Goal: Task Accomplishment & Management: Contribute content

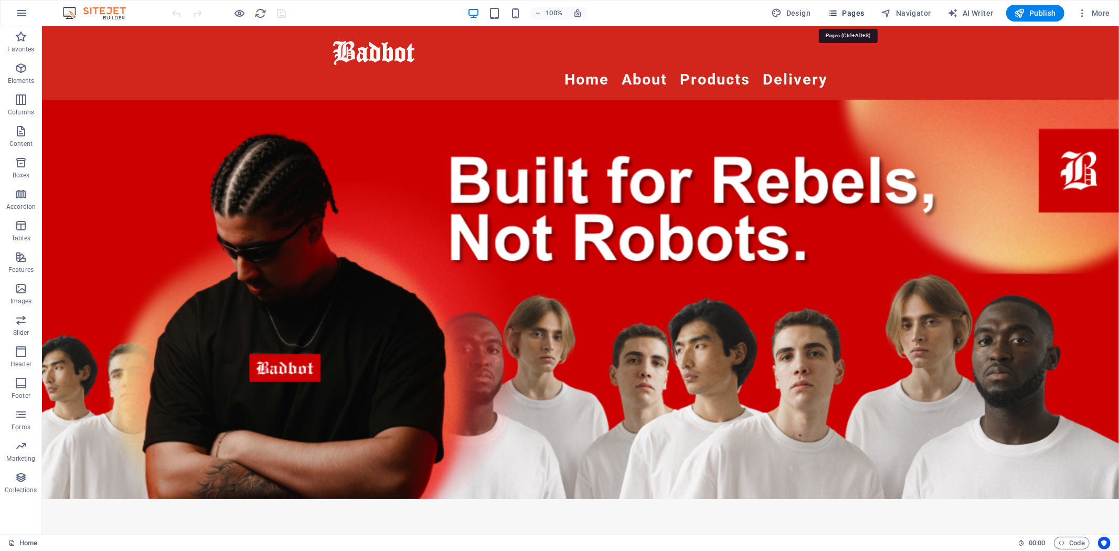
click at [854, 14] on span "Pages" at bounding box center [845, 13] width 37 height 10
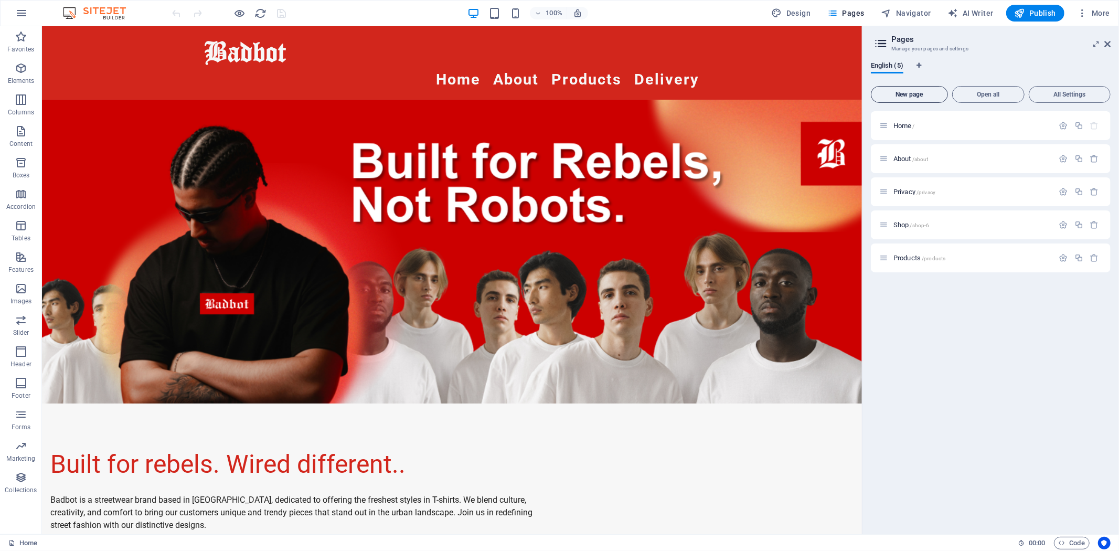
click at [905, 97] on span "New page" at bounding box center [910, 94] width 68 height 6
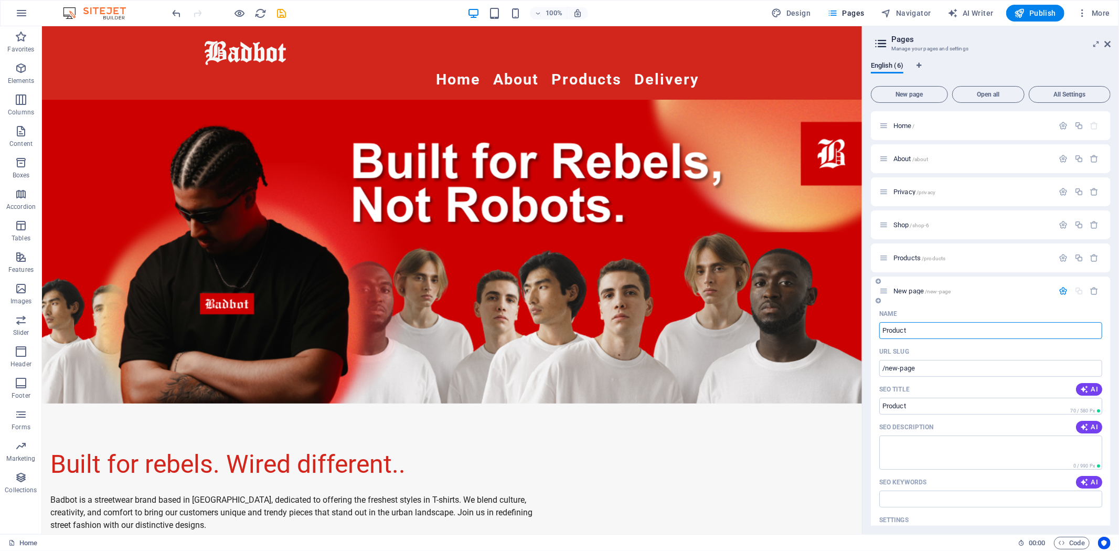
type input "Product"
type input "/product"
type input "Products 2"
type input "/products-2"
type input "Products 2"
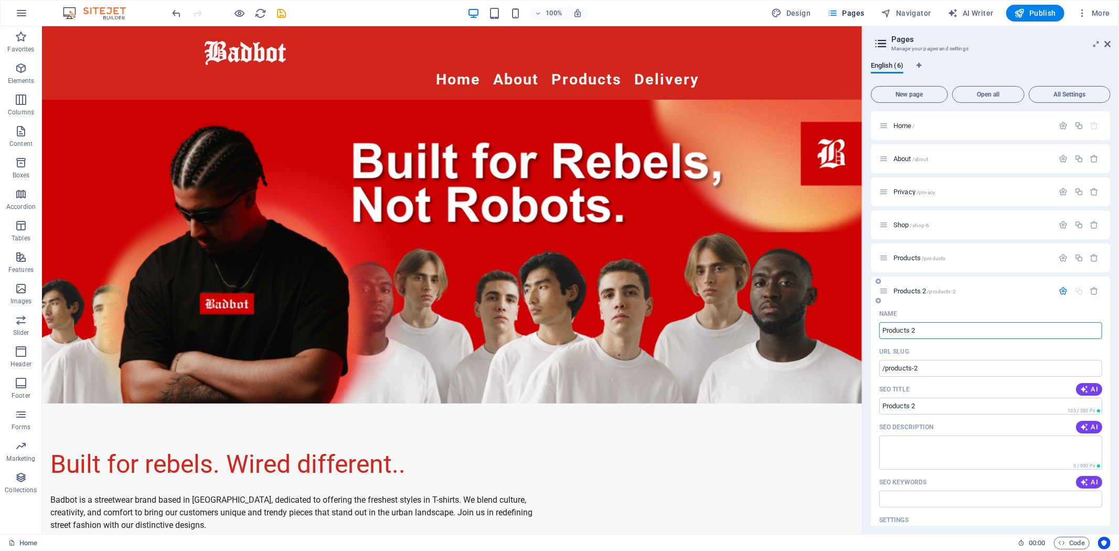
click at [957, 291] on span "/products-2" at bounding box center [942, 292] width 29 height 6
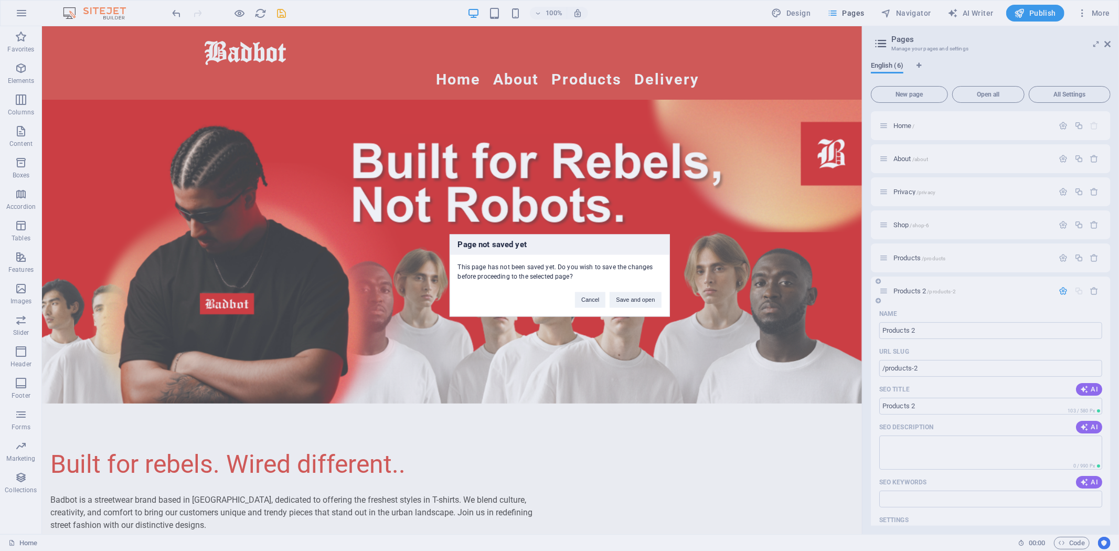
click at [957, 291] on div "Page not saved yet This page has not been saved yet. Do you wish to save the ch…" at bounding box center [559, 275] width 1119 height 551
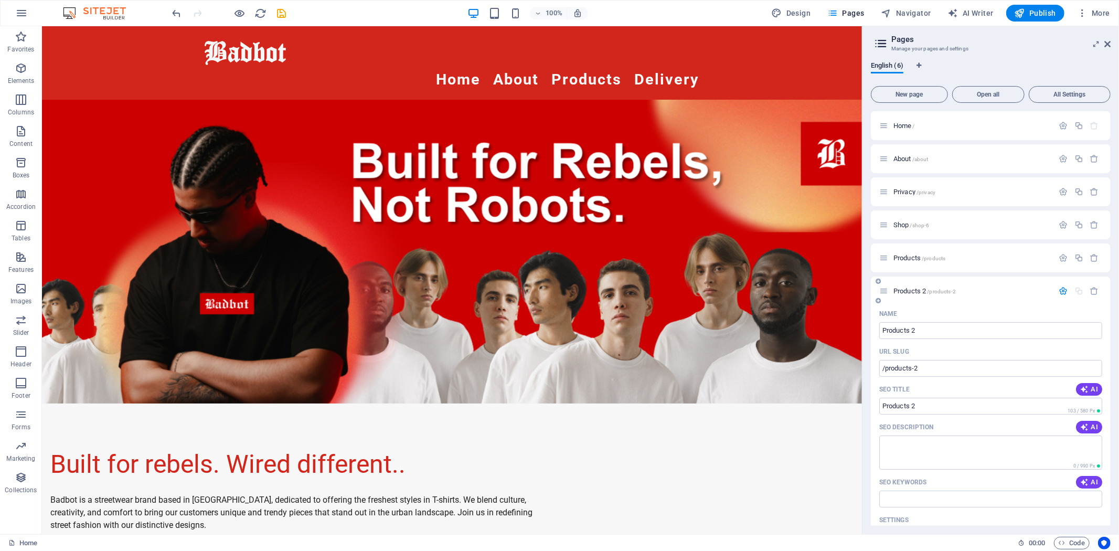
click at [946, 291] on span "/products-2" at bounding box center [942, 292] width 29 height 6
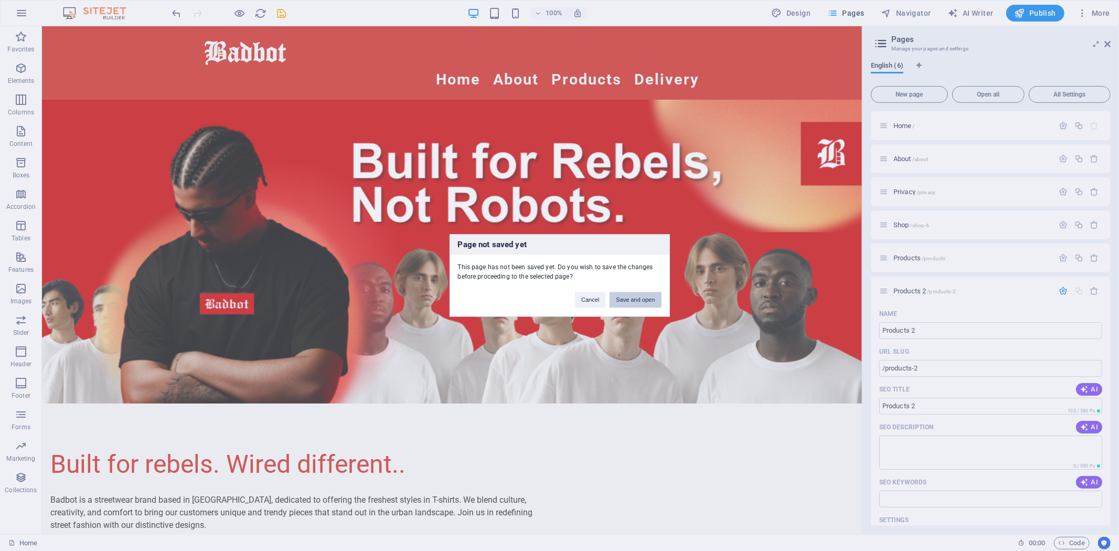
click at [638, 300] on button "Save and open" at bounding box center [635, 300] width 51 height 16
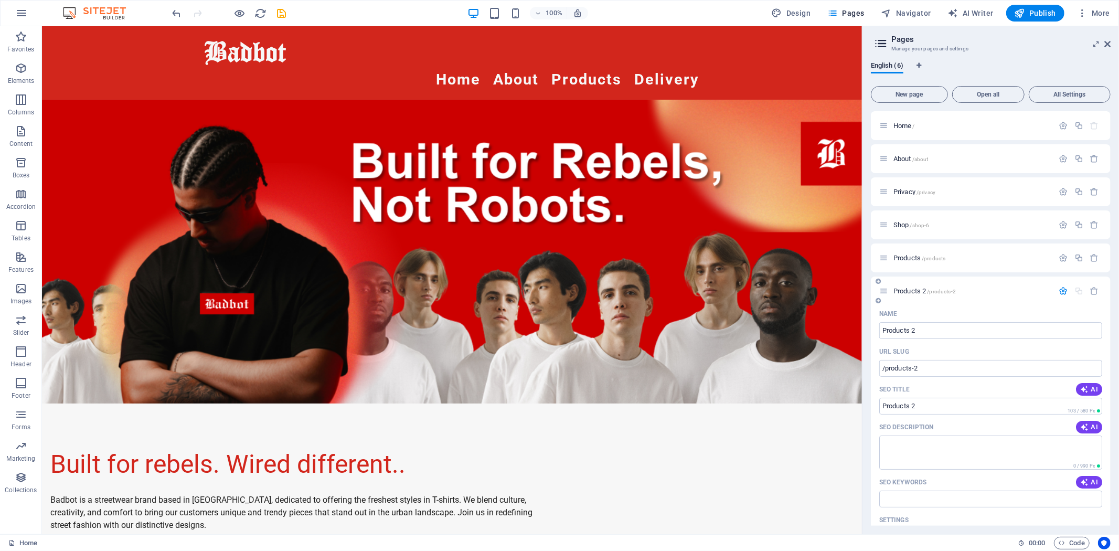
click at [904, 290] on span "Products 2 /products-2" at bounding box center [925, 291] width 62 height 8
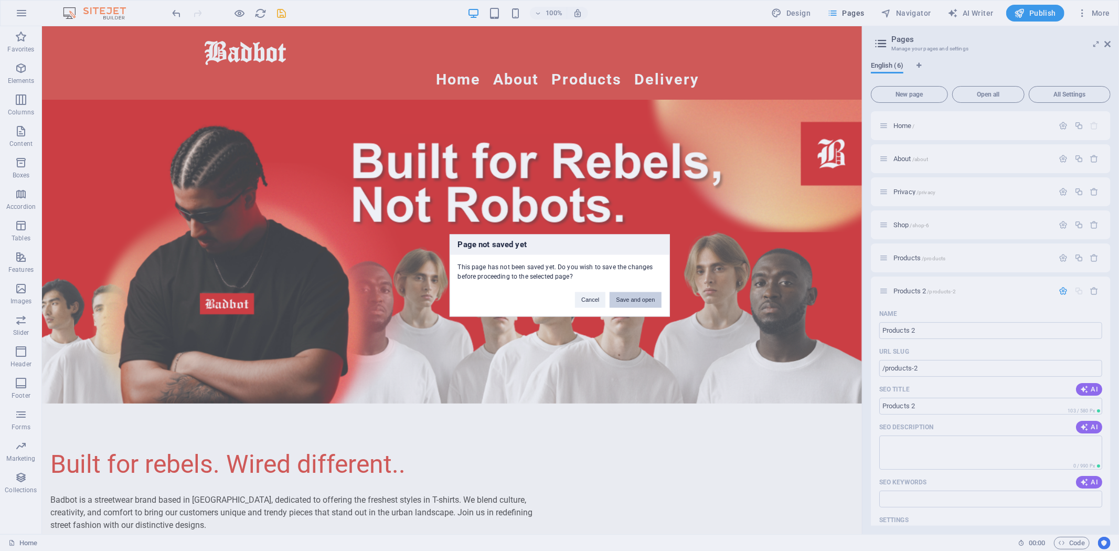
drag, startPoint x: 635, startPoint y: 302, endPoint x: 600, endPoint y: 279, distance: 42.1
click at [635, 302] on button "Save and open" at bounding box center [635, 300] width 51 height 16
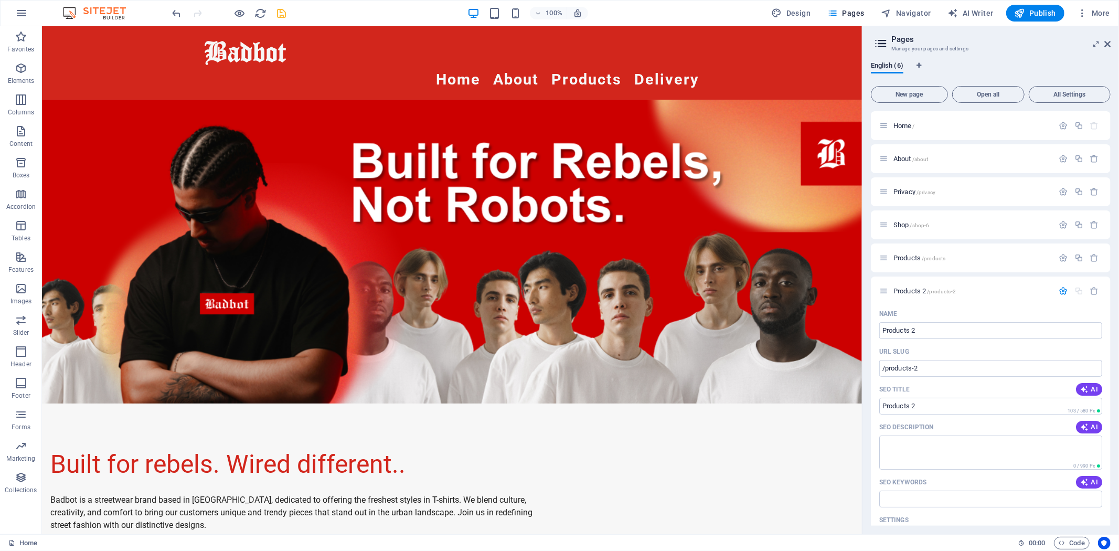
click at [277, 14] on icon "save" at bounding box center [282, 13] width 12 height 12
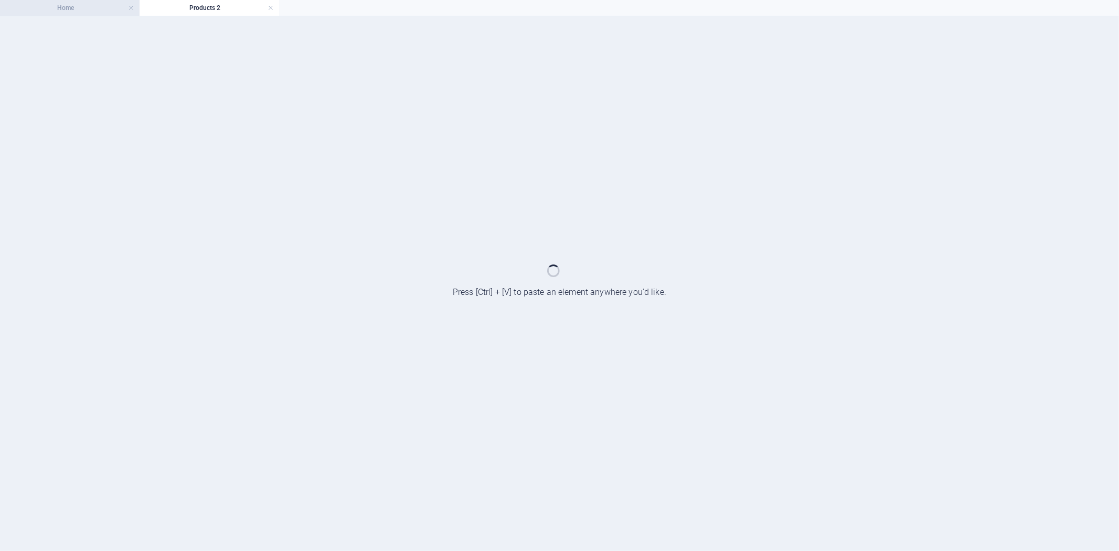
click at [87, 7] on h4 "Home" at bounding box center [70, 8] width 140 height 12
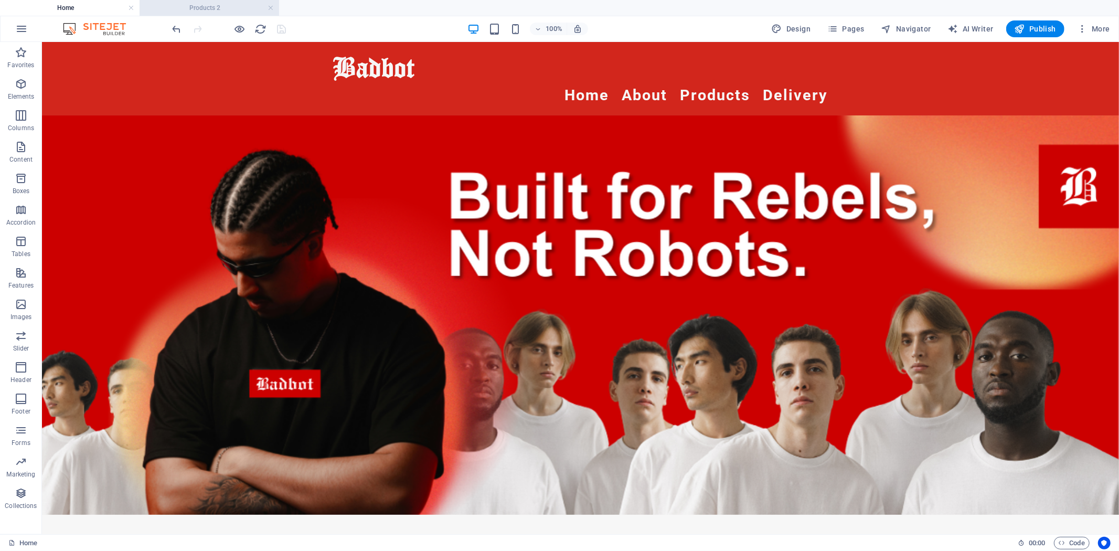
click at [238, 9] on h4 "Products 2" at bounding box center [210, 8] width 140 height 12
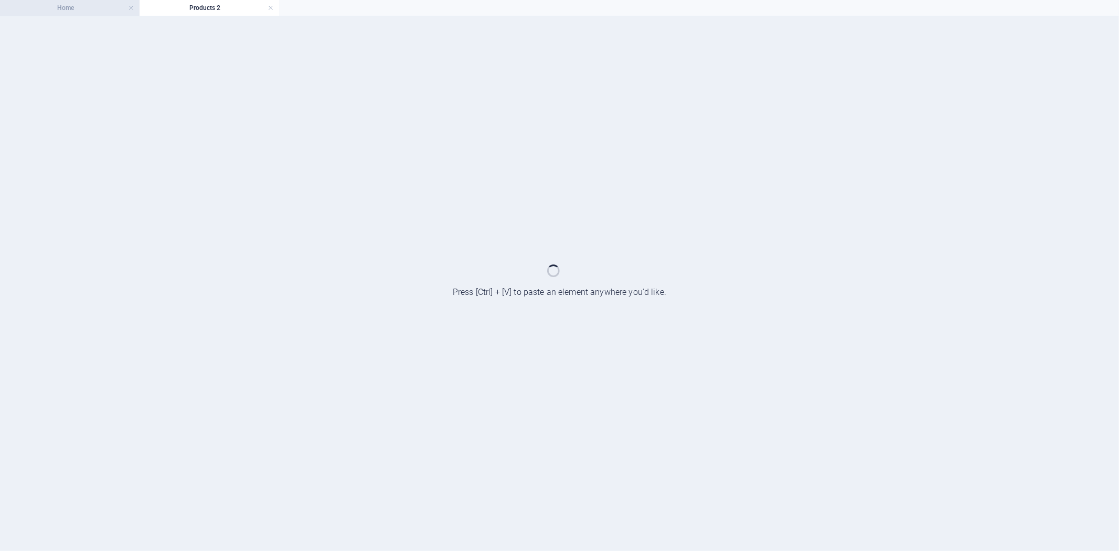
click at [77, 8] on h4 "Home" at bounding box center [70, 8] width 140 height 12
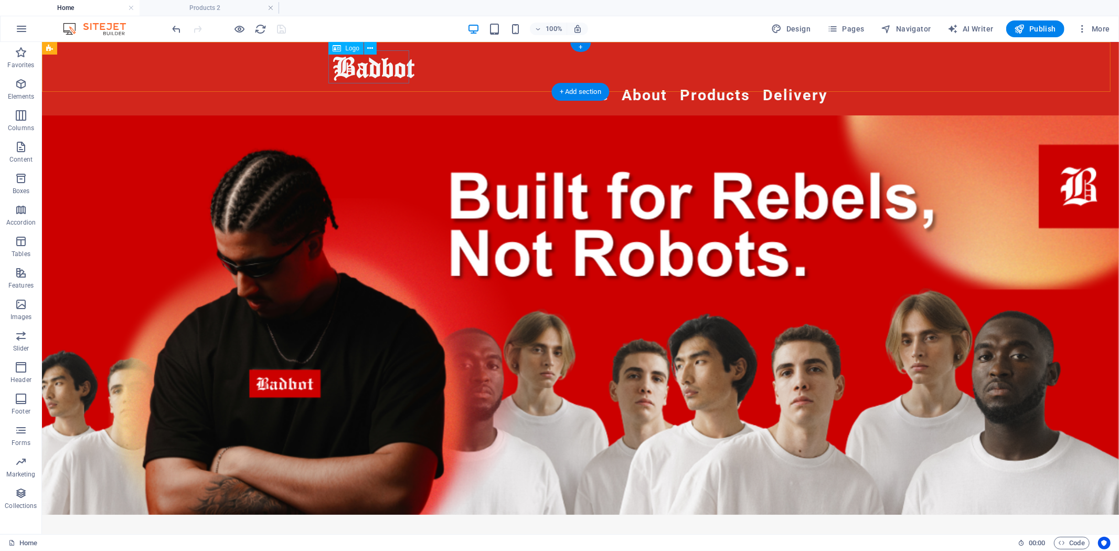
click at [357, 71] on div "Badbot" at bounding box center [580, 66] width 495 height 33
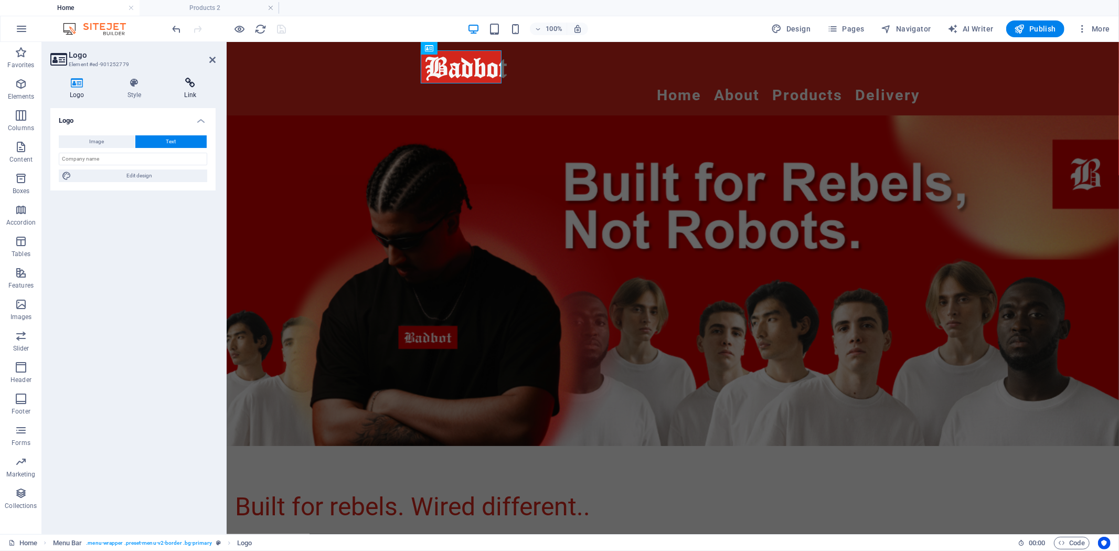
click at [193, 88] on h4 "Link" at bounding box center [190, 89] width 51 height 22
click at [111, 141] on span "Page" at bounding box center [113, 141] width 16 height 13
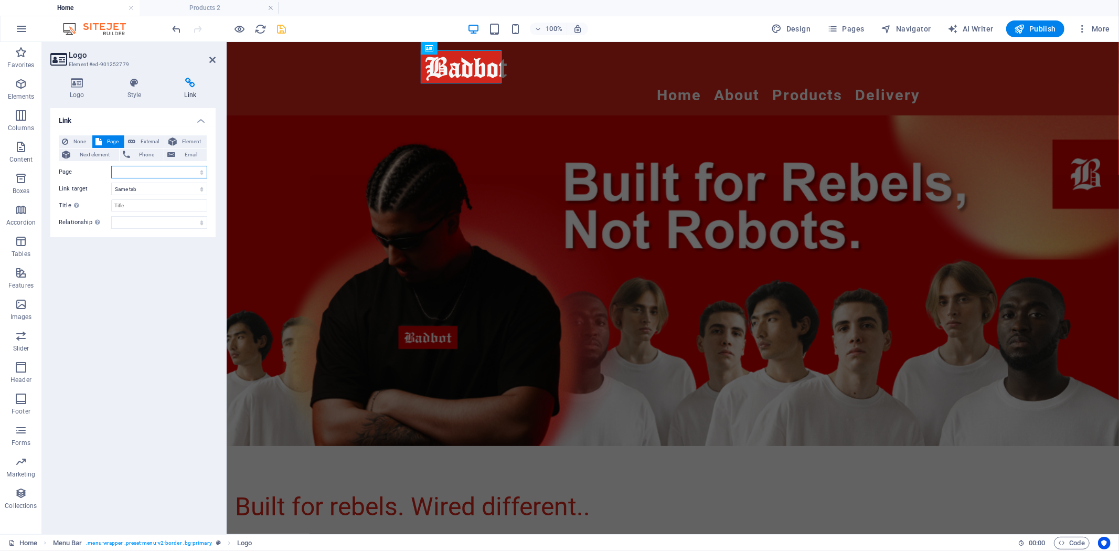
click at [170, 170] on select "Home About Privacy Shop Products Products 2" at bounding box center [159, 172] width 96 height 13
select select "0"
click at [111, 166] on select "Home About Privacy Shop Products Products 2" at bounding box center [159, 172] width 96 height 13
click at [148, 279] on div "Link None Page External Element Next element Phone Email Page Home About Privac…" at bounding box center [132, 317] width 165 height 418
click at [280, 27] on icon "save" at bounding box center [282, 29] width 12 height 12
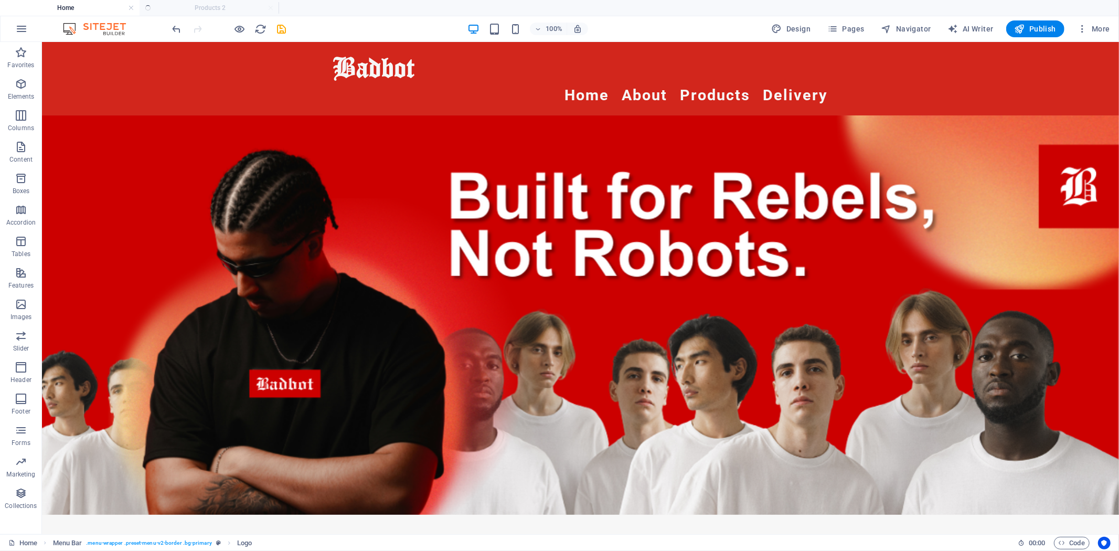
click at [226, 10] on ul "Home Products 2" at bounding box center [559, 8] width 1119 height 16
click at [204, 11] on ul "Home Products 2" at bounding box center [559, 8] width 1119 height 16
click at [281, 30] on icon "save" at bounding box center [282, 29] width 12 height 12
click at [272, 8] on ul "Home Products 2" at bounding box center [559, 8] width 1119 height 16
click at [248, 12] on ul "Home Products 2" at bounding box center [559, 8] width 1119 height 16
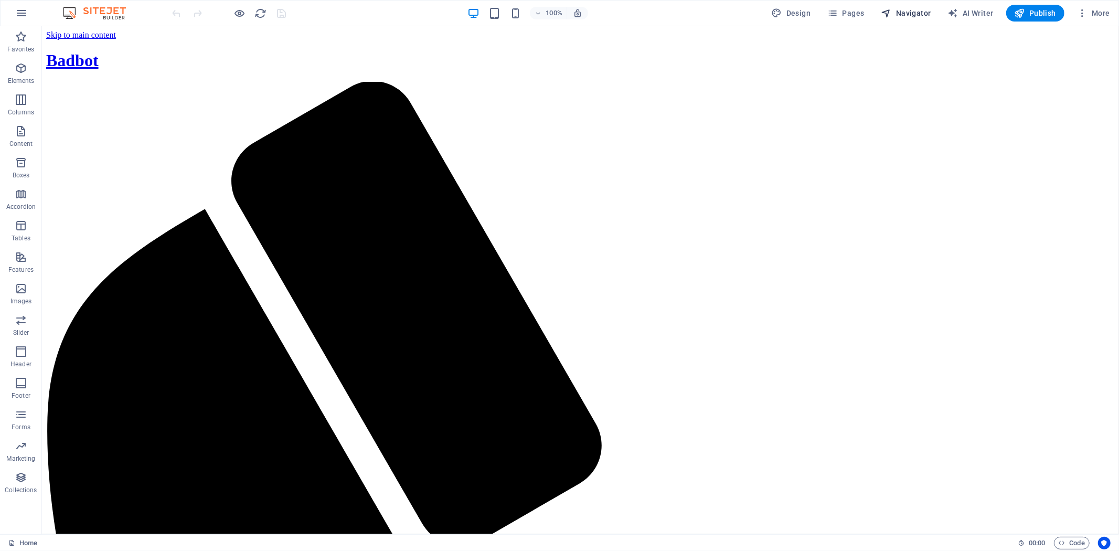
click at [908, 12] on span "Navigator" at bounding box center [907, 13] width 50 height 10
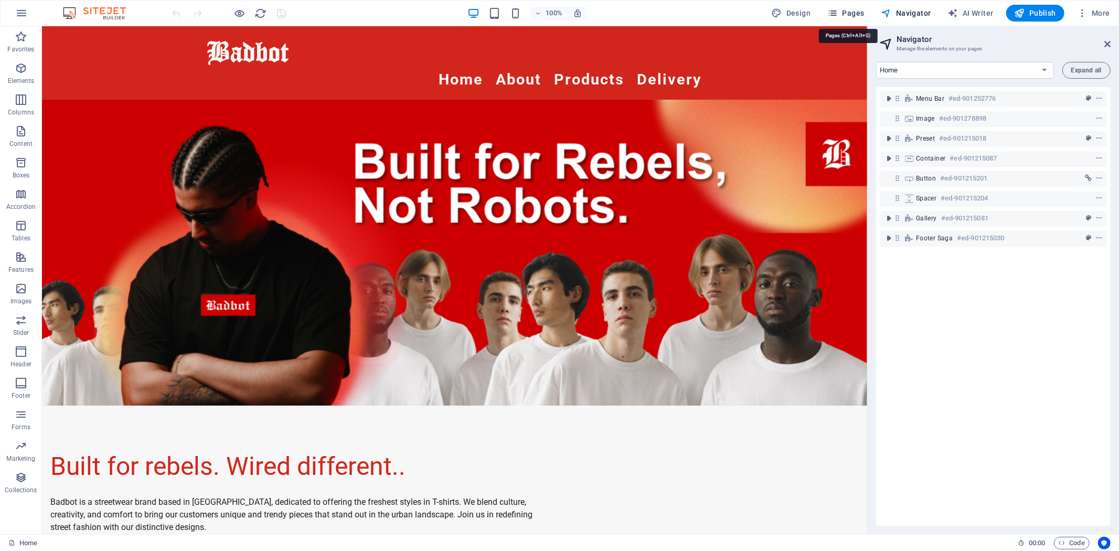
click at [864, 19] on button "Pages" at bounding box center [845, 13] width 45 height 17
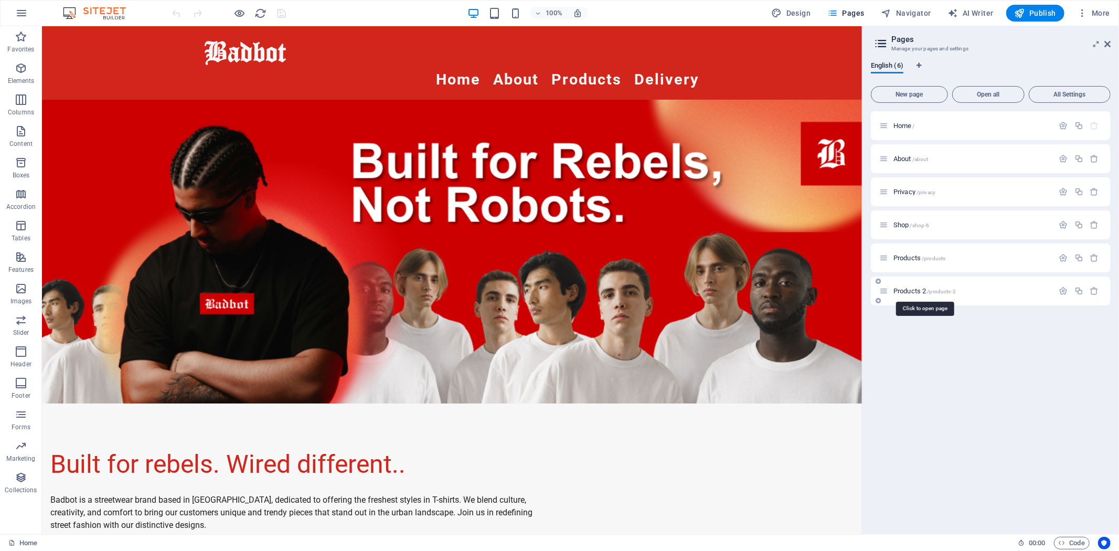
click at [920, 291] on span "Products 2 /products-2" at bounding box center [925, 291] width 62 height 8
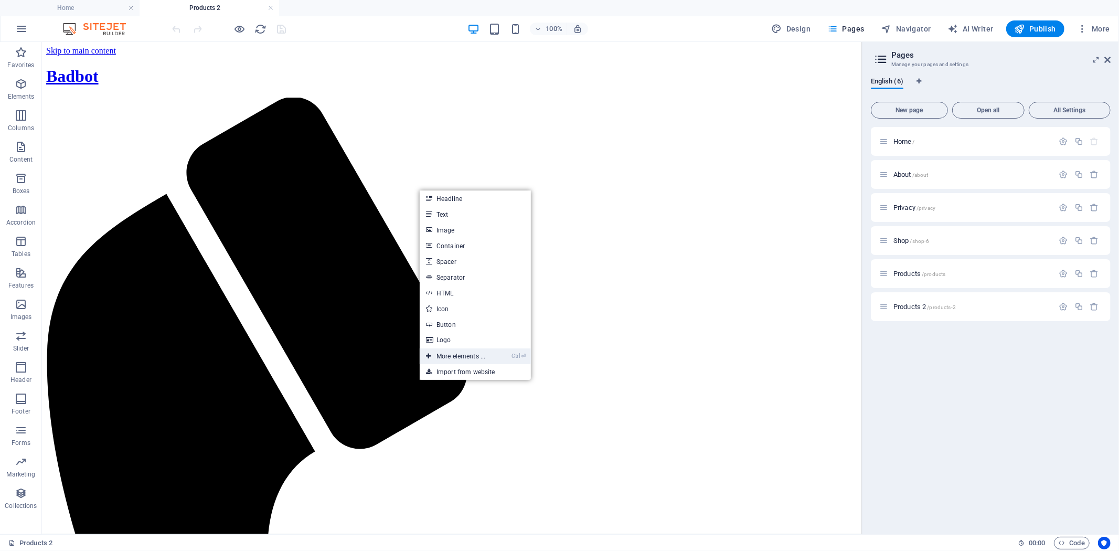
click at [476, 361] on link "Ctrl ⏎ More elements ..." at bounding box center [456, 356] width 72 height 16
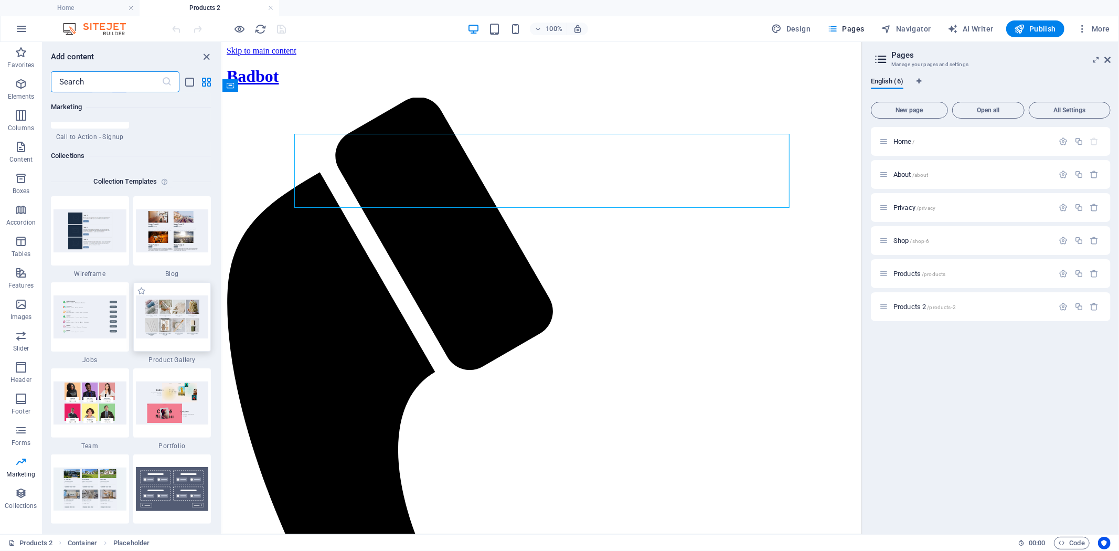
scroll to position [9615, 0]
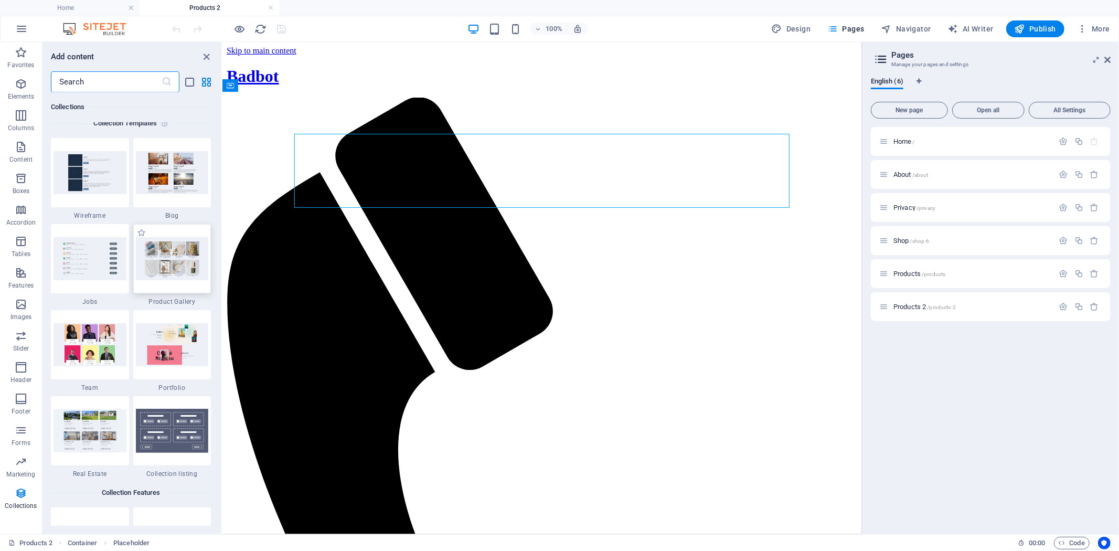
click at [175, 257] on img at bounding box center [172, 258] width 73 height 43
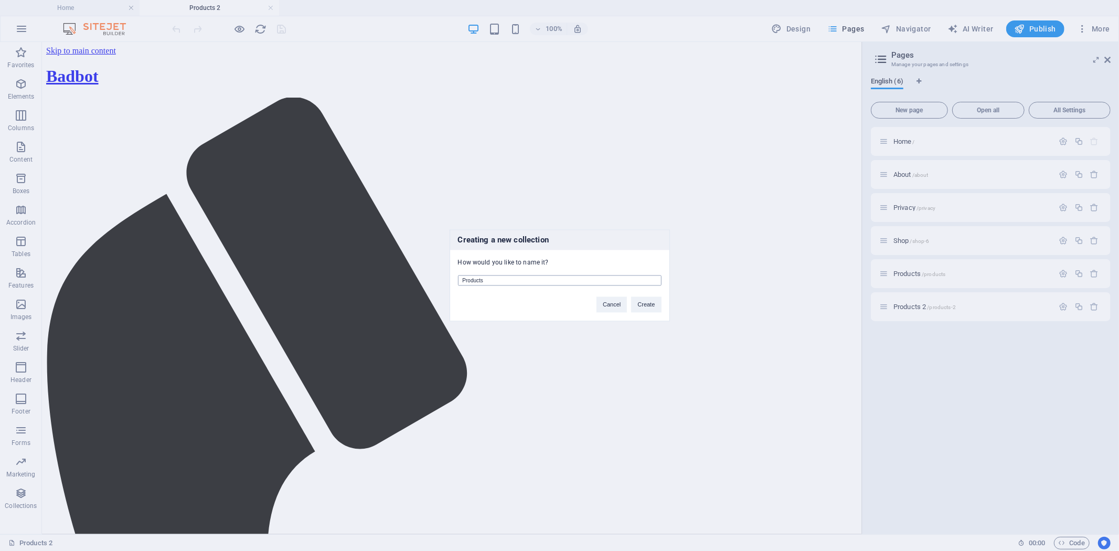
click at [531, 279] on input "Products" at bounding box center [560, 280] width 204 height 10
type input "Products [GEOGRAPHIC_DATA]"
click at [646, 300] on button "Create" at bounding box center [646, 305] width 30 height 16
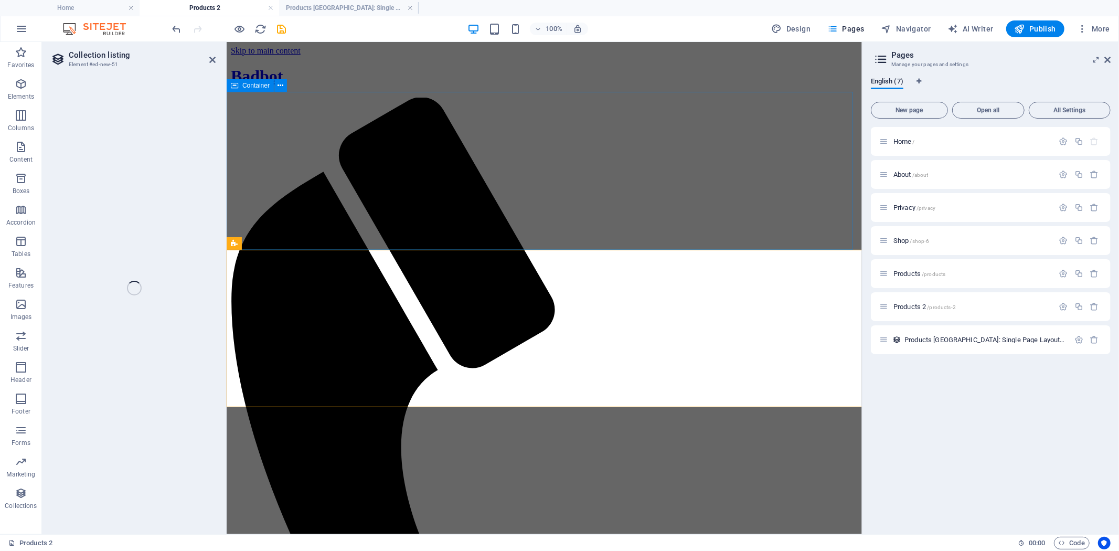
select select "68b8049e587c3126da03505b"
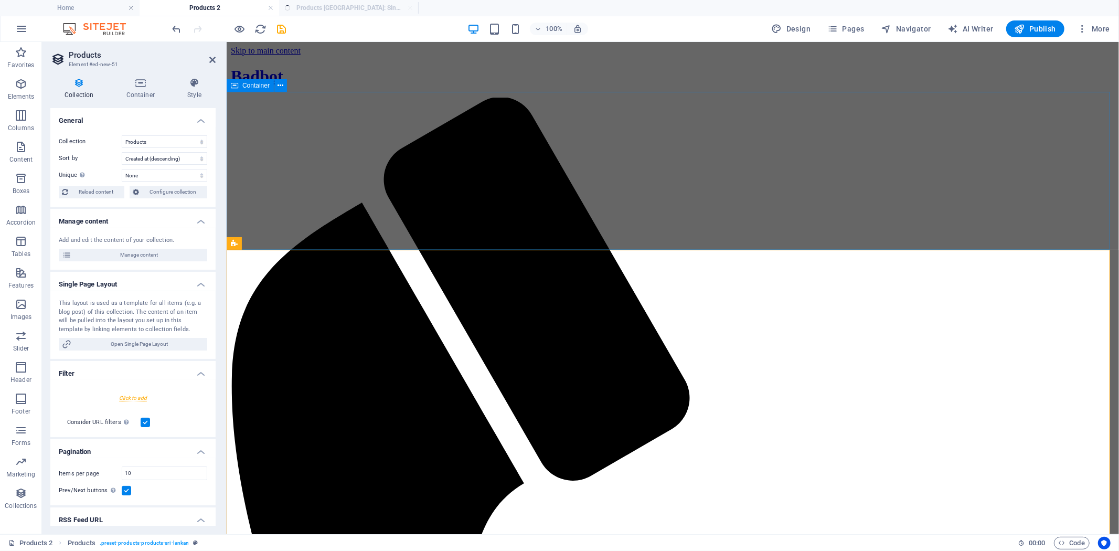
select select "createdAt_DESC"
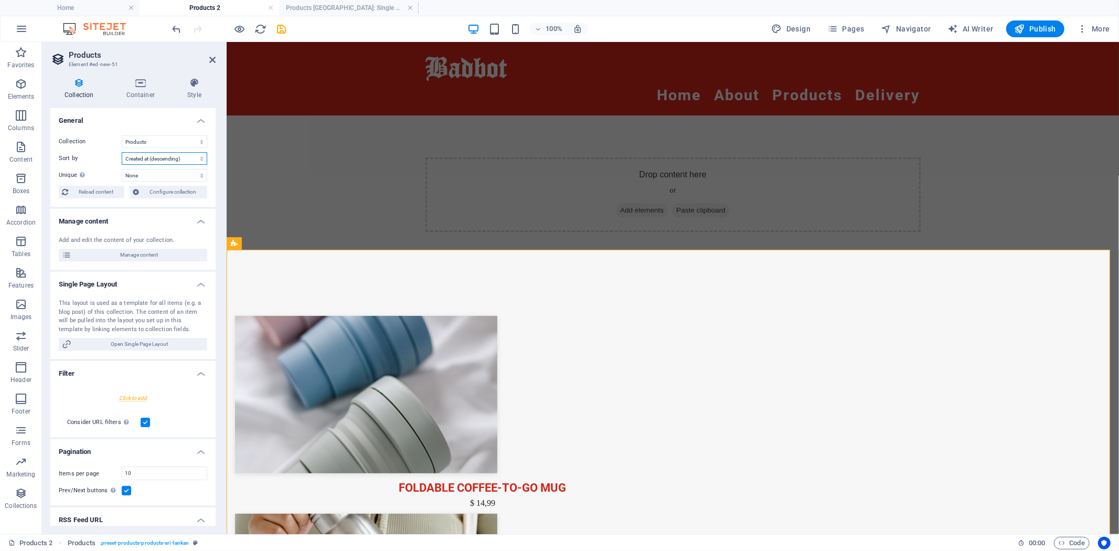
click at [187, 156] on select "Created at (ascending) Created at (descending) Updated at (ascending) Updated a…" at bounding box center [165, 158] width 86 height 13
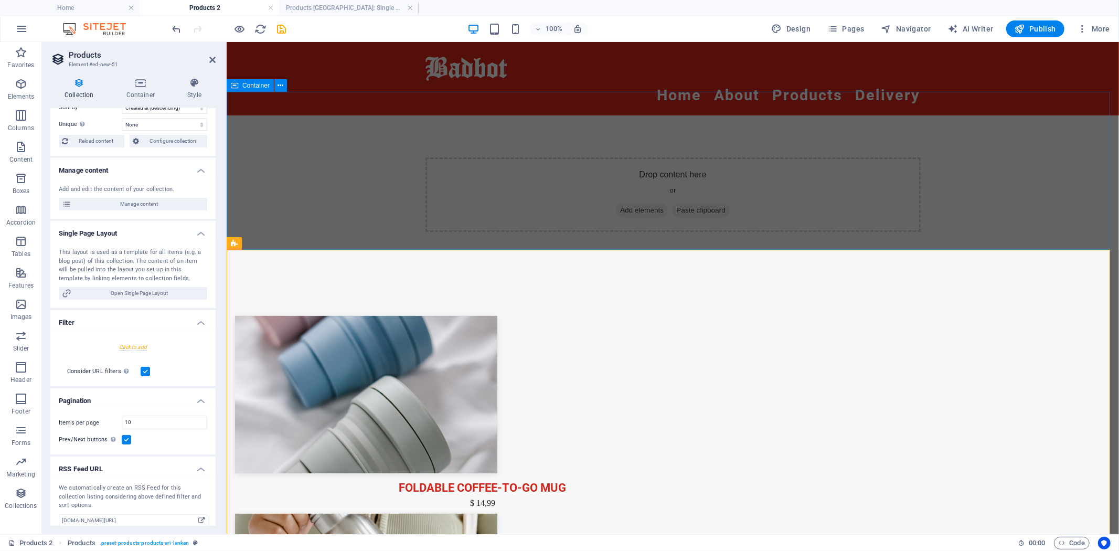
click at [1076, 167] on div "Drop content here or Add elements Paste clipboard" at bounding box center [672, 194] width 893 height 158
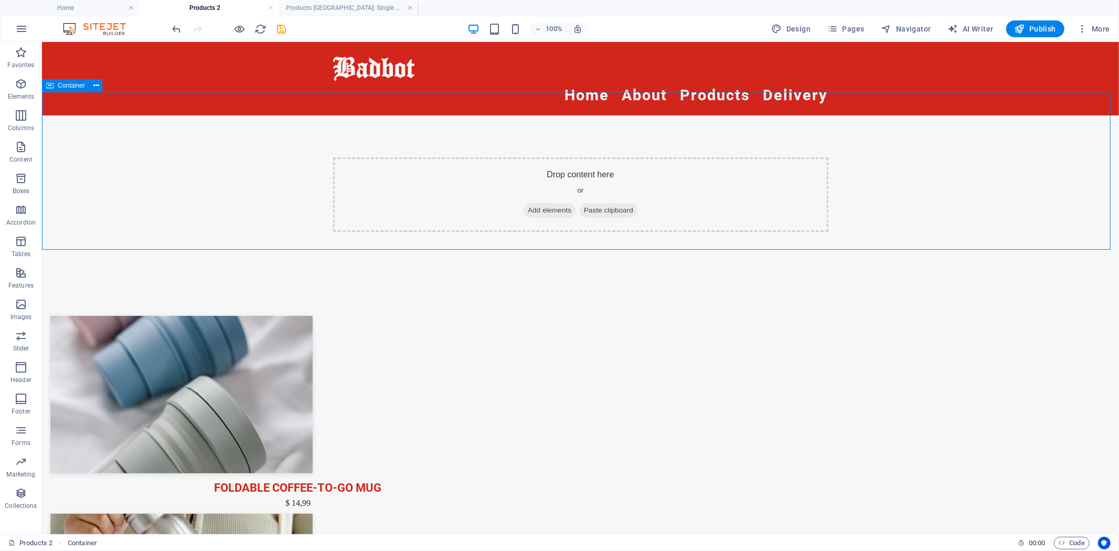
click at [1061, 174] on div "Drop content here or Add elements Paste clipboard" at bounding box center [579, 194] width 1077 height 158
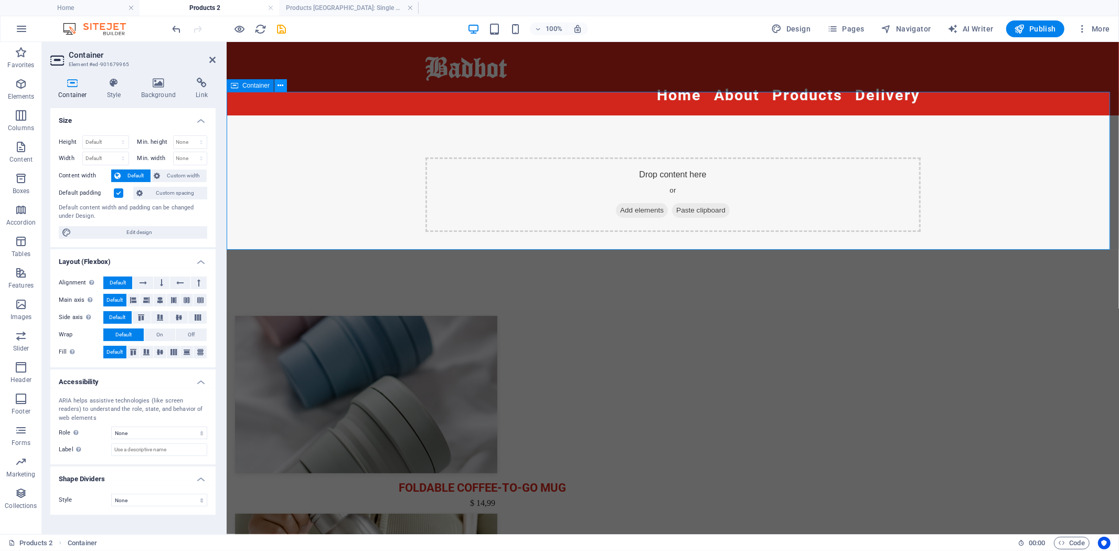
click at [281, 86] on icon at bounding box center [281, 85] width 6 height 11
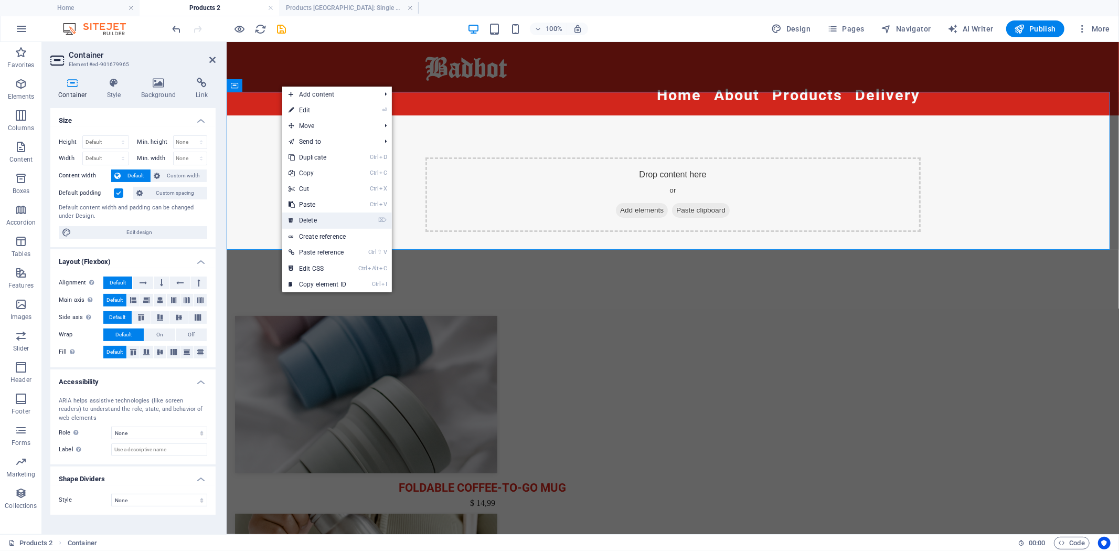
click at [328, 221] on link "⌦ Delete" at bounding box center [317, 221] width 70 height 16
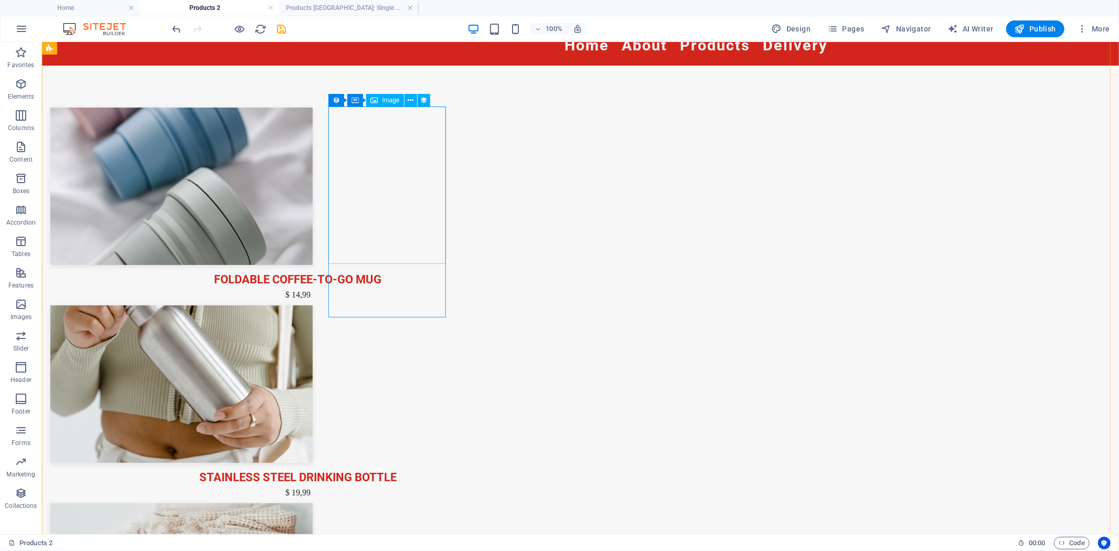
scroll to position [0, 0]
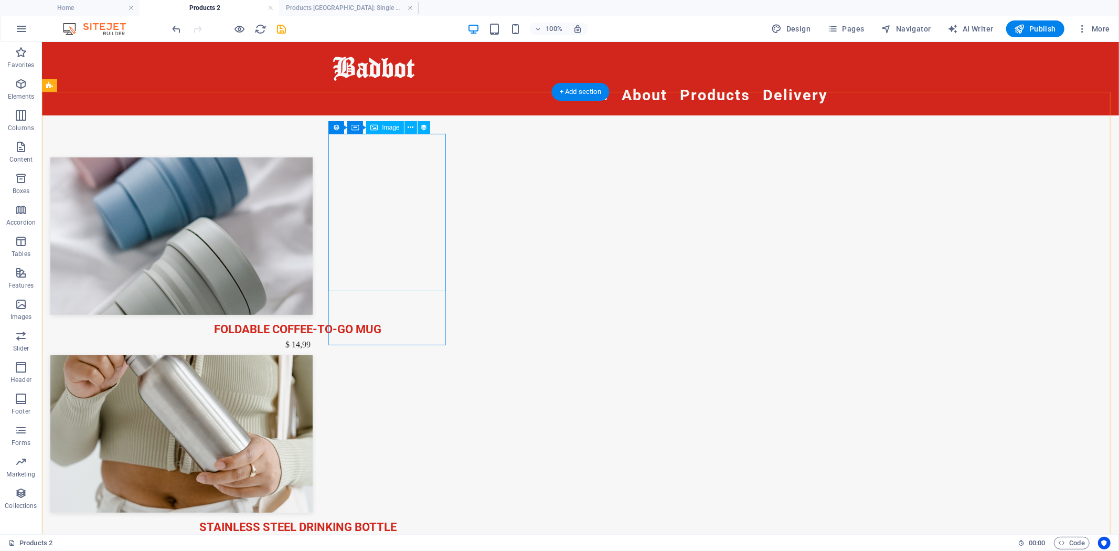
click at [358, 201] on div at bounding box center [297, 235] width 495 height 157
select select "px"
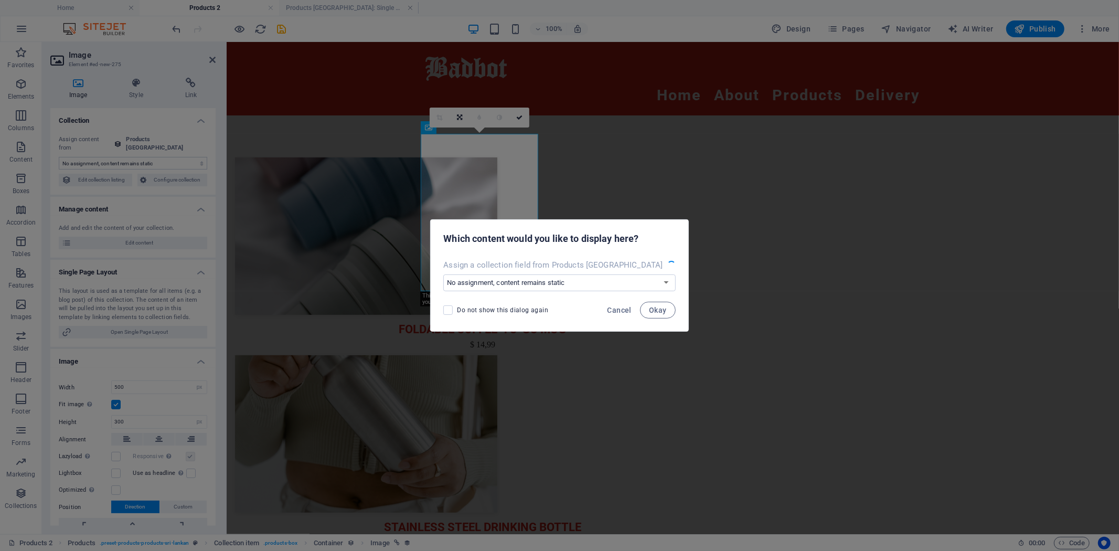
select select "image"
click at [610, 279] on select "No assignment, content remains static Create a new field Created at (Date) Upda…" at bounding box center [559, 282] width 219 height 17
click at [614, 311] on span "Cancel" at bounding box center [613, 310] width 24 height 8
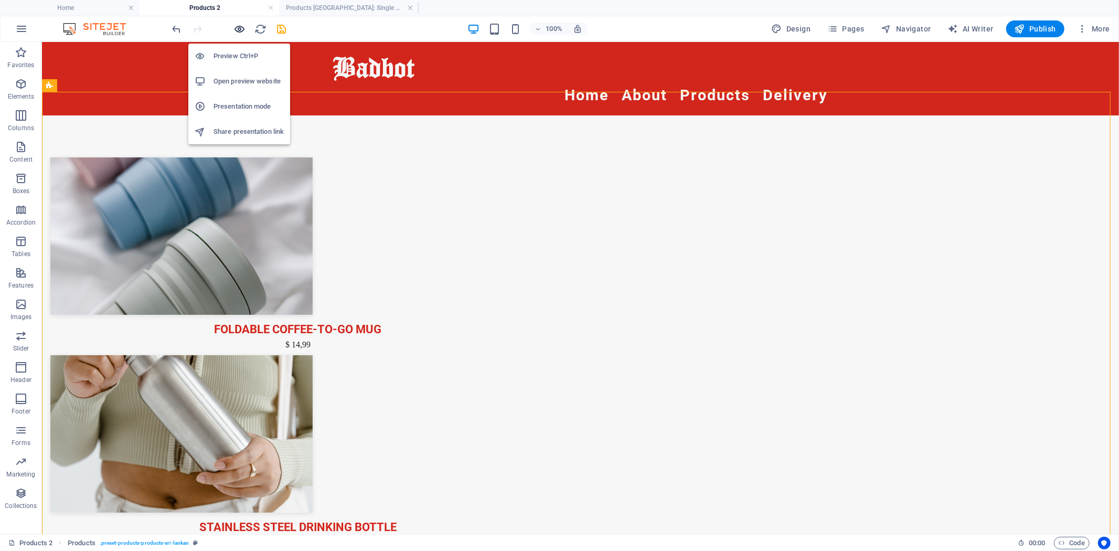
click at [239, 25] on icon "button" at bounding box center [240, 29] width 12 height 12
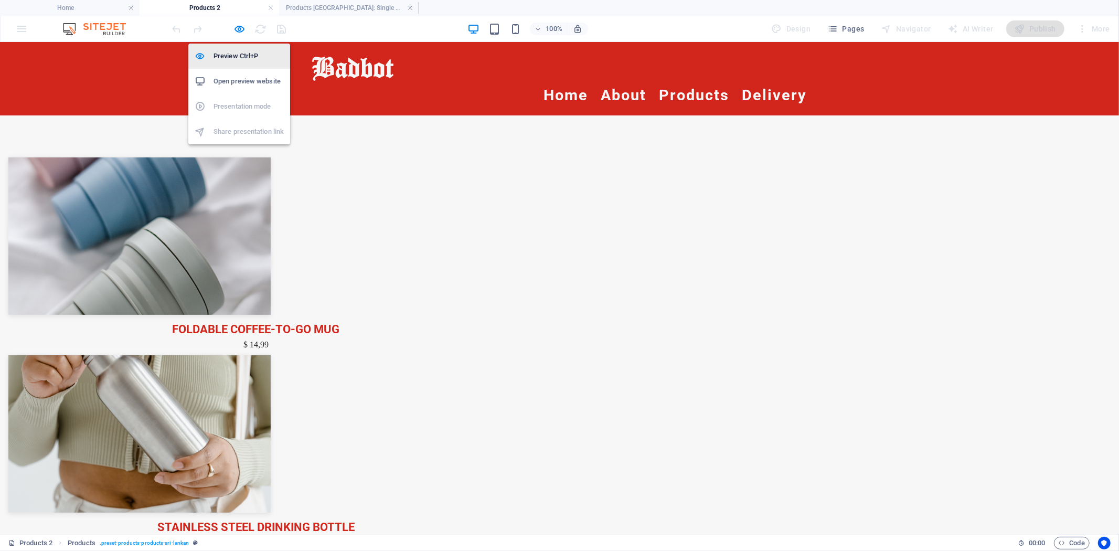
click at [239, 54] on h6 "Preview Ctrl+P" at bounding box center [249, 56] width 70 height 13
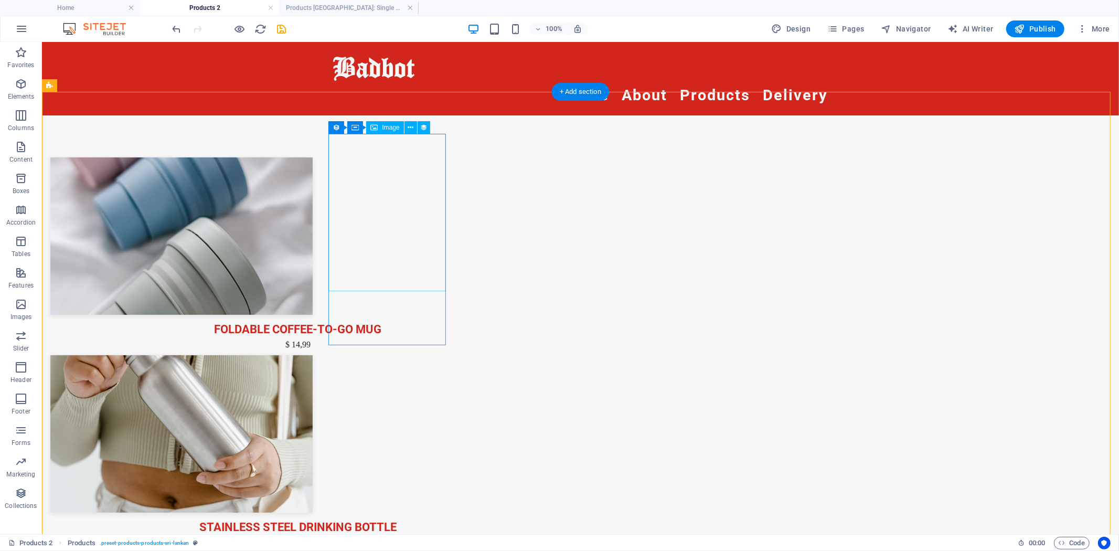
click at [402, 220] on div at bounding box center [297, 235] width 495 height 157
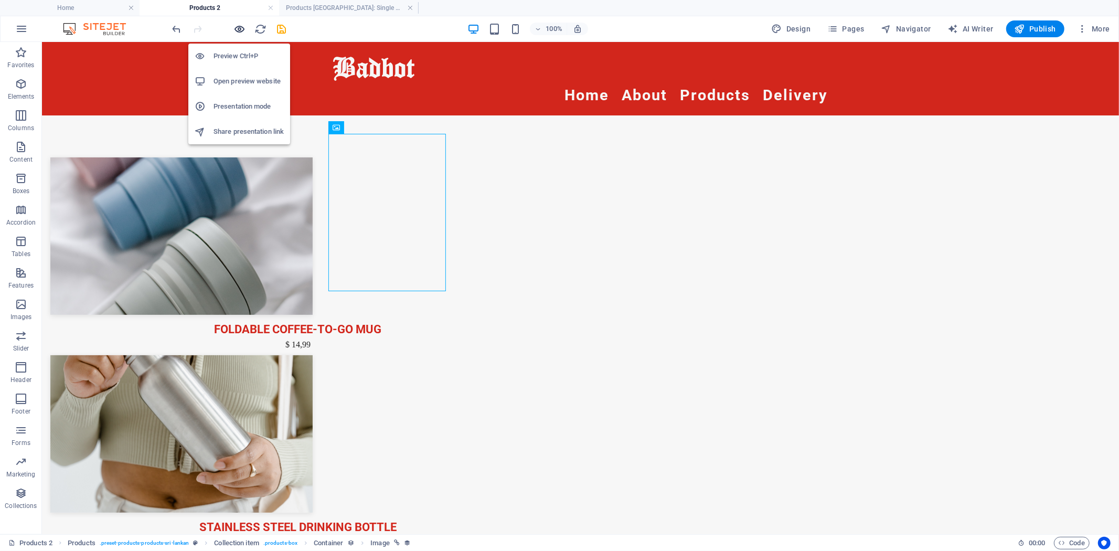
click at [238, 27] on icon "button" at bounding box center [240, 29] width 12 height 12
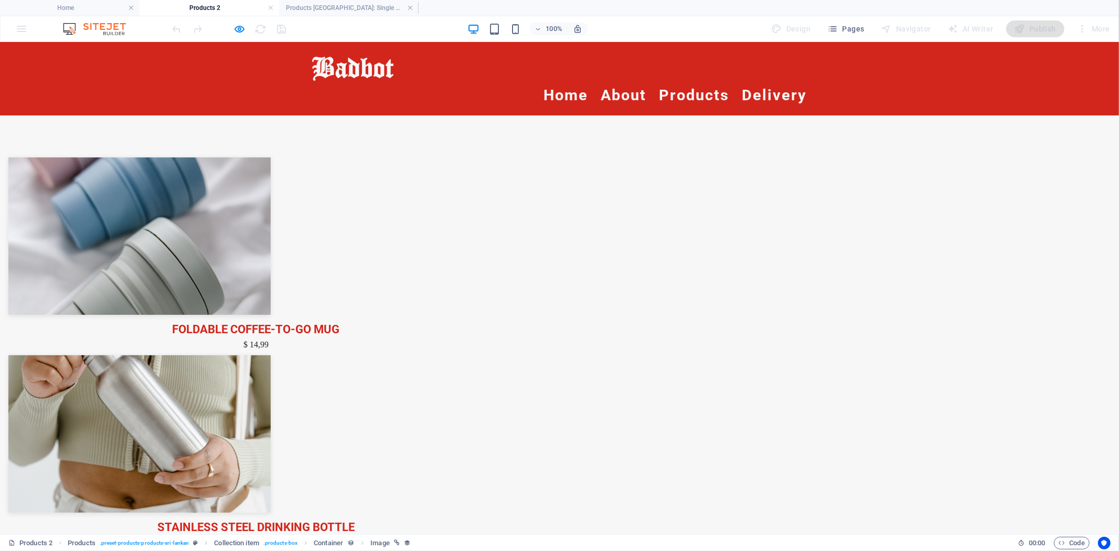
click at [271, 216] on img at bounding box center [139, 235] width 262 height 157
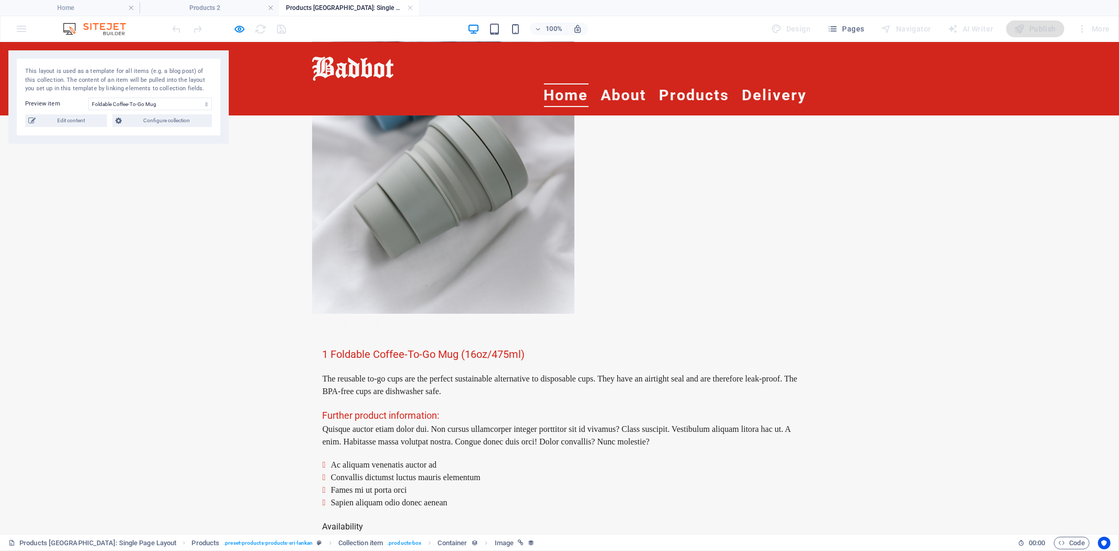
scroll to position [233, 0]
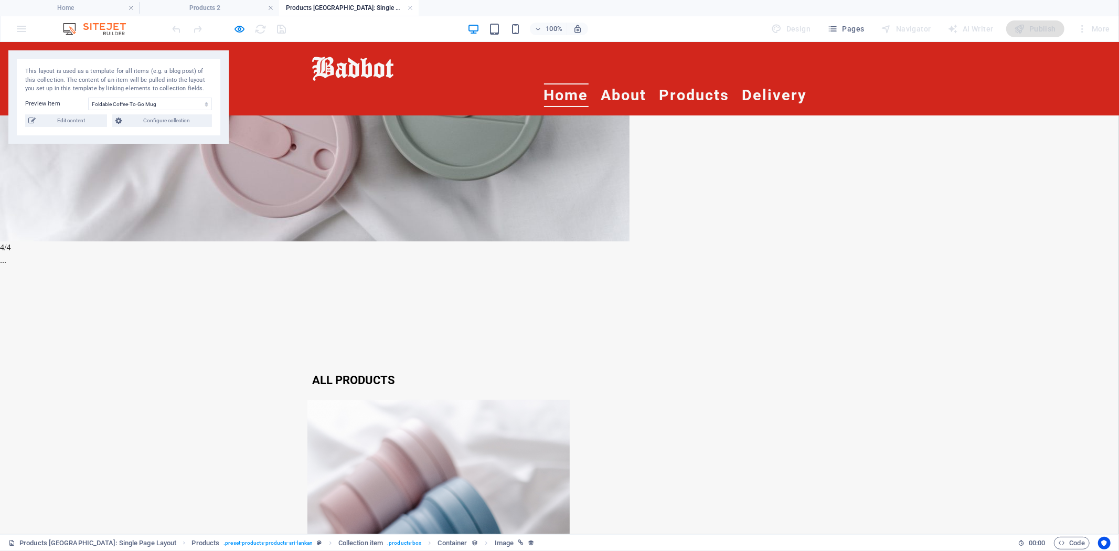
click at [988, 173] on div "× 4/4 ..." at bounding box center [555, 43] width 1110 height 470
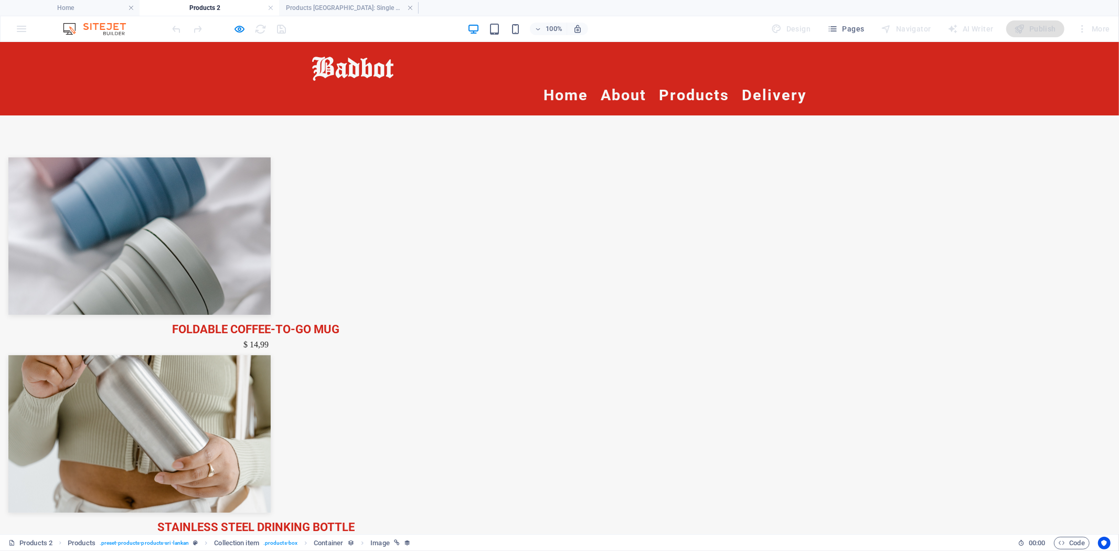
scroll to position [0, 0]
click at [271, 208] on img at bounding box center [139, 235] width 262 height 157
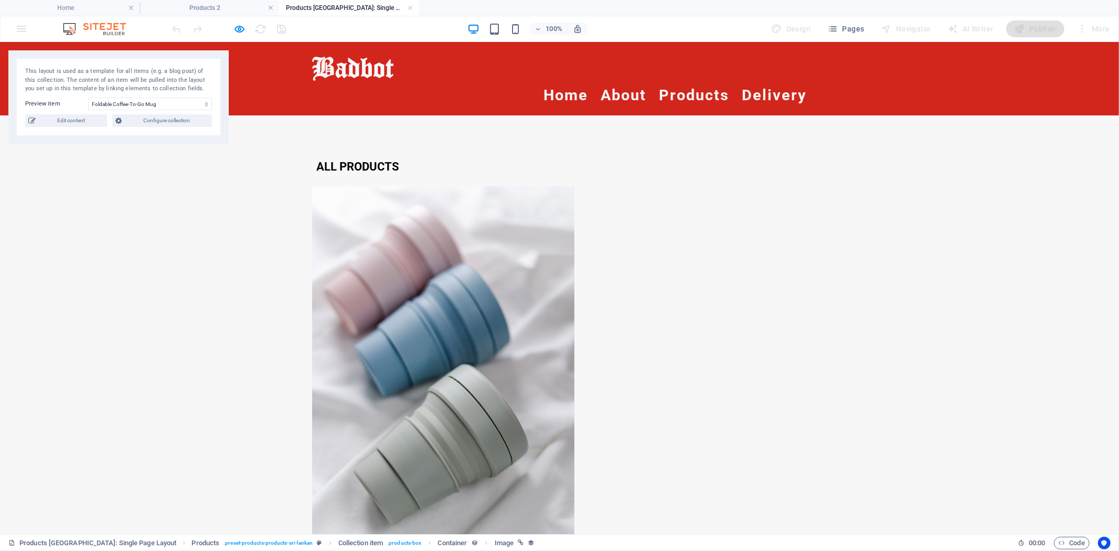
click at [339, 157] on link "All products" at bounding box center [356, 166] width 88 height 18
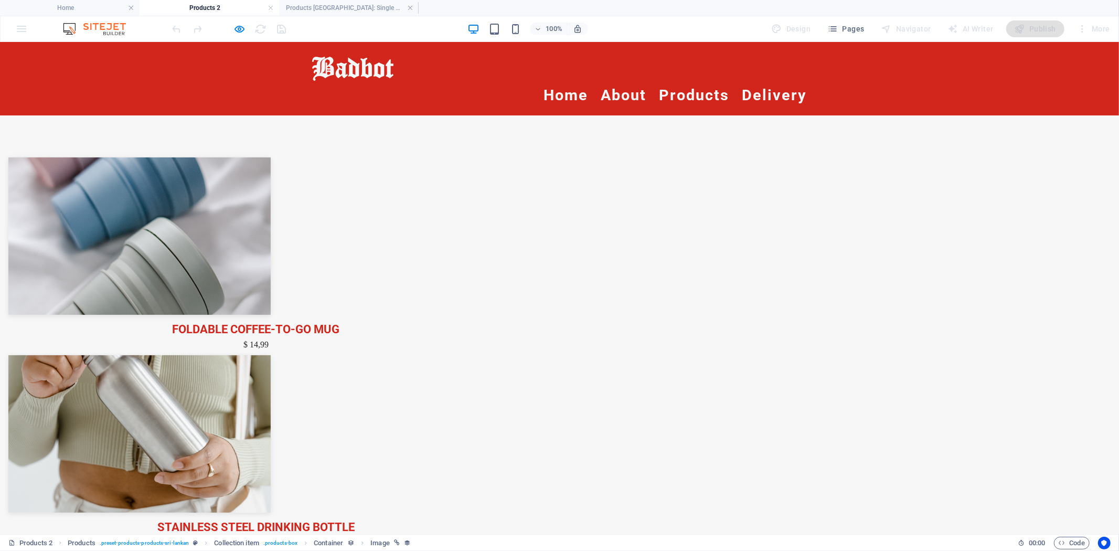
click at [271, 355] on img at bounding box center [139, 433] width 262 height 157
select select "68b804a0b24e8f37cb0f0a8d"
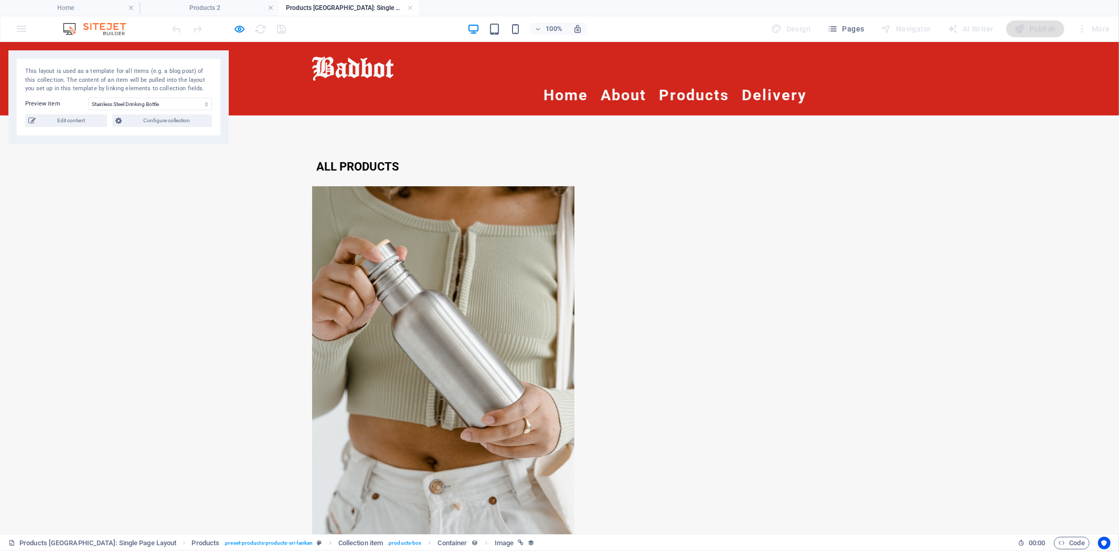
click at [317, 160] on icon at bounding box center [317, 166] width 0 height 13
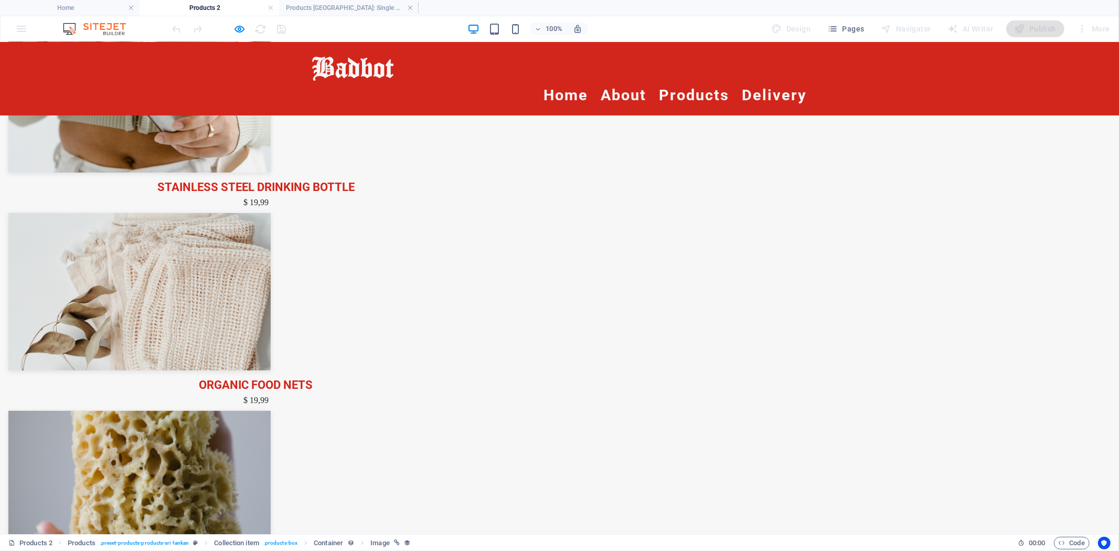
scroll to position [317, 0]
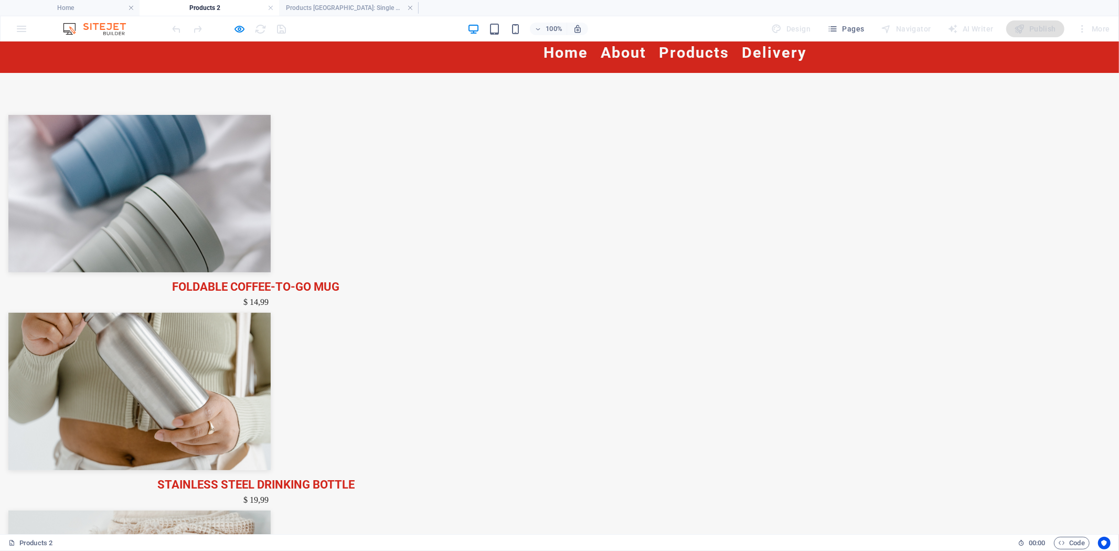
scroll to position [0, 0]
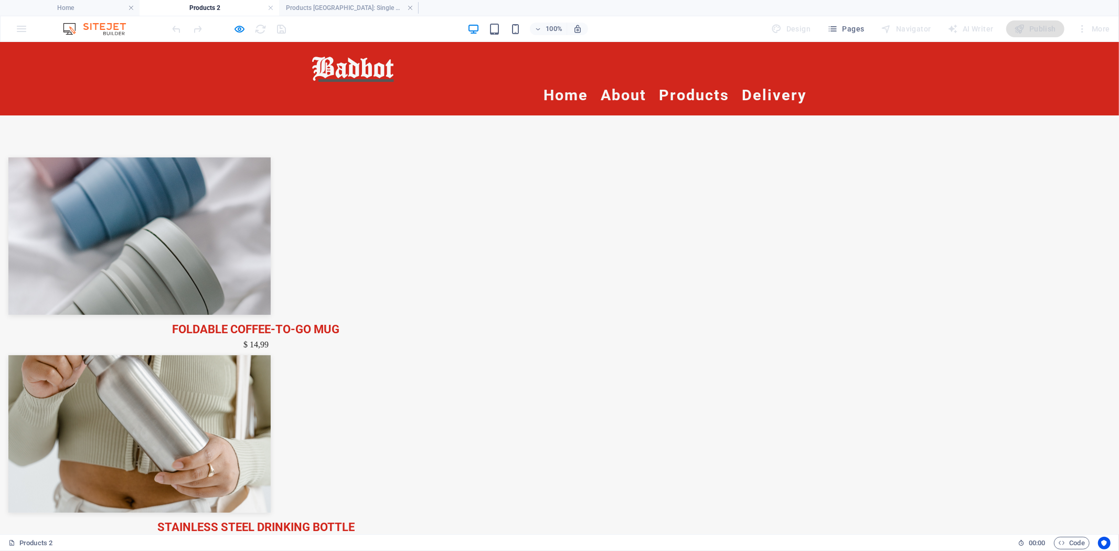
click at [330, 78] on span "Badbot" at bounding box center [353, 66] width 82 height 33
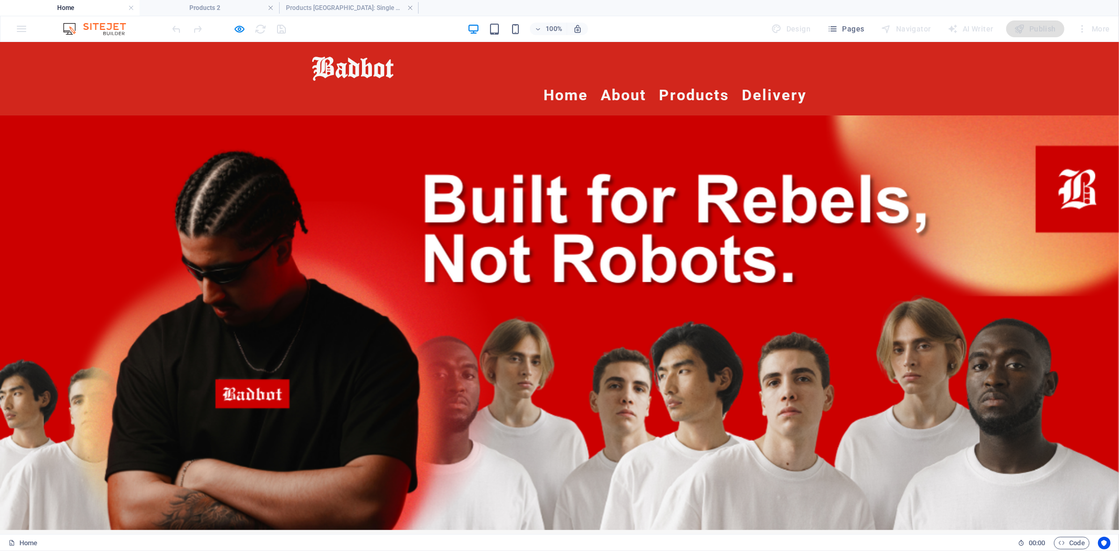
click at [558, 83] on link "Home" at bounding box center [566, 95] width 45 height 24
click at [632, 83] on link "About" at bounding box center [624, 95] width 46 height 24
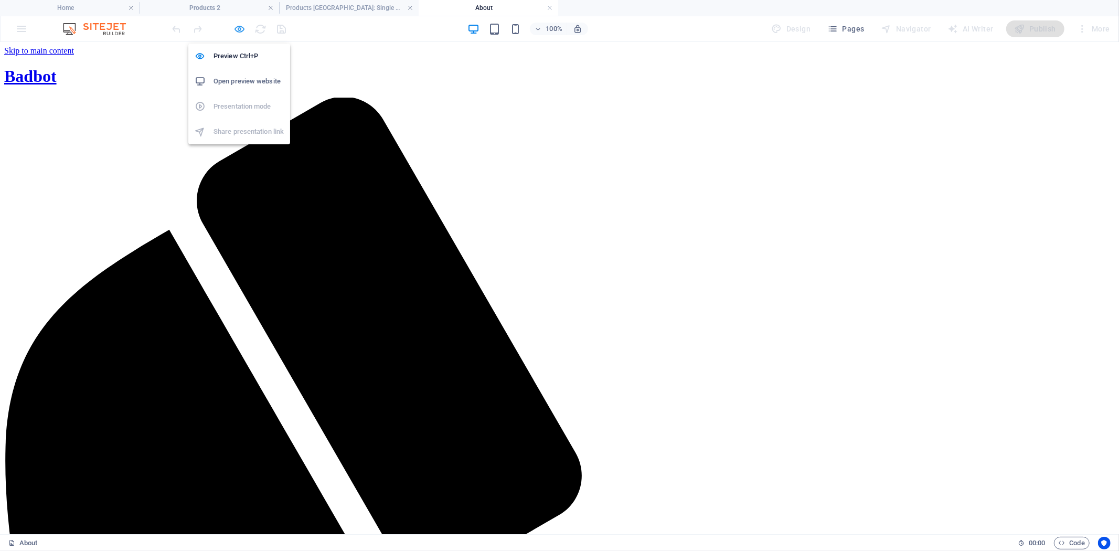
click at [243, 28] on icon "button" at bounding box center [240, 29] width 12 height 12
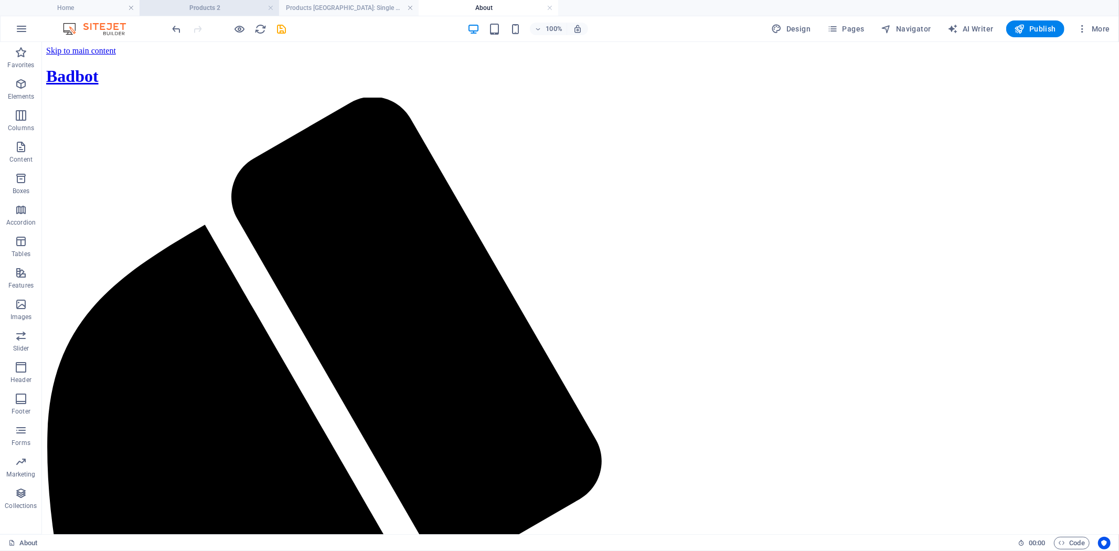
click at [203, 3] on h4 "Products 2" at bounding box center [210, 8] width 140 height 12
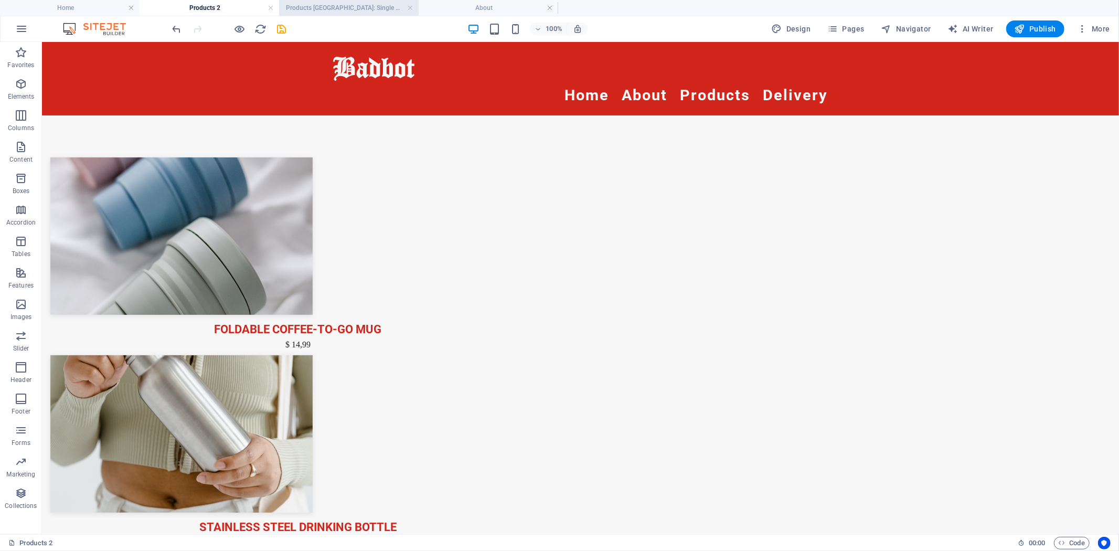
click at [345, 6] on h4 "Products [GEOGRAPHIC_DATA]: Single Page Layout" at bounding box center [349, 8] width 140 height 12
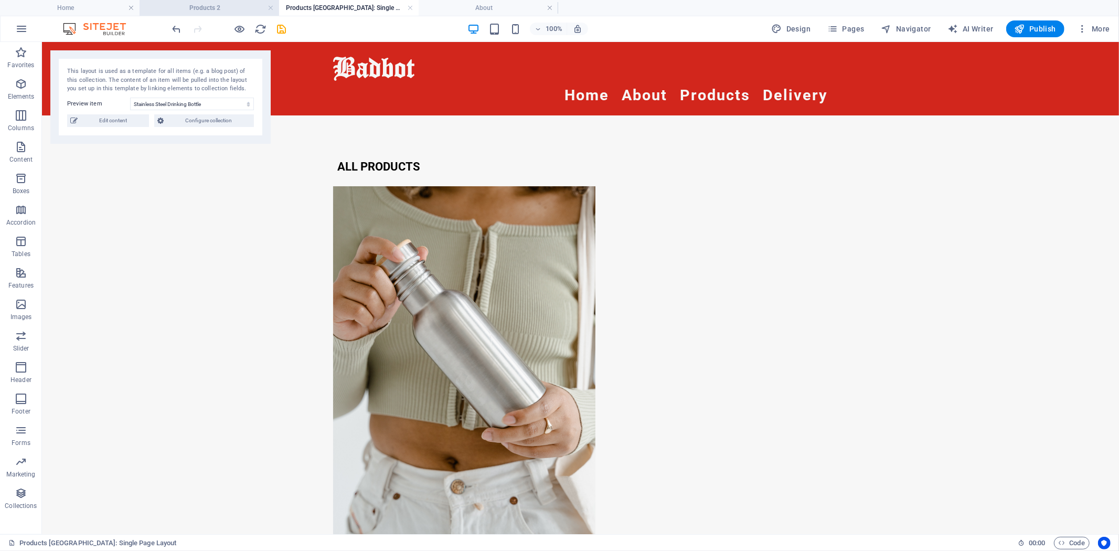
click at [213, 7] on h4 "Products 2" at bounding box center [210, 8] width 140 height 12
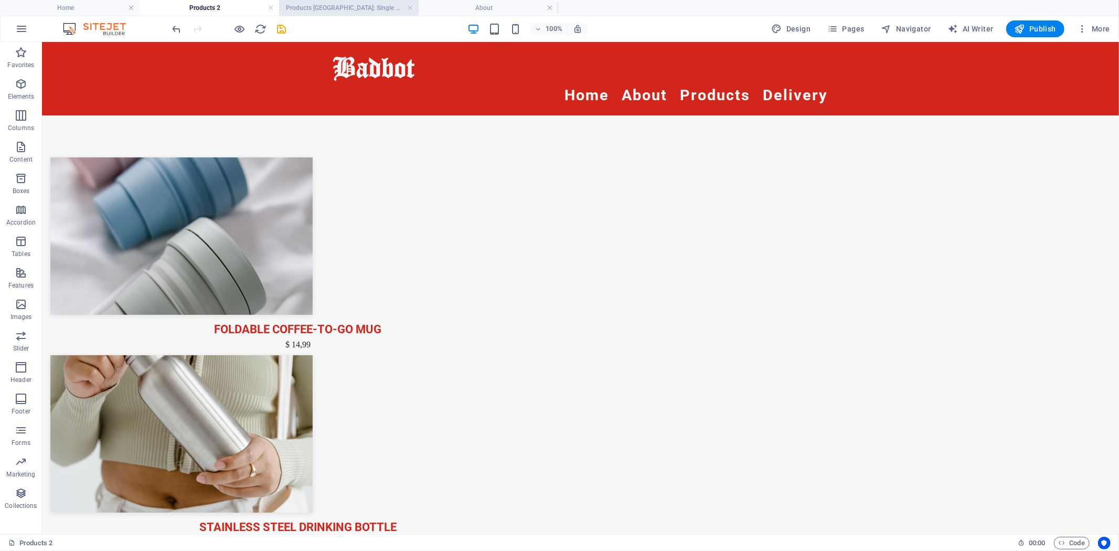
click at [336, 7] on h4 "Products [GEOGRAPHIC_DATA]: Single Page Layout" at bounding box center [349, 8] width 140 height 12
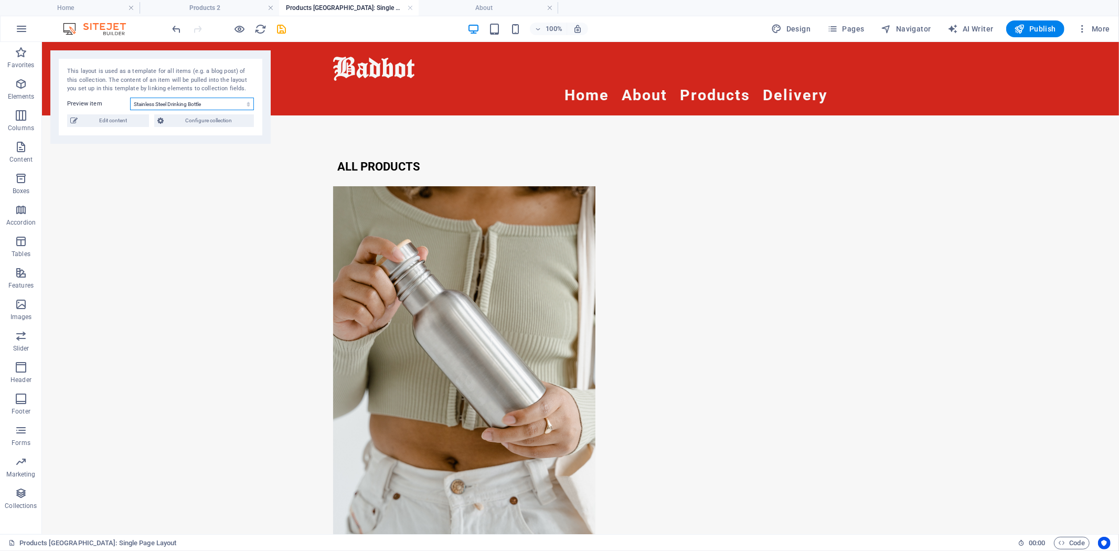
click at [242, 103] on select "Foldable Coffee-To-Go Mug Stainless Steel Drinking Bottle Organic Food Nets Nat…" at bounding box center [192, 104] width 124 height 13
click at [192, 119] on span "Configure collection" at bounding box center [209, 120] width 84 height 13
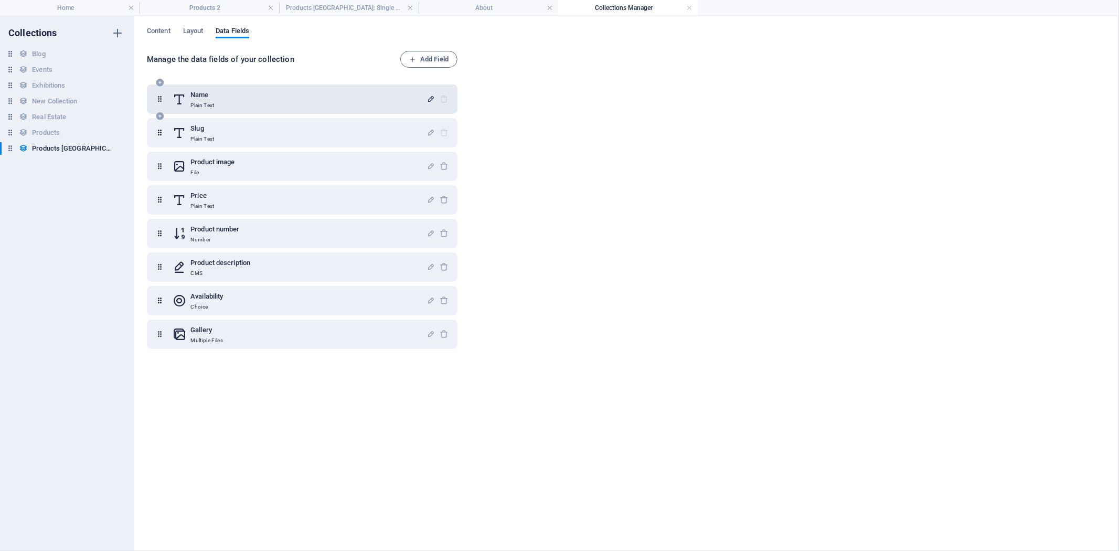
click at [428, 95] on icon "button" at bounding box center [431, 98] width 9 height 9
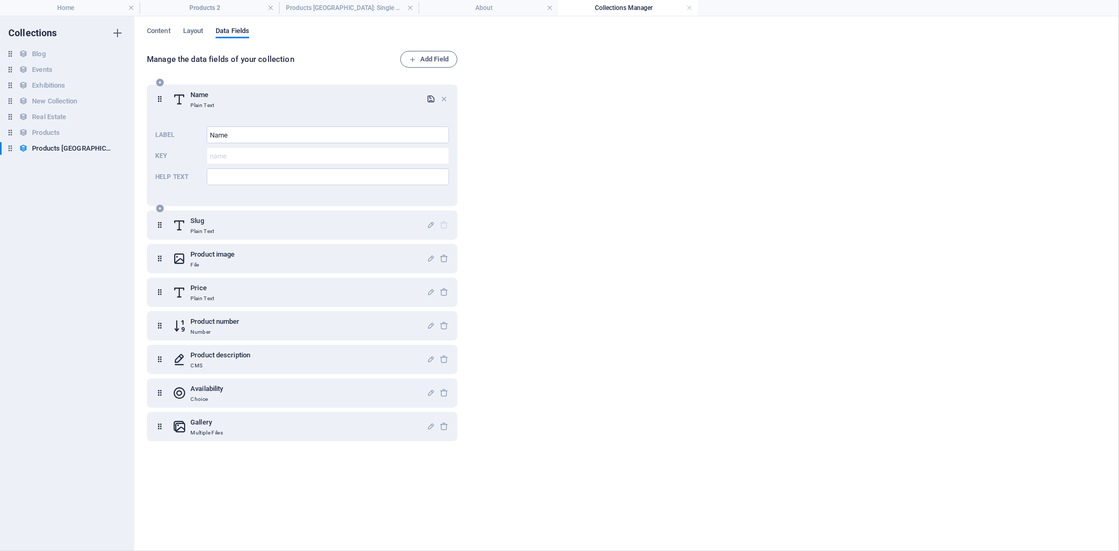
click at [428, 96] on icon "button" at bounding box center [431, 98] width 9 height 9
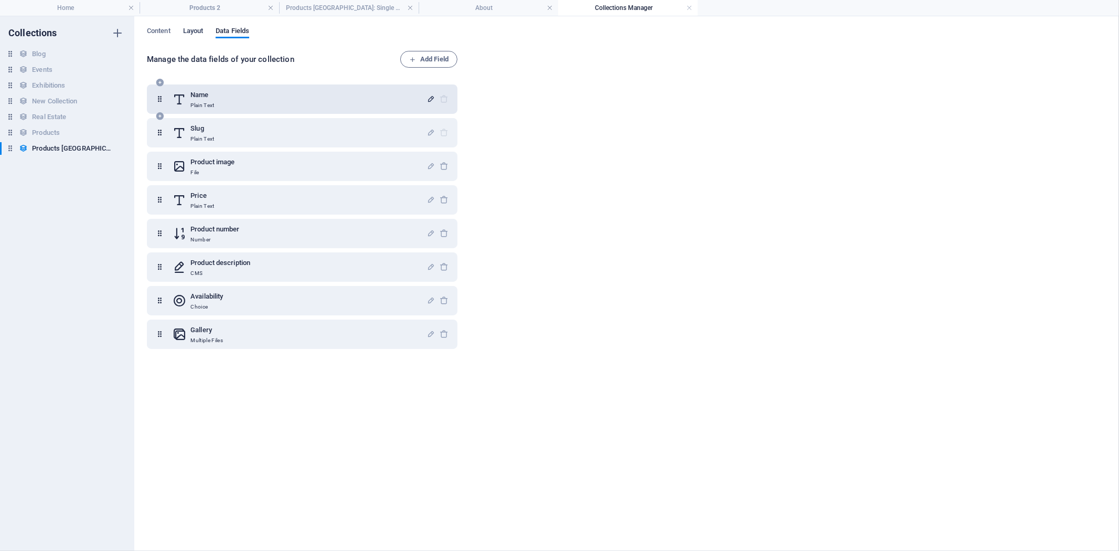
click at [199, 32] on span "Layout" at bounding box center [193, 32] width 20 height 15
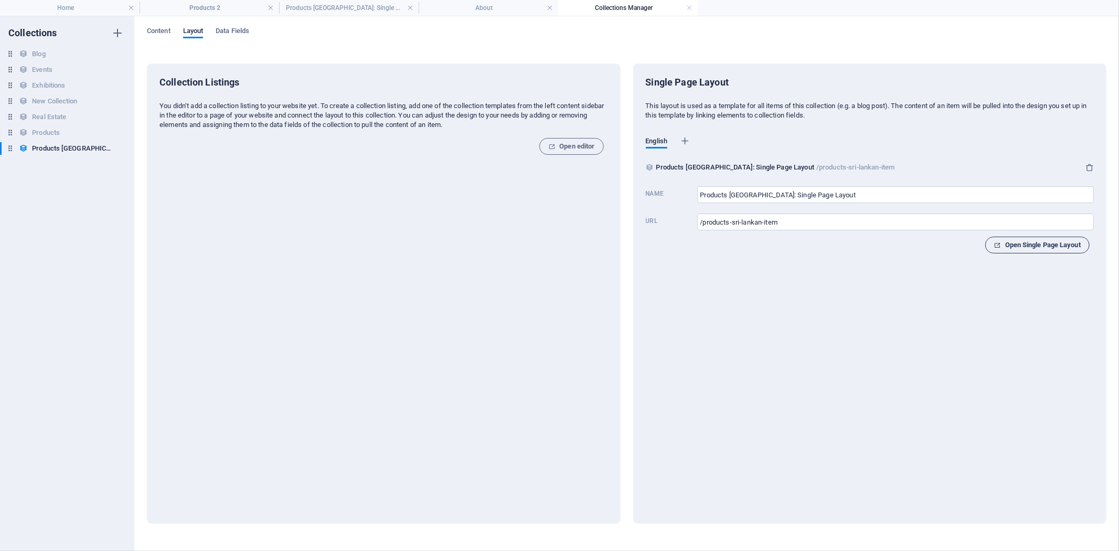
click at [1045, 252] on button "Open Single Page Layout" at bounding box center [1037, 245] width 104 height 17
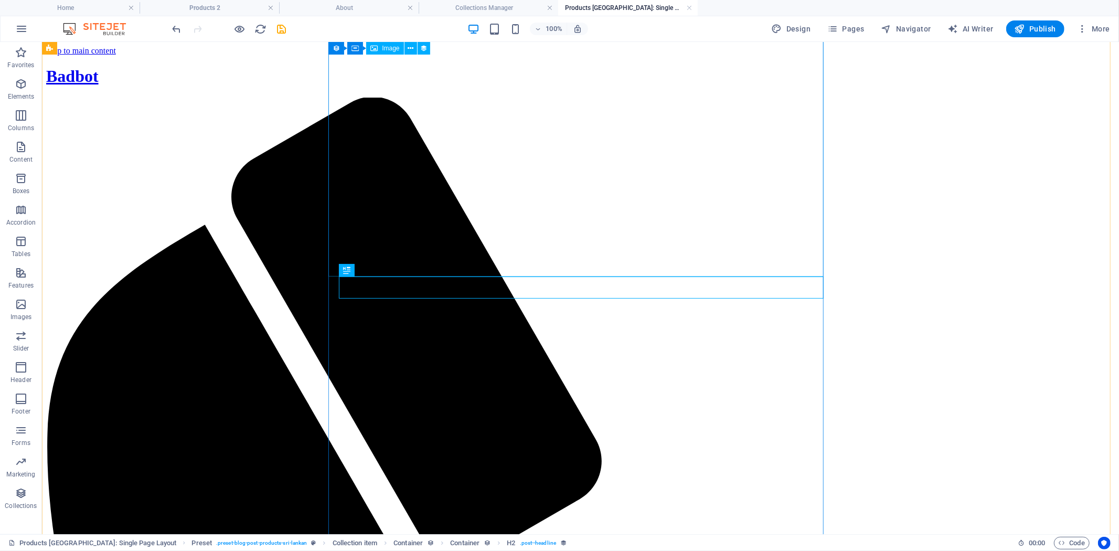
scroll to position [280, 0]
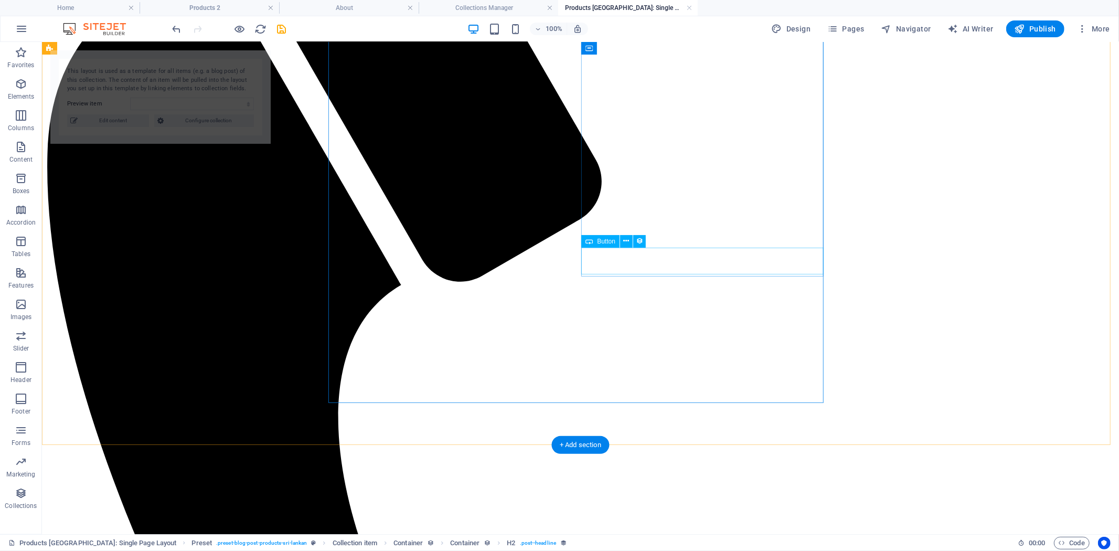
select select "68b804a0b24e8f37cb0f0a8e"
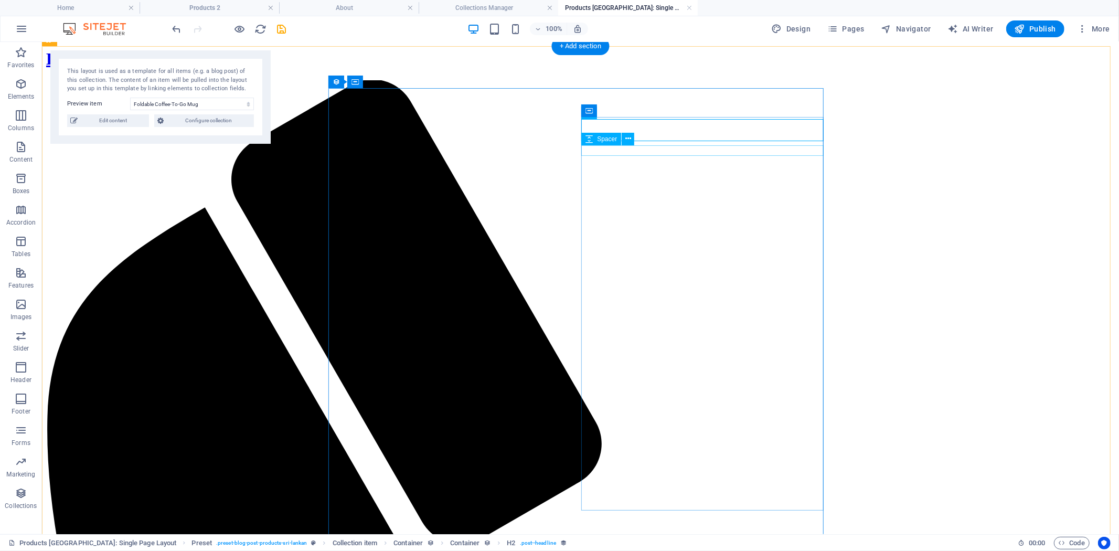
scroll to position [0, 0]
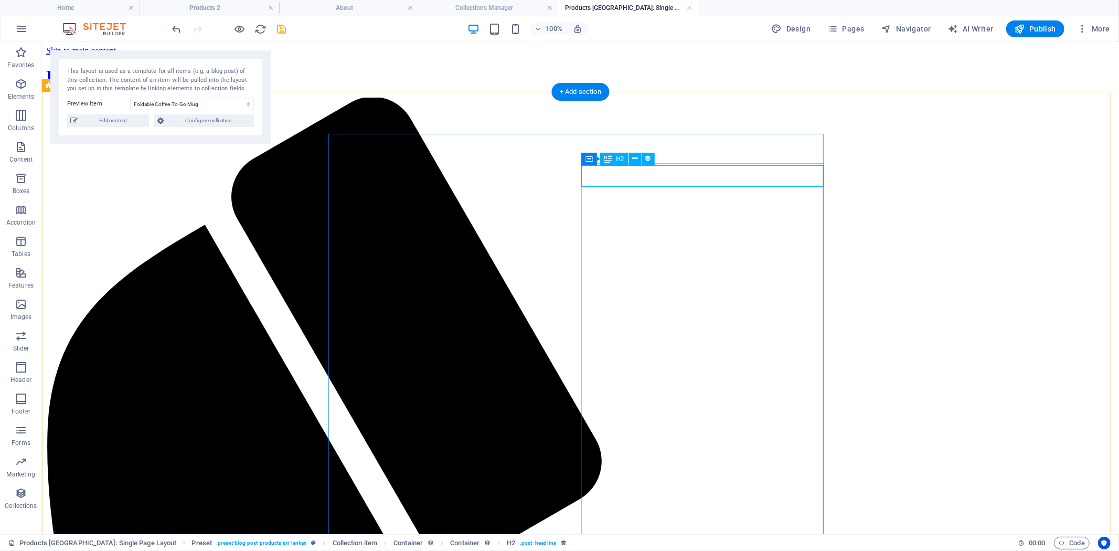
select select "name"
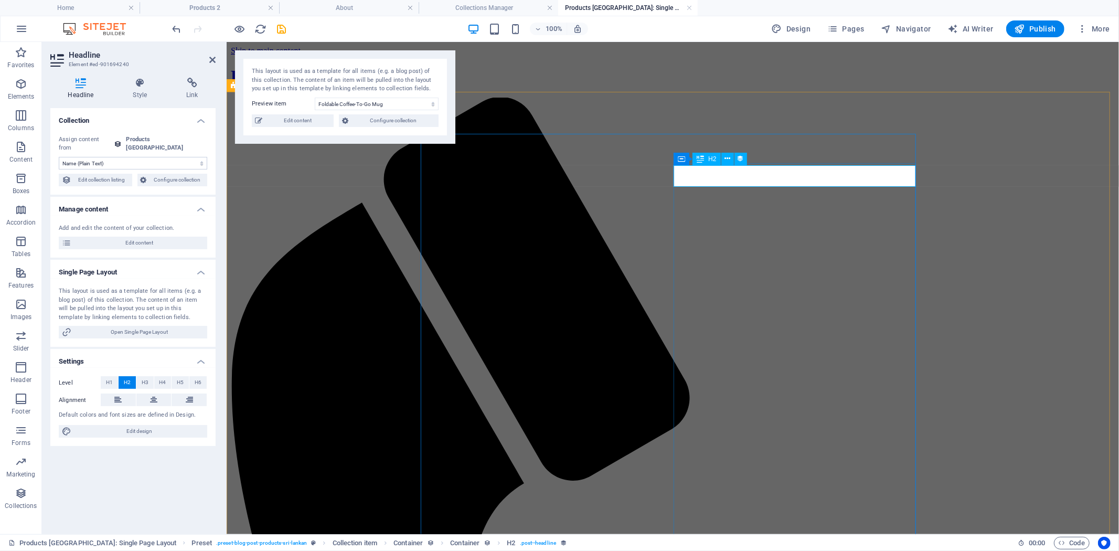
select select "68b8049e587c3126da03505b"
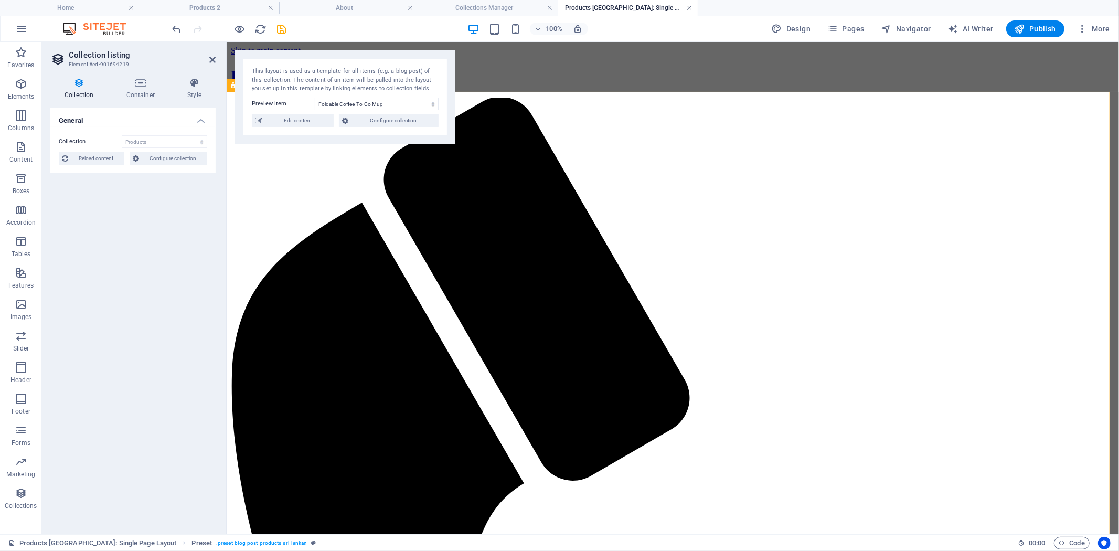
click at [689, 6] on link at bounding box center [689, 8] width 6 height 10
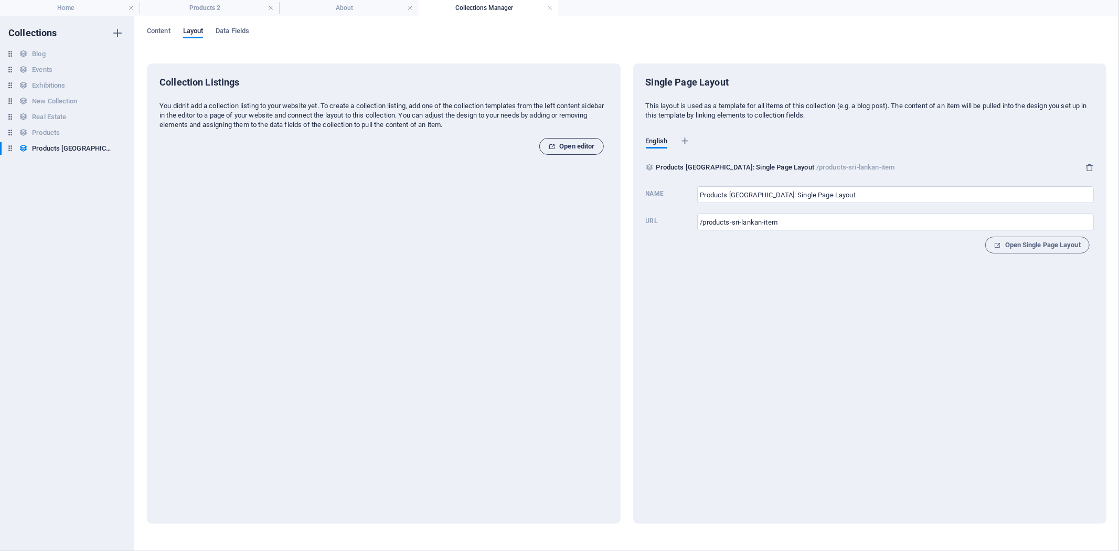
click at [567, 143] on span "Open editor" at bounding box center [571, 146] width 46 height 13
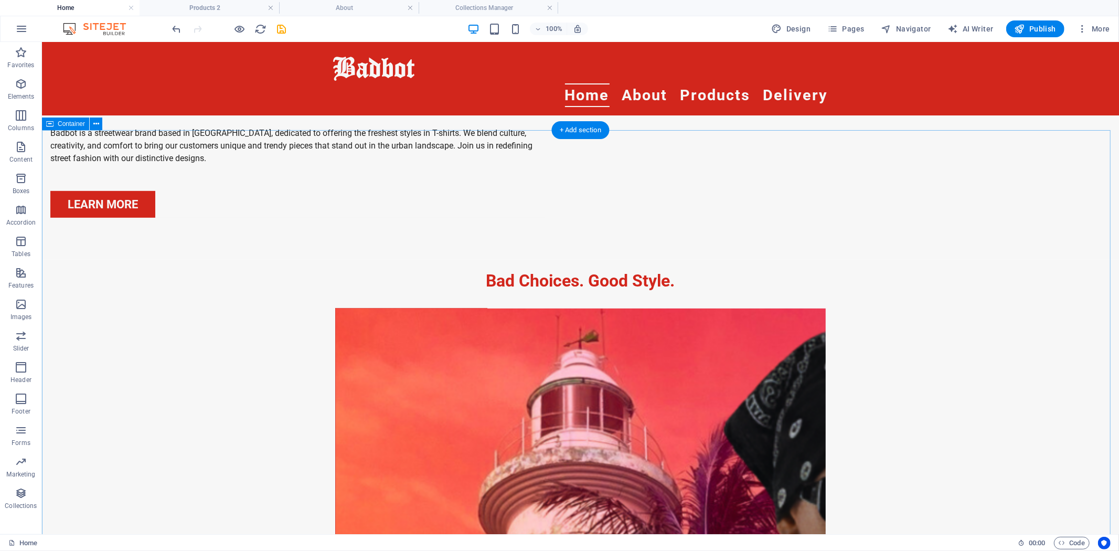
scroll to position [349, 0]
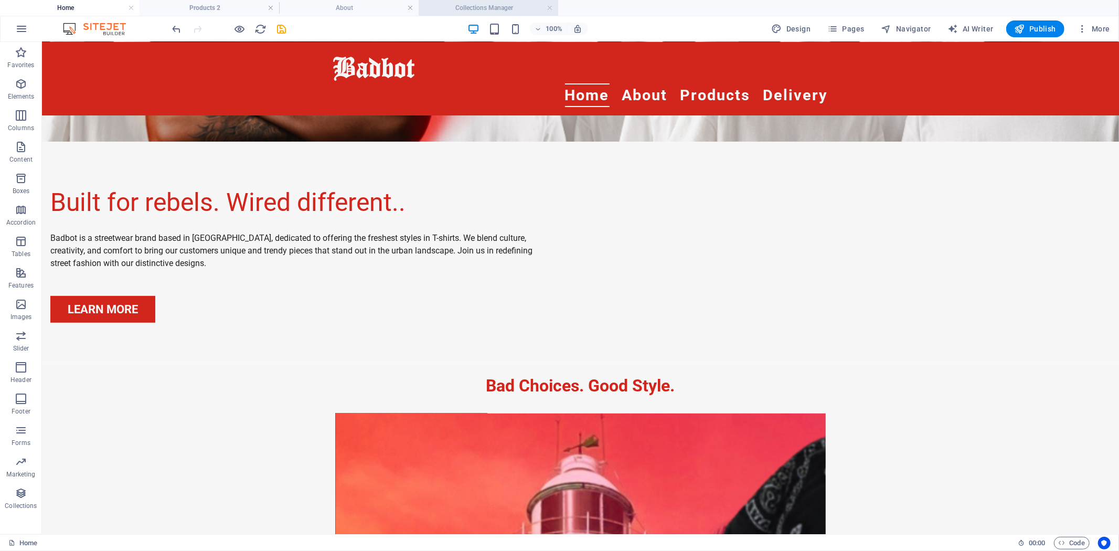
click at [453, 6] on h4 "Collections Manager" at bounding box center [489, 8] width 140 height 12
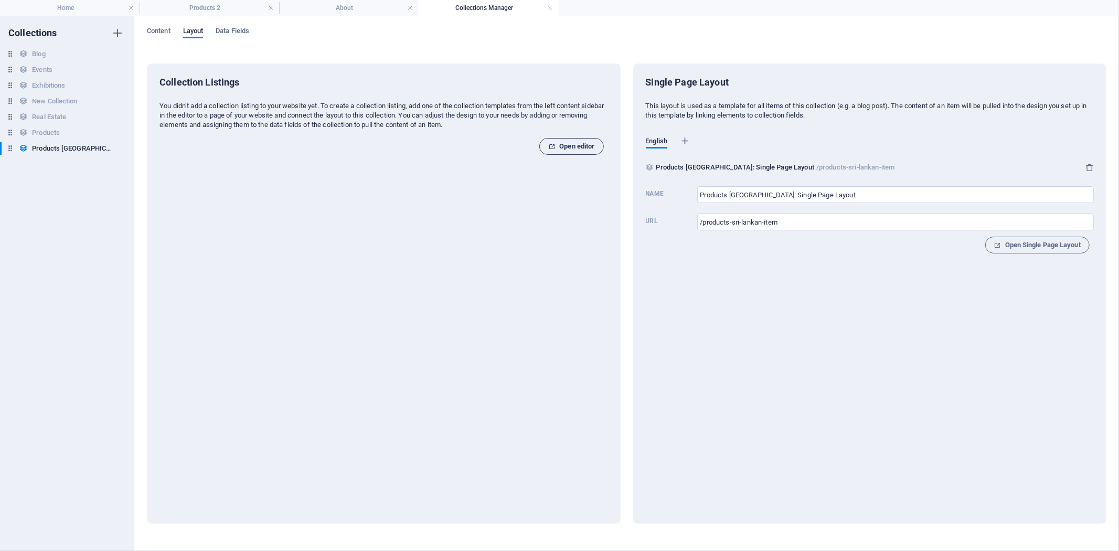
click at [568, 141] on span "Open editor" at bounding box center [571, 146] width 46 height 13
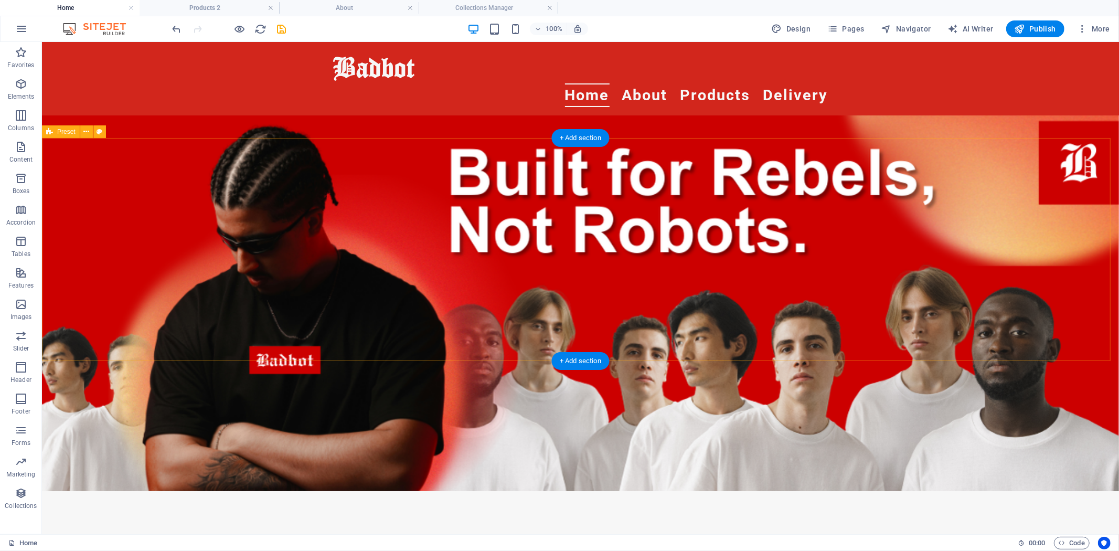
scroll to position [349, 0]
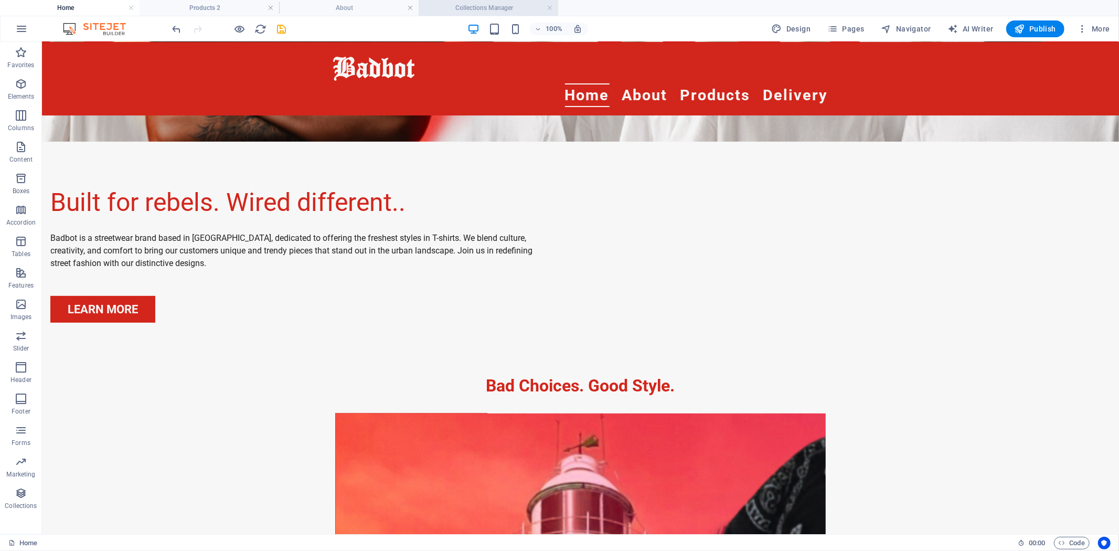
click at [482, 2] on h4 "Collections Manager" at bounding box center [489, 8] width 140 height 12
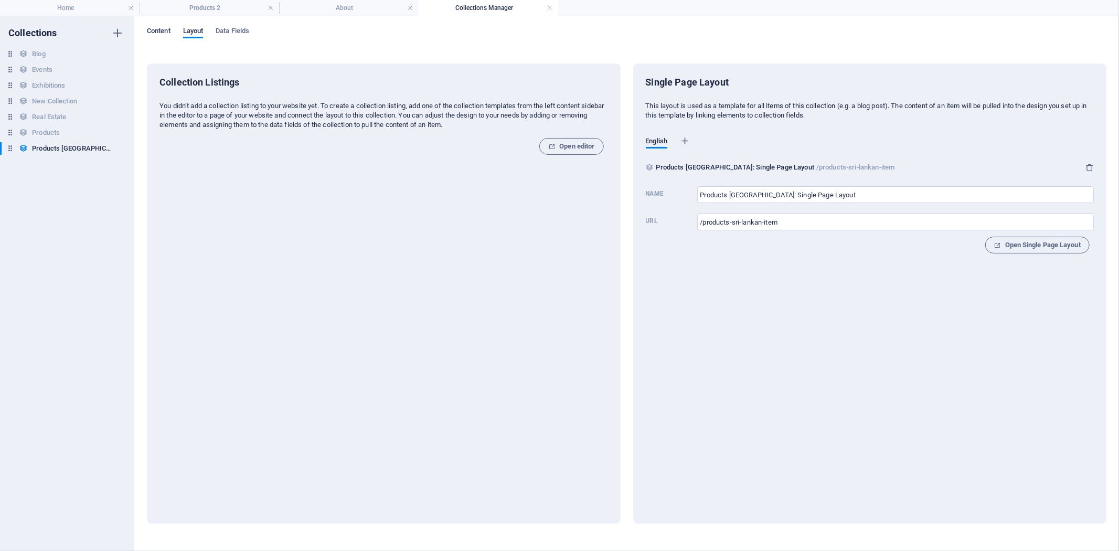
click at [151, 30] on span "Content" at bounding box center [159, 32] width 24 height 15
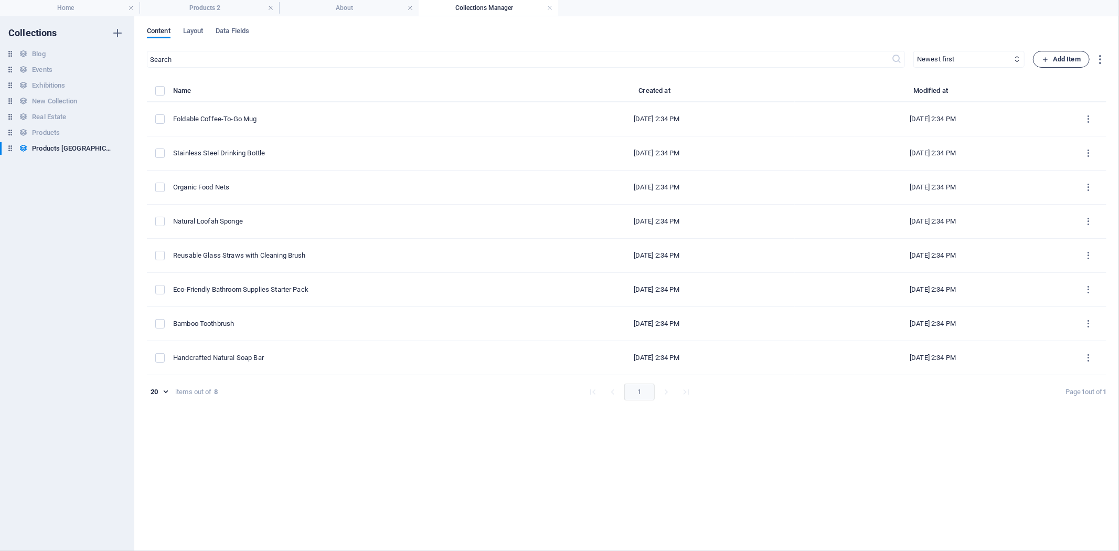
click at [1060, 58] on span "Add Item" at bounding box center [1061, 59] width 39 height 13
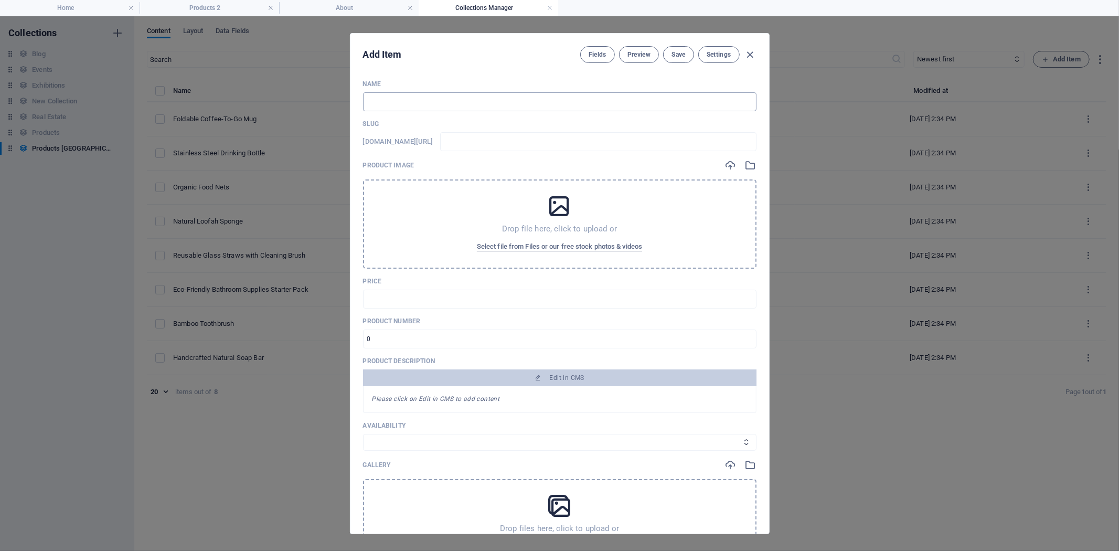
click at [370, 102] on input "text" at bounding box center [560, 101] width 394 height 19
click at [195, 8] on h4 "Products 2" at bounding box center [210, 8] width 140 height 12
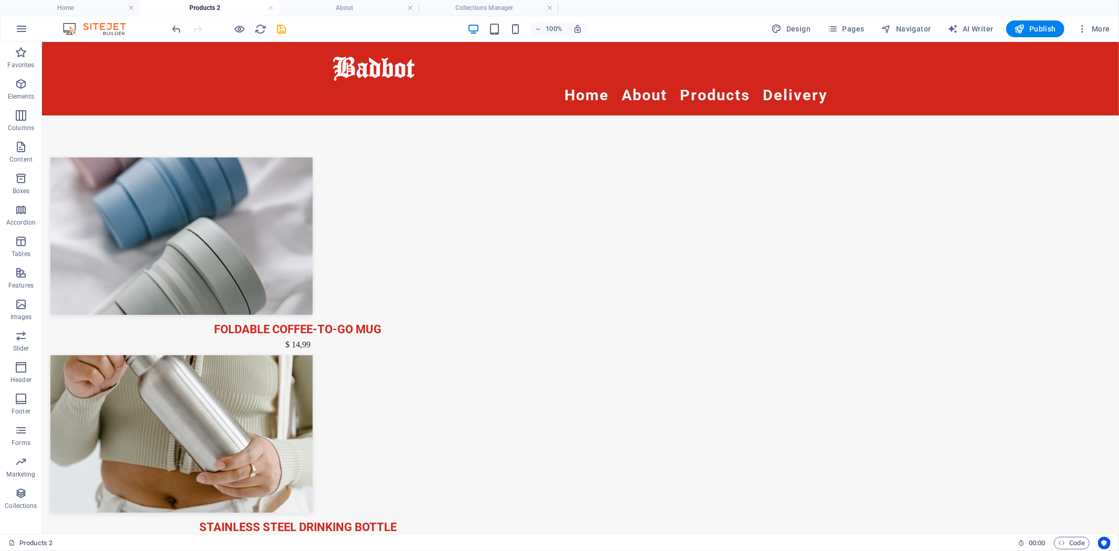
click at [195, 8] on h4 "Products 2" at bounding box center [210, 8] width 140 height 12
click at [92, 11] on h4 "Home" at bounding box center [70, 8] width 140 height 12
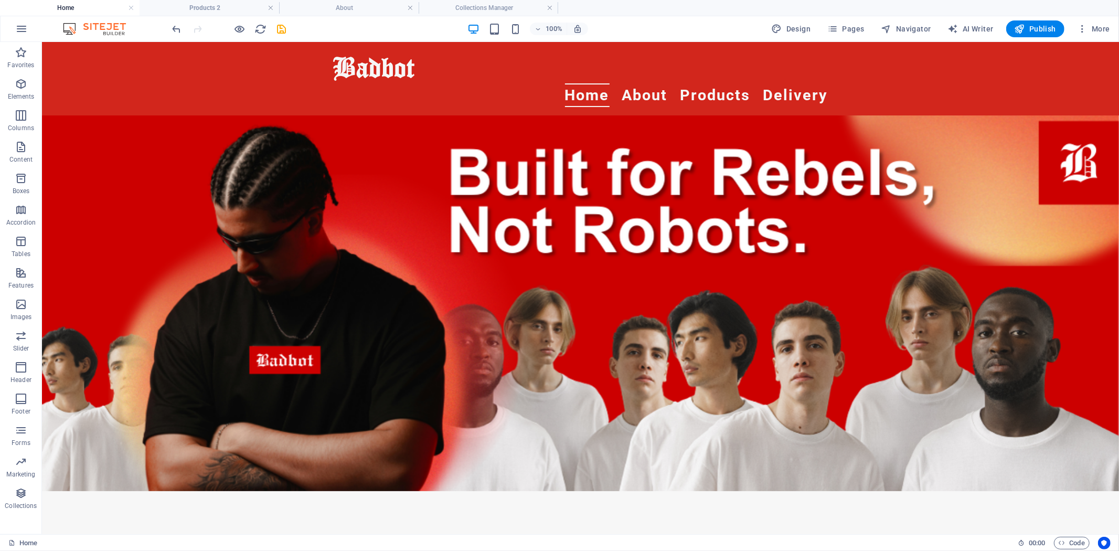
scroll to position [349, 0]
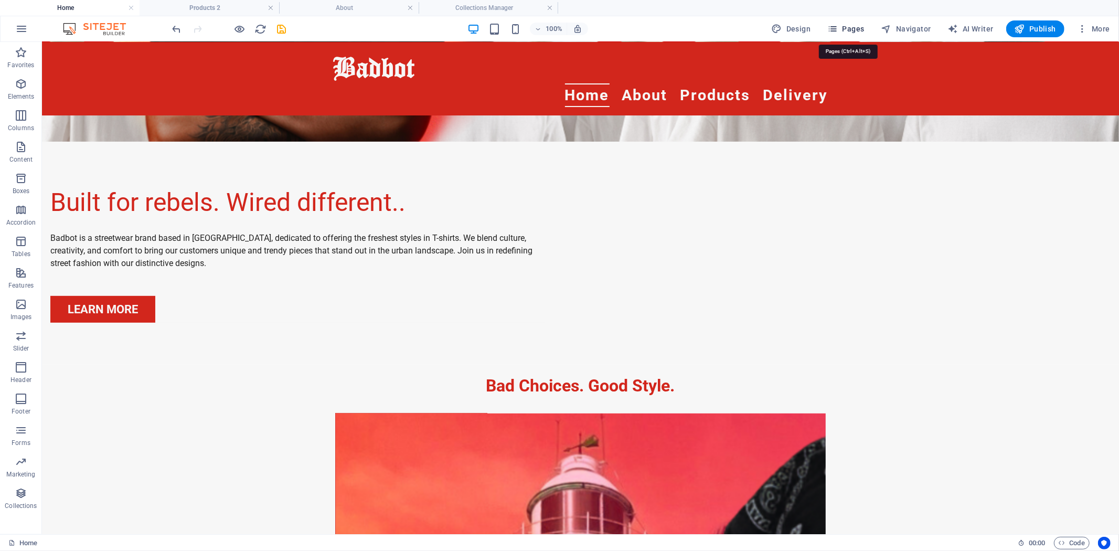
click at [851, 27] on span "Pages" at bounding box center [845, 29] width 37 height 10
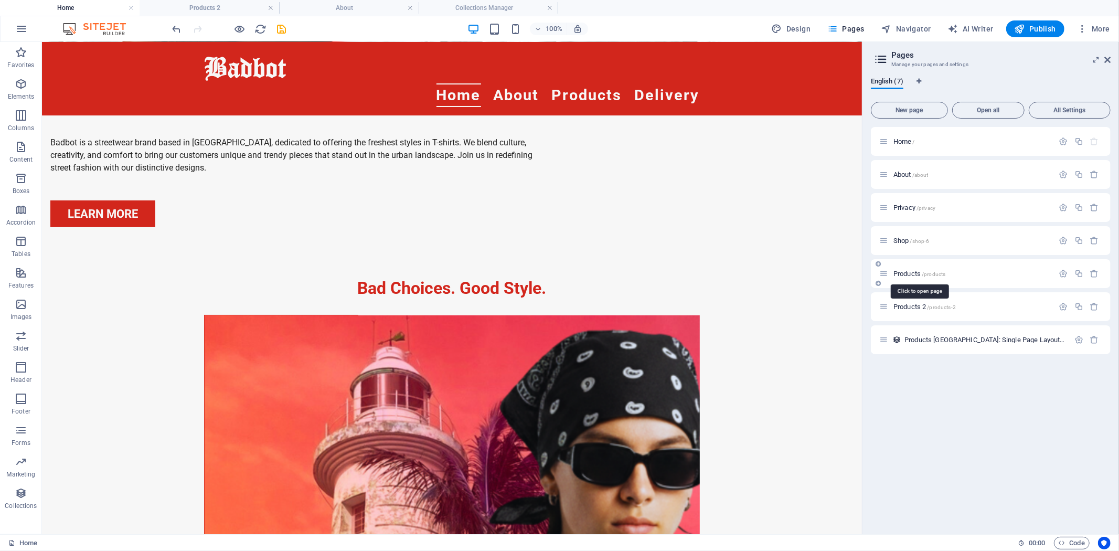
click at [901, 272] on span "Products /products" at bounding box center [920, 274] width 52 height 8
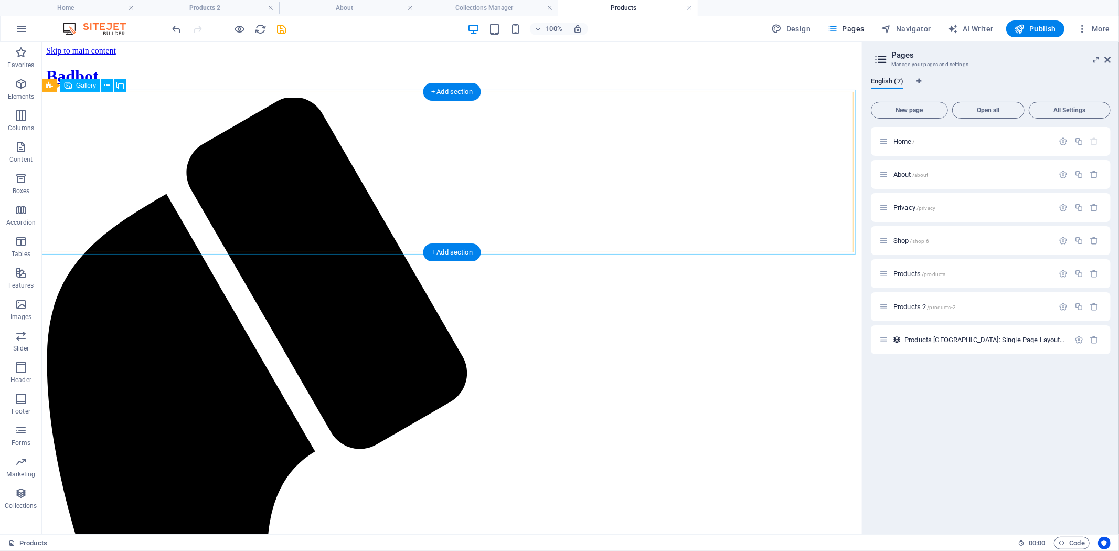
scroll to position [0, 0]
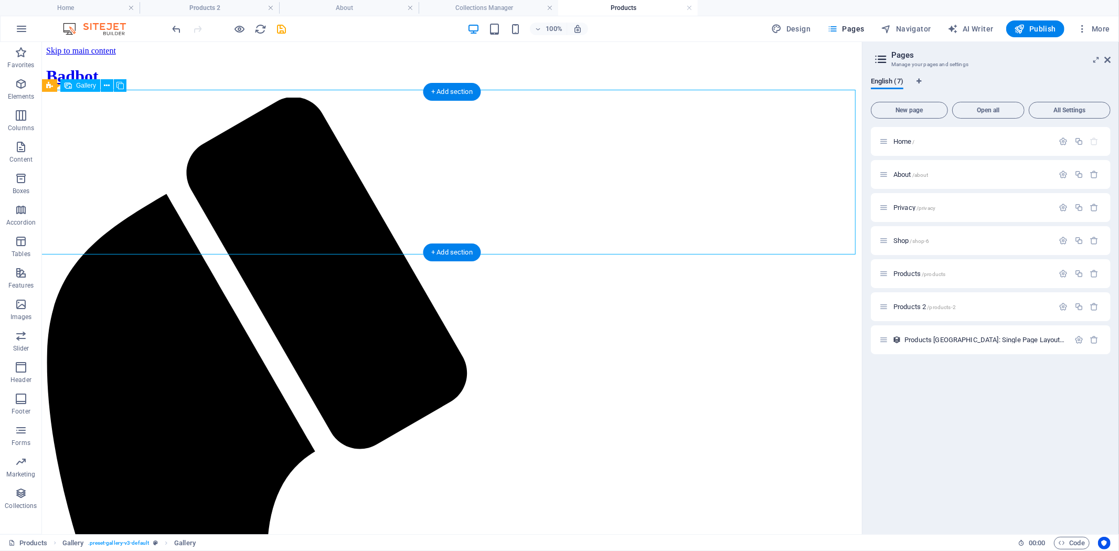
select select "4"
select select "px"
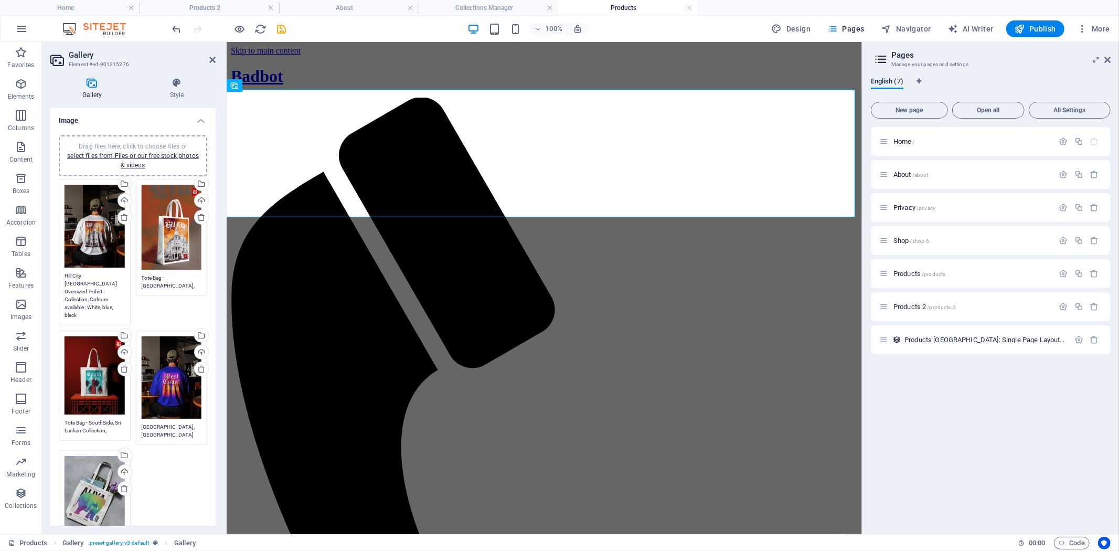
click at [105, 272] on textarea "Hill City [GEOGRAPHIC_DATA] Oversized T-shirt Collection, Colours available : W…" at bounding box center [95, 295] width 60 height 47
drag, startPoint x: 81, startPoint y: 307, endPoint x: 46, endPoint y: 269, distance: 51.6
click at [46, 269] on div "Gallery Style Image Drag files here, click to choose files or select files from…" at bounding box center [133, 301] width 182 height 465
click at [250, 6] on h4 "Products 2" at bounding box center [210, 8] width 140 height 12
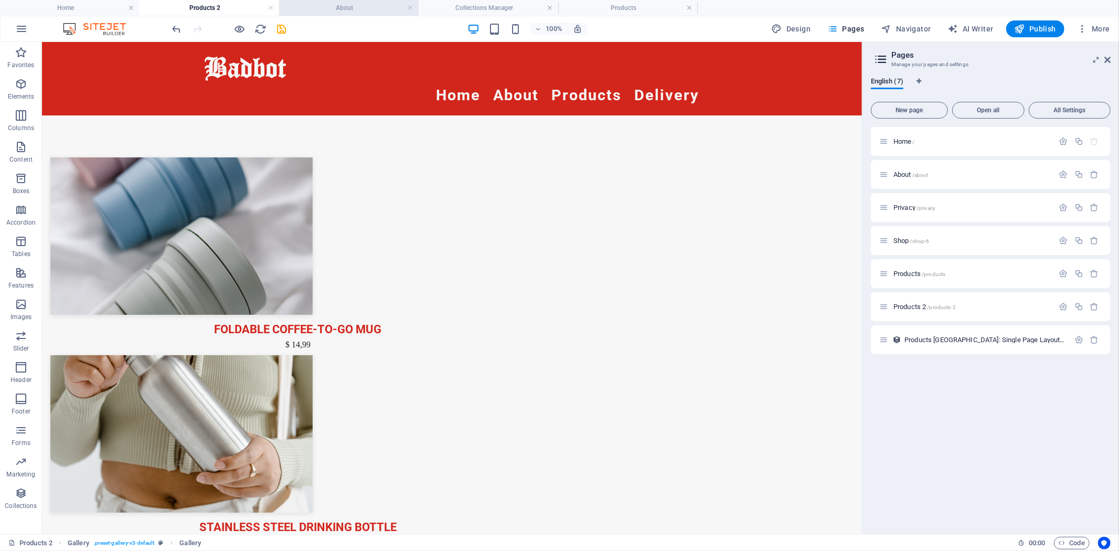
click at [334, 6] on h4 "About" at bounding box center [349, 8] width 140 height 12
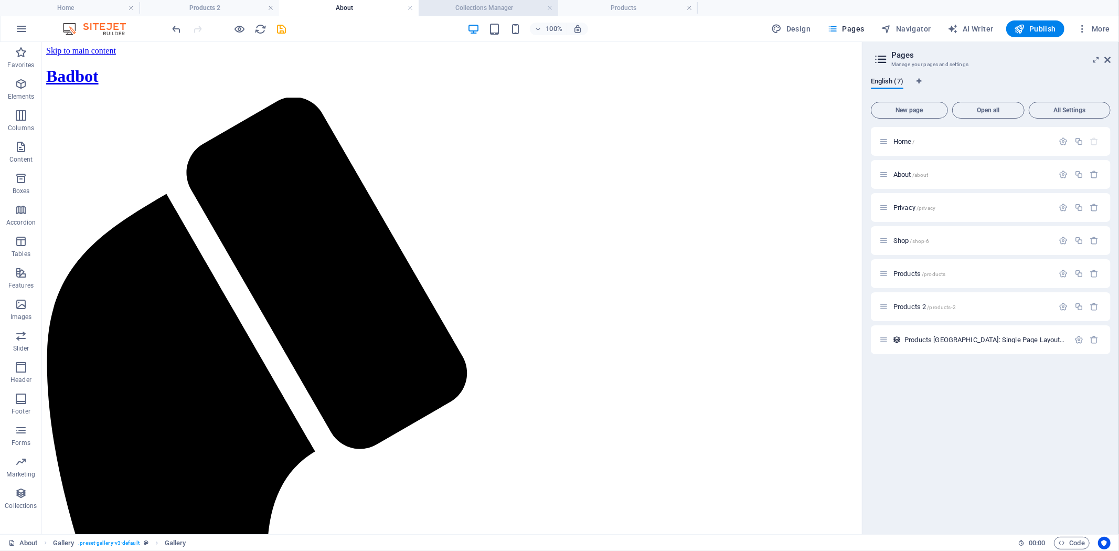
click at [469, 11] on h4 "Collections Manager" at bounding box center [489, 8] width 140 height 12
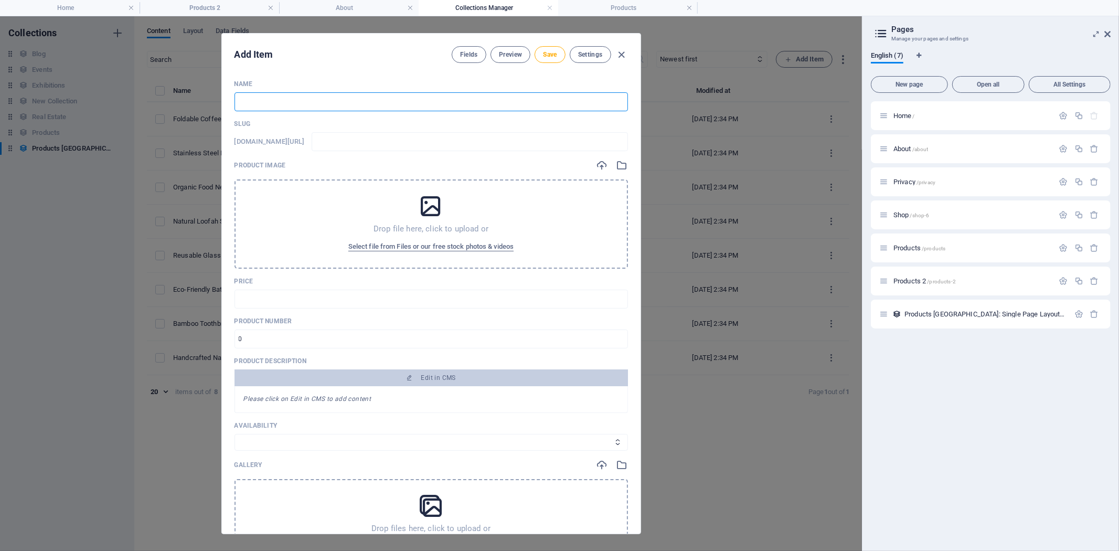
click at [270, 100] on input "text" at bounding box center [432, 101] width 394 height 19
click at [301, 397] on em "Please click on Edit in CMS to add content" at bounding box center [307, 398] width 128 height 7
click at [261, 401] on em "Please click on Edit in CMS to add content" at bounding box center [307, 398] width 128 height 7
click at [235, 395] on div "Please click on Edit in CMS to add content" at bounding box center [432, 399] width 394 height 27
click at [252, 402] on div "Please click on Edit in CMS to add content" at bounding box center [432, 399] width 394 height 27
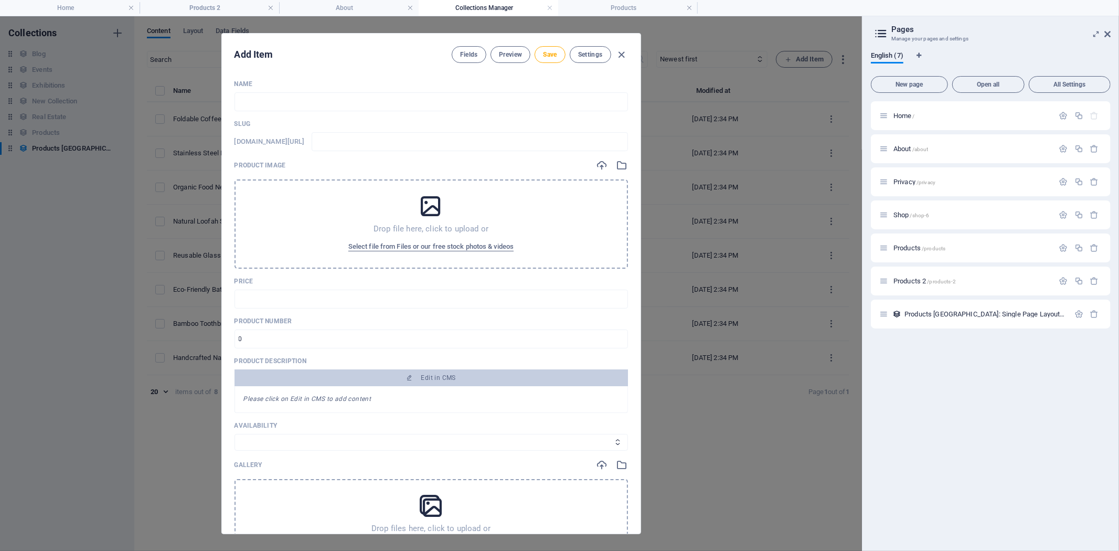
click at [251, 398] on em "Please click on Edit in CMS to add content" at bounding box center [307, 398] width 128 height 7
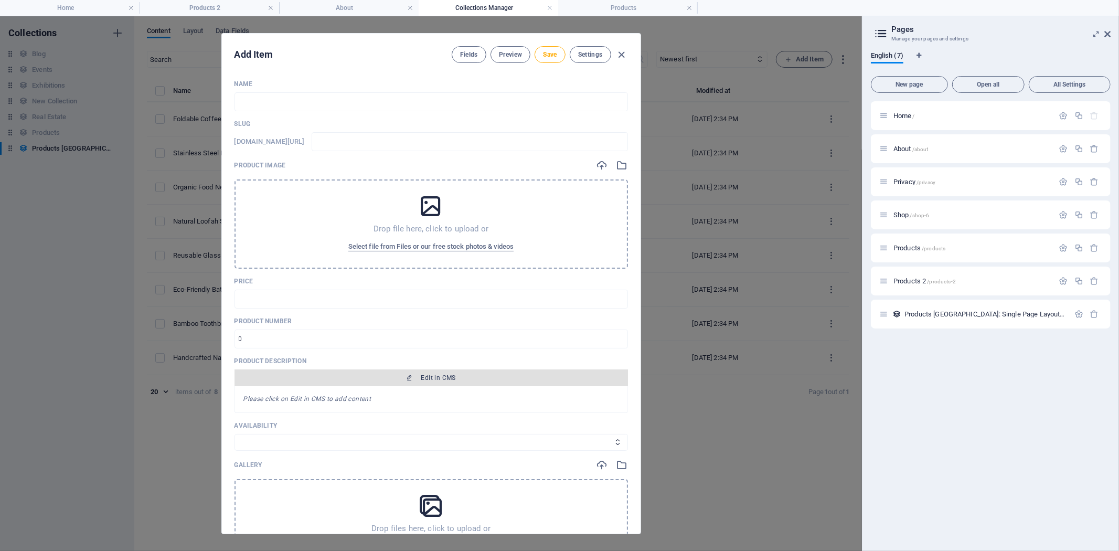
click at [382, 383] on button "Edit in CMS" at bounding box center [432, 377] width 394 height 17
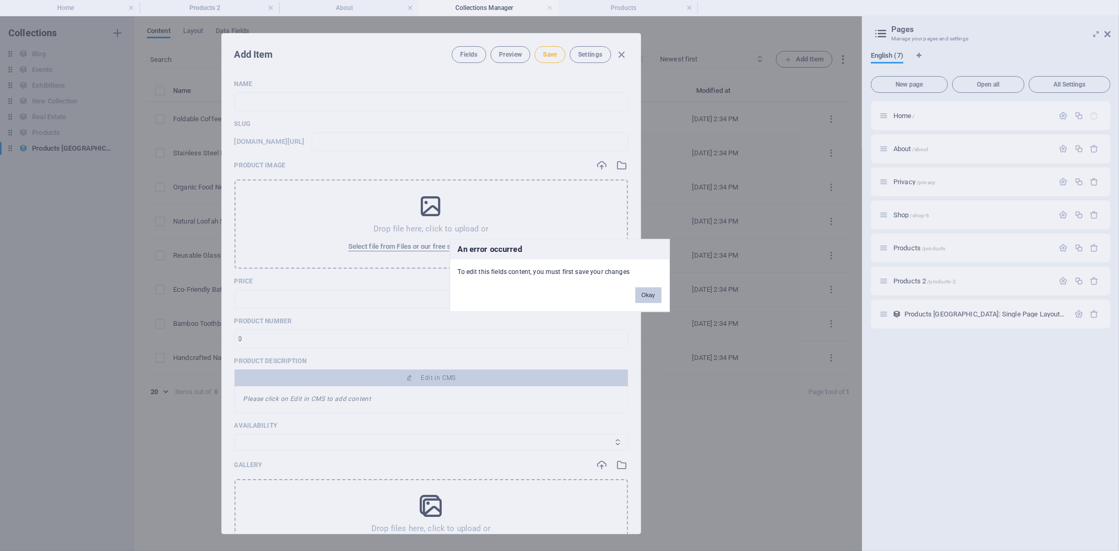
click at [648, 296] on button "Okay" at bounding box center [648, 296] width 26 height 16
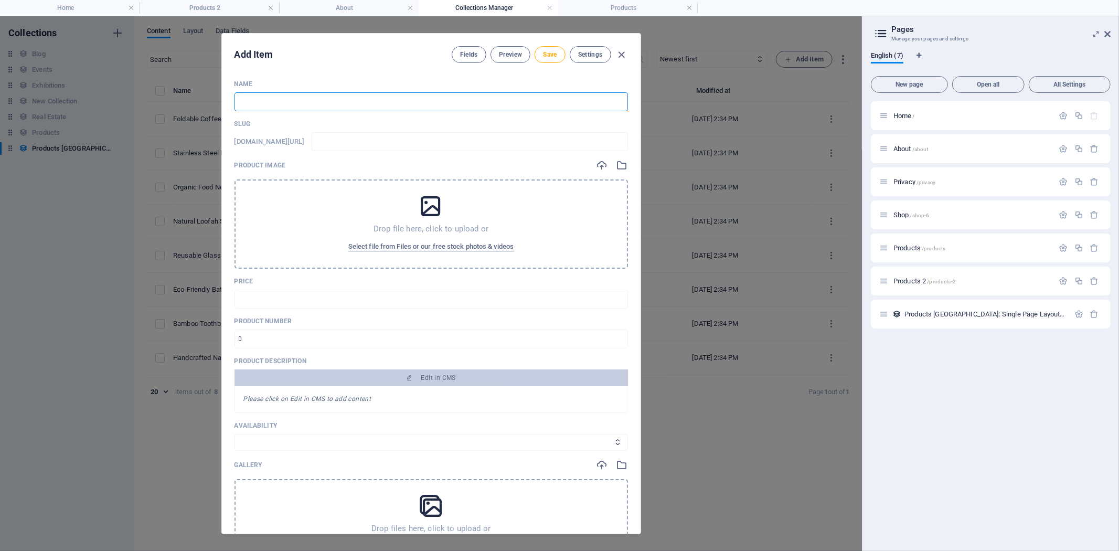
click at [319, 107] on input "text" at bounding box center [432, 101] width 394 height 19
paste input "Hill City [GEOGRAPHIC_DATA] Oversized T-shirt Collection, Colours available : W…"
type input "Hill City [GEOGRAPHIC_DATA] Oversized T-shirt Collection, Colours available : W…"
type input "hill-city-sri-lankan-oversized-t-shirt-collection-colours-available-white-blue-…"
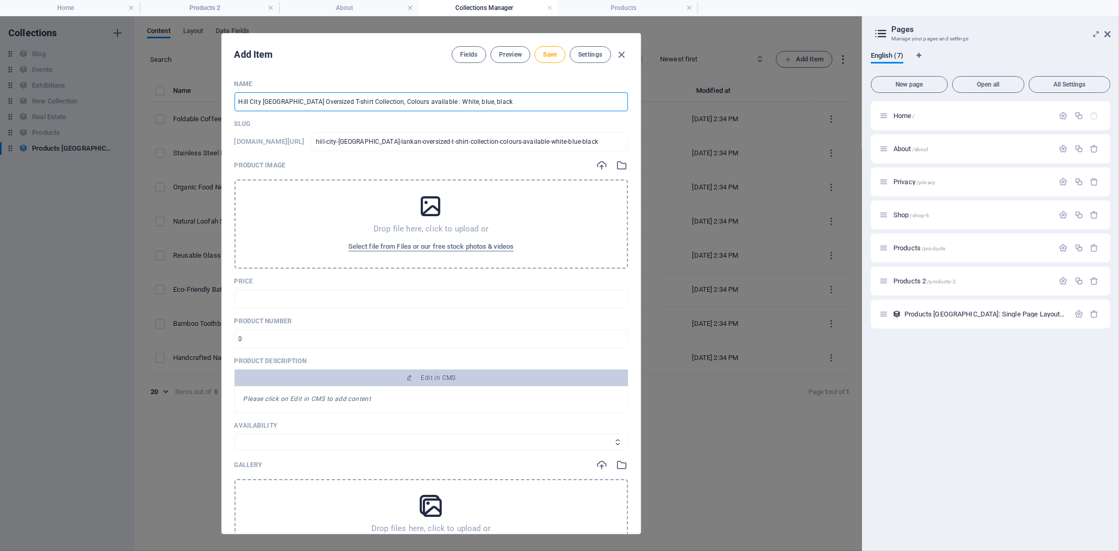
drag, startPoint x: 485, startPoint y: 99, endPoint x: 342, endPoint y: 97, distance: 143.3
click at [342, 97] on input "Hill City [GEOGRAPHIC_DATA] Oversized T-shirt Collection, Colours available : W…" at bounding box center [432, 101] width 394 height 19
type input "[GEOGRAPHIC_DATA] [GEOGRAPHIC_DATA] Oversized T-shirt"
type input "hill-city-[GEOGRAPHIC_DATA]-lankan-oversized-t-shirt"
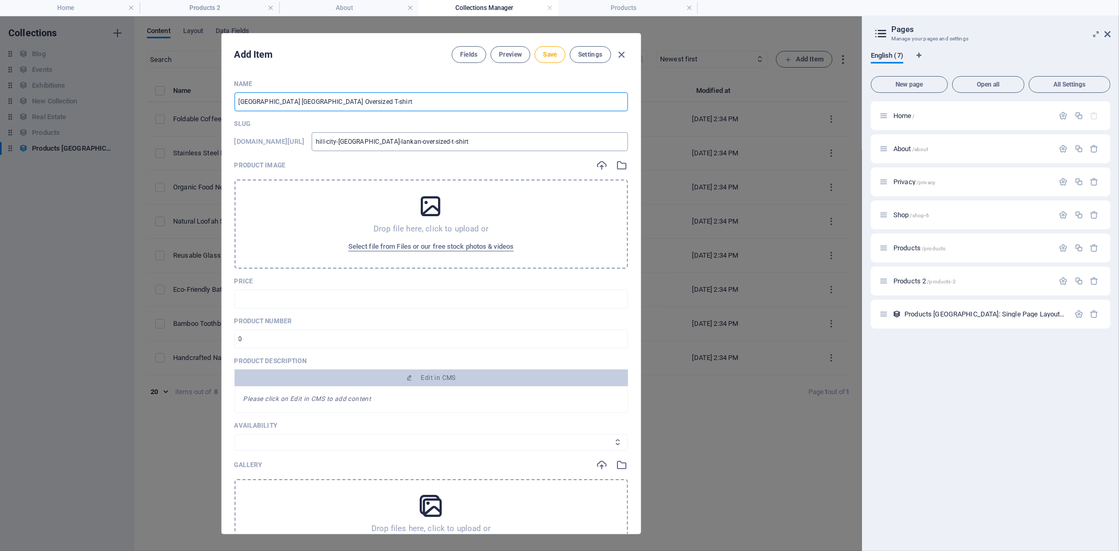
type input "[GEOGRAPHIC_DATA] [GEOGRAPHIC_DATA] Oversized T-shirt"
click at [568, 145] on input "hill-city-[GEOGRAPHIC_DATA]-lankan-oversized-t-shirt" at bounding box center [470, 141] width 316 height 19
click at [529, 141] on input "hill-city-[GEOGRAPHIC_DATA]-lankan-oversized-t-shirt" at bounding box center [470, 141] width 316 height 19
click at [427, 213] on icon at bounding box center [431, 206] width 26 height 26
click at [621, 165] on icon "button" at bounding box center [623, 166] width 12 height 12
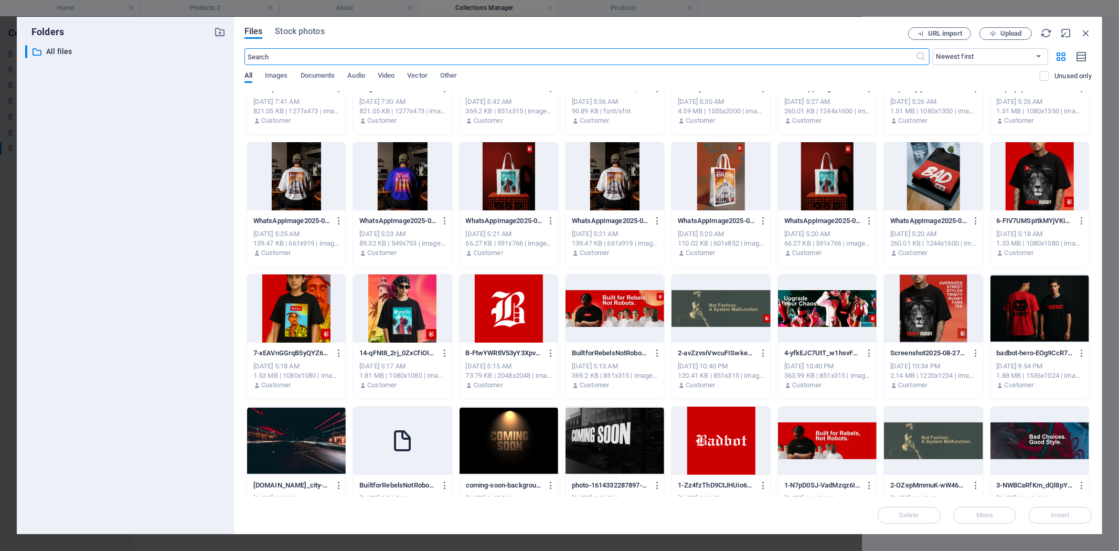
scroll to position [408, 0]
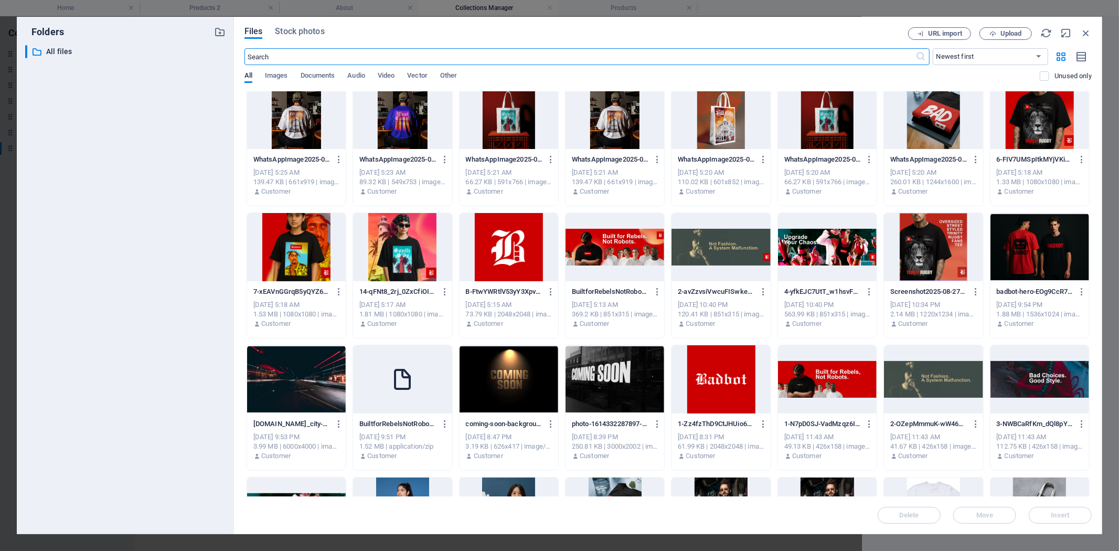
click at [289, 125] on div at bounding box center [296, 115] width 99 height 68
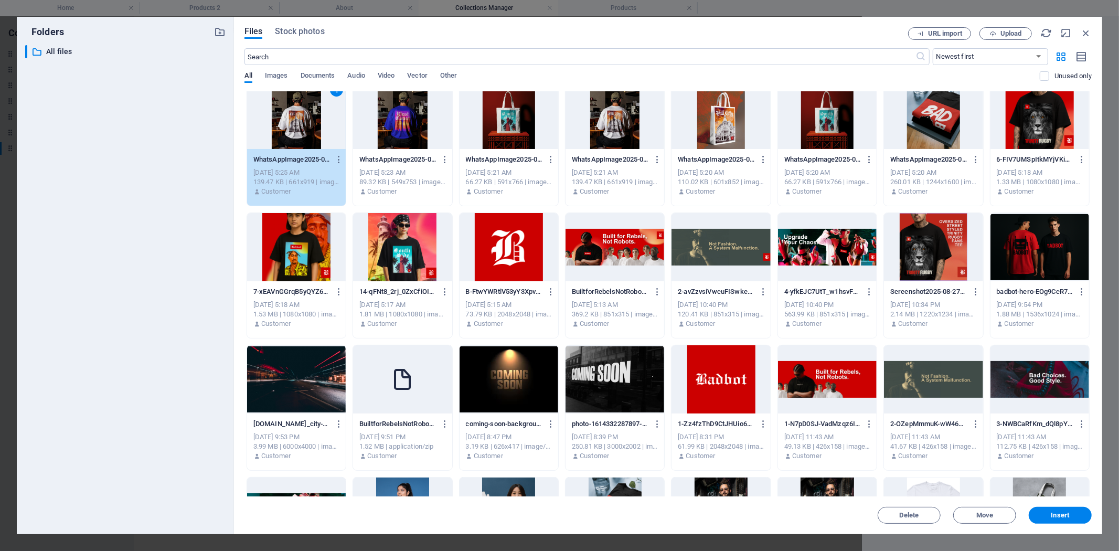
click at [289, 125] on div "1" at bounding box center [296, 115] width 99 height 68
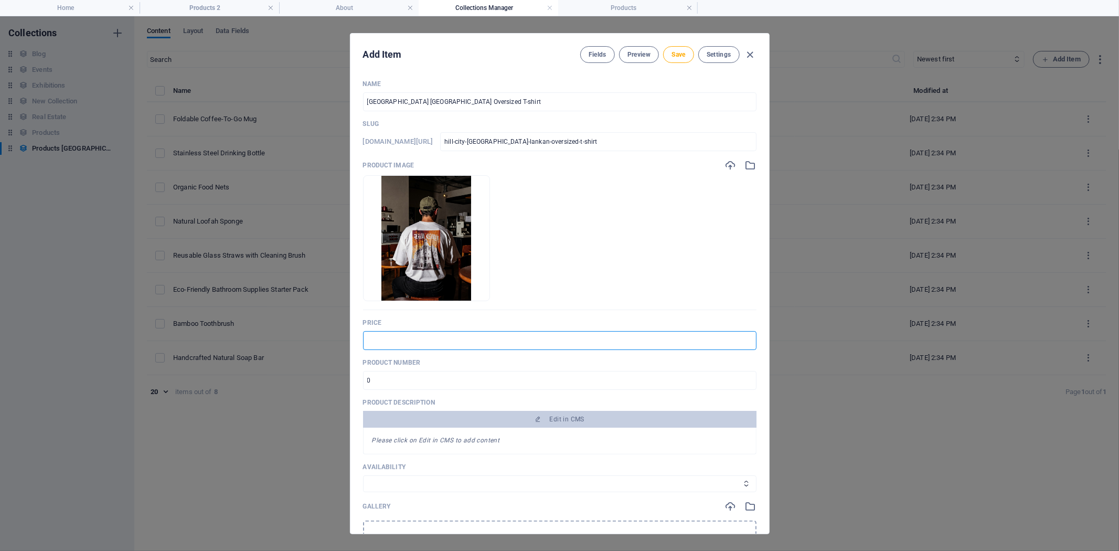
click at [424, 347] on input "text" at bounding box center [560, 340] width 394 height 19
type input "3500"
click at [474, 382] on input "number" at bounding box center [560, 380] width 394 height 19
drag, startPoint x: 369, startPoint y: 385, endPoint x: 374, endPoint y: 378, distance: 8.3
click at [374, 378] on input "number" at bounding box center [560, 380] width 394 height 19
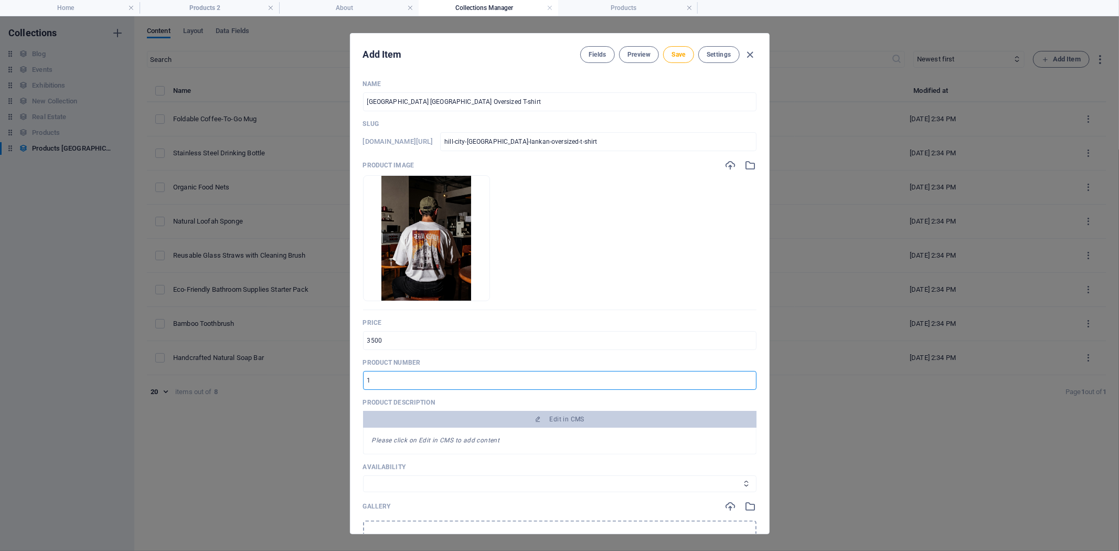
type input "1"
click at [424, 399] on p "Product description" at bounding box center [560, 402] width 394 height 8
drag, startPoint x: 376, startPoint y: 384, endPoint x: 364, endPoint y: 381, distance: 12.2
click at [364, 381] on input "1" at bounding box center [560, 380] width 394 height 19
click at [422, 379] on input "1" at bounding box center [560, 380] width 394 height 19
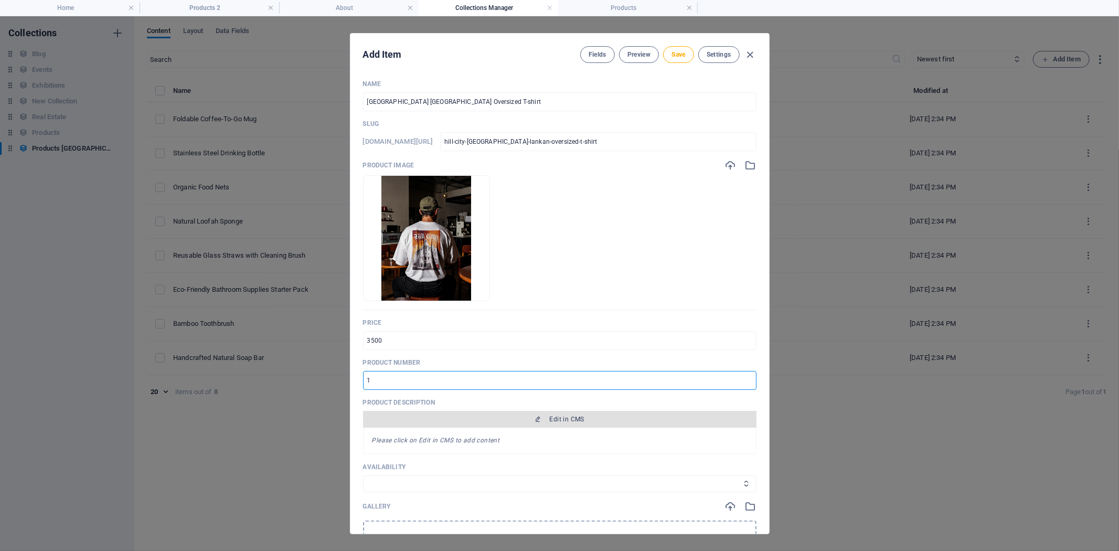
click at [543, 421] on span "Edit in CMS" at bounding box center [559, 419] width 385 height 8
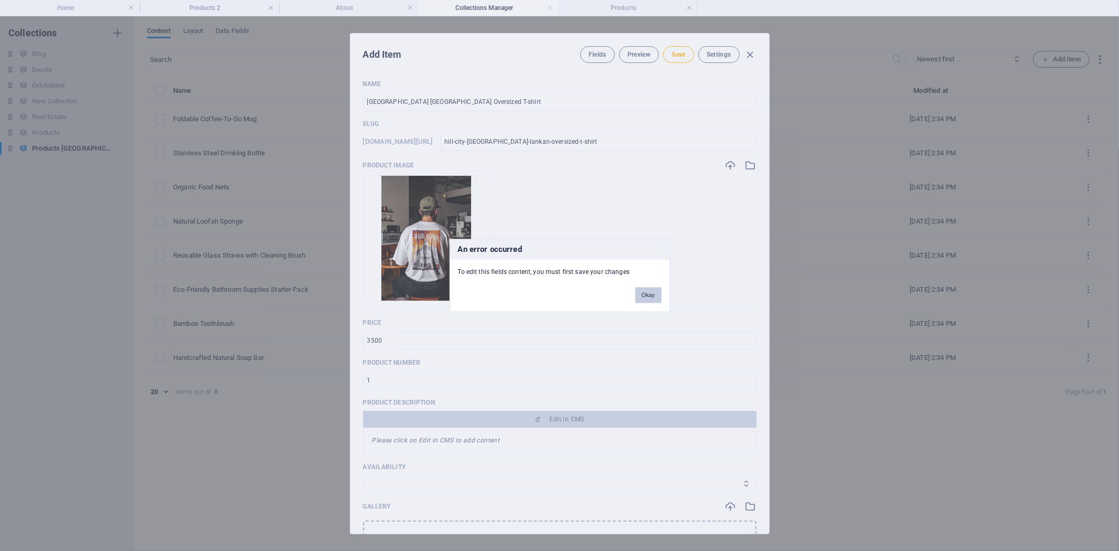
click at [652, 291] on button "Okay" at bounding box center [648, 296] width 26 height 16
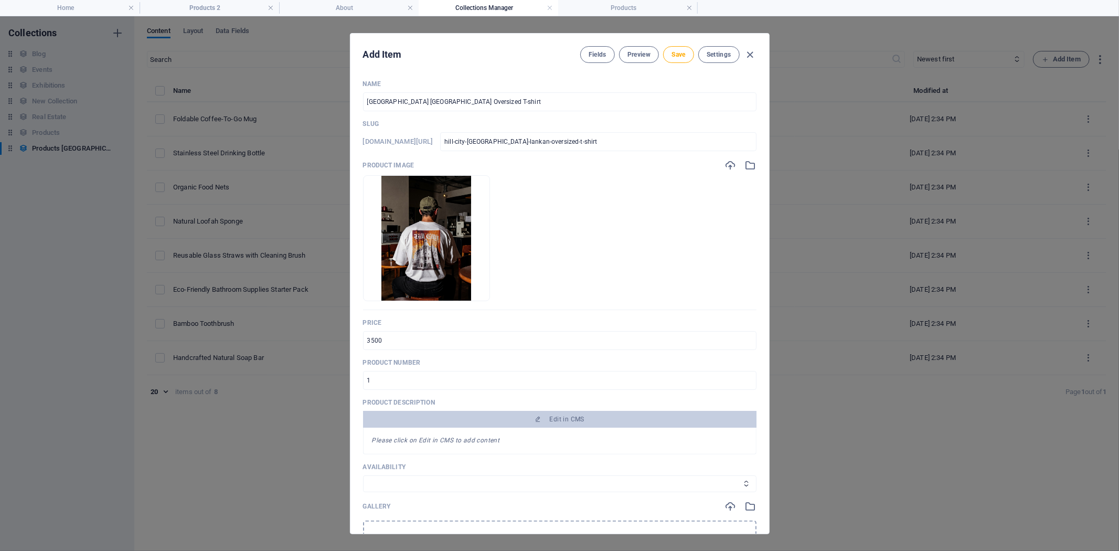
scroll to position [116, 0]
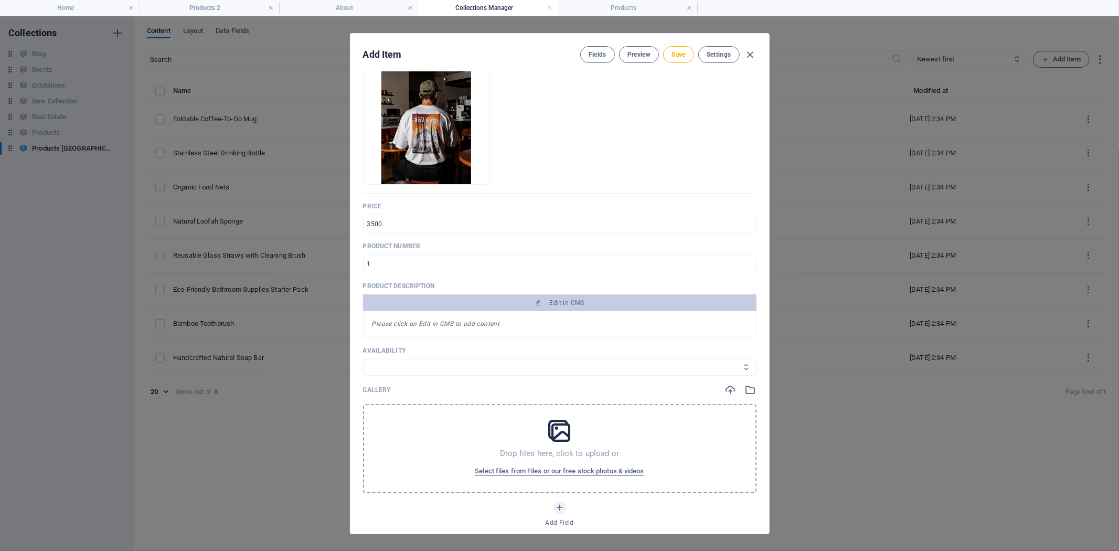
click at [471, 367] on select "In stock Out of stock" at bounding box center [560, 367] width 394 height 17
select select "In stock"
click at [363, 359] on select "In stock Out of stock" at bounding box center [560, 367] width 394 height 17
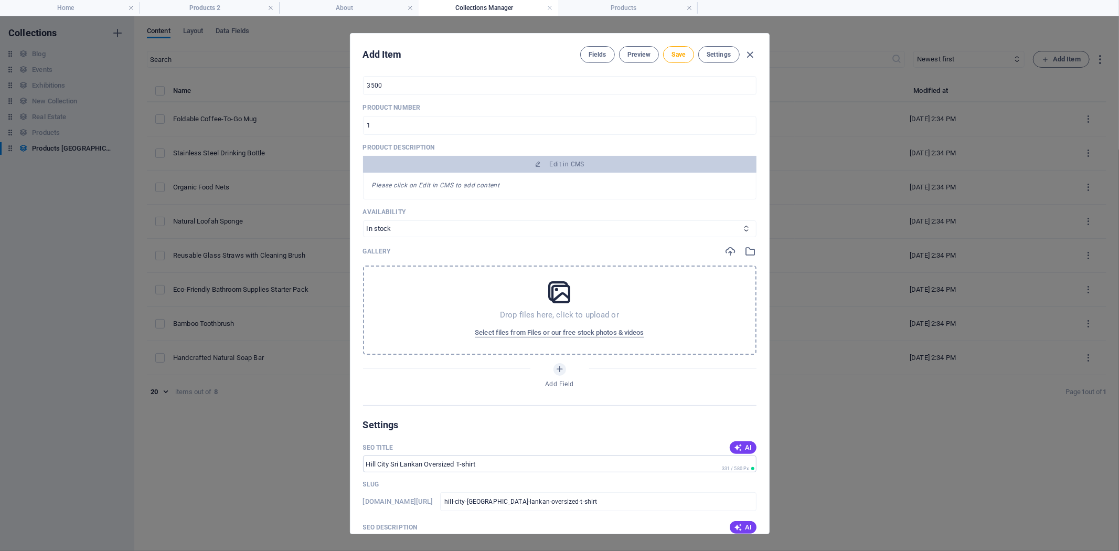
scroll to position [291, 0]
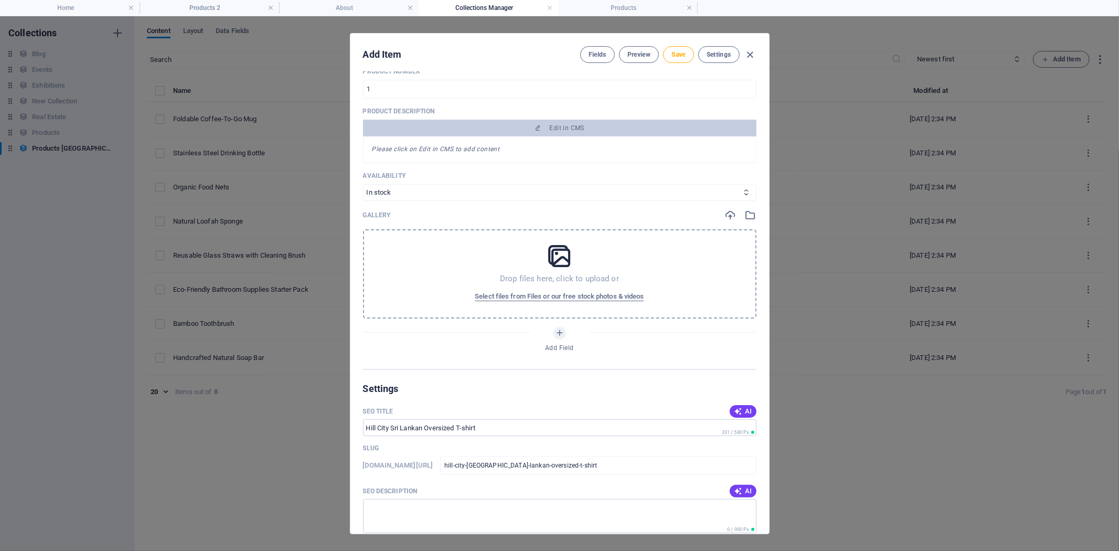
click at [554, 257] on icon at bounding box center [559, 256] width 26 height 26
click at [551, 291] on span "Select files from Files or our free stock photos & videos" at bounding box center [559, 296] width 169 height 13
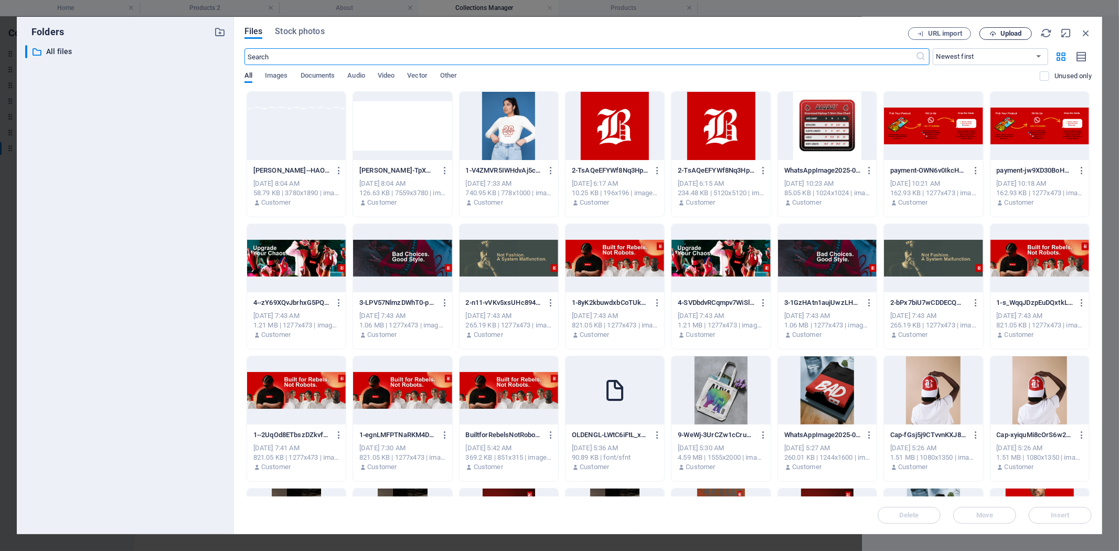
click at [997, 36] on span "Upload" at bounding box center [1005, 33] width 43 height 7
click at [1005, 33] on span "Upload" at bounding box center [1012, 33] width 22 height 6
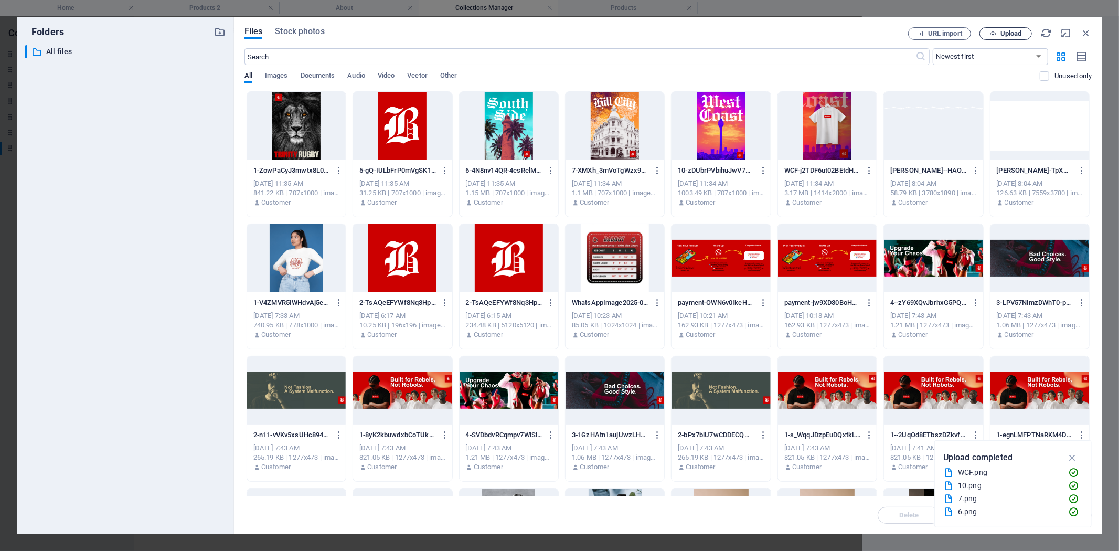
click at [1010, 31] on span "Upload" at bounding box center [1012, 33] width 22 height 6
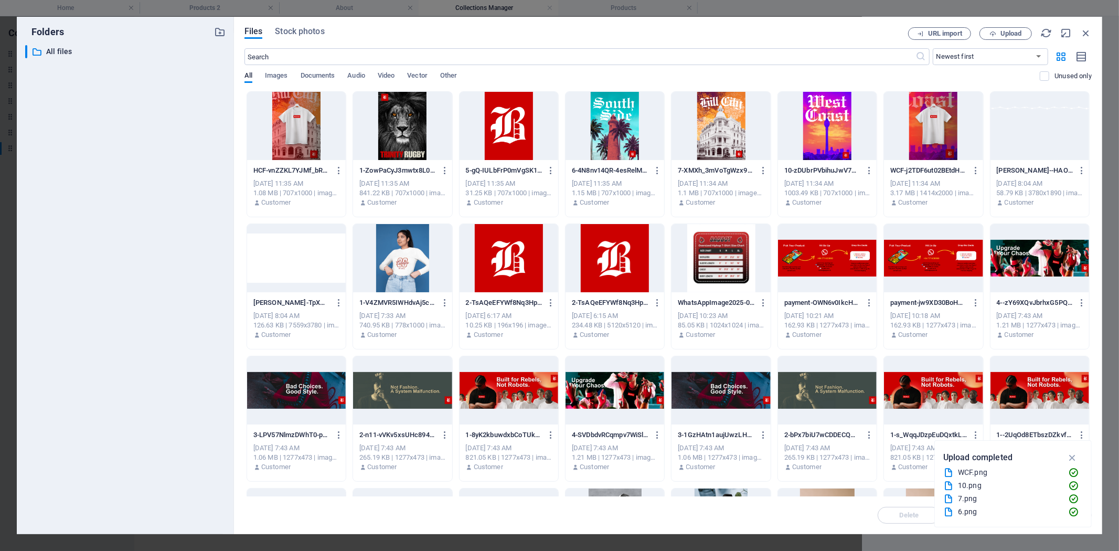
click at [311, 129] on div at bounding box center [296, 126] width 99 height 68
click at [731, 137] on div at bounding box center [721, 126] width 99 height 68
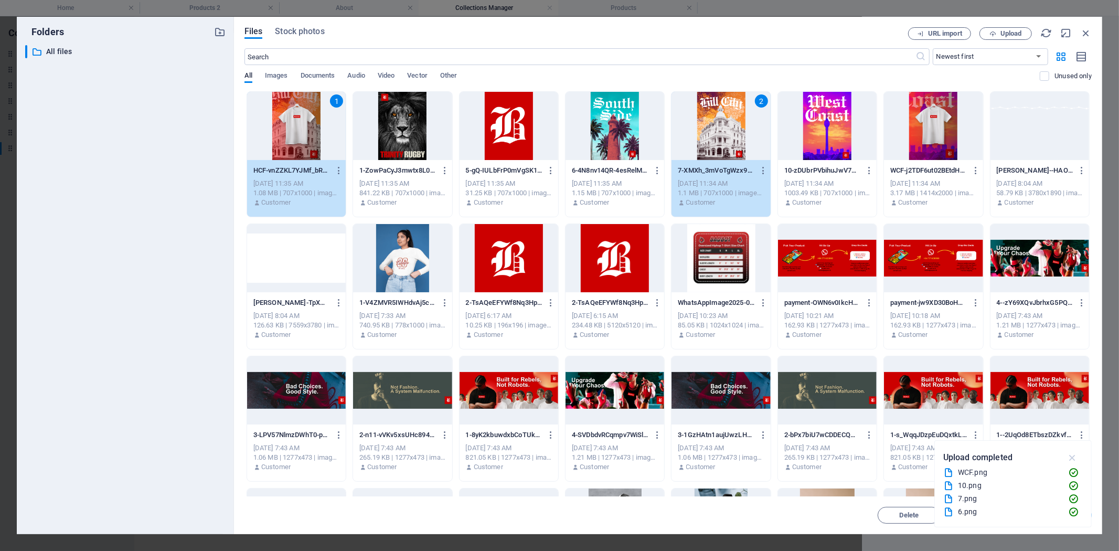
click at [1069, 458] on icon "button" at bounding box center [1073, 458] width 12 height 12
click at [1056, 515] on span "Insert" at bounding box center [1061, 515] width 18 height 6
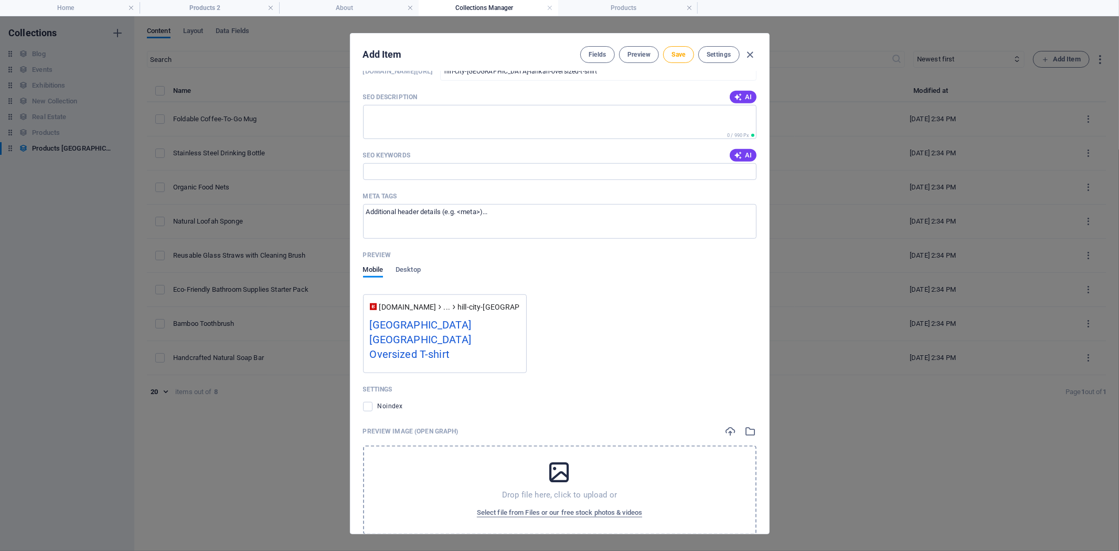
scroll to position [702, 0]
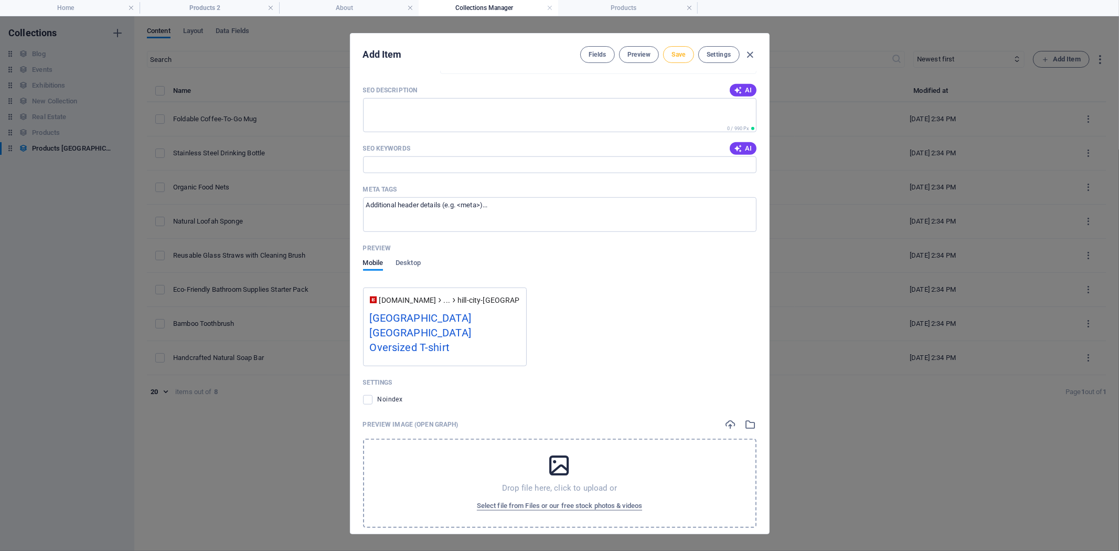
click at [676, 51] on span "Save" at bounding box center [679, 54] width 14 height 8
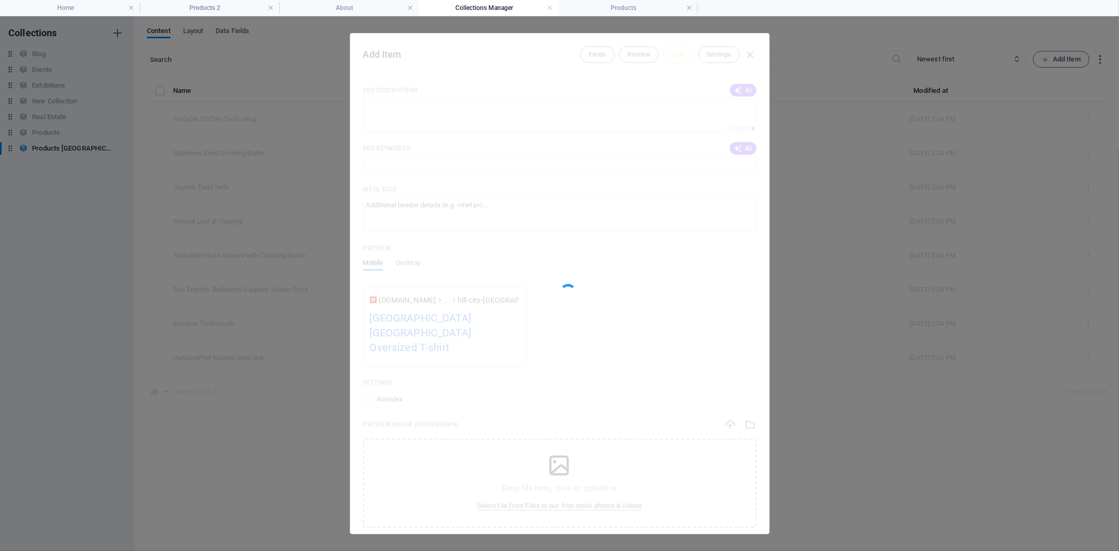
type input "hill-city-[GEOGRAPHIC_DATA]-lankan-oversized-t-shirt"
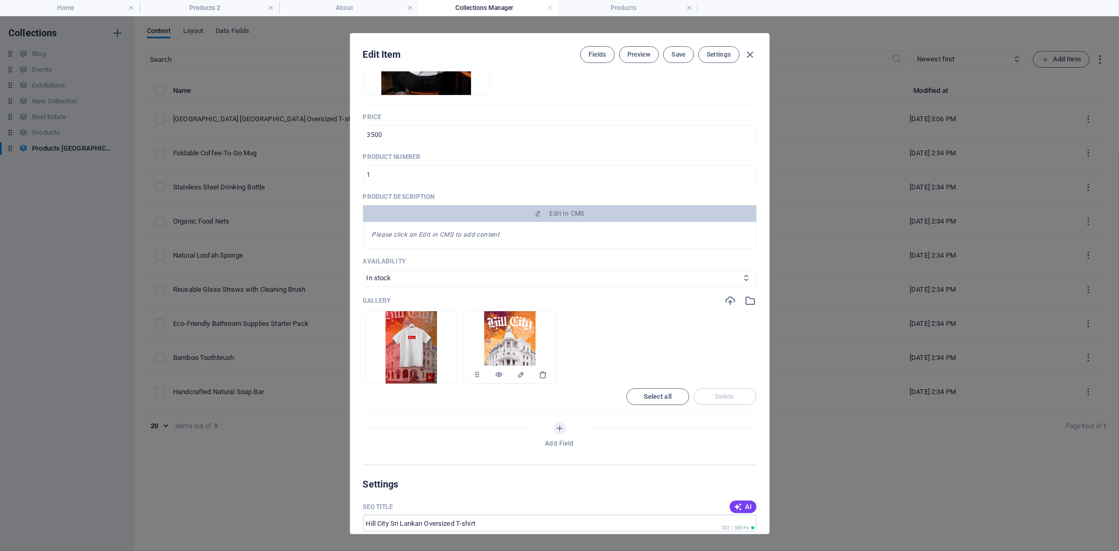
scroll to position [233, 0]
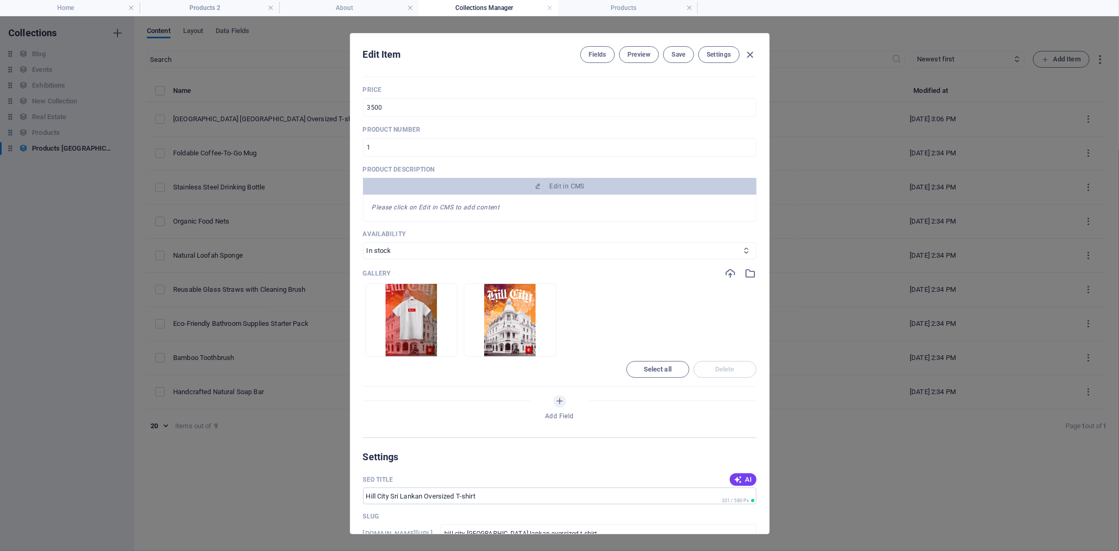
click at [474, 211] on div "Please click on Edit in CMS to add content" at bounding box center [560, 208] width 394 height 27
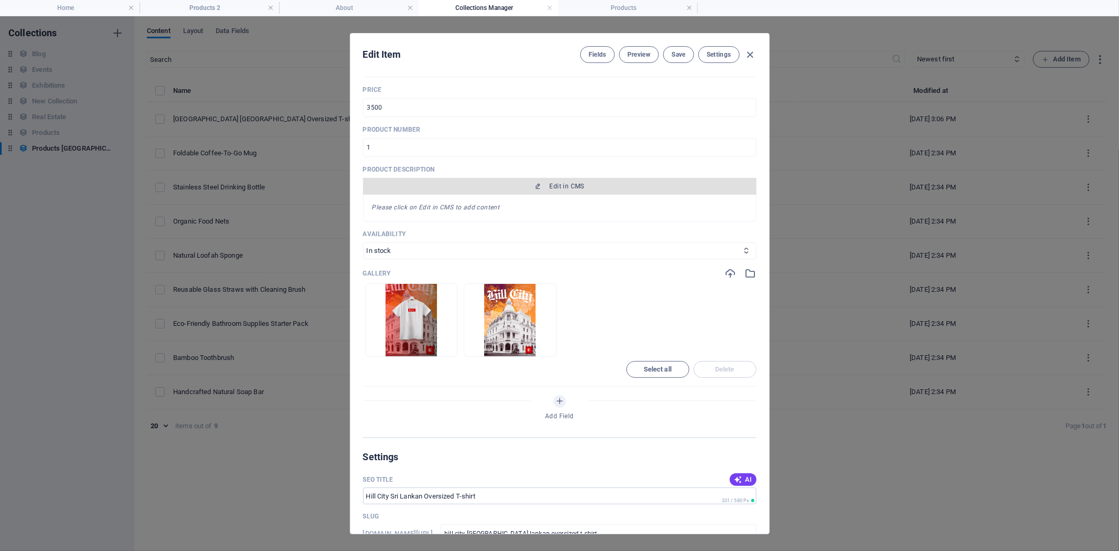
click at [540, 194] on button "Edit in CMS" at bounding box center [560, 186] width 394 height 17
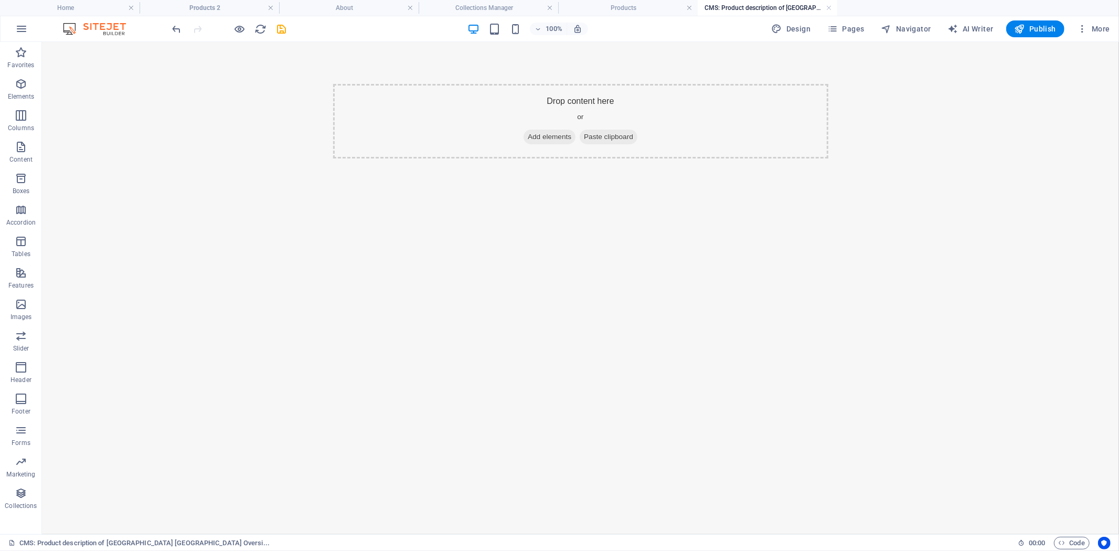
scroll to position [0, 0]
click at [552, 137] on span "Add elements" at bounding box center [549, 136] width 52 height 15
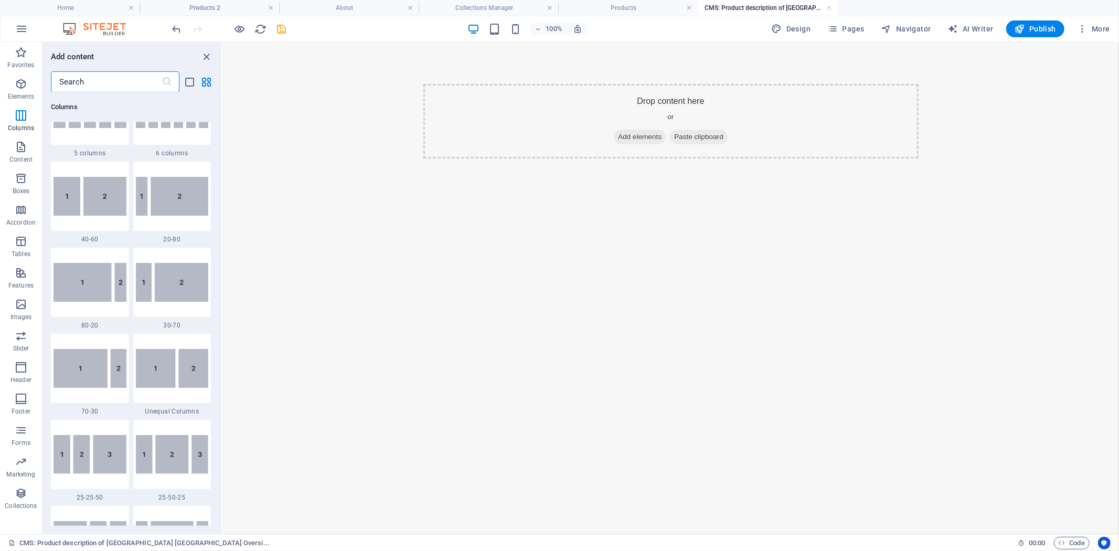
scroll to position [641, 0]
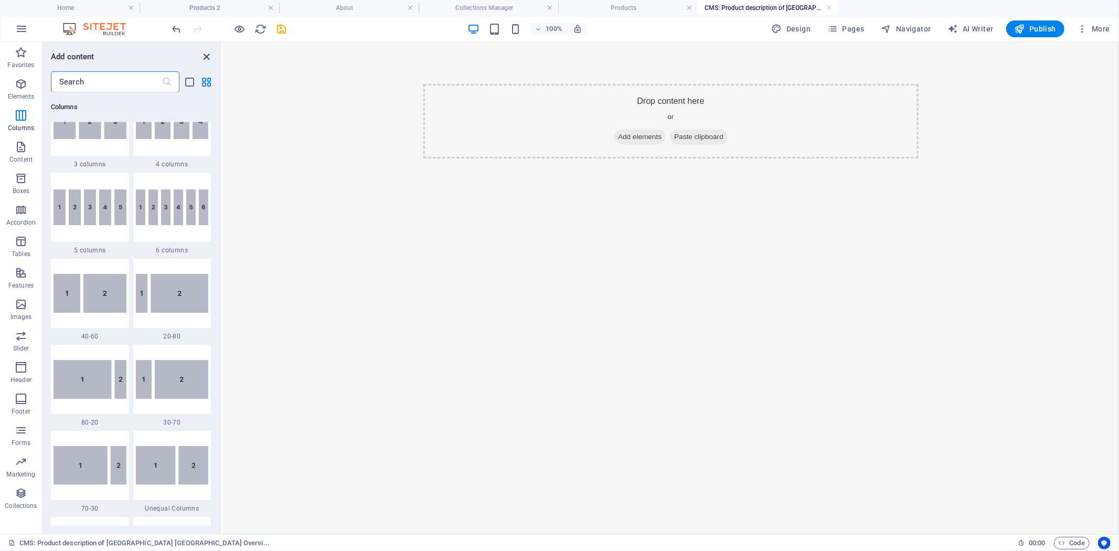
click at [208, 54] on icon "close panel" at bounding box center [207, 57] width 12 height 12
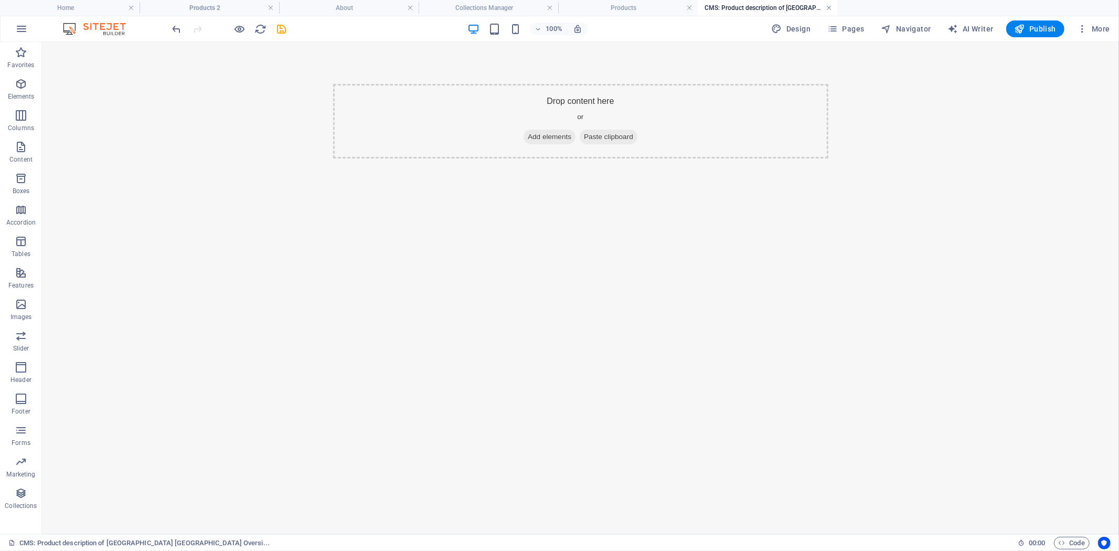
click at [826, 8] on link at bounding box center [829, 8] width 6 height 10
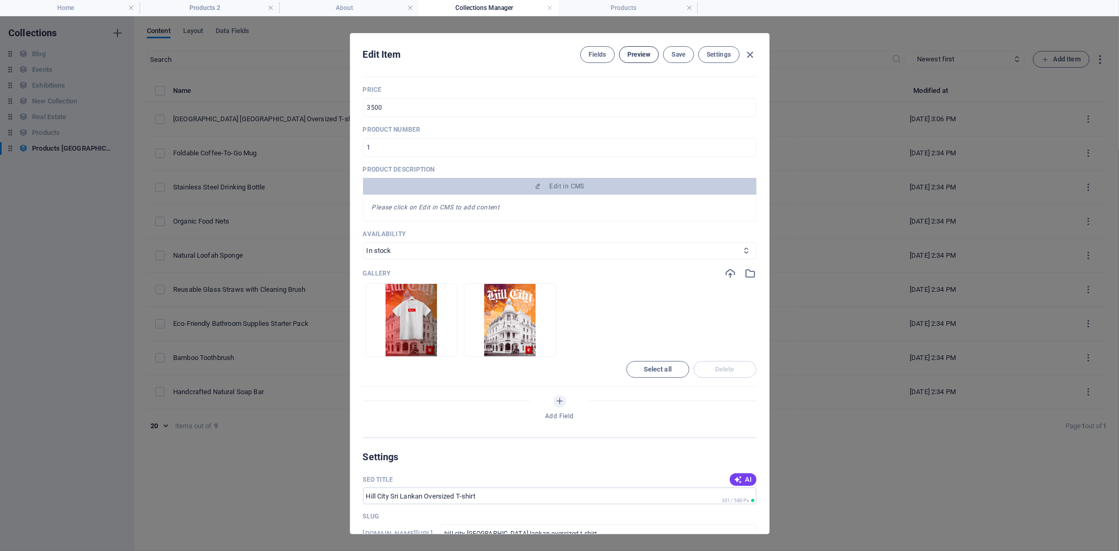
click at [624, 56] on button "Preview" at bounding box center [639, 54] width 40 height 17
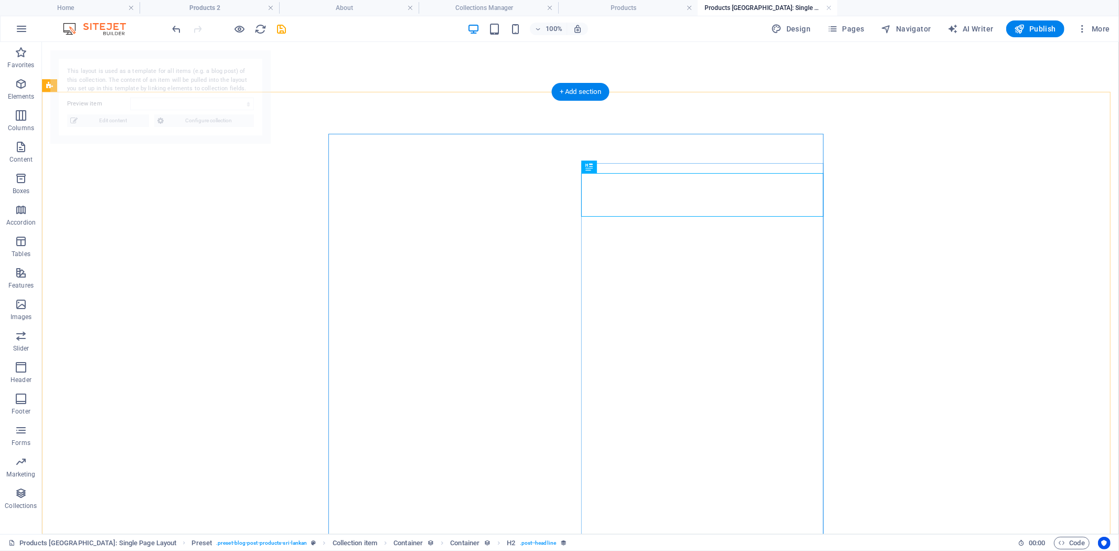
select select "68b80c17a0882f77a3035233"
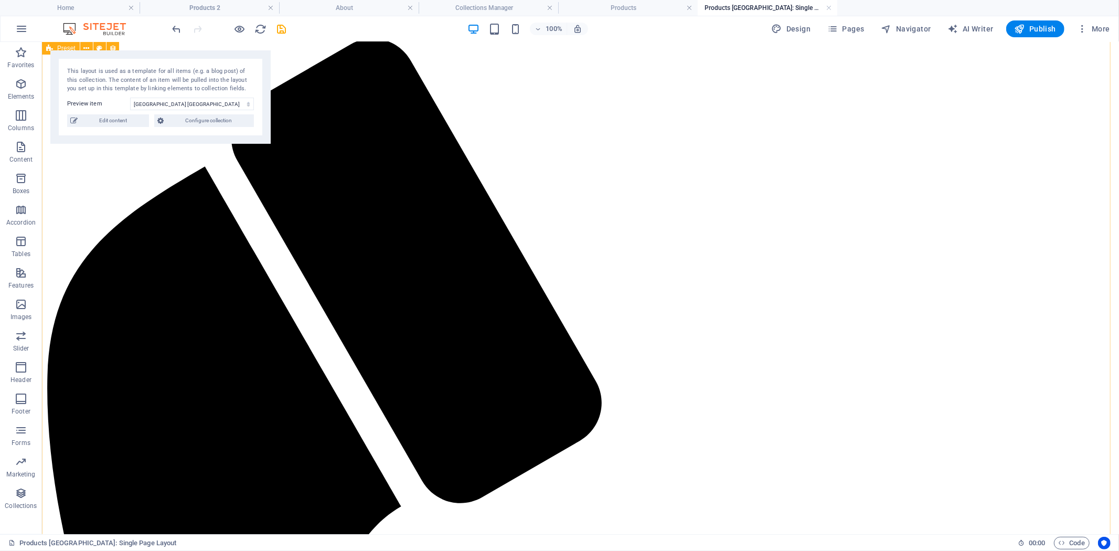
scroll to position [0, 0]
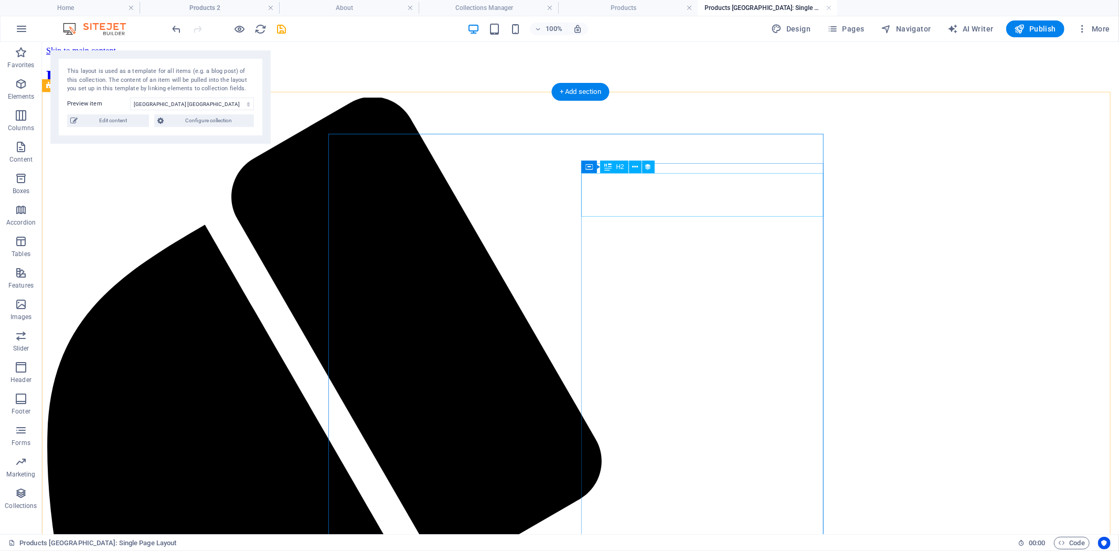
select select "name"
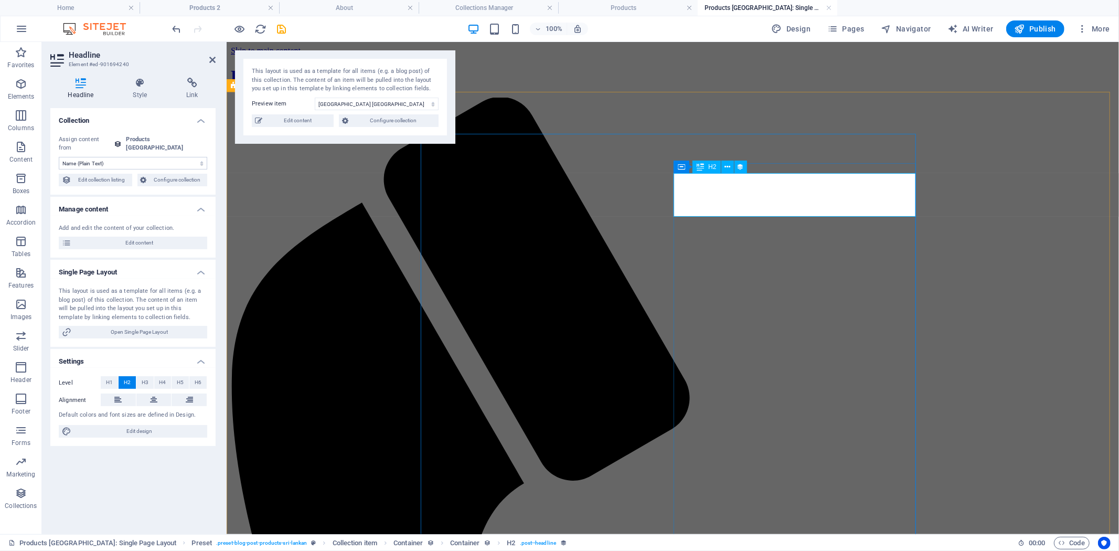
click at [731, 164] on button at bounding box center [727, 167] width 13 height 13
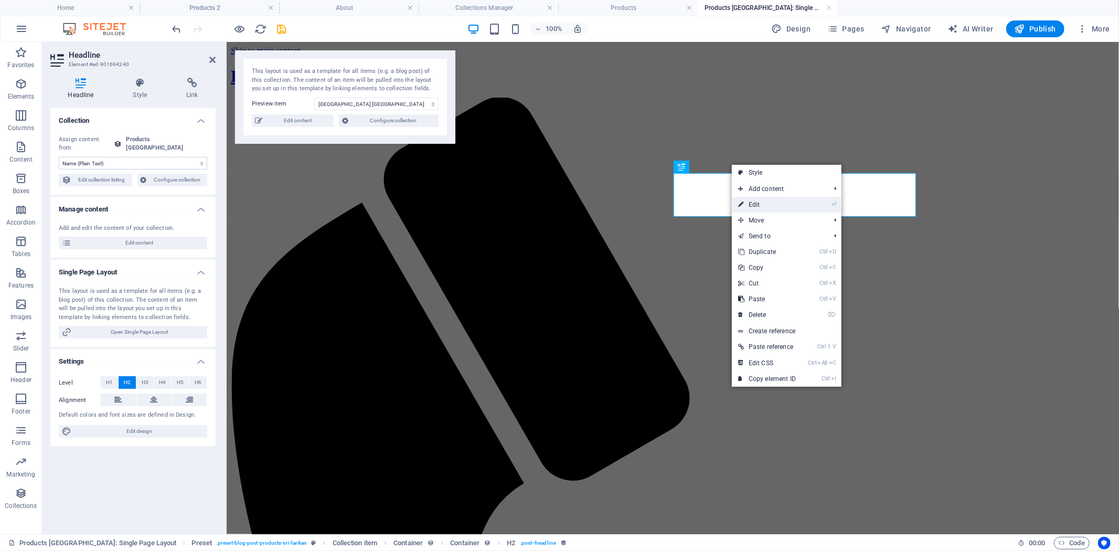
click at [794, 206] on link "⏎ Edit" at bounding box center [767, 205] width 70 height 16
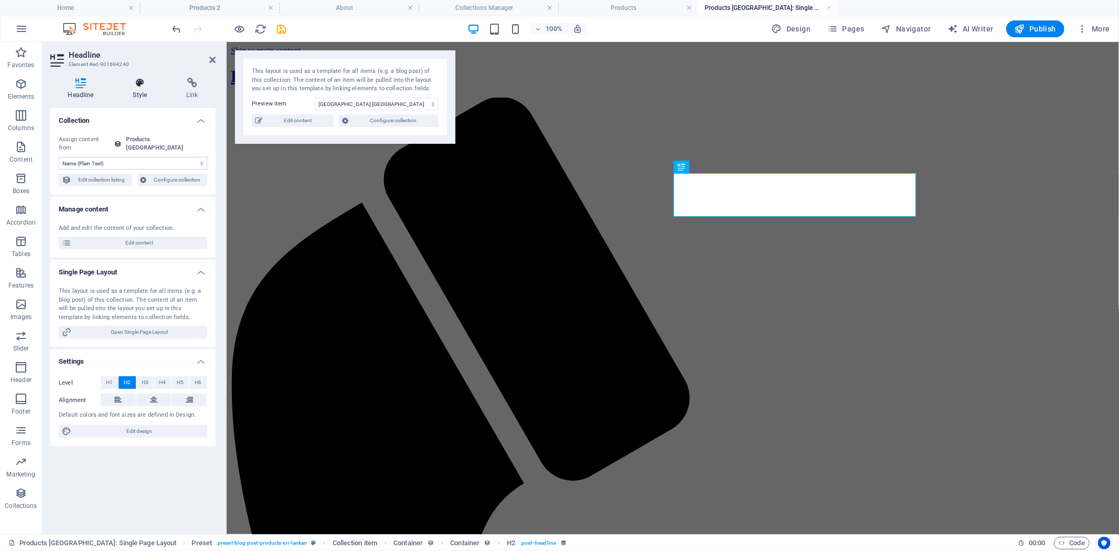
click at [140, 97] on h4 "Style" at bounding box center [142, 89] width 54 height 22
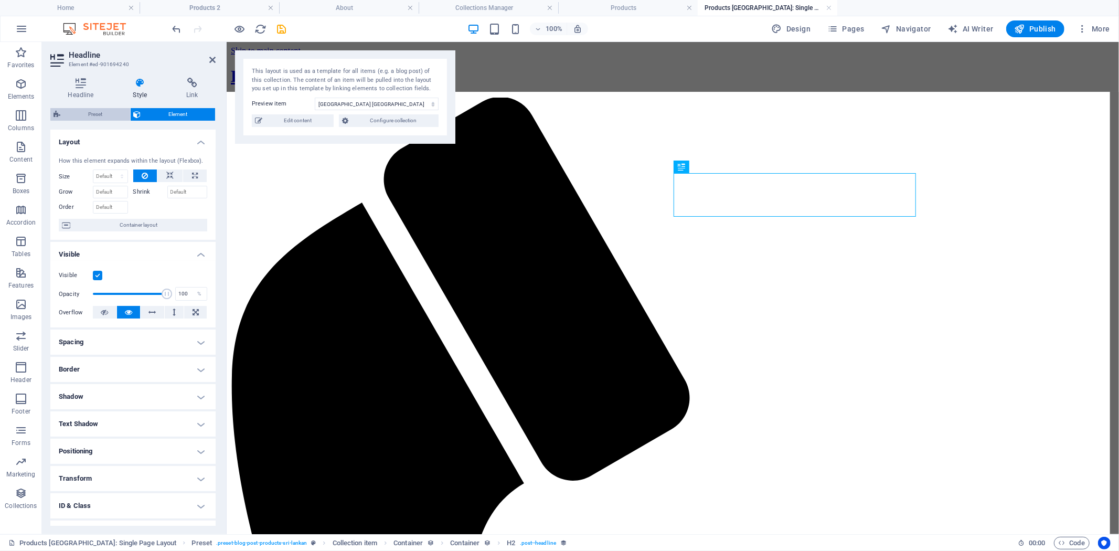
click at [113, 118] on span "Preset" at bounding box center [94, 114] width 63 height 13
select select "preset-blog-post-products-sri-lankan"
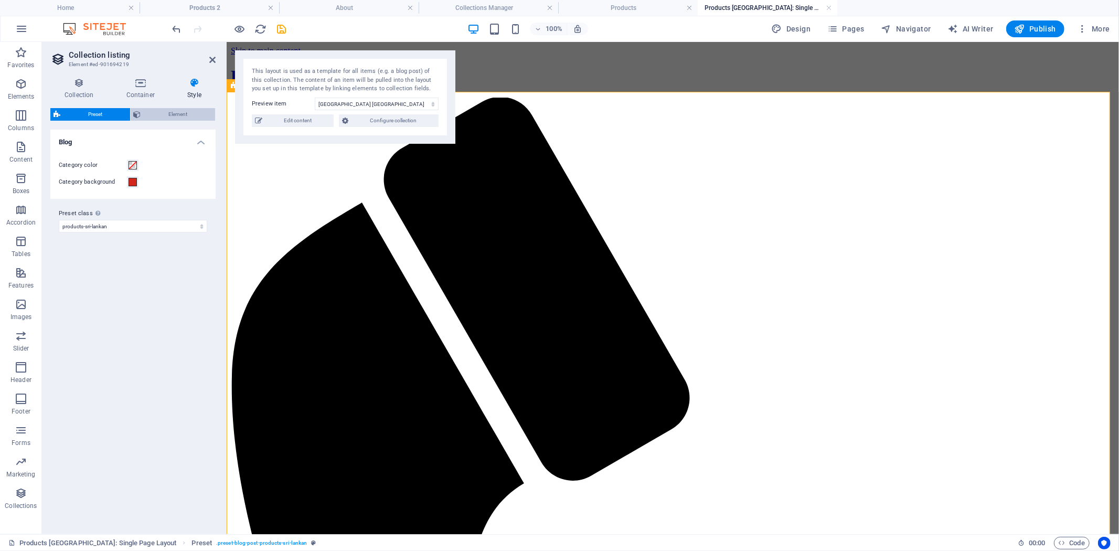
click at [166, 112] on span "Element" at bounding box center [178, 114] width 68 height 13
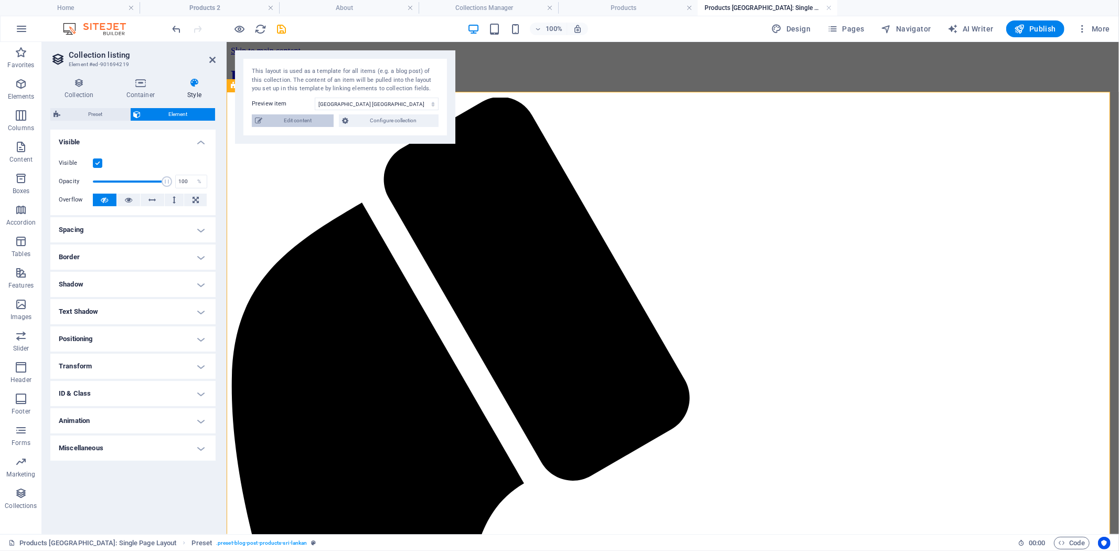
click at [311, 119] on span "Edit content" at bounding box center [298, 120] width 65 height 13
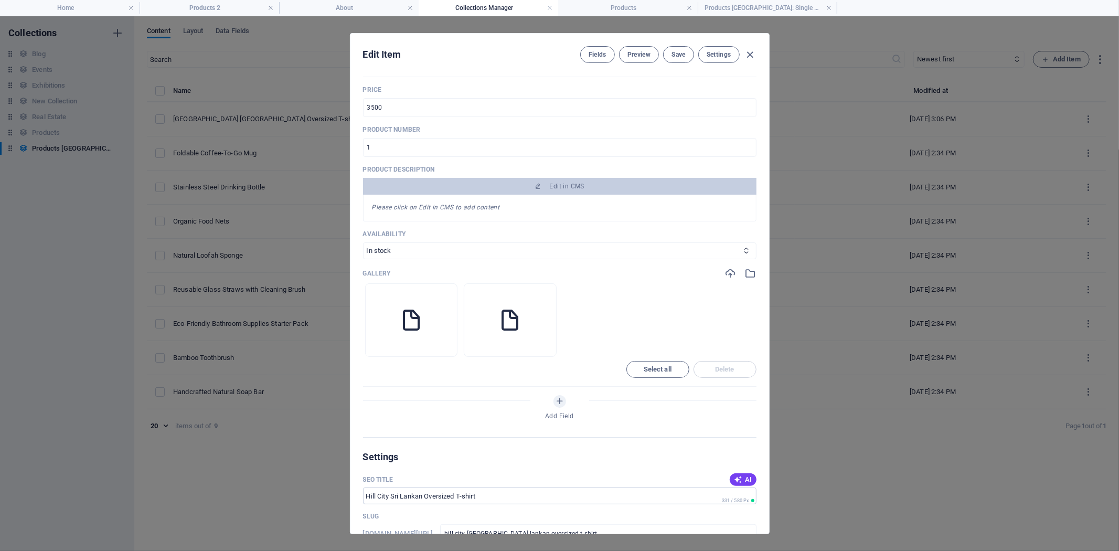
scroll to position [274, 0]
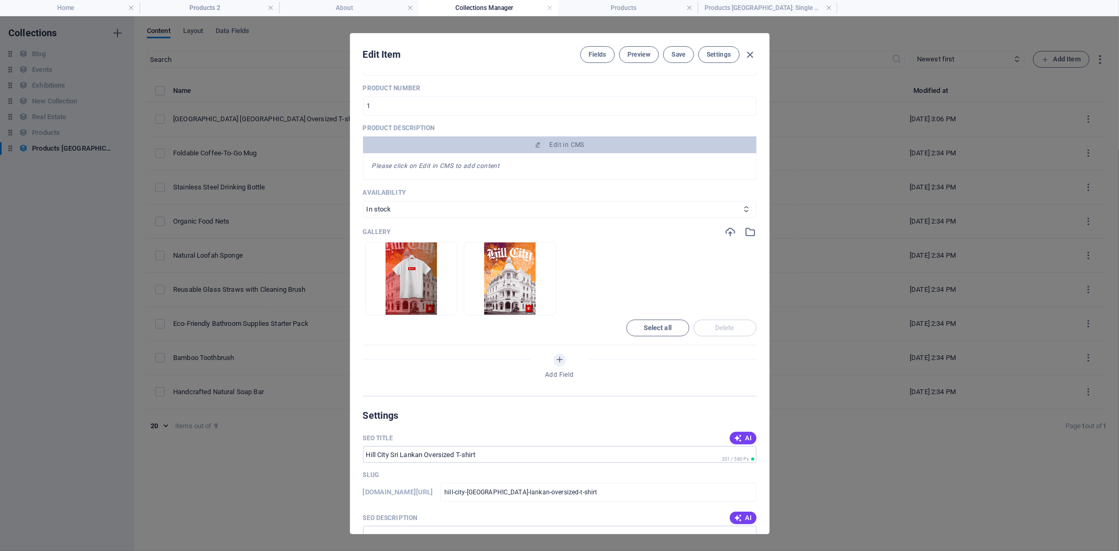
click at [486, 163] on em "Please click on Edit in CMS to add content" at bounding box center [436, 165] width 128 height 7
click at [530, 169] on div "Please click on Edit in CMS to add content" at bounding box center [560, 166] width 394 height 27
drag, startPoint x: 506, startPoint y: 163, endPoint x: 483, endPoint y: 163, distance: 23.1
click at [483, 163] on div "Please click on Edit in CMS to add content" at bounding box center [560, 166] width 394 height 27
click at [368, 163] on div "Please click on Edit in CMS to add content" at bounding box center [560, 166] width 394 height 27
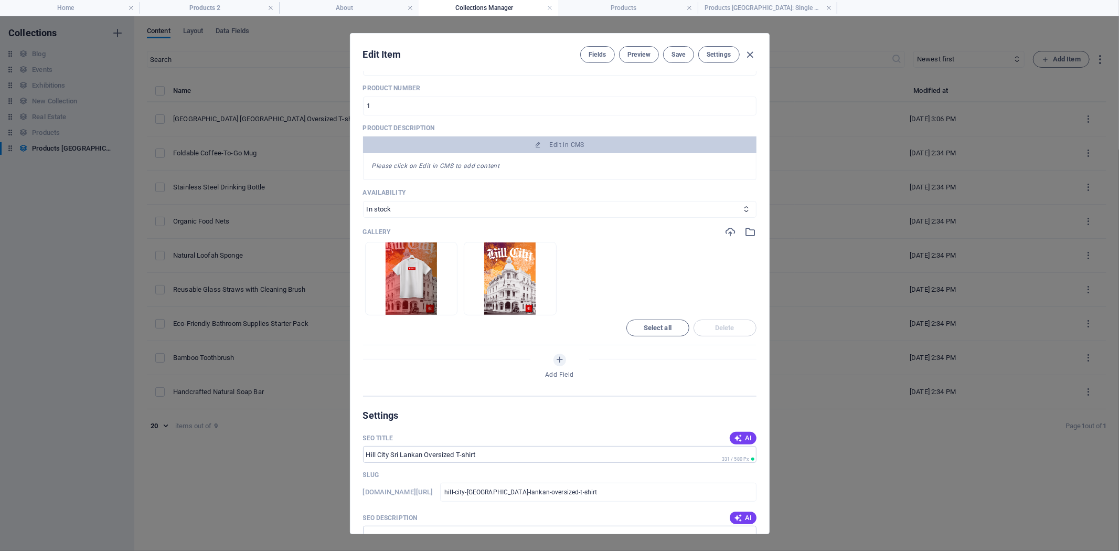
click at [375, 165] on em "Please click on Edit in CMS to add content" at bounding box center [436, 165] width 128 height 7
click at [512, 142] on span "Edit in CMS" at bounding box center [559, 145] width 385 height 8
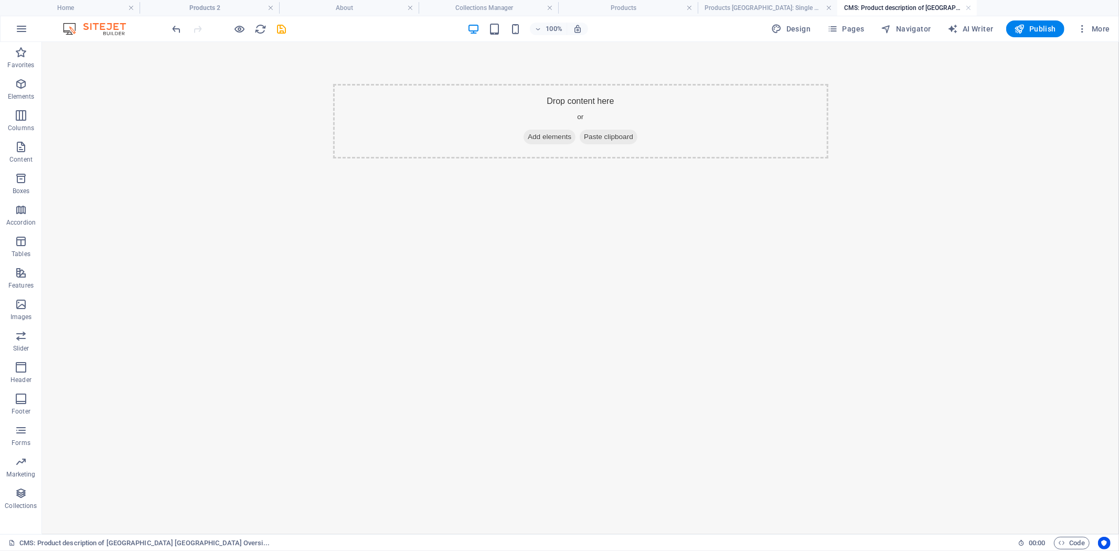
scroll to position [0, 0]
click at [967, 8] on link at bounding box center [968, 8] width 6 height 10
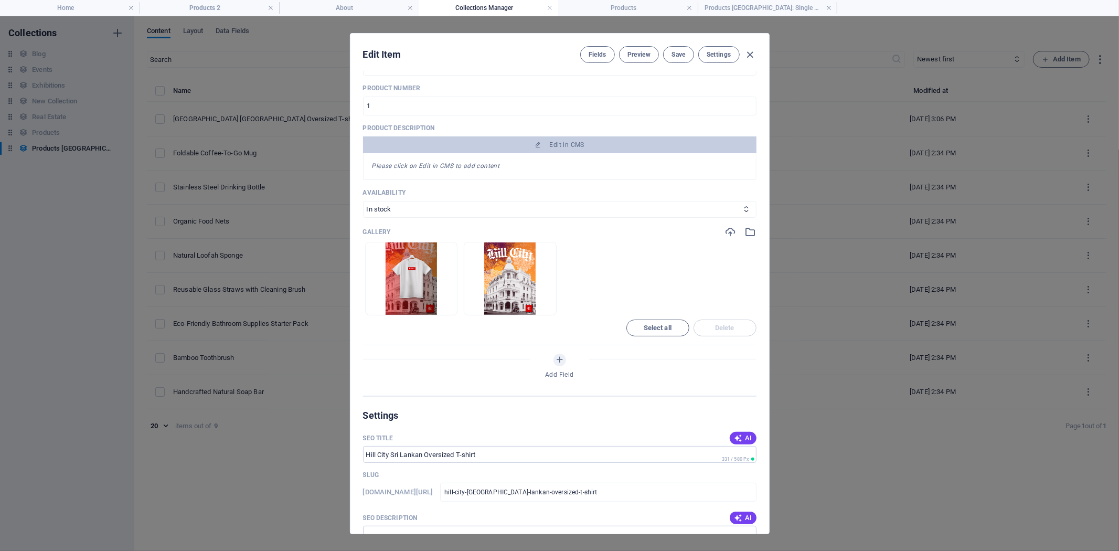
click at [549, 156] on div "Please click on Edit in CMS to add content" at bounding box center [560, 166] width 394 height 27
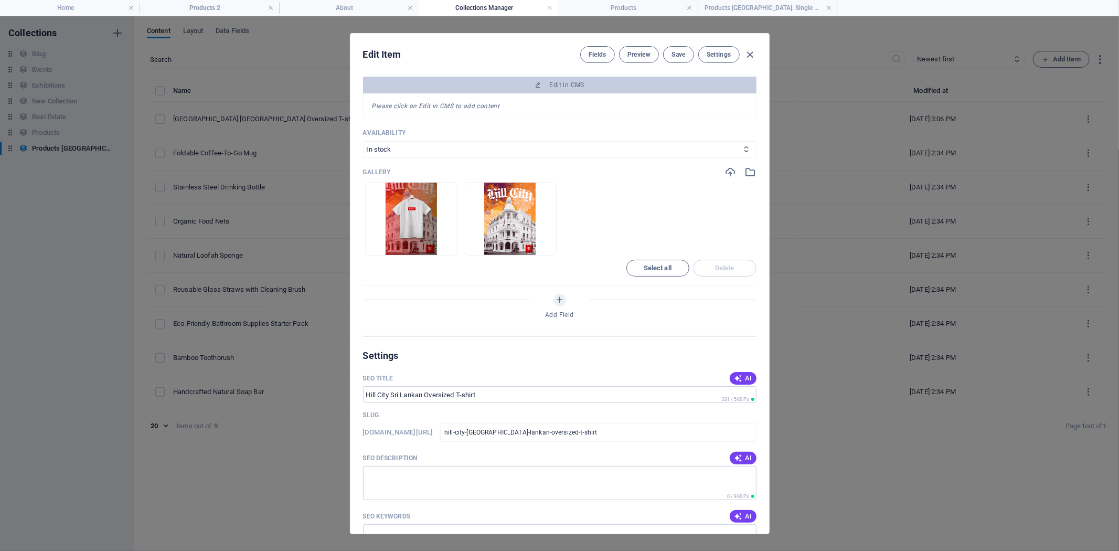
scroll to position [101, 0]
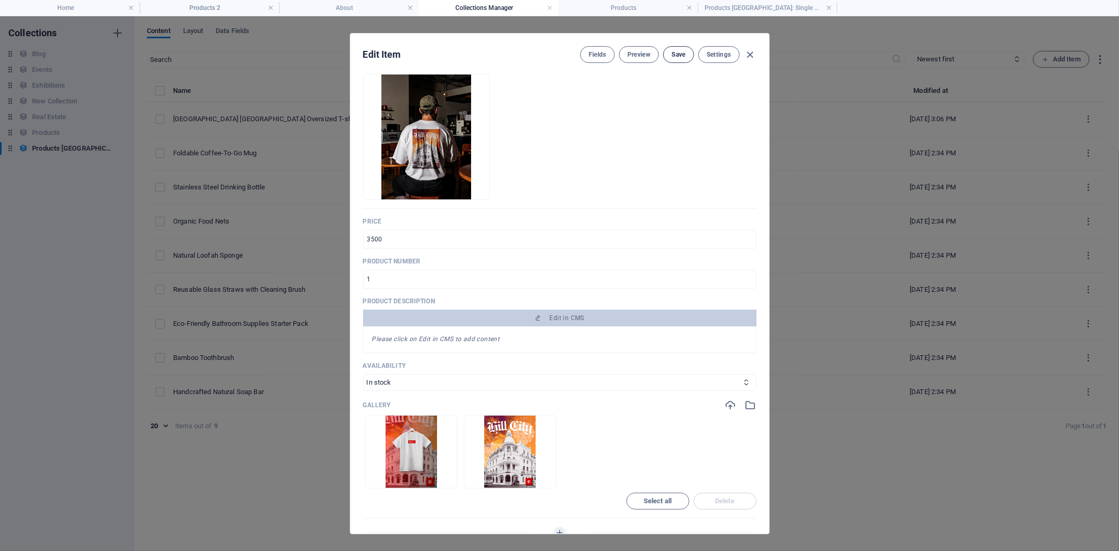
click at [681, 54] on span "Save" at bounding box center [679, 54] width 14 height 8
click at [756, 51] on icon "button" at bounding box center [750, 55] width 12 height 12
type input "hill-city-[GEOGRAPHIC_DATA]-lankan-oversized-t-shirt"
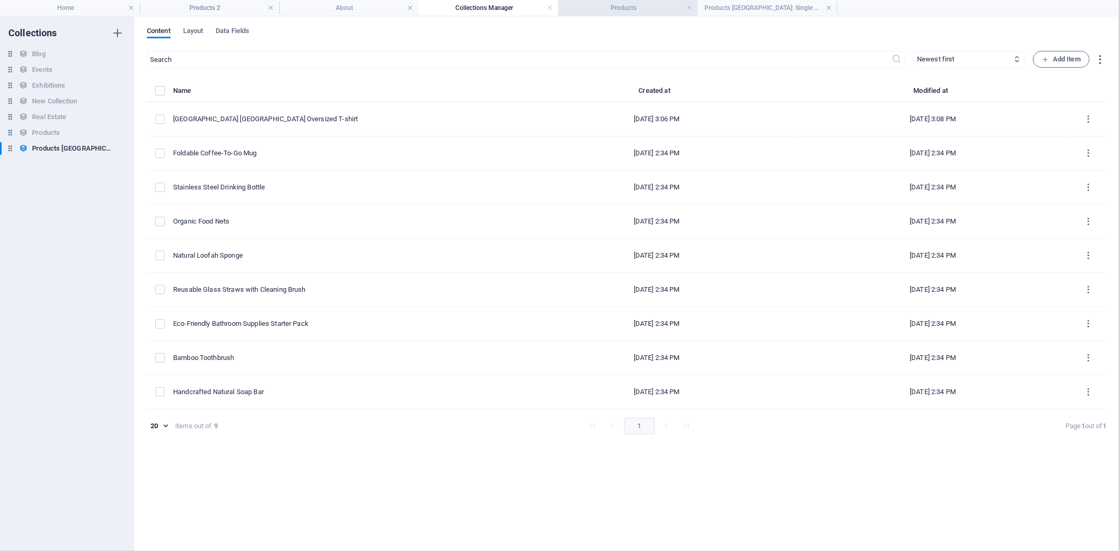
click at [632, 3] on h4 "Products" at bounding box center [628, 8] width 140 height 12
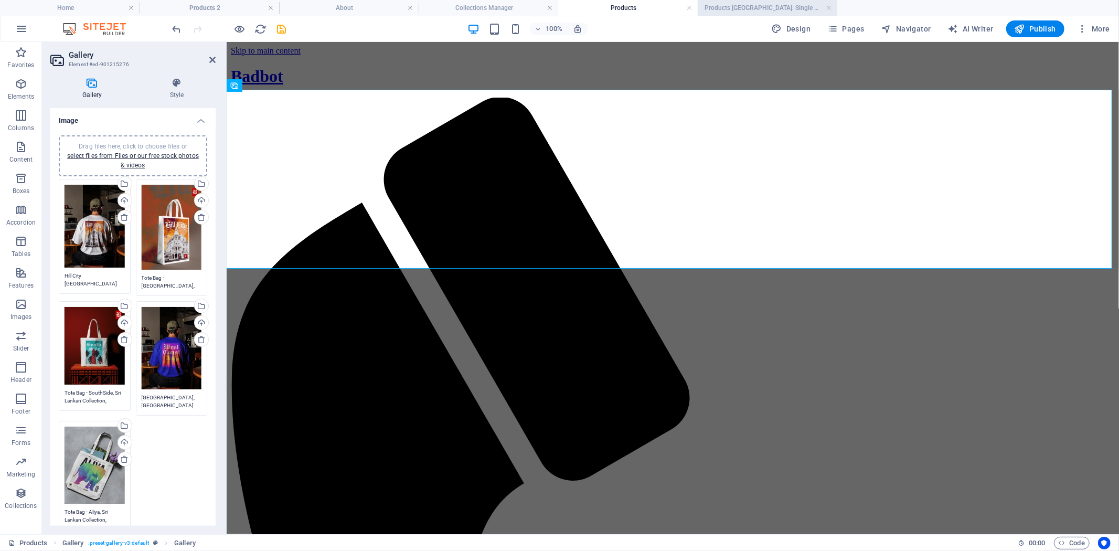
click at [756, 11] on h4 "Products [GEOGRAPHIC_DATA]: Single Page Layout" at bounding box center [768, 8] width 140 height 12
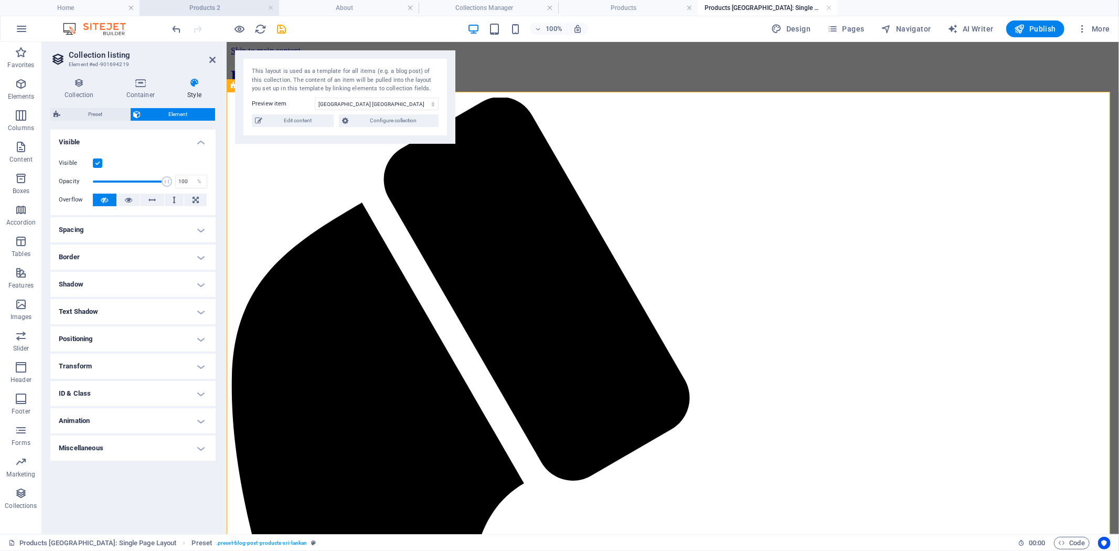
click at [235, 12] on h4 "Products 2" at bounding box center [210, 8] width 140 height 12
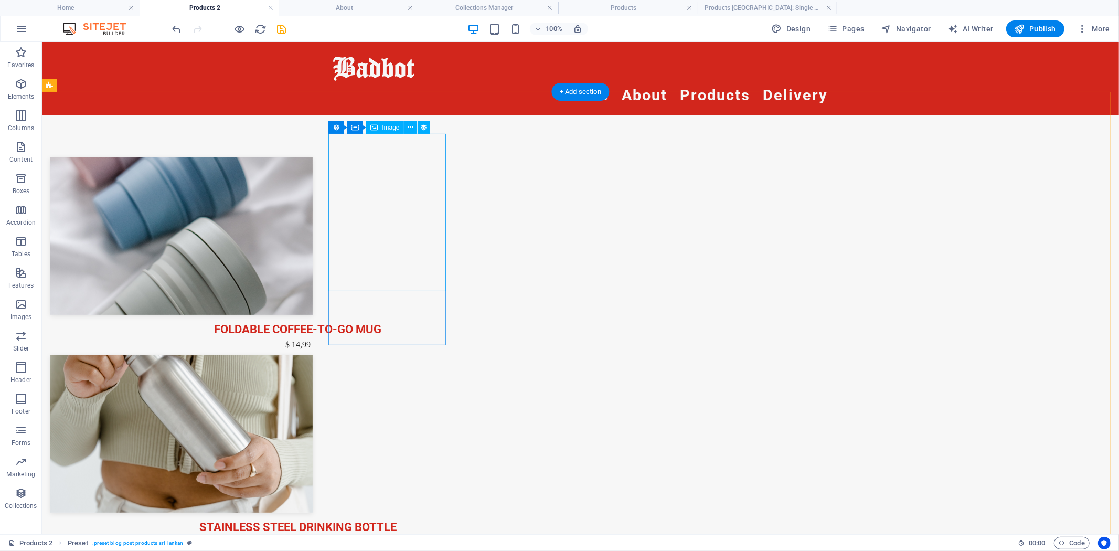
click at [367, 210] on div at bounding box center [297, 235] width 495 height 157
select select "image"
select select "px"
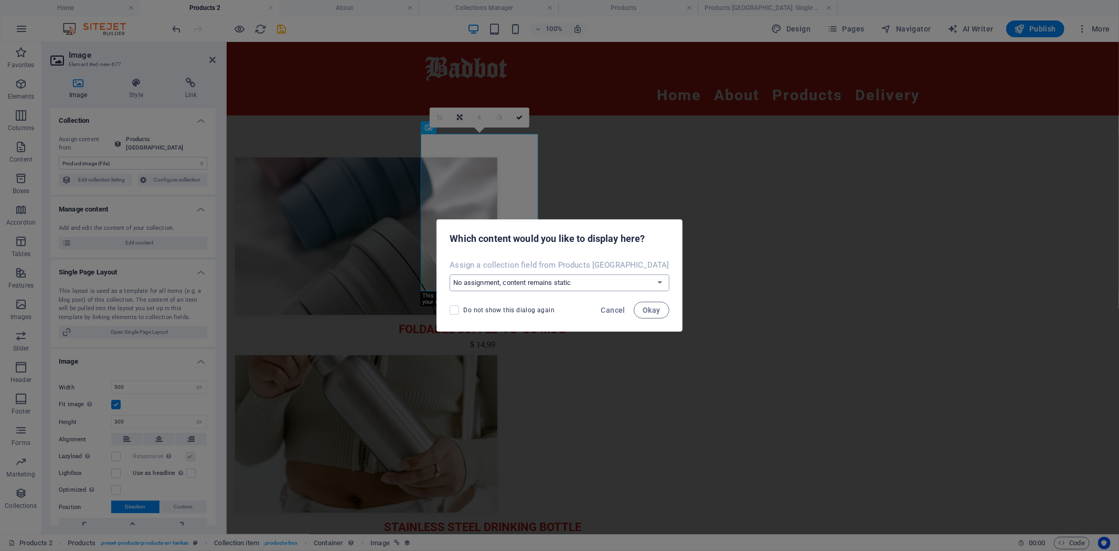
click at [625, 279] on select "No assignment, content remains static Create a new field Created at (Date) Upda…" at bounding box center [559, 282] width 219 height 17
click at [589, 280] on select "No assignment, content remains static Create a new field Created at (Date) Upda…" at bounding box center [559, 282] width 219 height 17
click at [609, 305] on button "Cancel" at bounding box center [613, 310] width 33 height 17
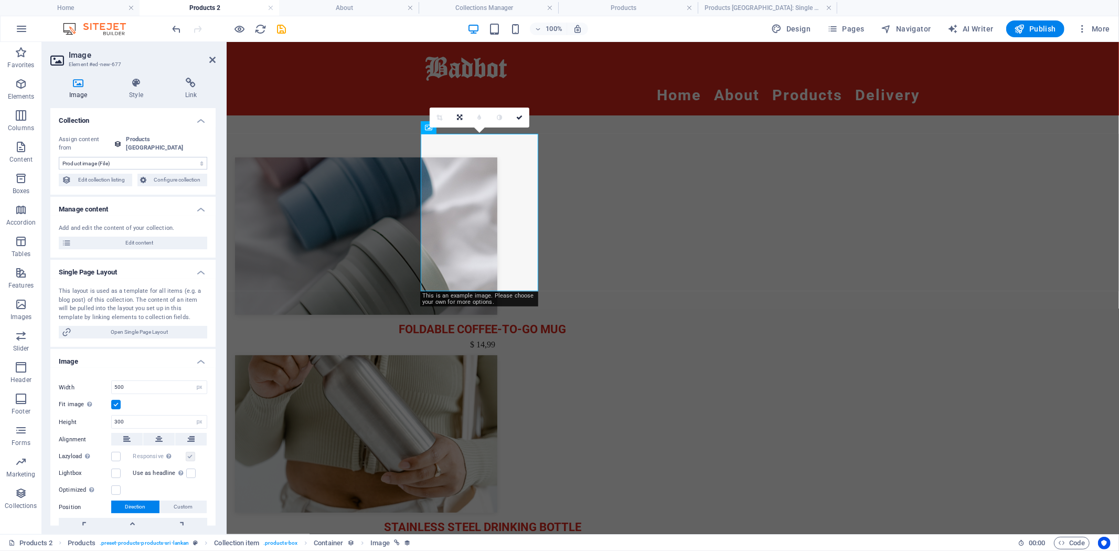
click at [161, 157] on select "No assignment, content remains static Created at (Date) Updated at (Date) Name …" at bounding box center [133, 163] width 148 height 13
click at [512, 245] on div at bounding box center [482, 235] width 495 height 157
click at [462, 247] on div at bounding box center [482, 235] width 495 height 157
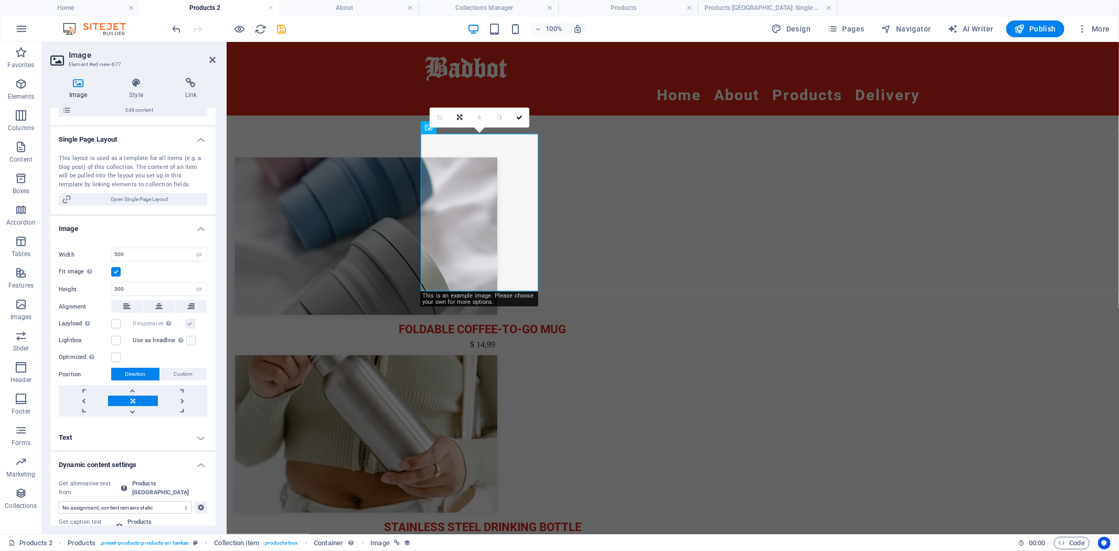
scroll to position [141, 0]
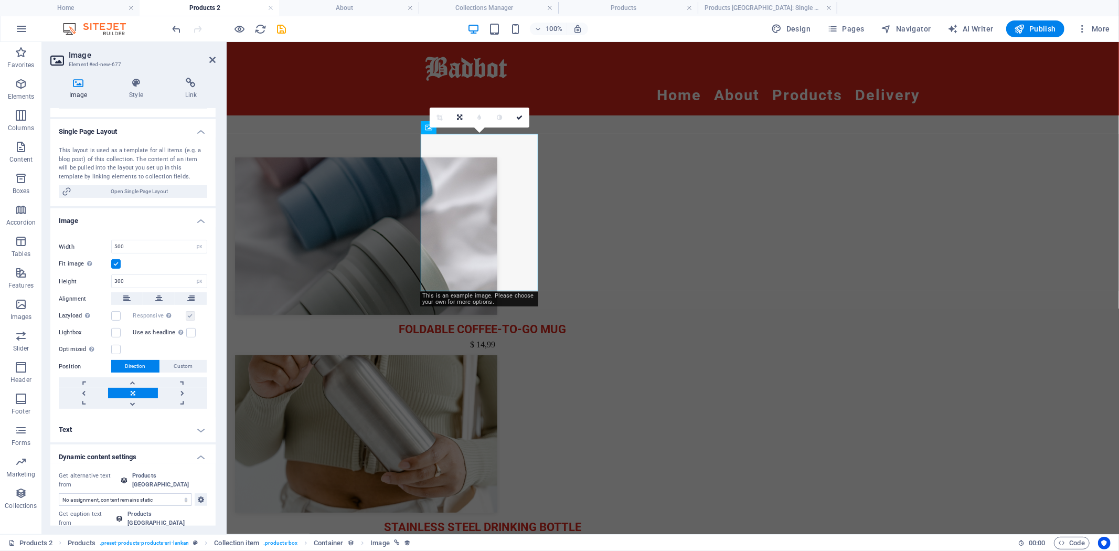
click at [146, 493] on select "No assignment, content remains static Created at (Date) Updated at (Date) Name …" at bounding box center [125, 499] width 133 height 13
click at [140, 532] on select "No assignment, content remains static Created at (Date) Updated at (Date) Name …" at bounding box center [125, 538] width 133 height 13
click at [196, 85] on icon at bounding box center [190, 83] width 49 height 10
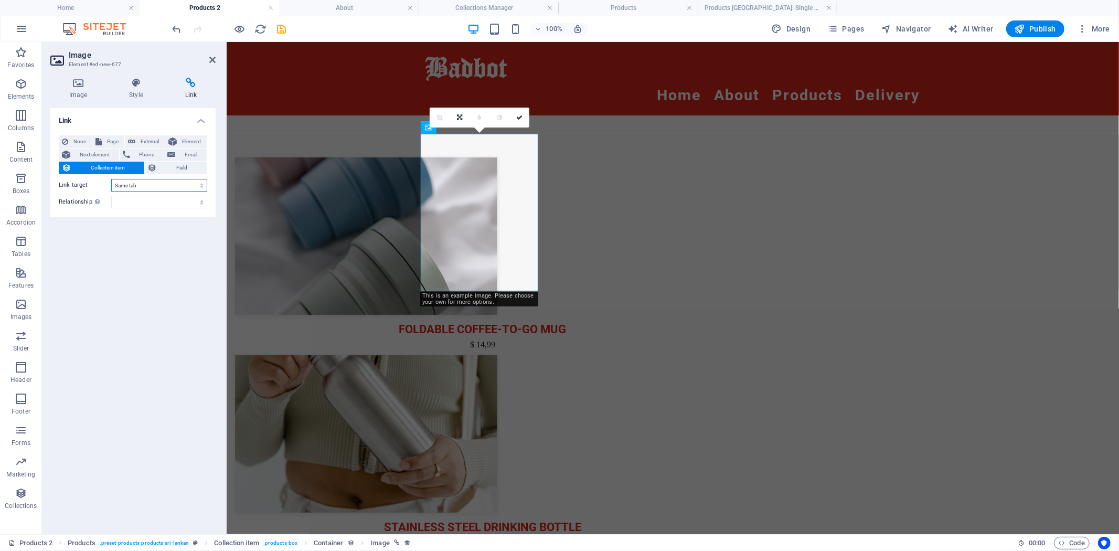
click at [177, 185] on select "New tab Same tab Overlay" at bounding box center [159, 185] width 96 height 13
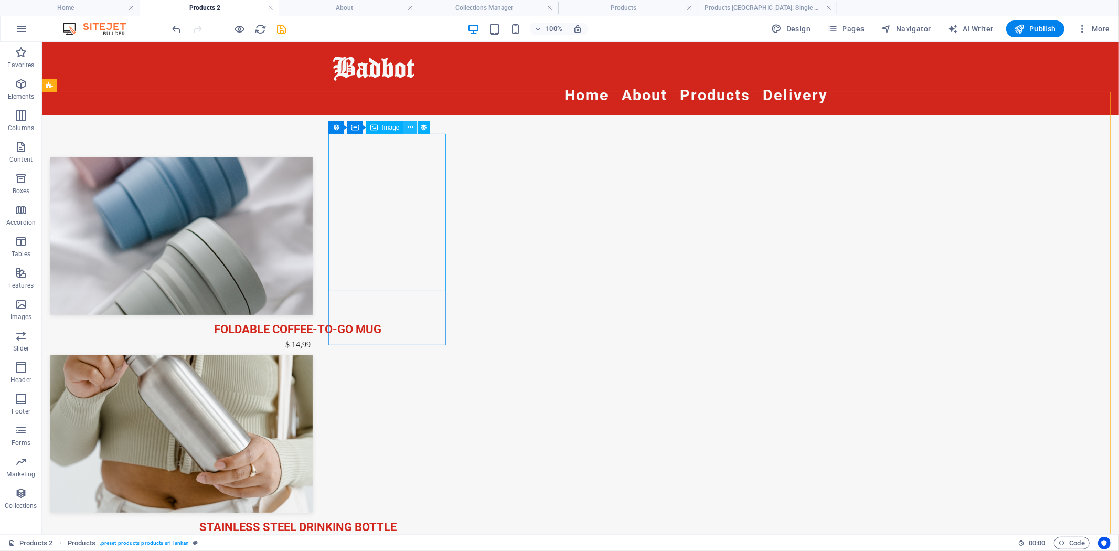
click at [411, 122] on icon at bounding box center [411, 127] width 6 height 11
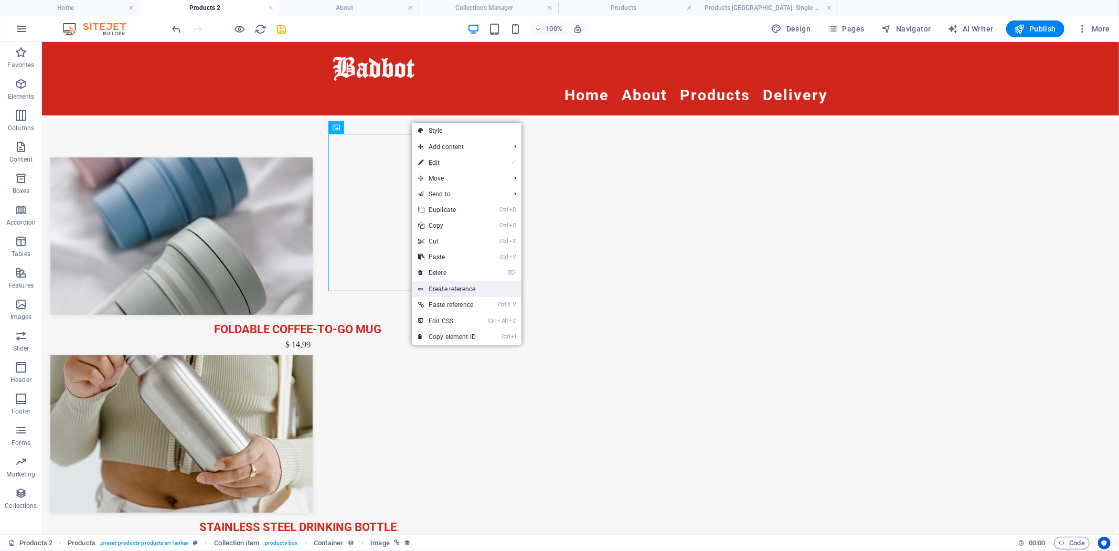
click at [481, 295] on link "Create reference" at bounding box center [467, 289] width 110 height 16
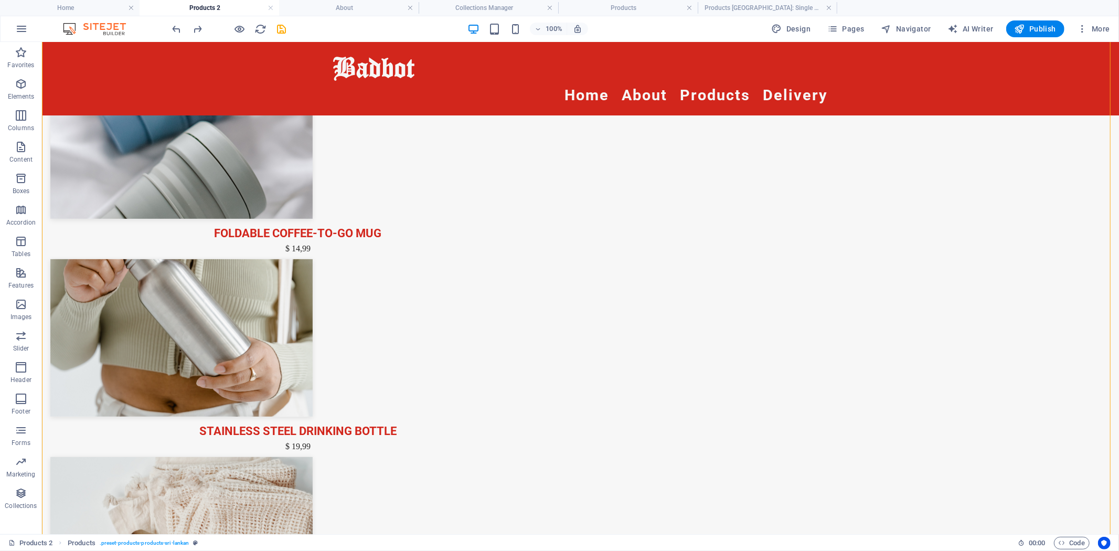
scroll to position [233, 0]
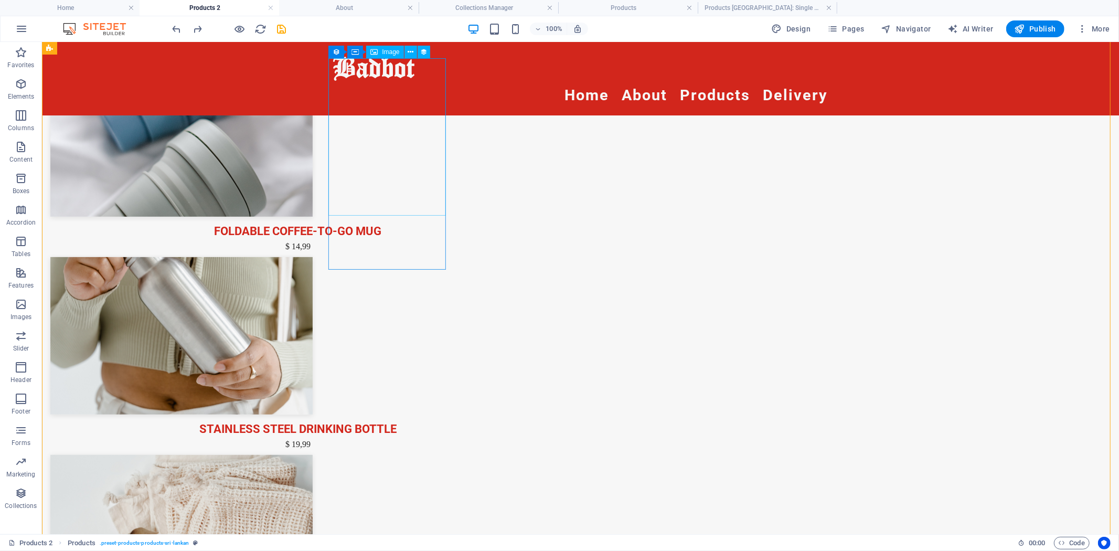
click at [378, 131] on div at bounding box center [297, 137] width 495 height 157
select select
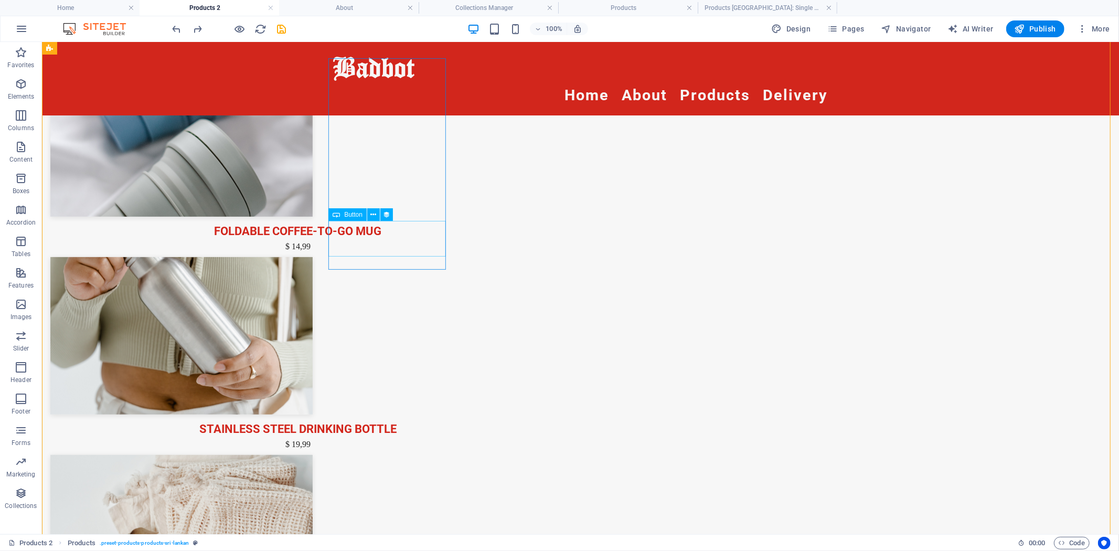
click at [394, 240] on div "Foldable Coffee-To-Go Mug" at bounding box center [297, 230] width 495 height 18
select select "name"
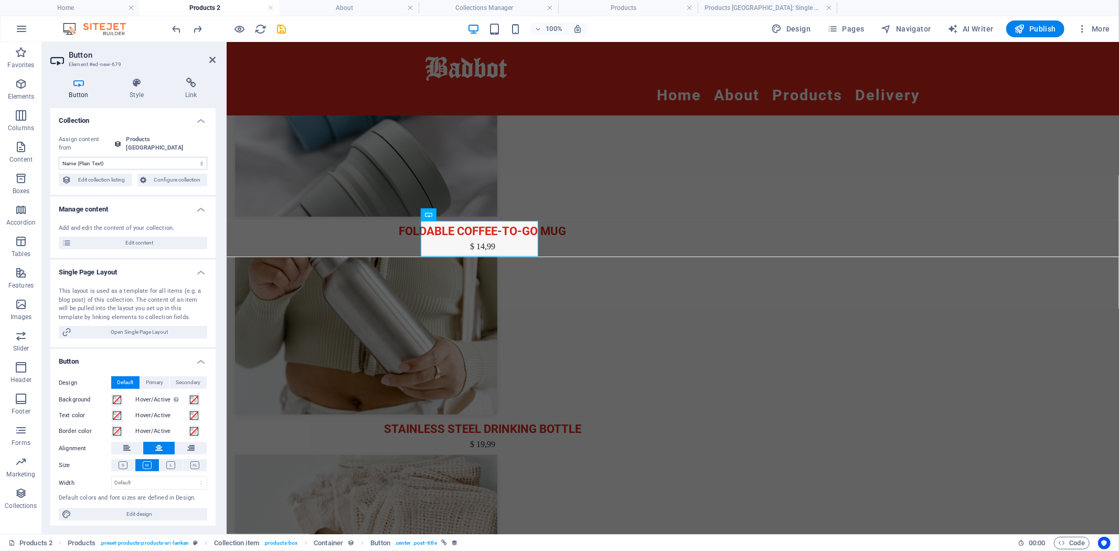
click at [155, 157] on select "No assignment, content remains static Created at (Date) Updated at (Date) Name …" at bounding box center [133, 163] width 148 height 13
click at [163, 139] on div "Products [GEOGRAPHIC_DATA]" at bounding box center [164, 143] width 77 height 17
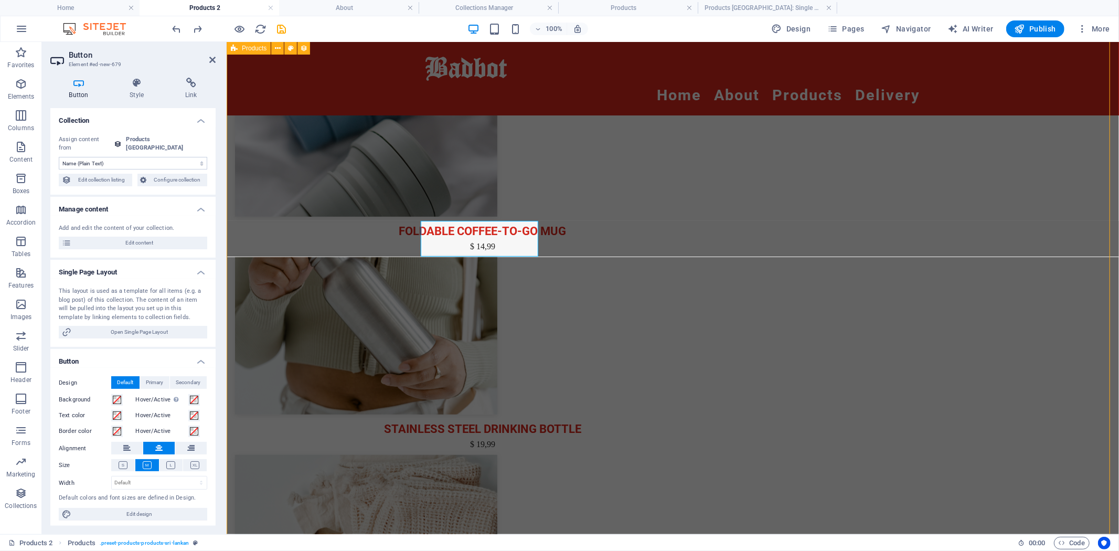
select select "68b8049e587c3126da03505b"
select select "createdAt_DESC"
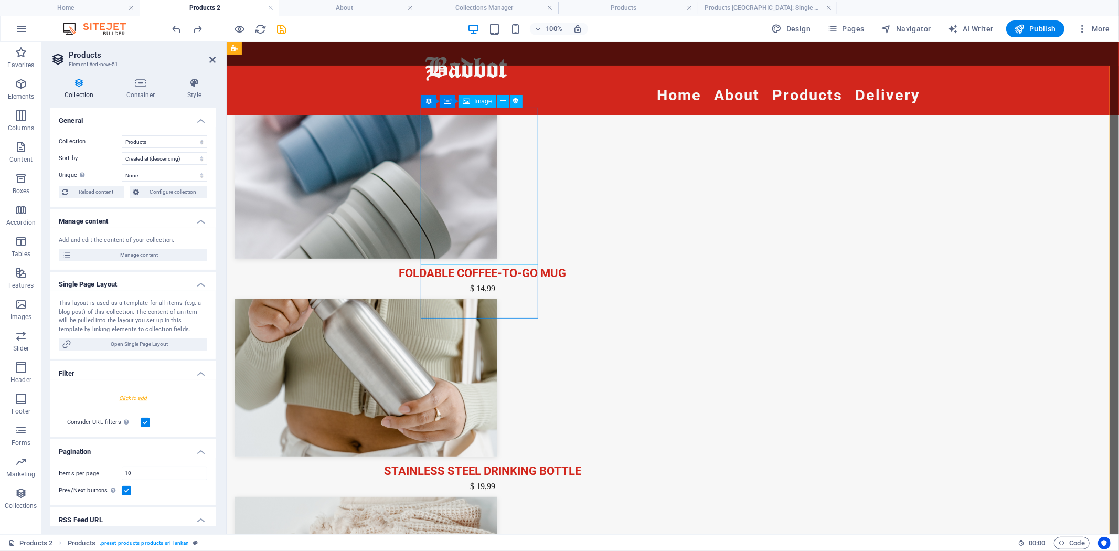
scroll to position [175, 0]
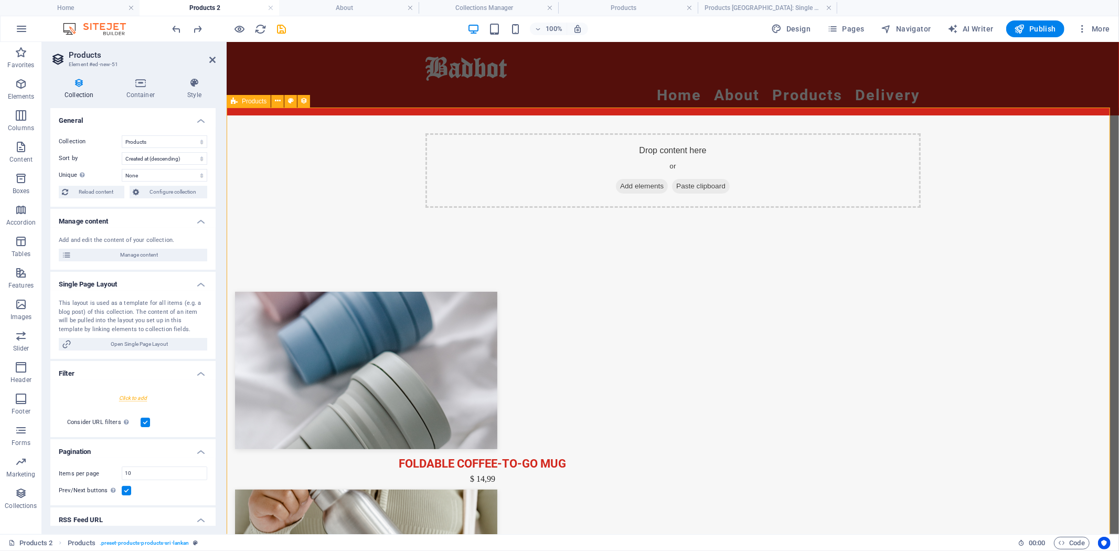
scroll to position [0, 0]
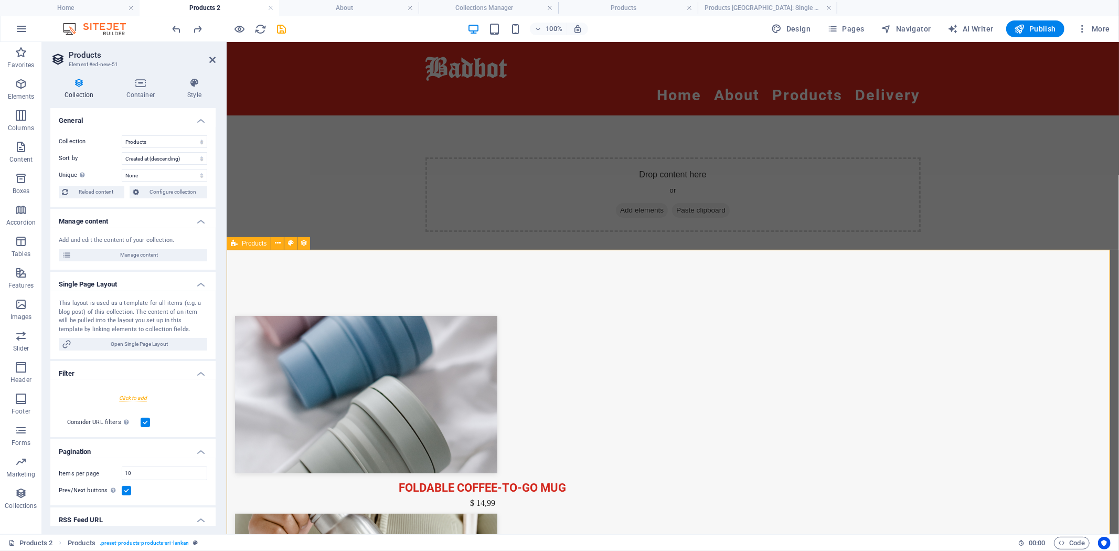
click at [1002, 195] on div "Drop content here or Add elements Paste clipboard" at bounding box center [672, 194] width 893 height 158
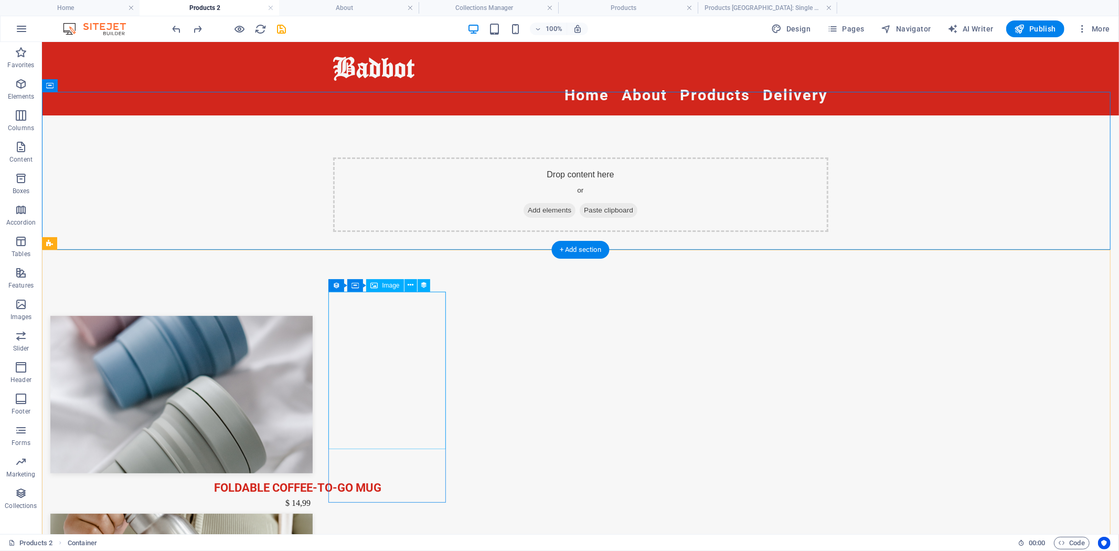
click at [357, 370] on div at bounding box center [297, 393] width 495 height 157
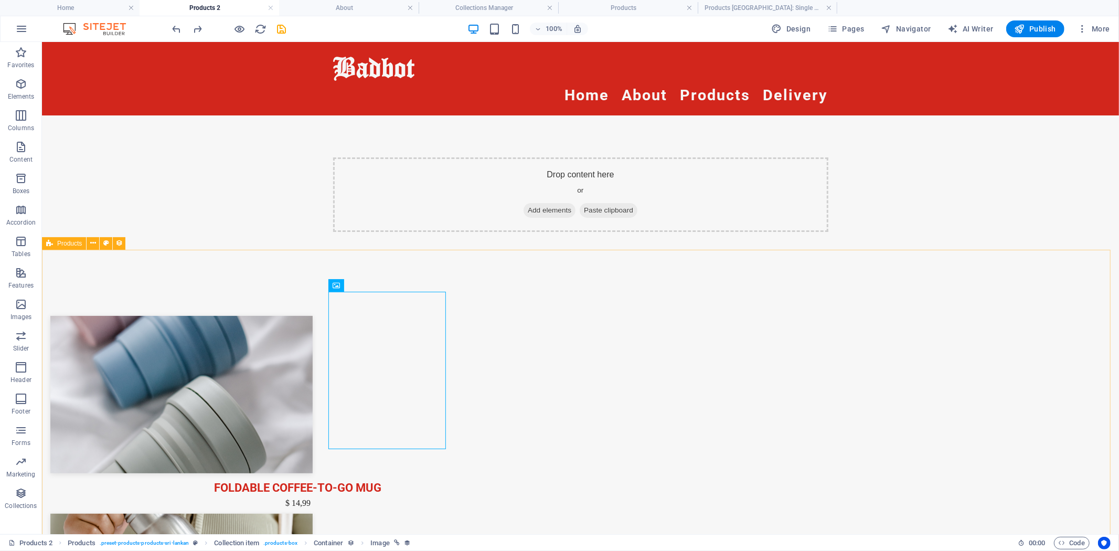
click at [58, 242] on span "Products" at bounding box center [69, 243] width 25 height 6
click at [95, 242] on icon at bounding box center [93, 243] width 6 height 11
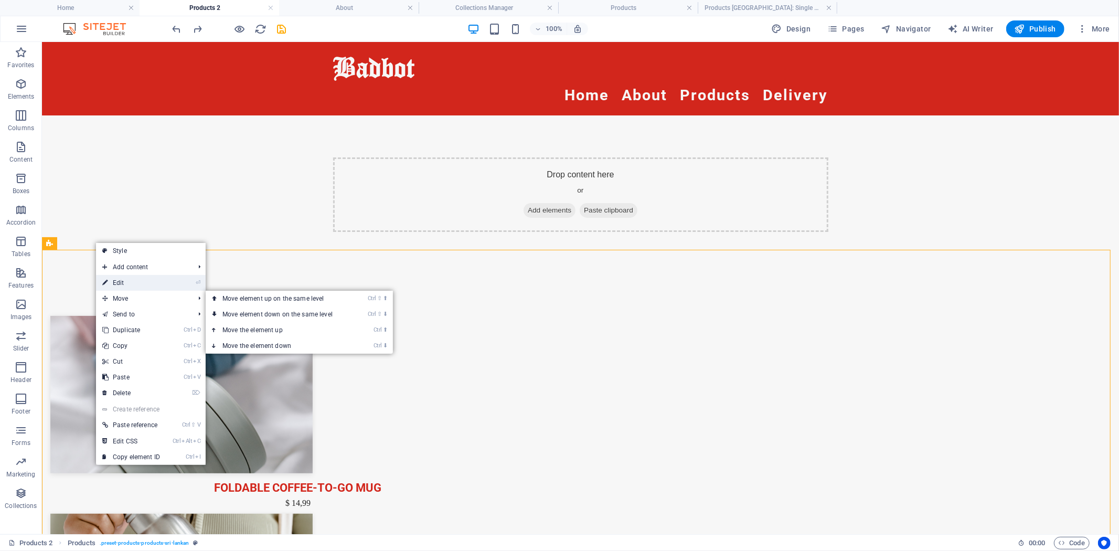
click at [158, 284] on link "⏎ Edit" at bounding box center [131, 283] width 70 height 16
select select "68b8049e587c3126da03505b"
select select "createdAt_DESC"
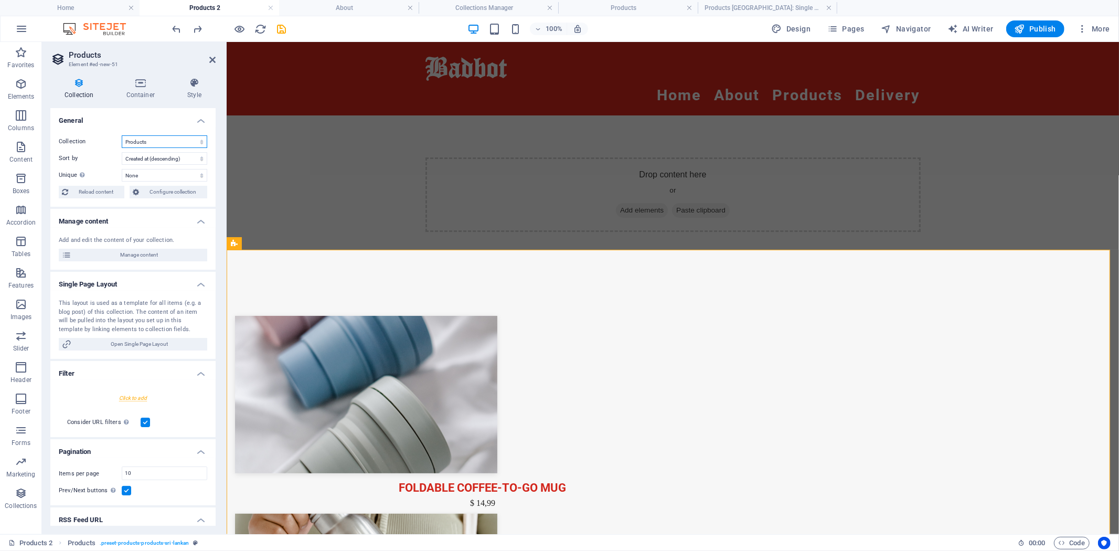
click at [192, 144] on select "Blog Events Exhibitions New Collection Products Products Sri Lankan Real Estate" at bounding box center [165, 141] width 86 height 13
click at [187, 160] on select "Created at (ascending) Created at (descending) Updated at (ascending) Updated a…" at bounding box center [165, 158] width 86 height 13
click at [187, 145] on select "Blog Events Exhibitions New Collection Products Products Sri Lankan Real Estate" at bounding box center [165, 141] width 86 height 13
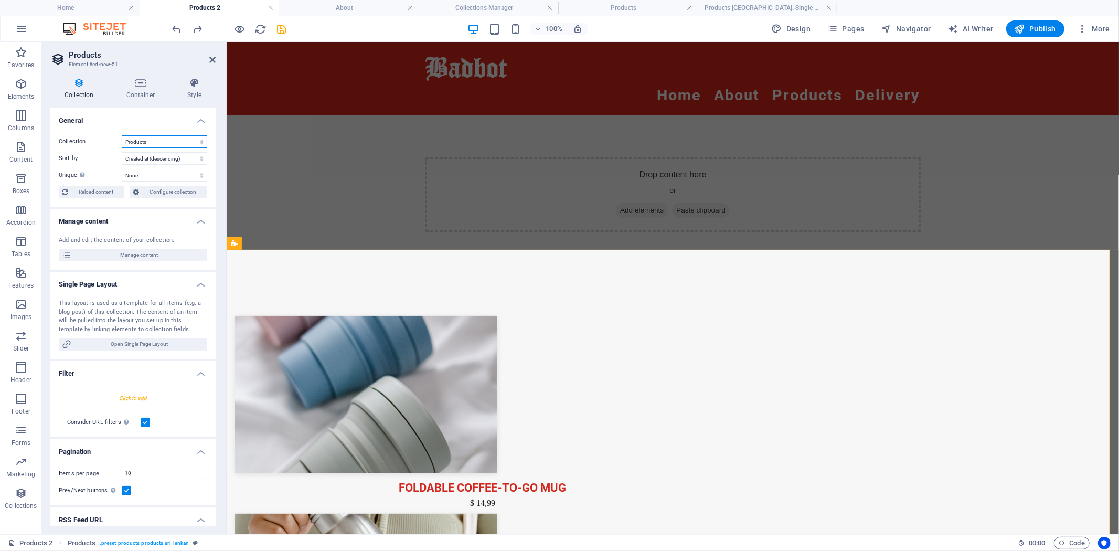
click at [187, 145] on select "Blog Events Exhibitions New Collection Products Products Sri Lankan Real Estate" at bounding box center [165, 141] width 86 height 13
click at [166, 255] on span "Manage content" at bounding box center [140, 255] width 130 height 13
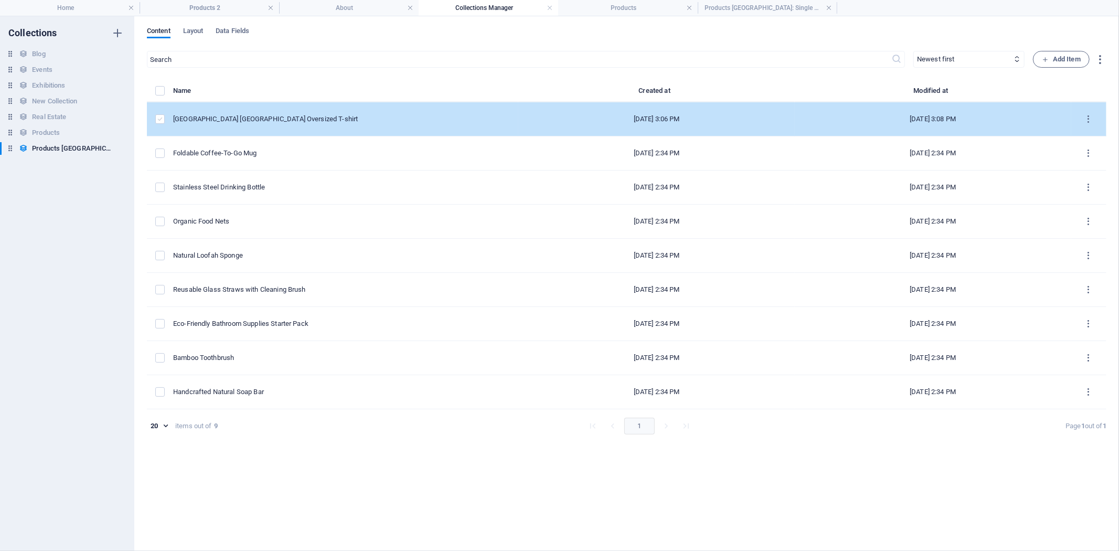
click at [159, 115] on label "items list" at bounding box center [159, 118] width 9 height 9
click at [0, 0] on input "items list" at bounding box center [0, 0] width 0 height 0
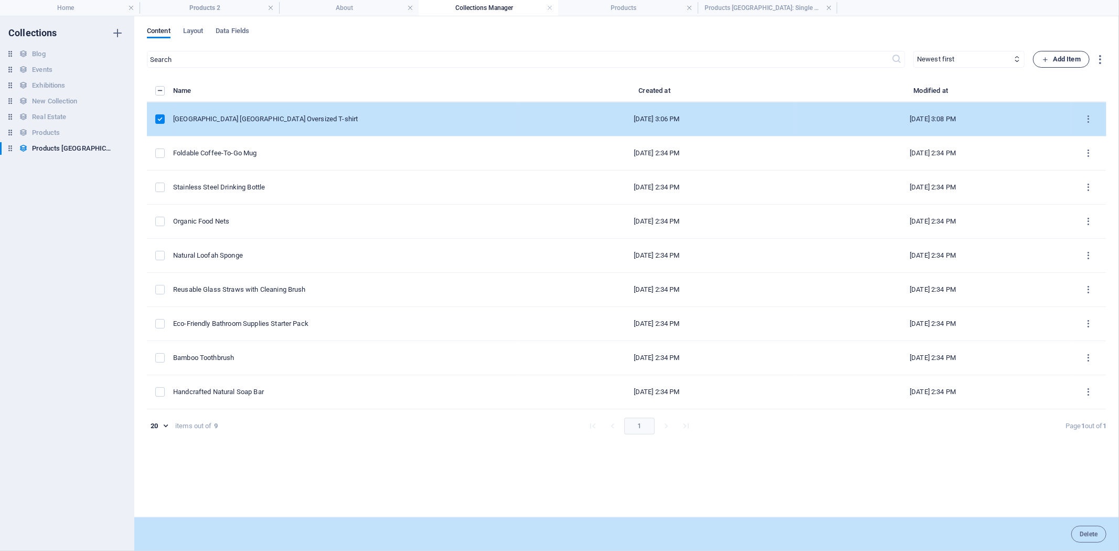
click at [1082, 58] on button "Add Item" at bounding box center [1061, 59] width 57 height 17
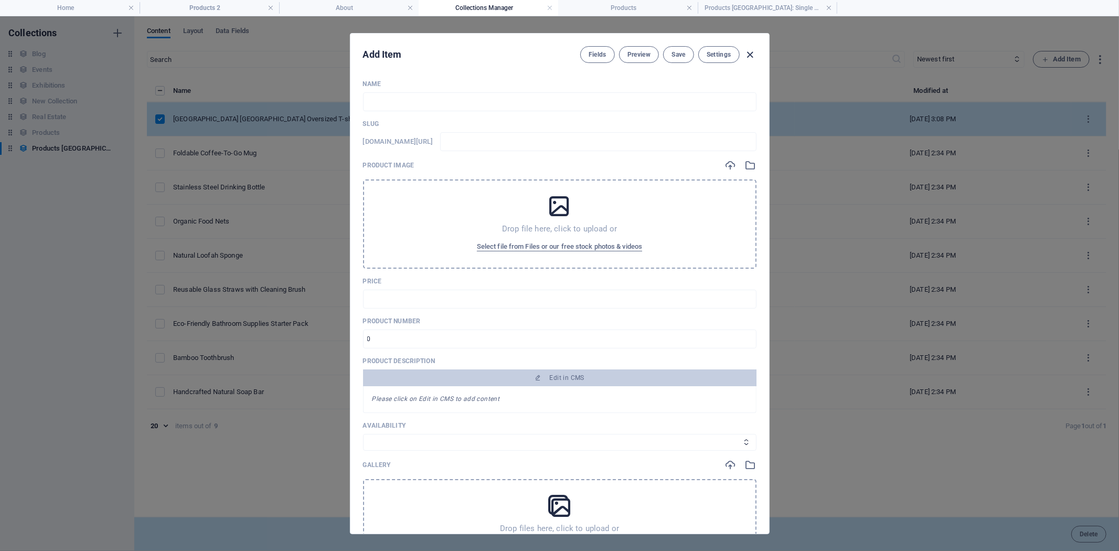
click at [753, 51] on icon "button" at bounding box center [750, 55] width 12 height 12
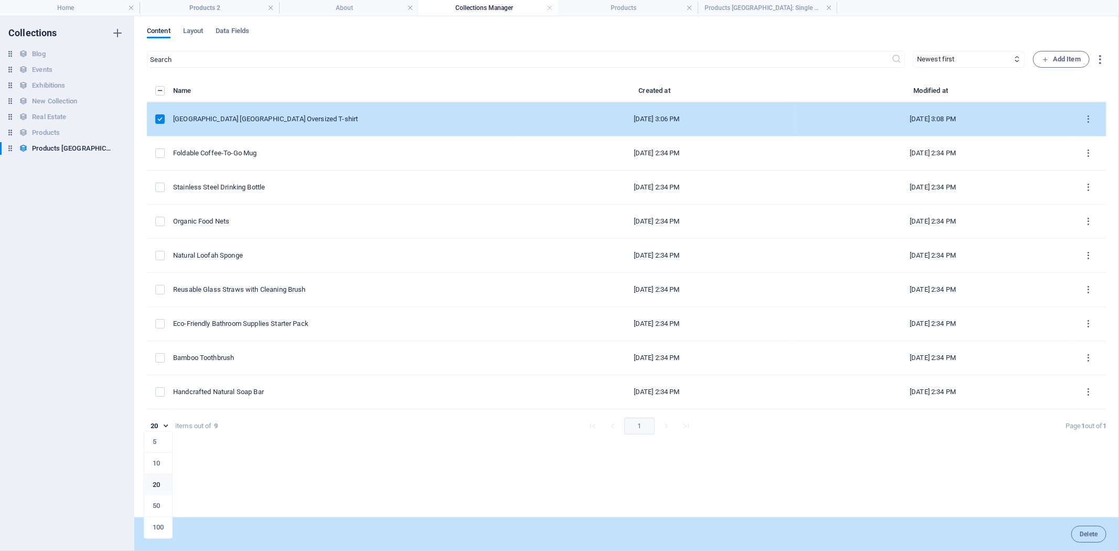
click at [166, 428] on body "Badbot Home Products 2 About Collections Manager Products Products Sri Lankan: …" at bounding box center [559, 275] width 1119 height 551
click at [162, 437] on li "5" at bounding box center [158, 442] width 28 height 22
type input "5"
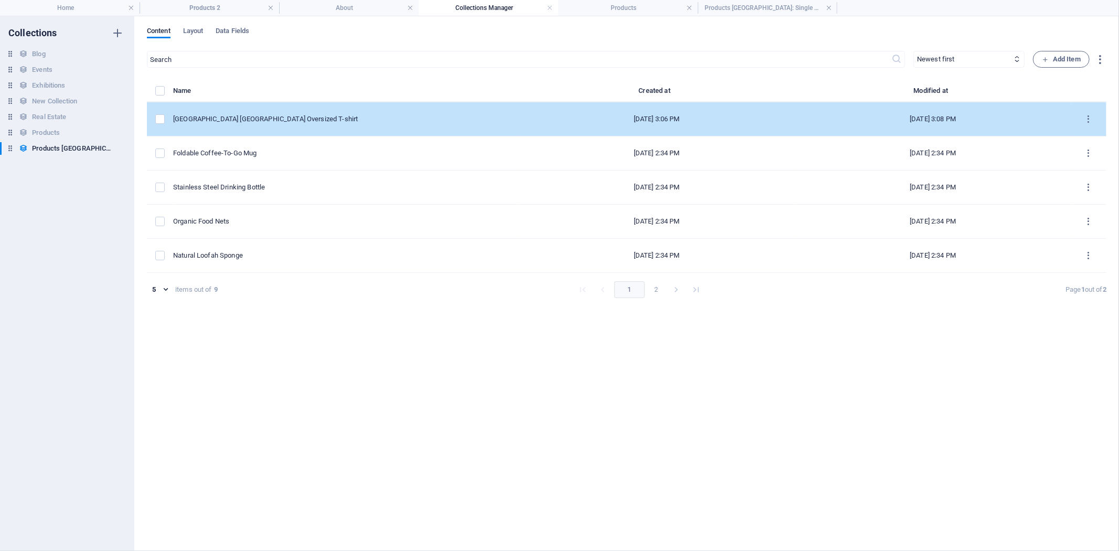
click at [231, 117] on div "[GEOGRAPHIC_DATA] [GEOGRAPHIC_DATA] Oversized T-shirt" at bounding box center [341, 118] width 337 height 9
select select "In stock"
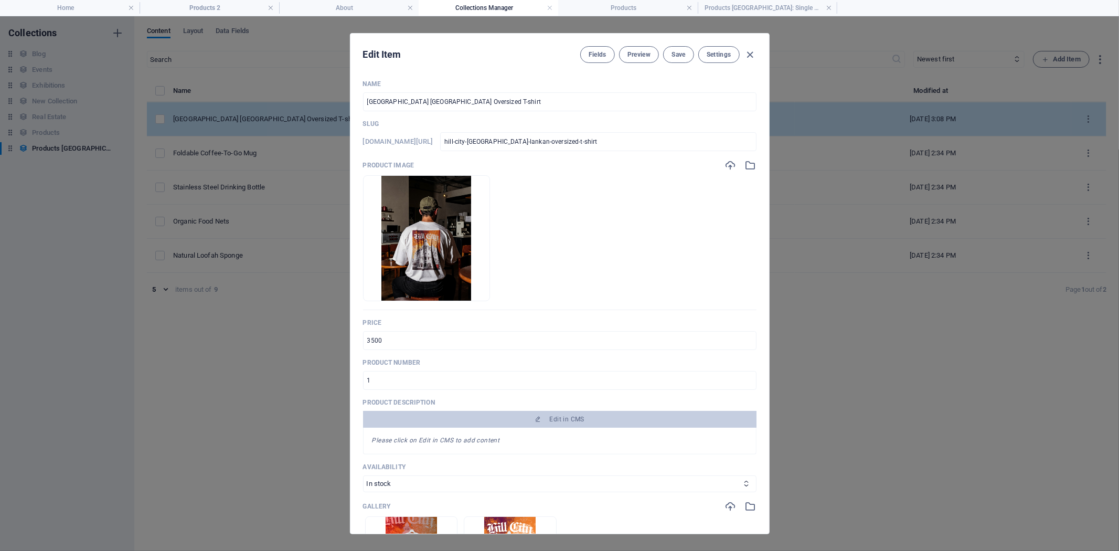
click at [231, 117] on div "Edit Item Fields Preview Save Settings Name Hill City Sri Lankan Oversized T-sh…" at bounding box center [559, 283] width 1119 height 535
type input "hill-city-[GEOGRAPHIC_DATA]-lankan-oversized-t-shirt"
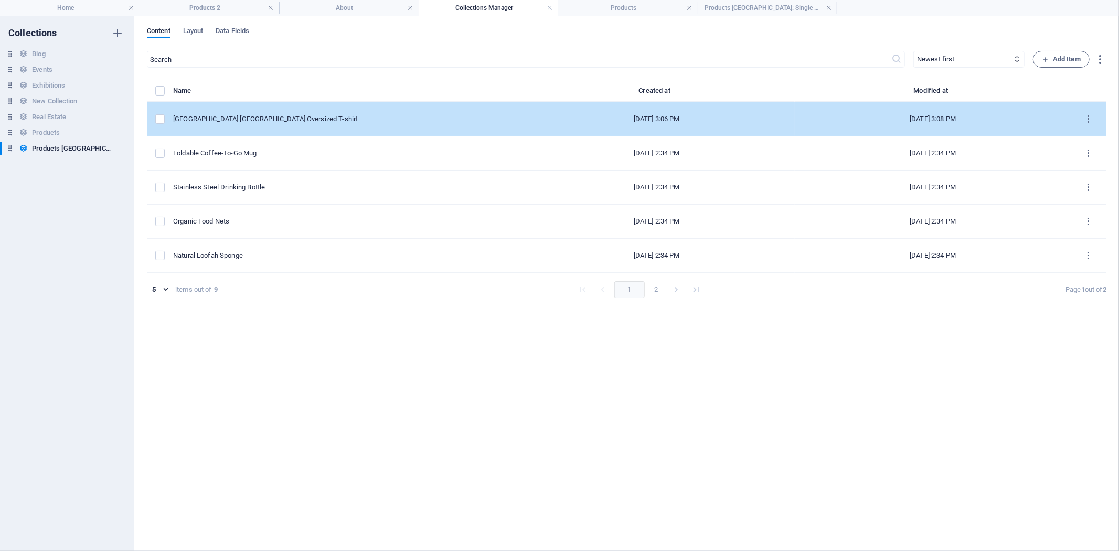
click at [267, 119] on div "[GEOGRAPHIC_DATA] [GEOGRAPHIC_DATA] Oversized T-shirt" at bounding box center [341, 118] width 337 height 9
select select "In stock"
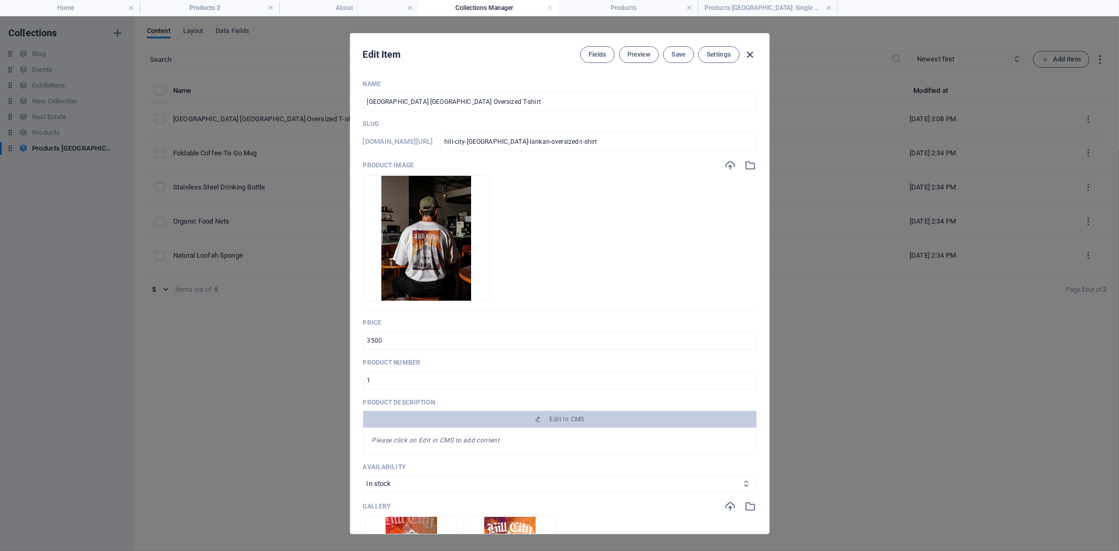
click at [749, 53] on icon "button" at bounding box center [750, 55] width 12 height 12
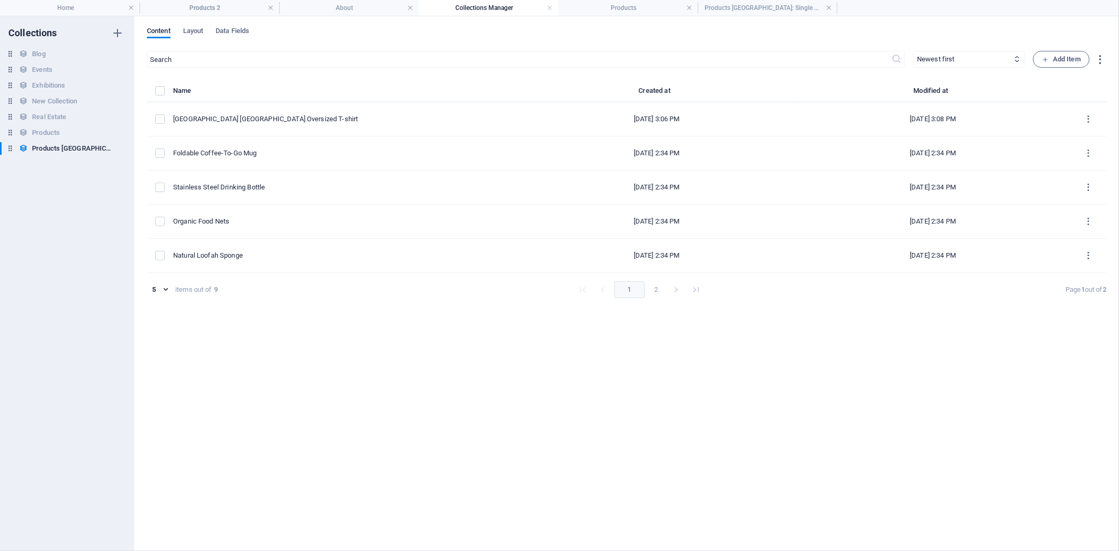
type input "hill-city-[GEOGRAPHIC_DATA]-lankan-oversized-t-shirt"
click at [332, 11] on h4 "About" at bounding box center [349, 8] width 140 height 12
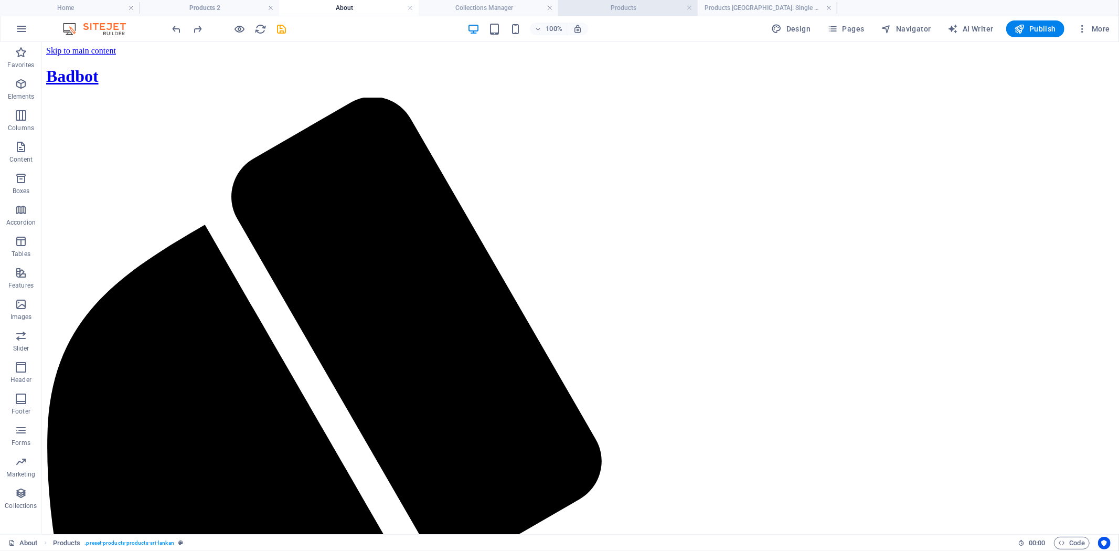
click at [636, 7] on h4 "Products" at bounding box center [628, 8] width 140 height 12
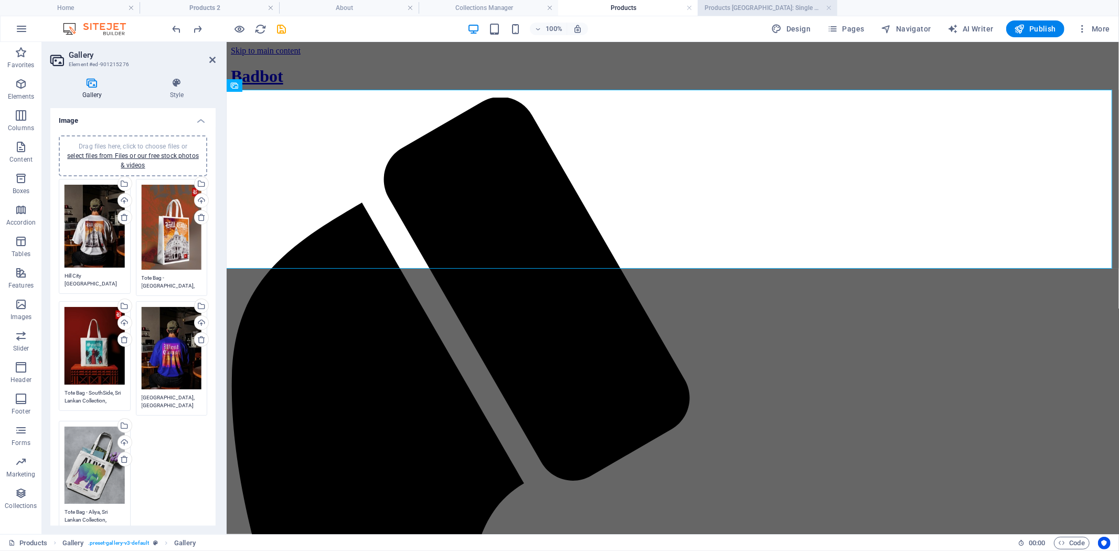
click at [729, 14] on li "Products [GEOGRAPHIC_DATA]: Single Page Layout" at bounding box center [768, 8] width 140 height 16
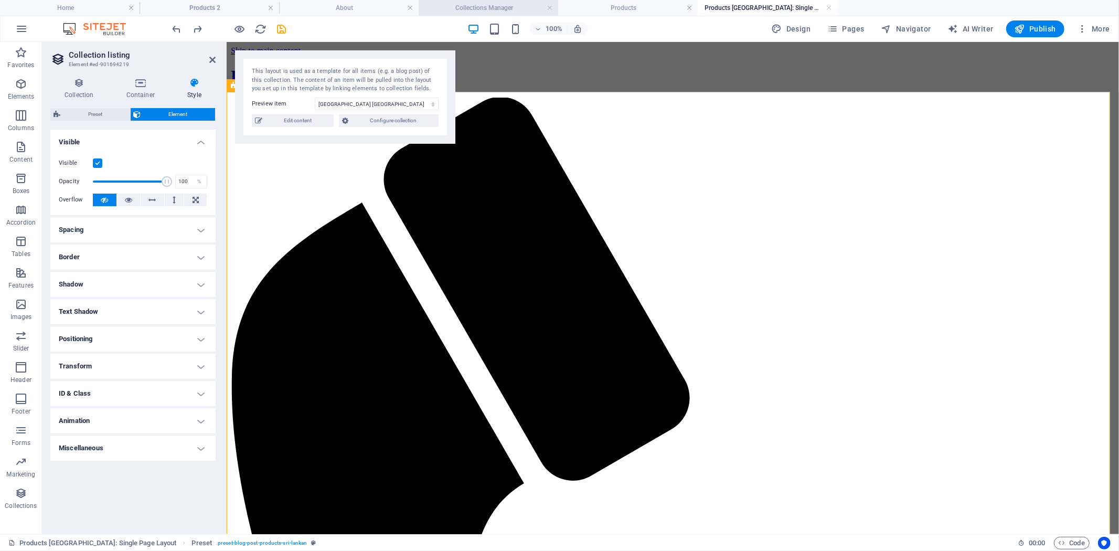
click at [454, 14] on li "Collections Manager" at bounding box center [489, 8] width 140 height 16
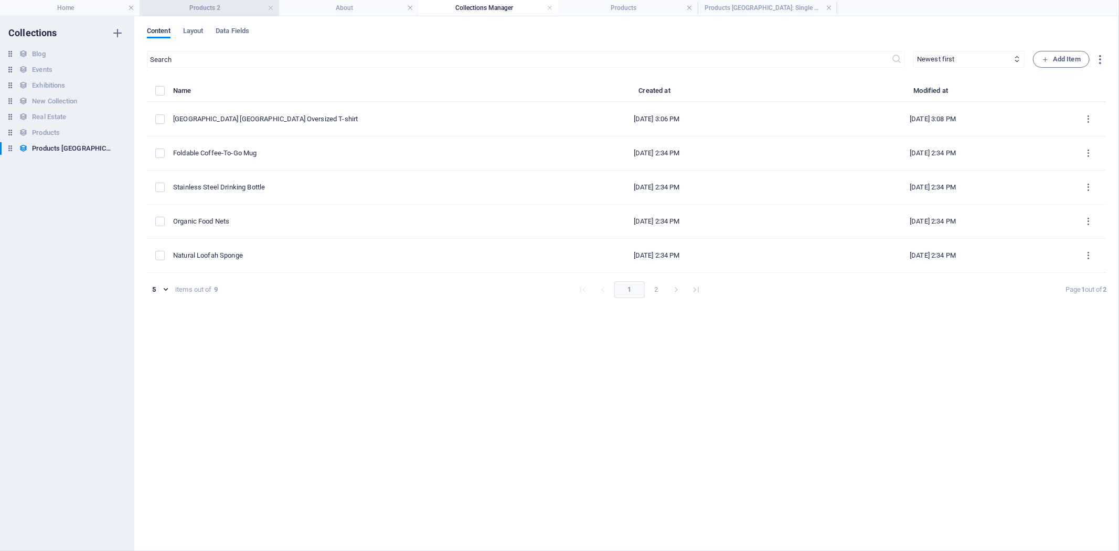
click at [250, 2] on h4 "Products 2" at bounding box center [210, 8] width 140 height 12
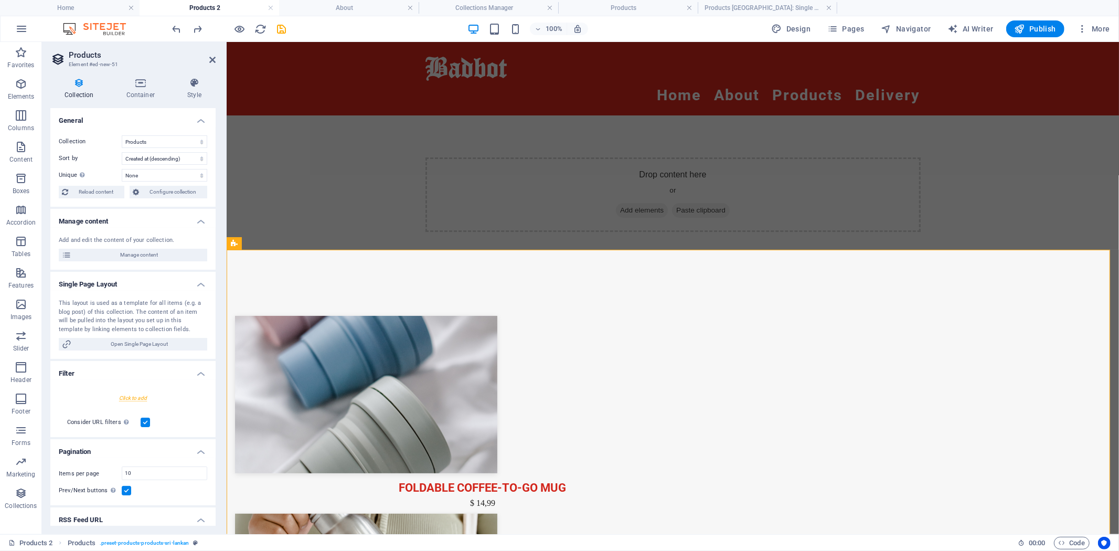
click at [221, 6] on h4 "Products 2" at bounding box center [210, 8] width 140 height 12
click at [199, 141] on select "Blog Events Exhibitions New Collection Products Products Sri Lankan Real Estate" at bounding box center [165, 141] width 86 height 13
click at [122, 135] on select "Blog Events Exhibitions New Collection Products Products Sri Lankan Real Estate" at bounding box center [165, 141] width 86 height 13
click at [188, 158] on select "Created at (ascending) Created at (descending) Updated at (ascending) Updated a…" at bounding box center [165, 158] width 86 height 13
select select "createdAt_ASC"
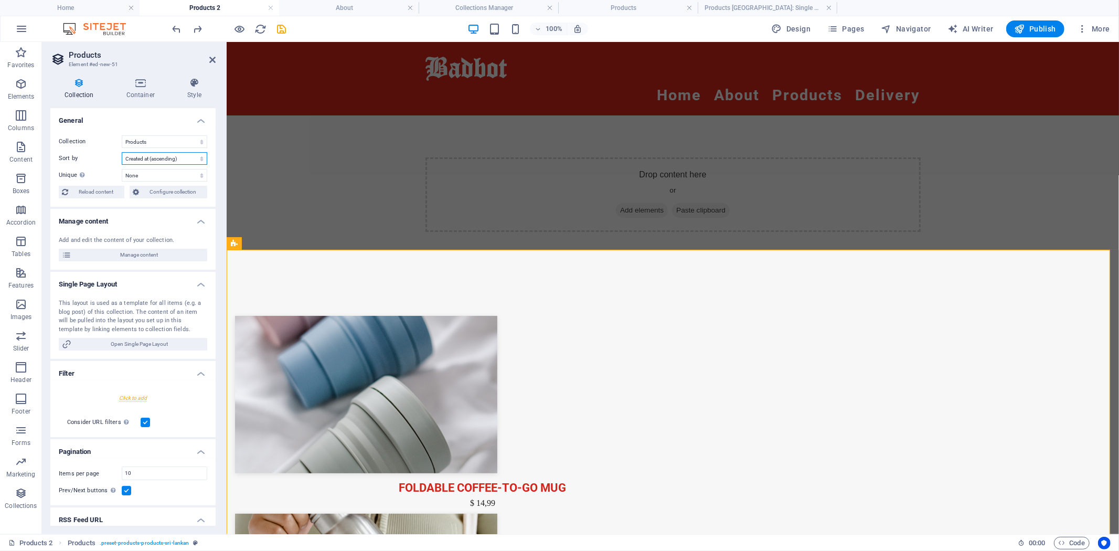
click at [122, 152] on select "Created at (ascending) Created at (descending) Updated at (ascending) Updated a…" at bounding box center [165, 158] width 86 height 13
select select "68b8049e587c3126da03505b"
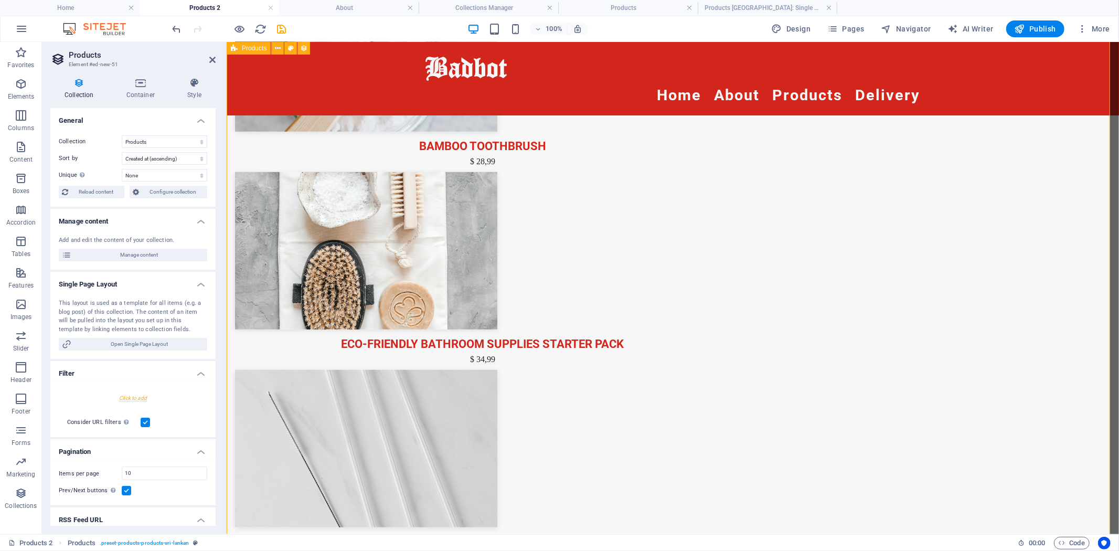
scroll to position [525, 0]
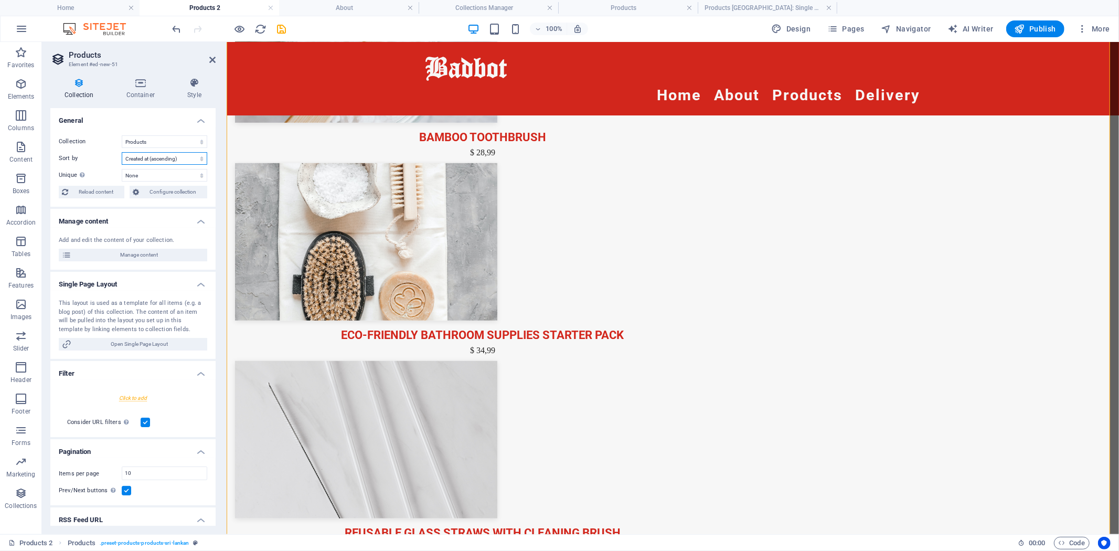
click at [157, 164] on select "Created at (ascending) Created at (descending) Updated at (ascending) Updated a…" at bounding box center [165, 158] width 86 height 13
select select "createdAt_DESC"
click at [122, 152] on select "Created at (ascending) Created at (descending) Updated at (ascending) Updated a…" at bounding box center [165, 158] width 86 height 13
select select "68b8049e587c3126da03505b"
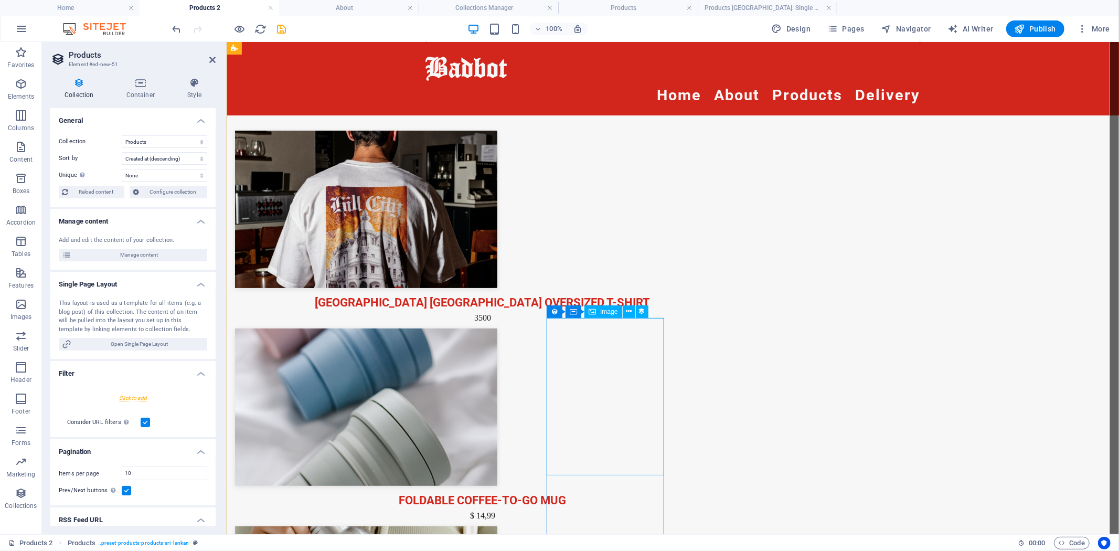
scroll to position [76, 0]
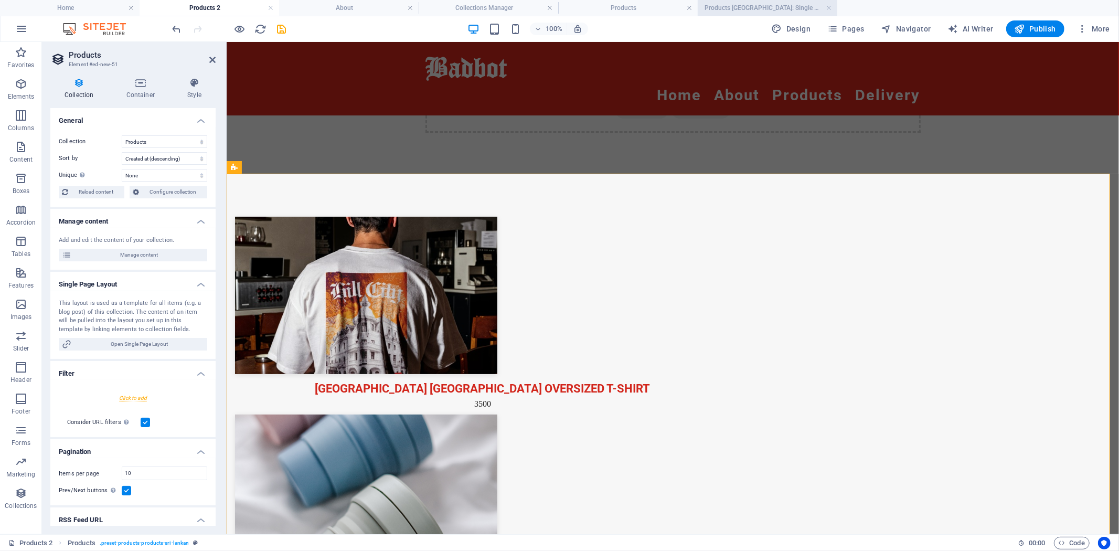
click at [784, 1] on li "Products [GEOGRAPHIC_DATA]: Single Page Layout" at bounding box center [768, 8] width 140 height 16
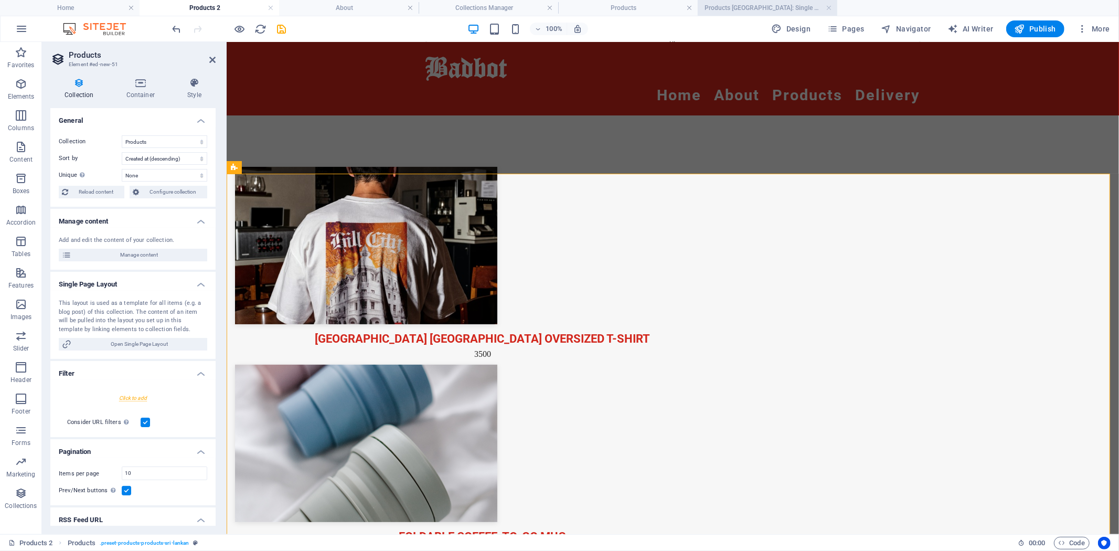
scroll to position [0, 0]
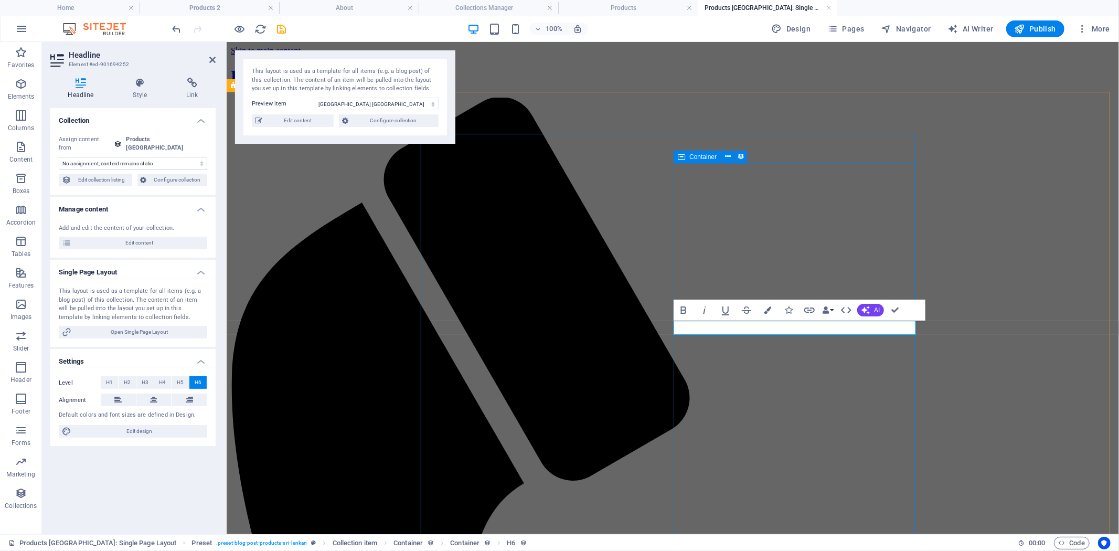
drag, startPoint x: 757, startPoint y: 384, endPoint x: 984, endPoint y: 348, distance: 229.5
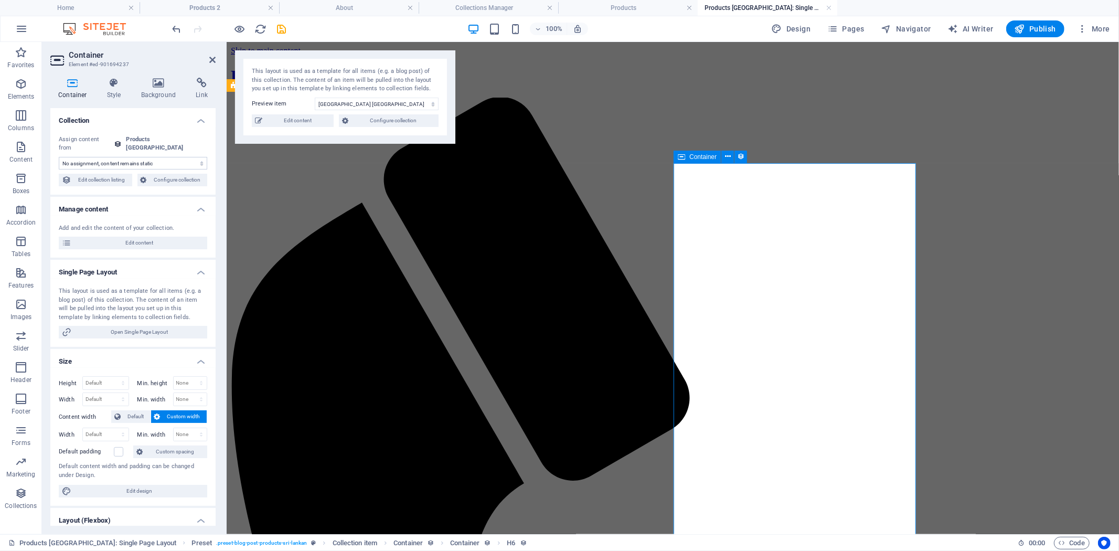
select select "px"
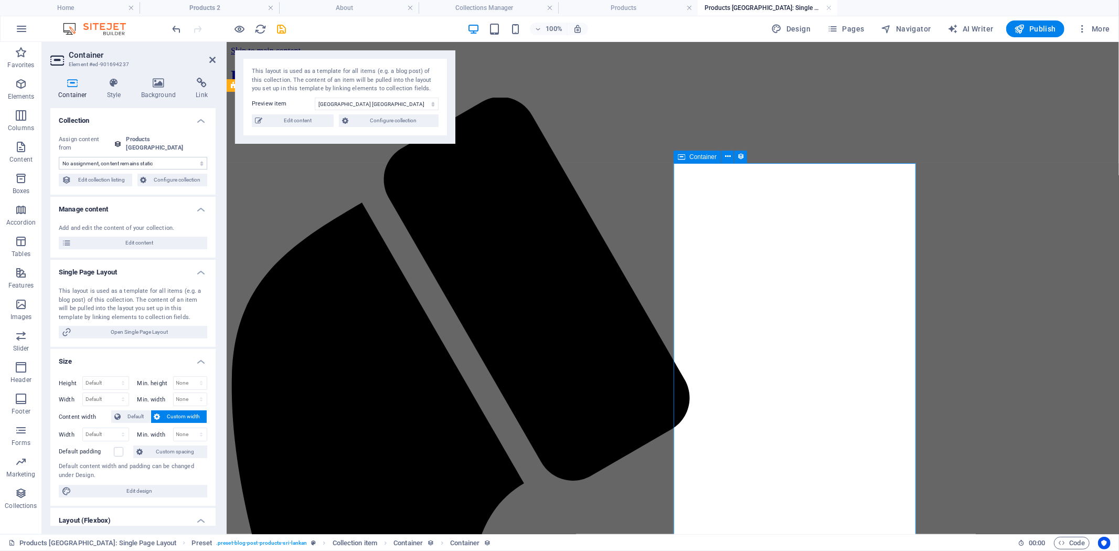
click at [144, 237] on span "Edit content" at bounding box center [140, 243] width 130 height 13
select select "In stock"
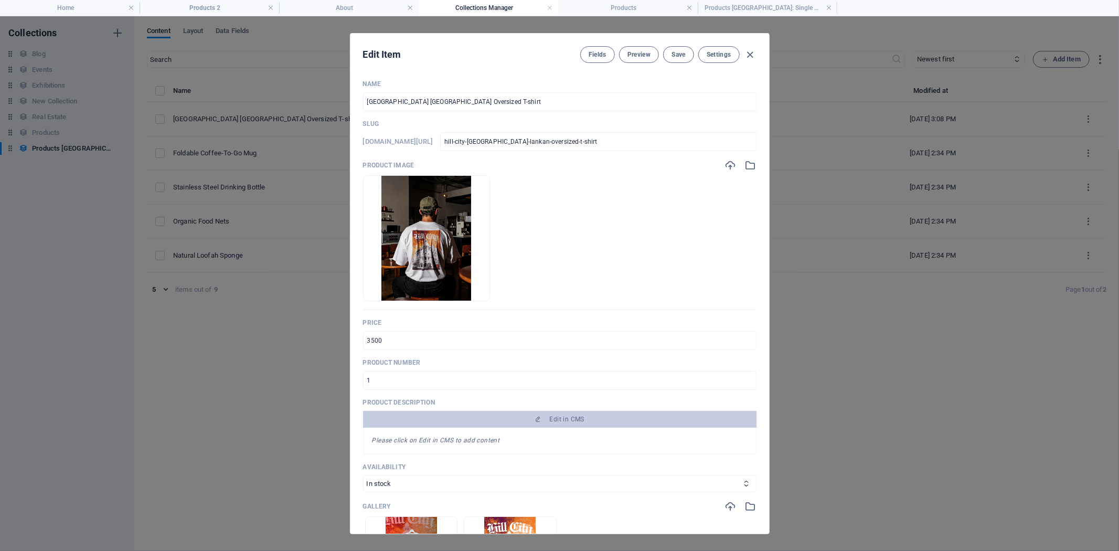
click at [471, 428] on div "Please click on Edit in CMS to add content" at bounding box center [560, 441] width 394 height 27
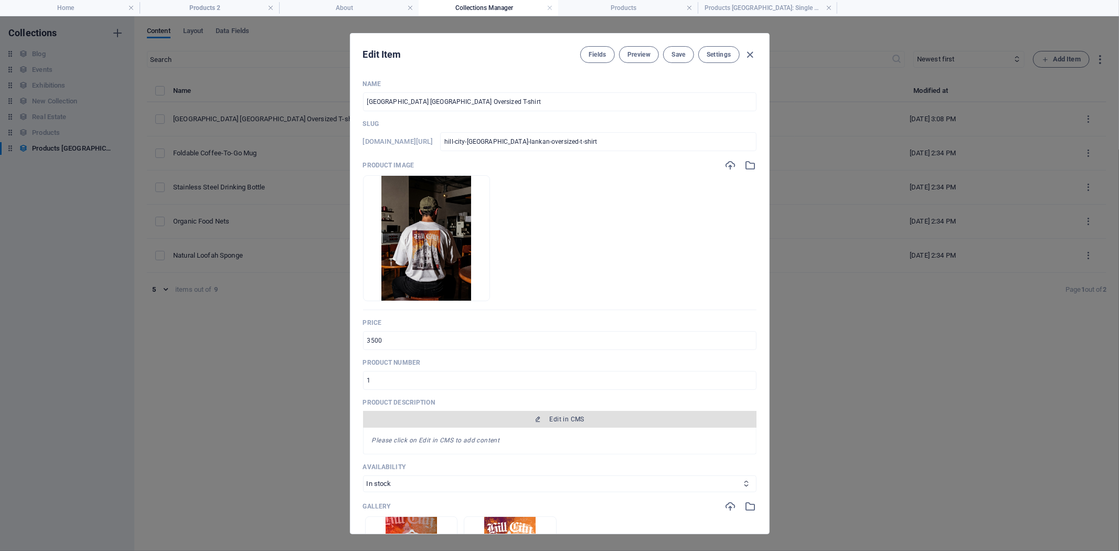
click at [472, 421] on span "Edit in CMS" at bounding box center [559, 419] width 385 height 8
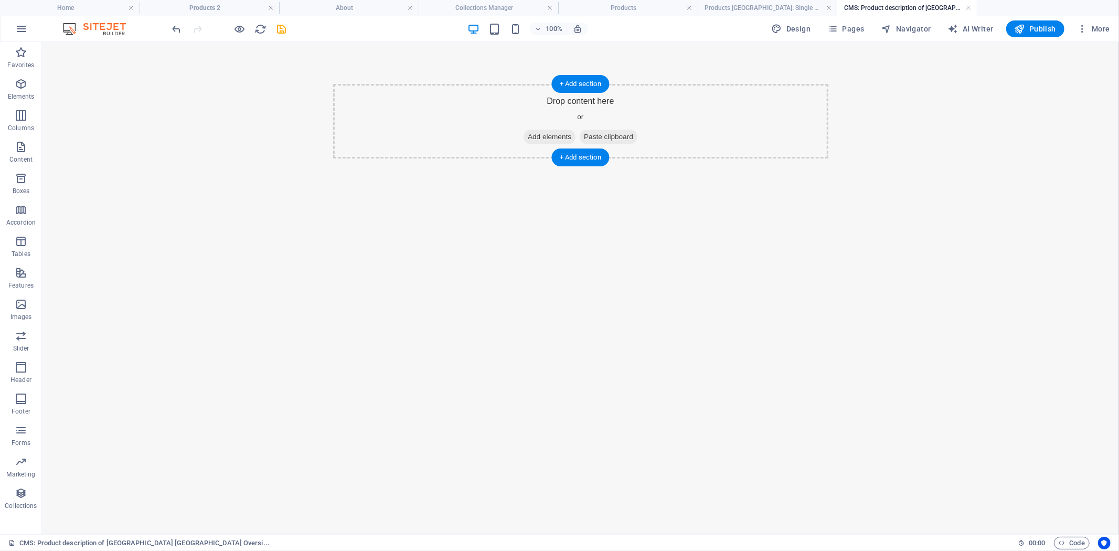
drag, startPoint x: 533, startPoint y: 136, endPoint x: 381, endPoint y: 133, distance: 151.1
click at [533, 136] on span "Add elements" at bounding box center [549, 136] width 52 height 15
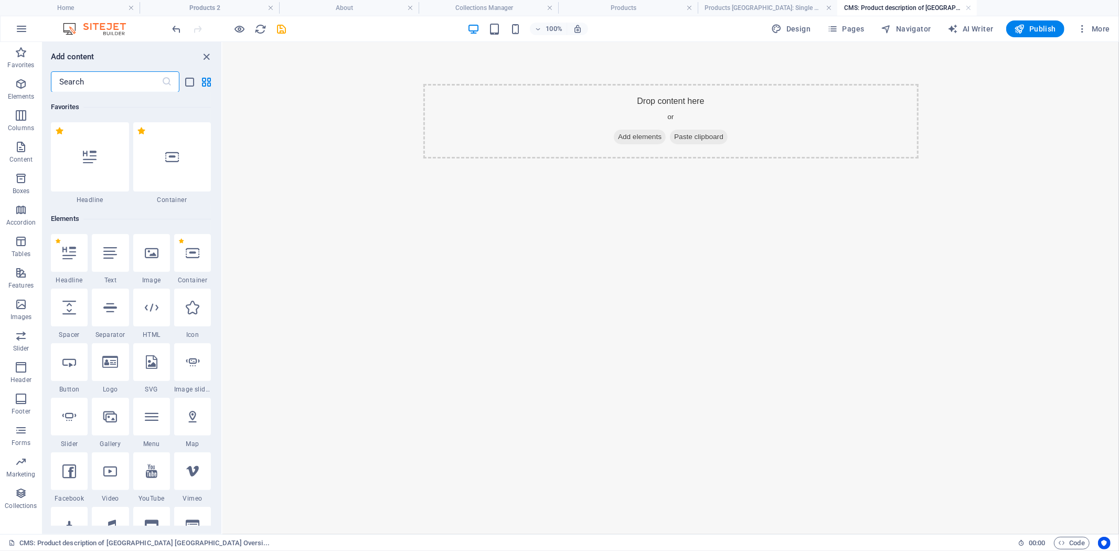
click at [113, 263] on div at bounding box center [110, 253] width 37 height 38
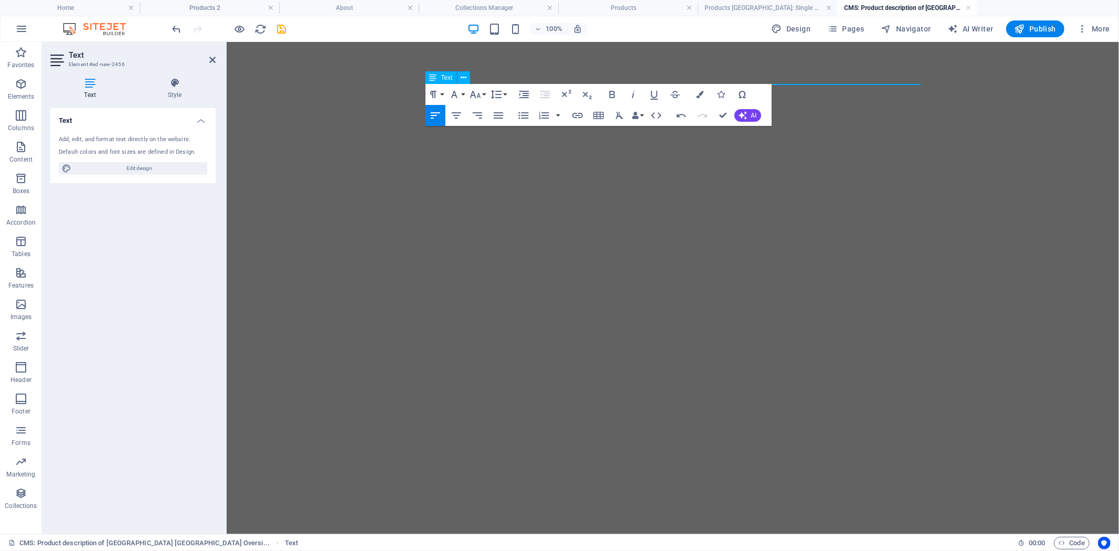
click at [580, 125] on html "Skip to main content" at bounding box center [672, 83] width 893 height 84
drag, startPoint x: 993, startPoint y: 129, endPoint x: 800, endPoint y: 200, distance: 205.2
click at [821, 71] on div at bounding box center [673, 83] width 512 height 84
click at [821, 93] on div at bounding box center [673, 83] width 512 height 84
click at [819, 81] on div at bounding box center [673, 83] width 512 height 84
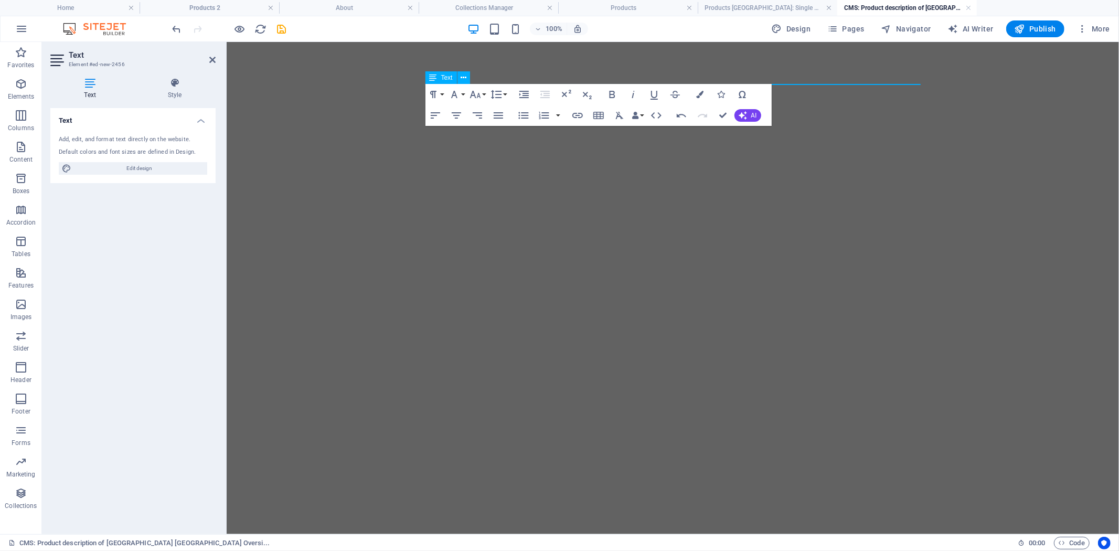
click at [565, 125] on html "Skip to main content" at bounding box center [672, 83] width 893 height 84
click at [149, 165] on span "Edit design" at bounding box center [140, 168] width 130 height 13
select select "px"
select select "200"
select select "px"
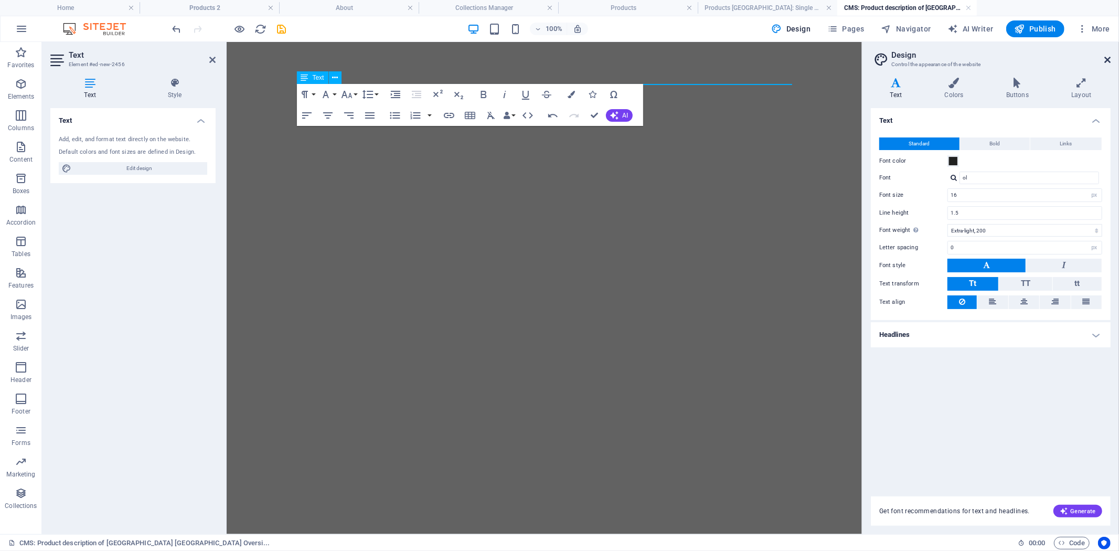
click at [1109, 60] on icon at bounding box center [1108, 60] width 6 height 8
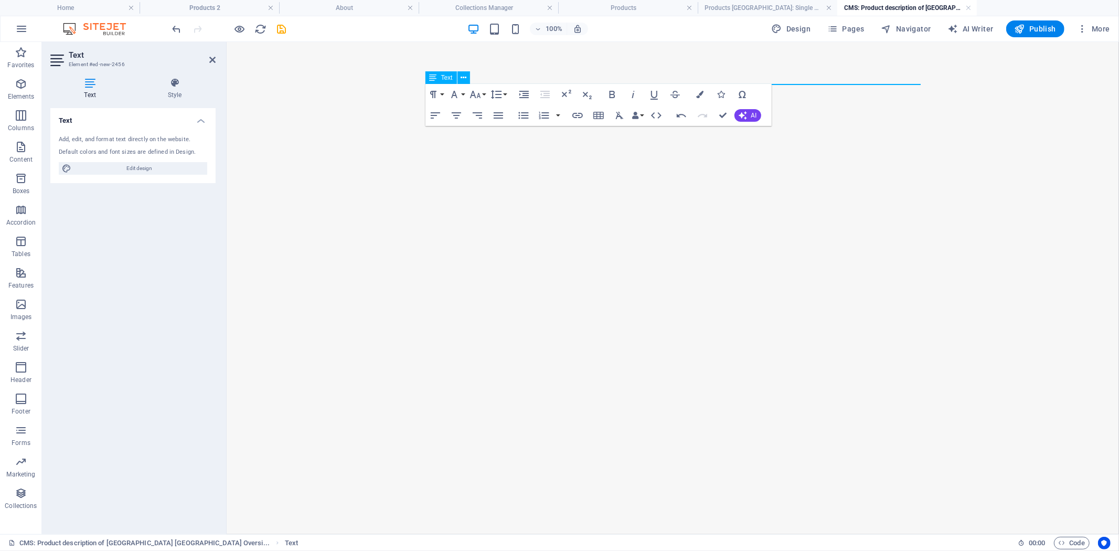
drag, startPoint x: 662, startPoint y: 116, endPoint x: 523, endPoint y: 206, distance: 165.0
drag, startPoint x: 660, startPoint y: 118, endPoint x: 746, endPoint y: 200, distance: 119.1
click at [747, 125] on html "Skip to main content" at bounding box center [672, 83] width 893 height 84
click at [746, 125] on html "Skip to main content" at bounding box center [672, 83] width 893 height 84
click at [181, 30] on icon "undo" at bounding box center [177, 29] width 12 height 12
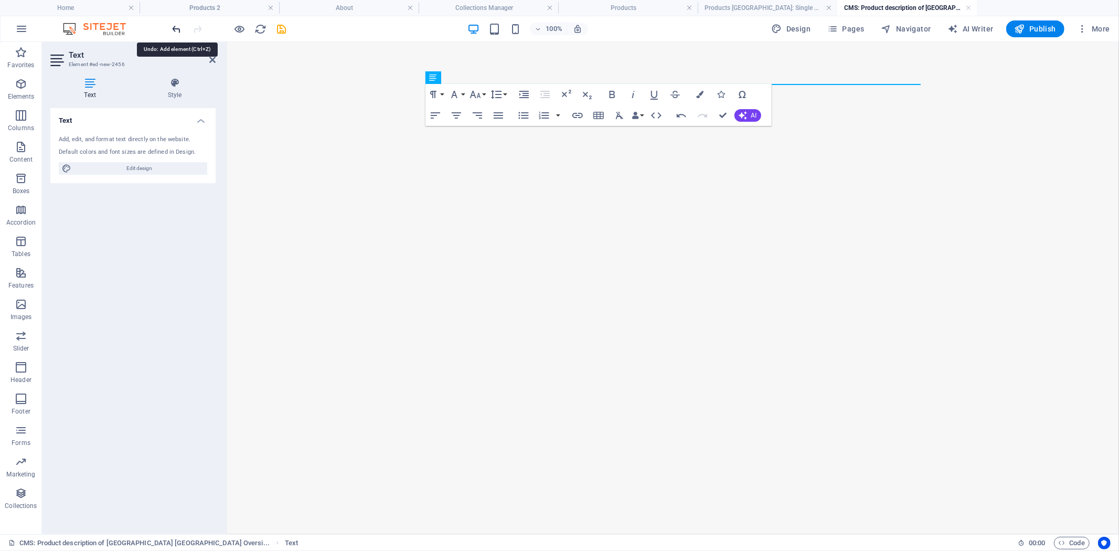
click at [181, 30] on icon "undo" at bounding box center [177, 29] width 12 height 12
click at [714, 8] on h4 "Products [GEOGRAPHIC_DATA]: Single Page Layout" at bounding box center [768, 8] width 140 height 12
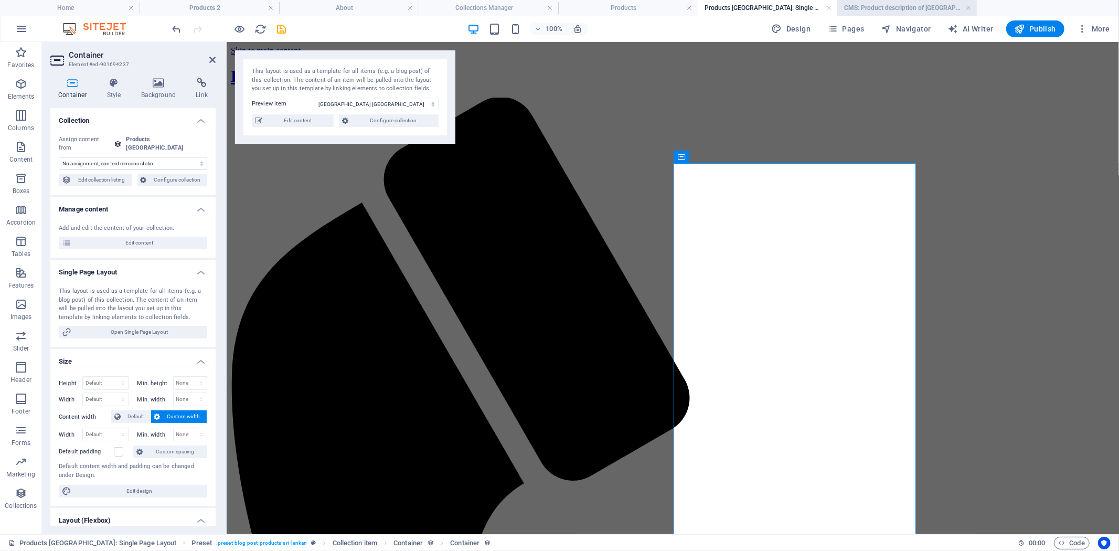
click at [898, 7] on h4 "CMS: Product description of [GEOGRAPHIC_DATA] [GEOGRAPHIC_DATA] Oversi..." at bounding box center [907, 8] width 140 height 12
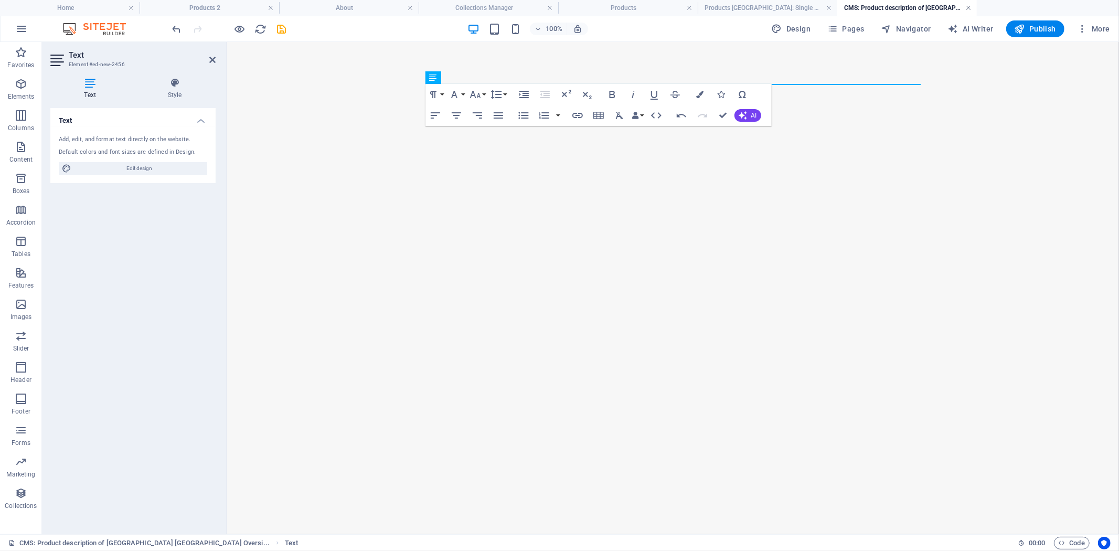
click at [968, 4] on link at bounding box center [968, 8] width 6 height 10
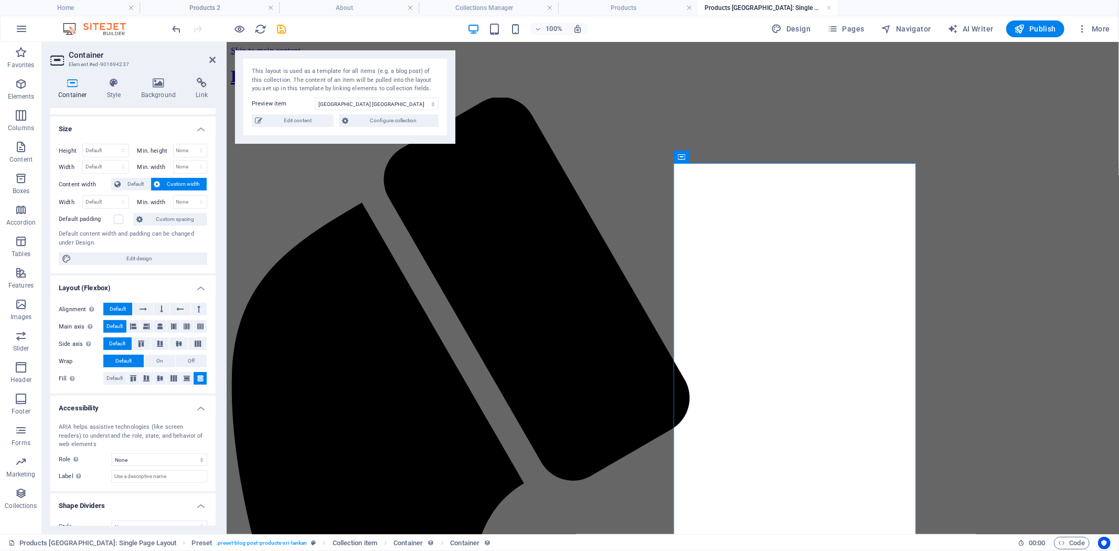
scroll to position [239, 0]
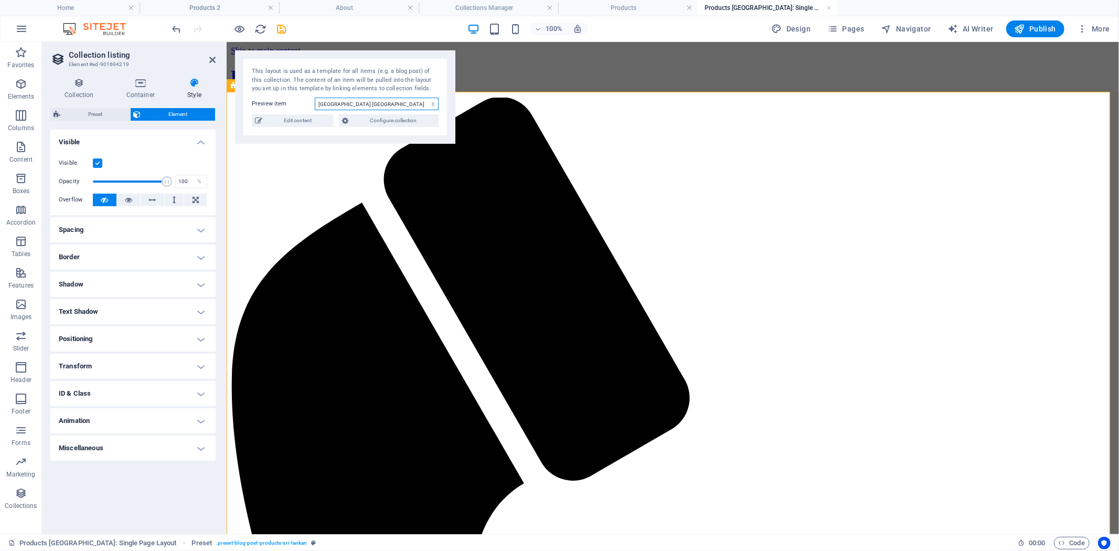
click at [365, 103] on select "Hill City Sri Lankan Oversized T-shirt Foldable Coffee-To-Go Mug Stainless Stee…" at bounding box center [377, 104] width 124 height 13
select select "68b804a0b24e8f37cb0f0a8e"
click at [315, 98] on select "Hill City Sri Lankan Oversized T-shirt Foldable Coffee-To-Go Mug Stainless Stee…" at bounding box center [377, 104] width 124 height 13
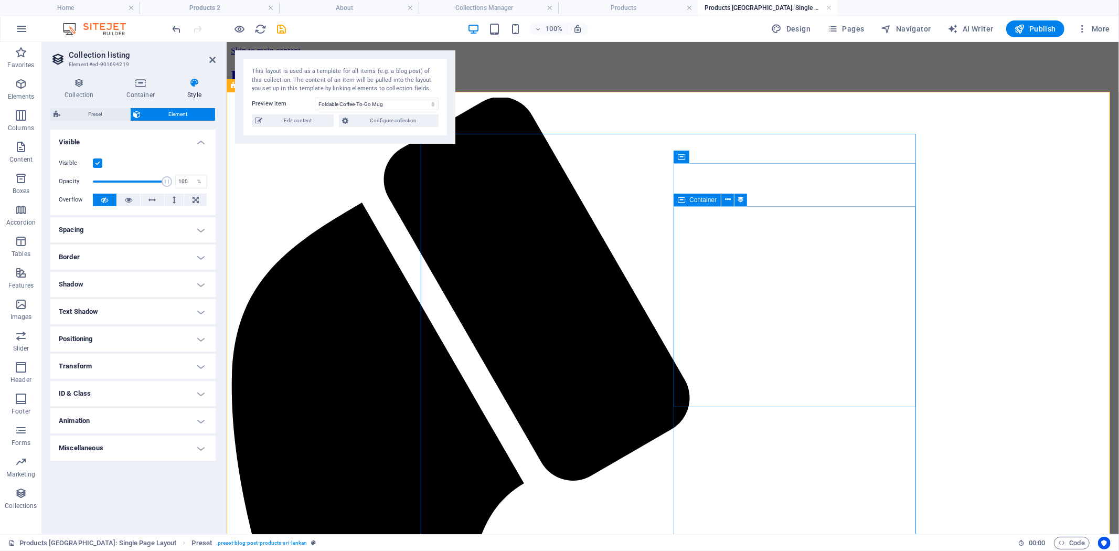
select select "product_description"
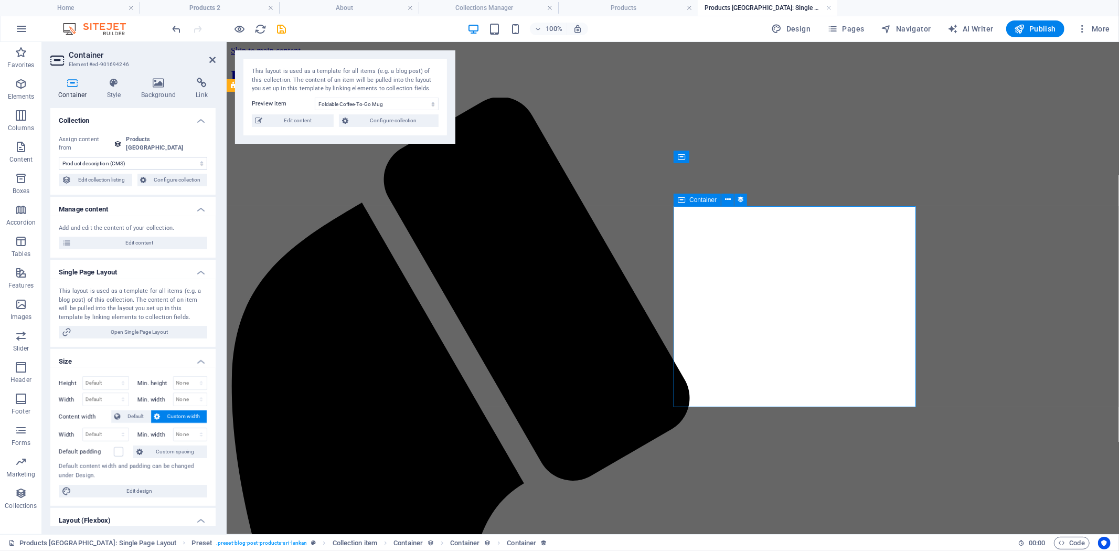
click at [129, 237] on span "Edit content" at bounding box center [140, 243] width 130 height 13
type input "Foldable Coffee-To-Go Mug"
type input "foldable-coffee-to-go-mug"
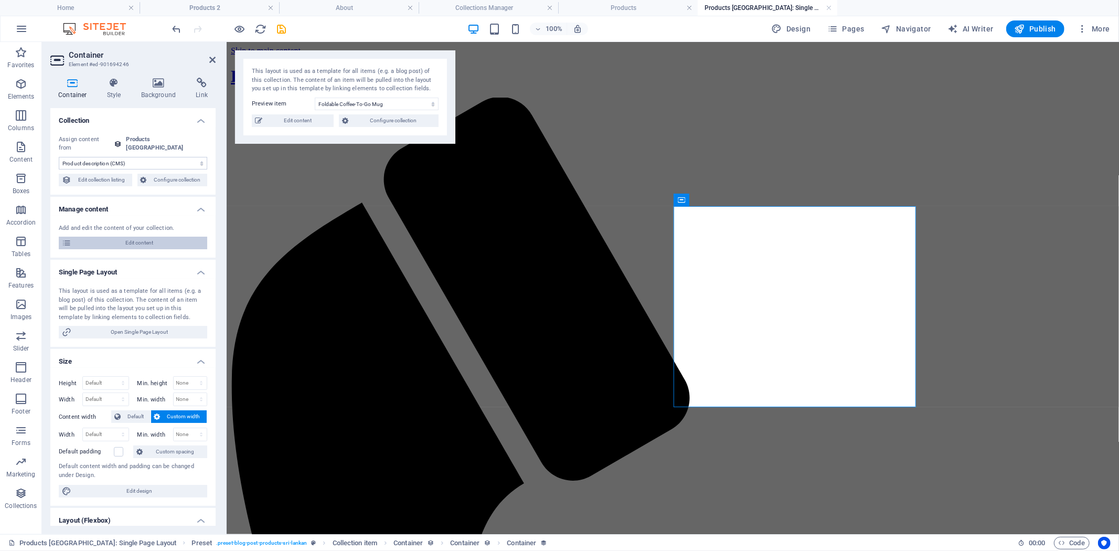
type input "$ 14,99"
type input "67559"
select select "Out of stock"
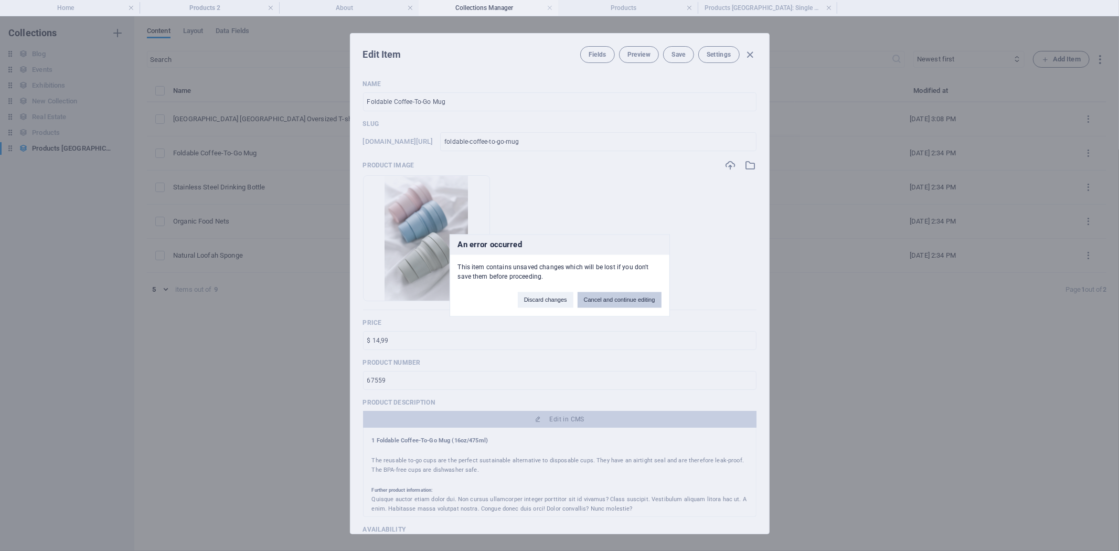
click at [617, 300] on button "Cancel and continue editing" at bounding box center [620, 300] width 84 height 16
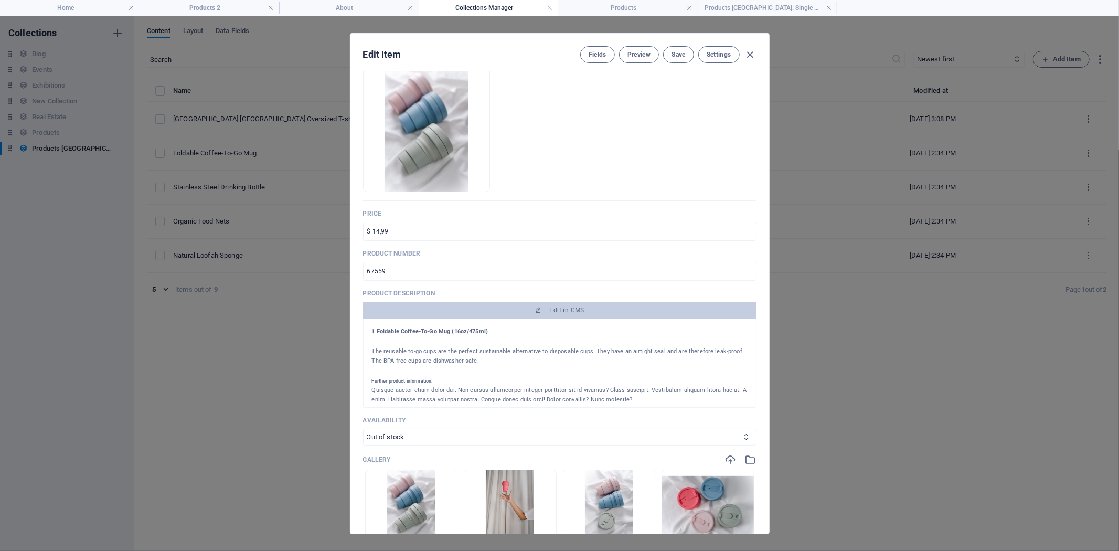
scroll to position [116, 0]
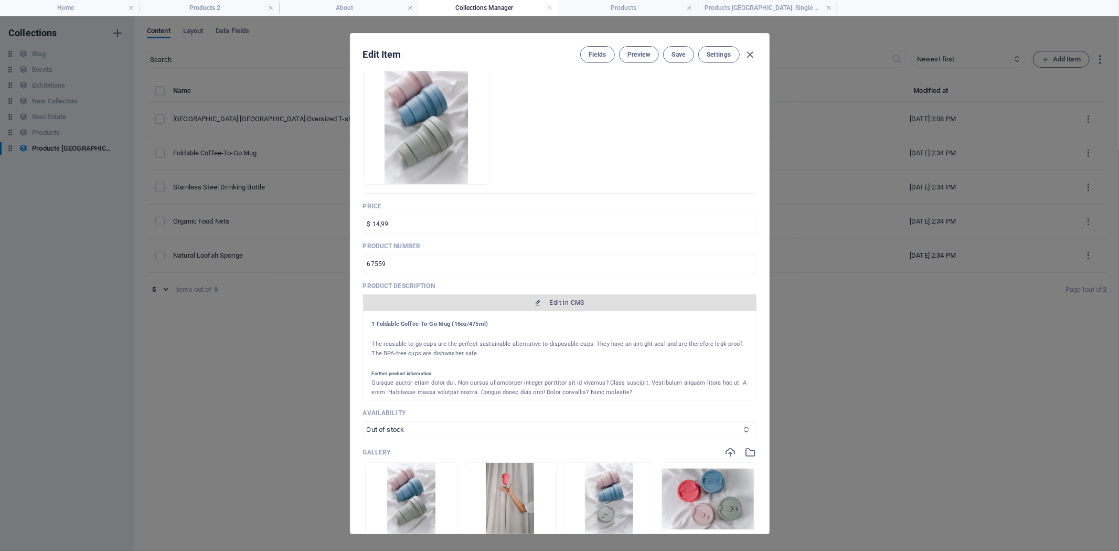
click at [572, 305] on span "Edit in CMS" at bounding box center [567, 303] width 35 height 8
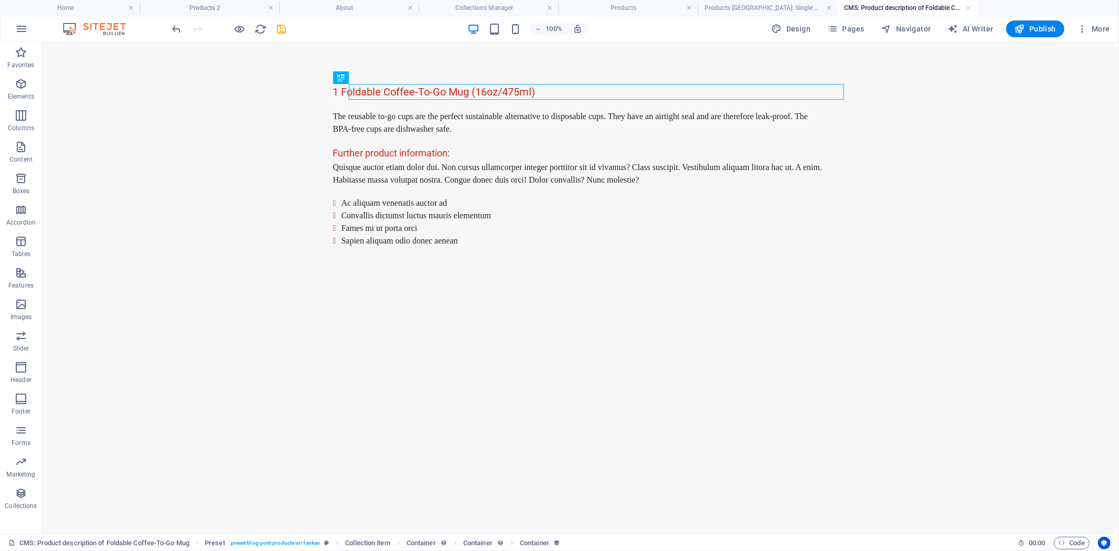
scroll to position [0, 0]
click at [969, 8] on link at bounding box center [968, 8] width 6 height 10
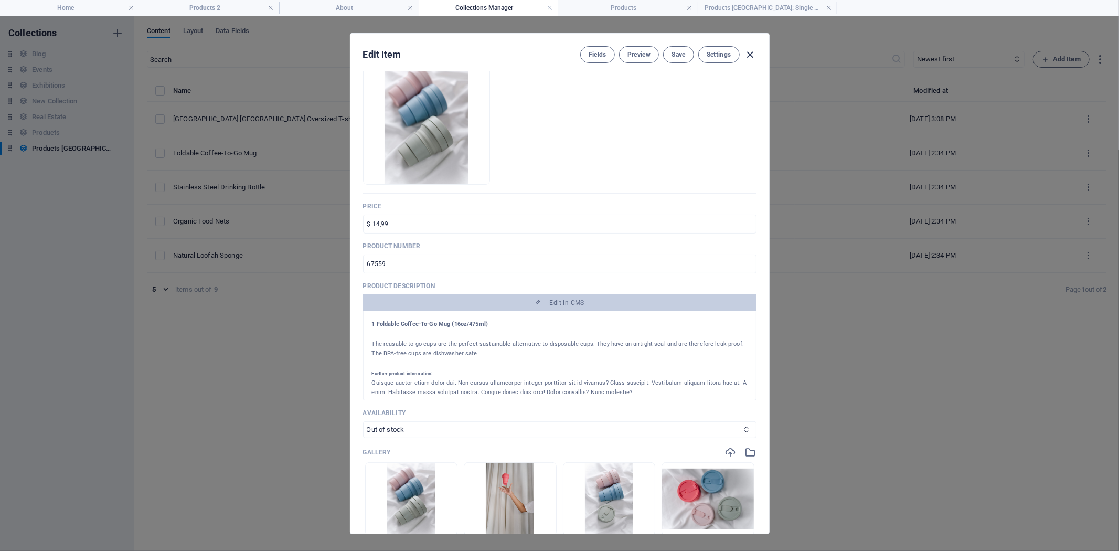
click at [749, 51] on icon "button" at bounding box center [750, 55] width 12 height 12
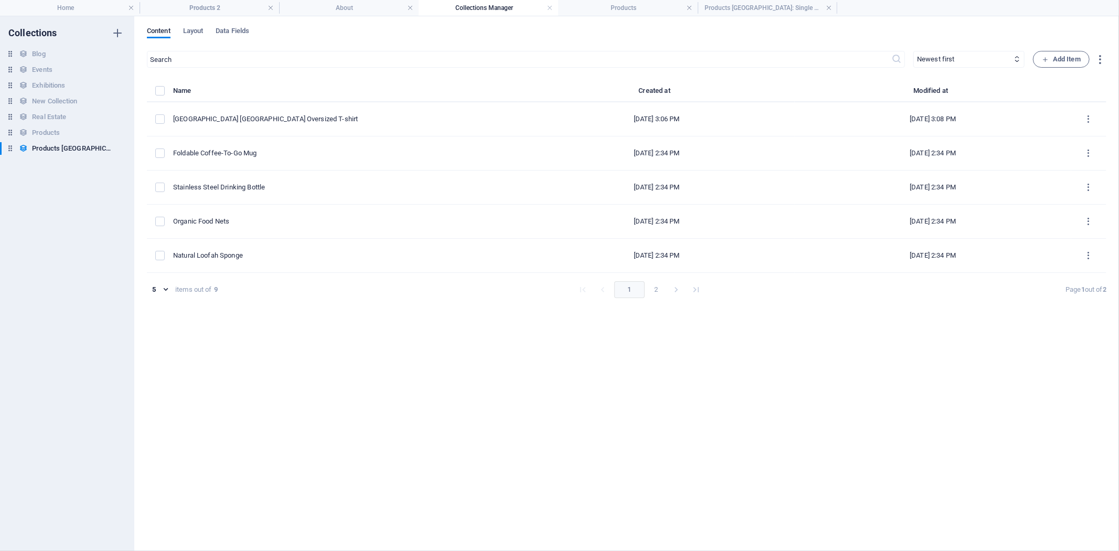
type input "foldable-coffee-to-go-mug"
click at [759, 7] on h4 "Products [GEOGRAPHIC_DATA]: Single Page Layout" at bounding box center [768, 8] width 140 height 12
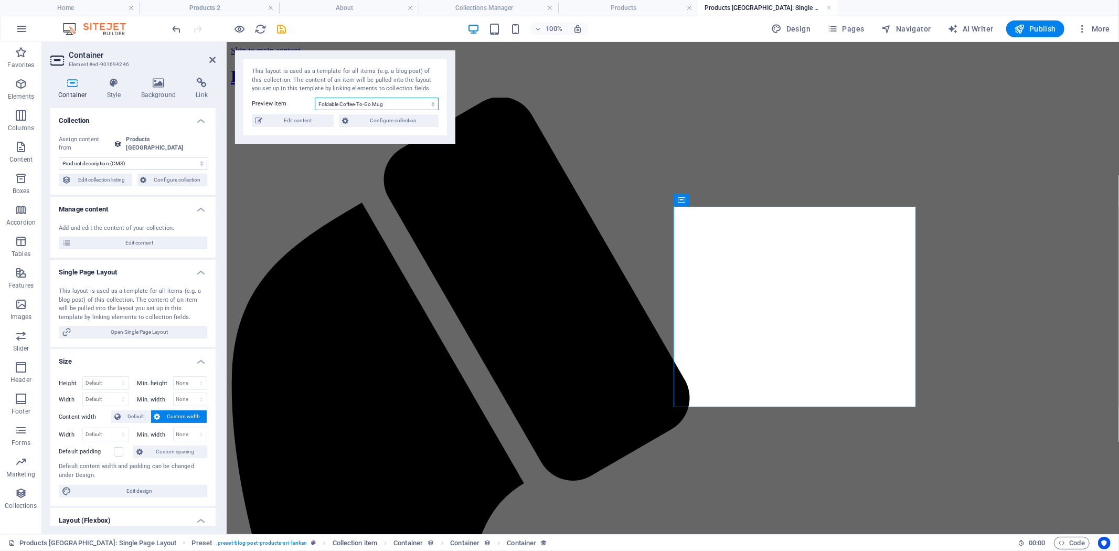
click at [394, 105] on select "Hill City Sri Lankan Oversized T-shirt Foldable Coffee-To-Go Mug Stainless Stee…" at bounding box center [377, 104] width 124 height 13
select select "68b80c17a0882f77a3035233"
click at [315, 98] on select "Hill City Sri Lankan Oversized T-shirt Foldable Coffee-To-Go Mug Stainless Stee…" at bounding box center [377, 104] width 124 height 13
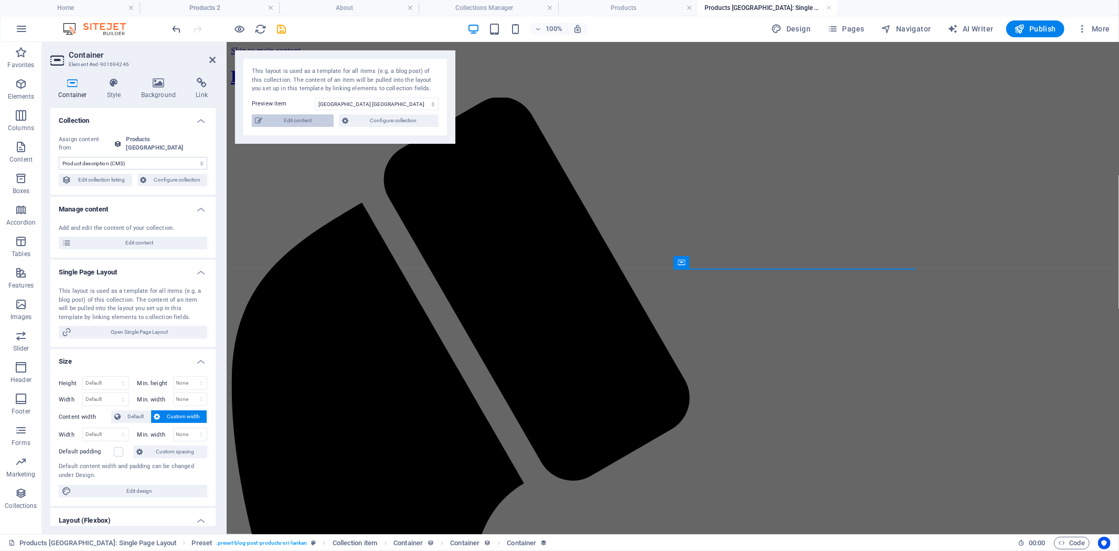
click at [266, 123] on span "Edit content" at bounding box center [298, 120] width 65 height 13
select select "In stock"
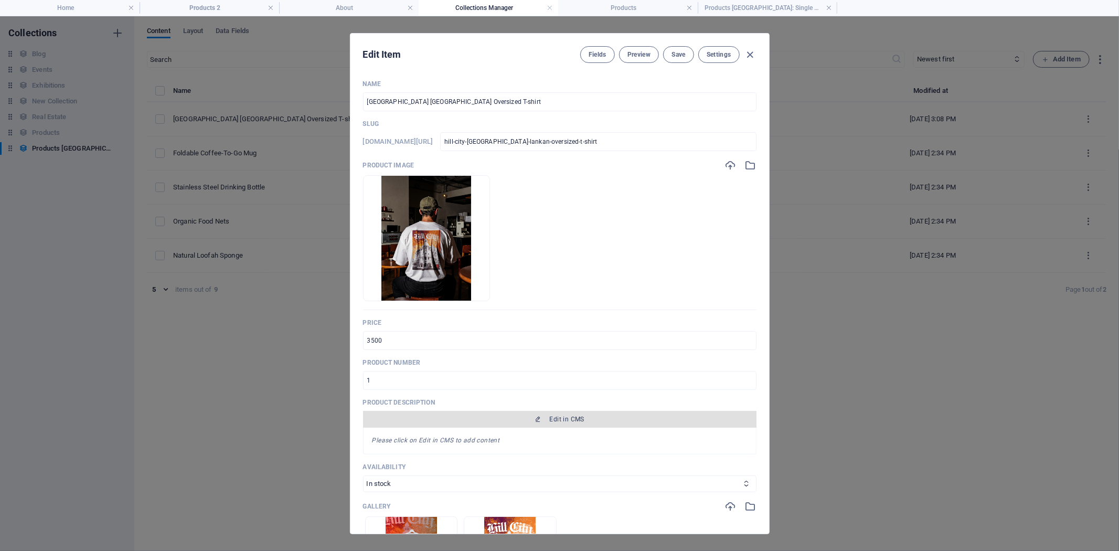
click at [601, 420] on span "Edit in CMS" at bounding box center [559, 419] width 385 height 8
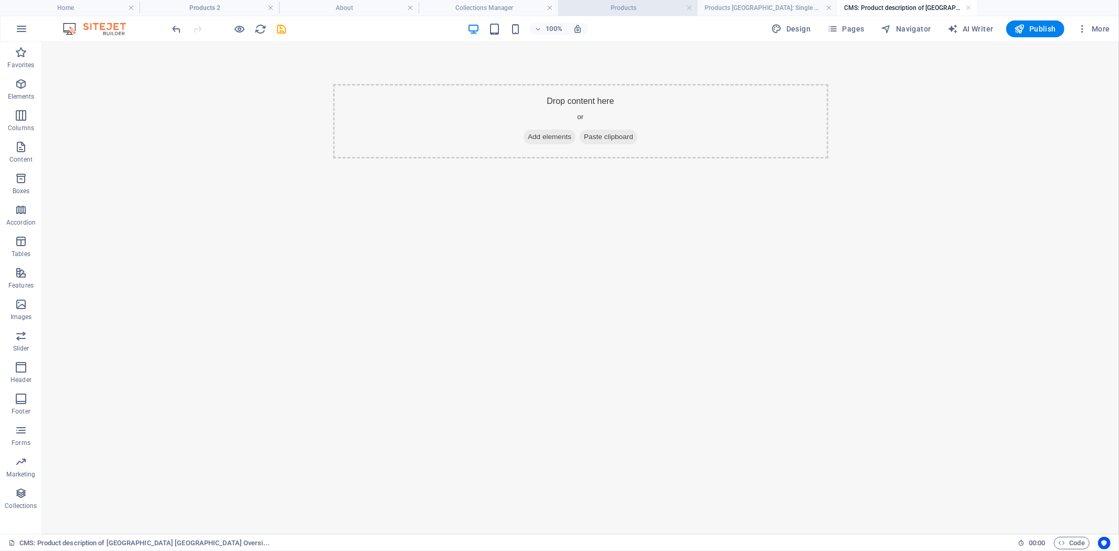
click at [664, 12] on h4 "Products" at bounding box center [628, 8] width 140 height 12
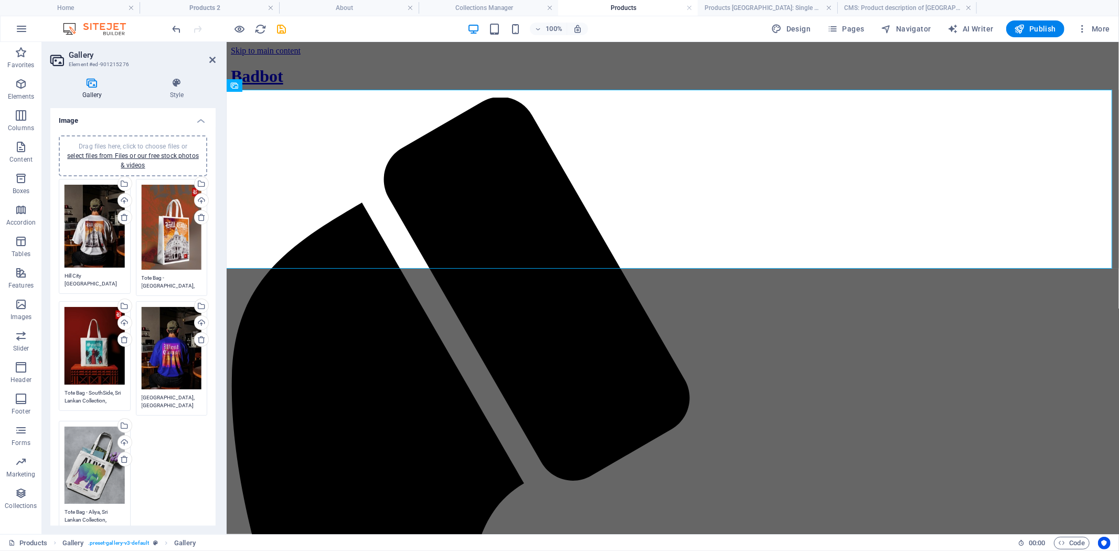
click at [107, 278] on textarea "Hill City [GEOGRAPHIC_DATA] Oversized T-shirt Collection, Colours available : W…" at bounding box center [95, 280] width 60 height 16
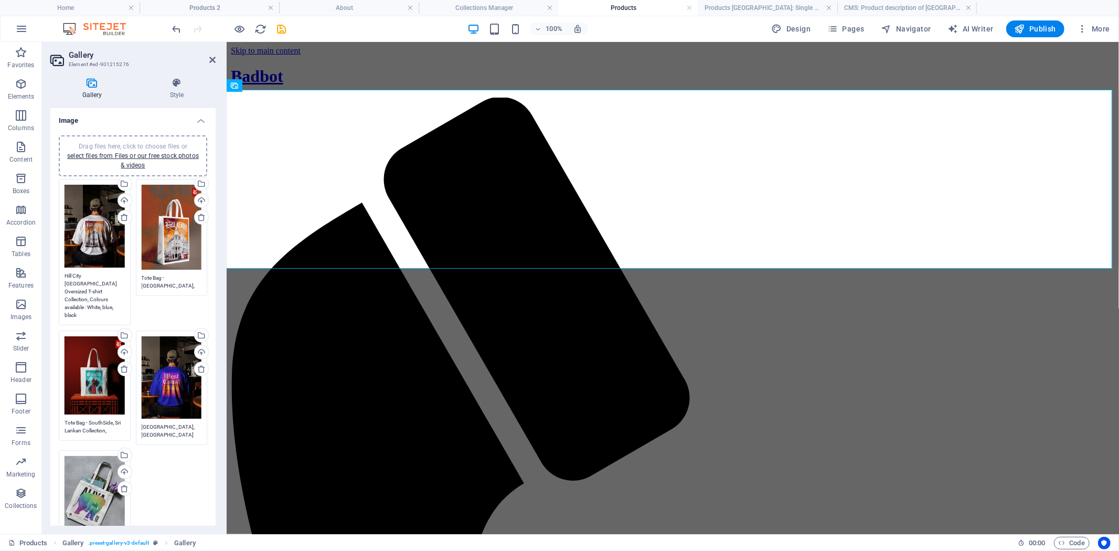
drag, startPoint x: 99, startPoint y: 308, endPoint x: 49, endPoint y: 265, distance: 65.8
click at [49, 265] on div "Gallery Style Image Drag files here, click to choose files or select files from…" at bounding box center [133, 301] width 182 height 465
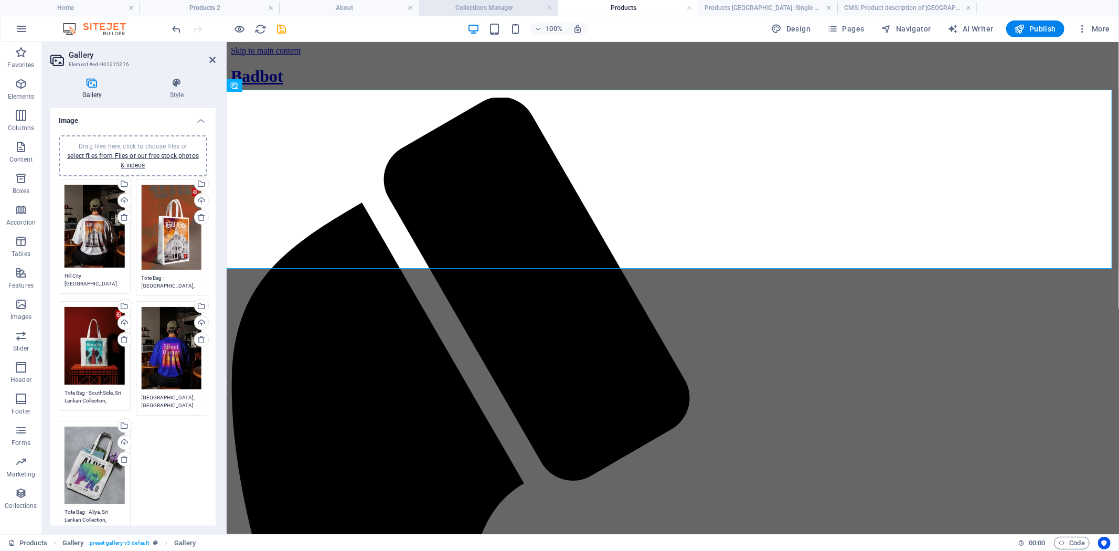
click at [504, 7] on h4 "Collections Manager" at bounding box center [489, 8] width 140 height 12
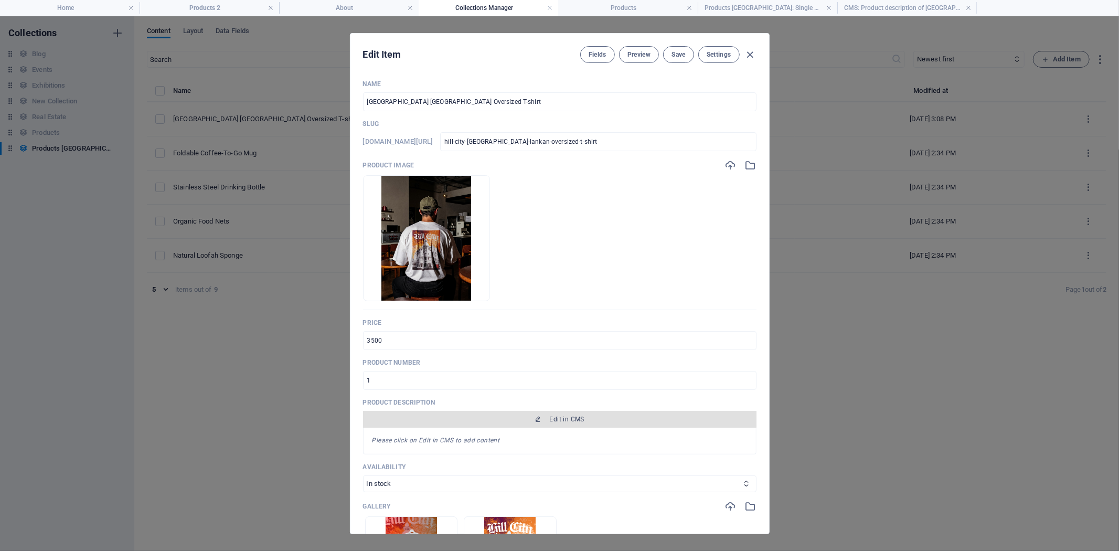
click at [517, 422] on span "Edit in CMS" at bounding box center [559, 419] width 385 height 8
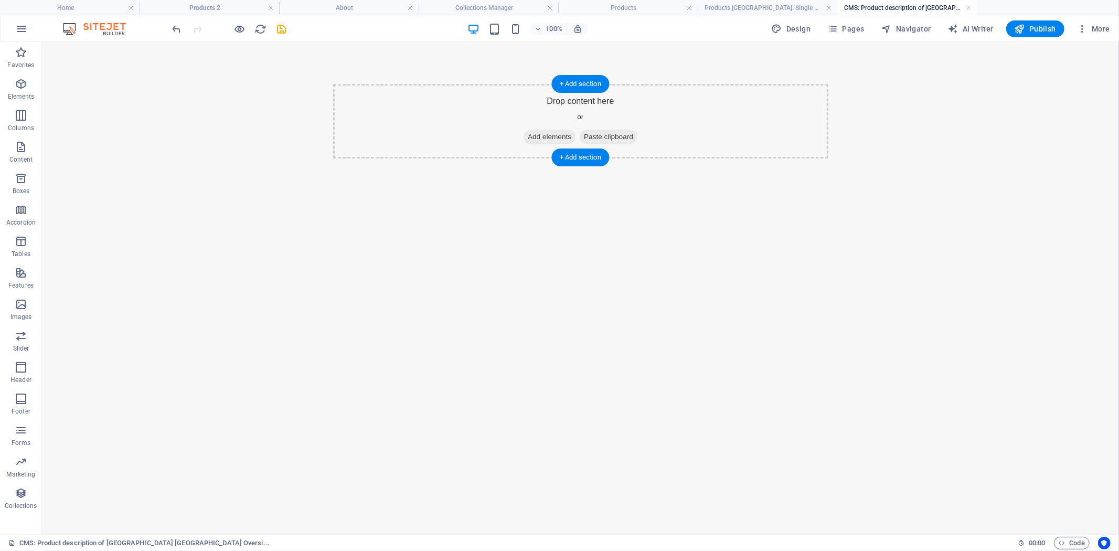
click at [557, 133] on span "Add elements" at bounding box center [549, 136] width 52 height 15
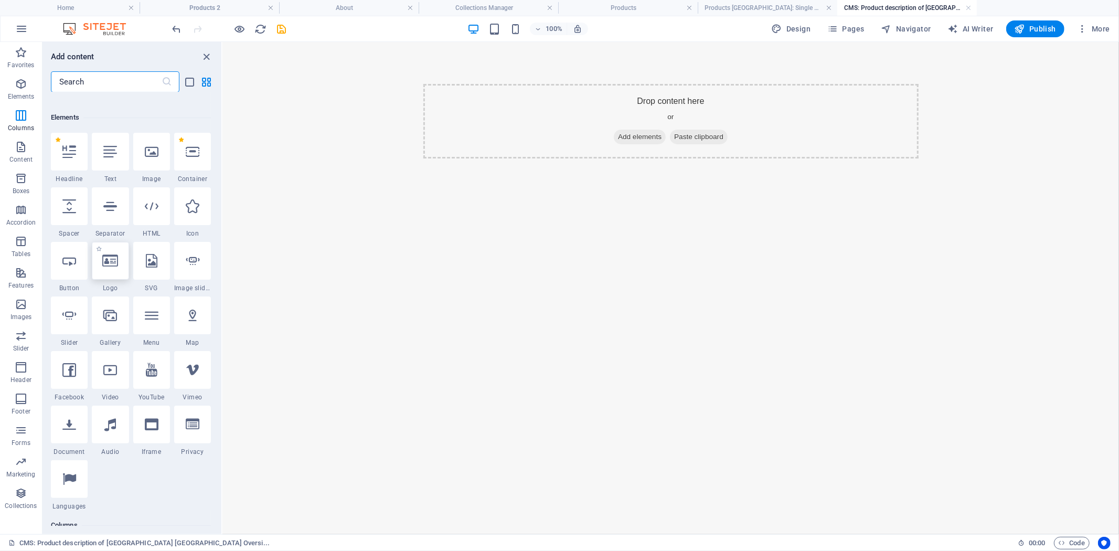
scroll to position [58, 0]
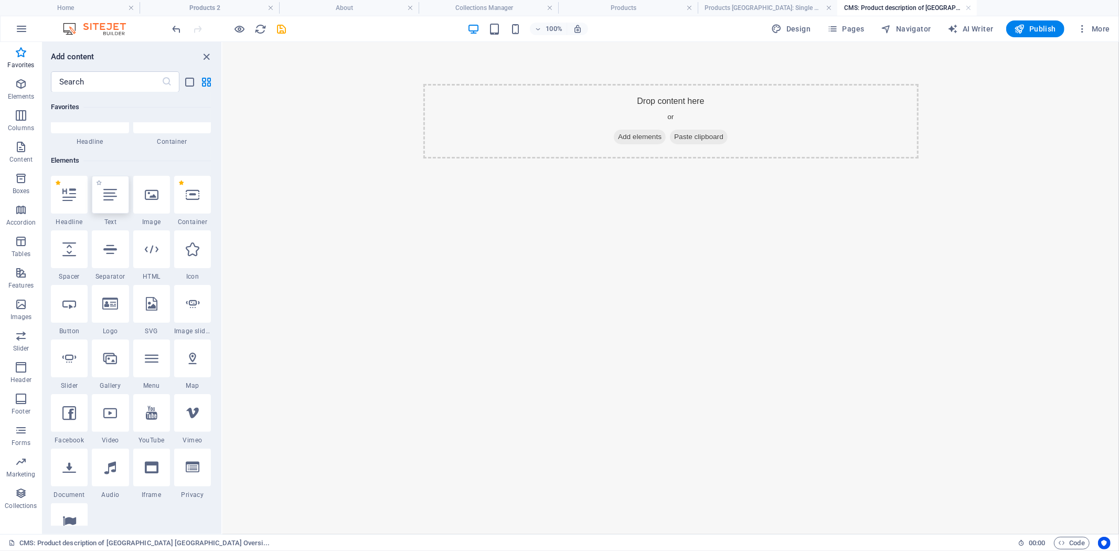
drag, startPoint x: 111, startPoint y: 197, endPoint x: 112, endPoint y: 155, distance: 42.0
click at [111, 197] on icon at bounding box center [110, 195] width 14 height 14
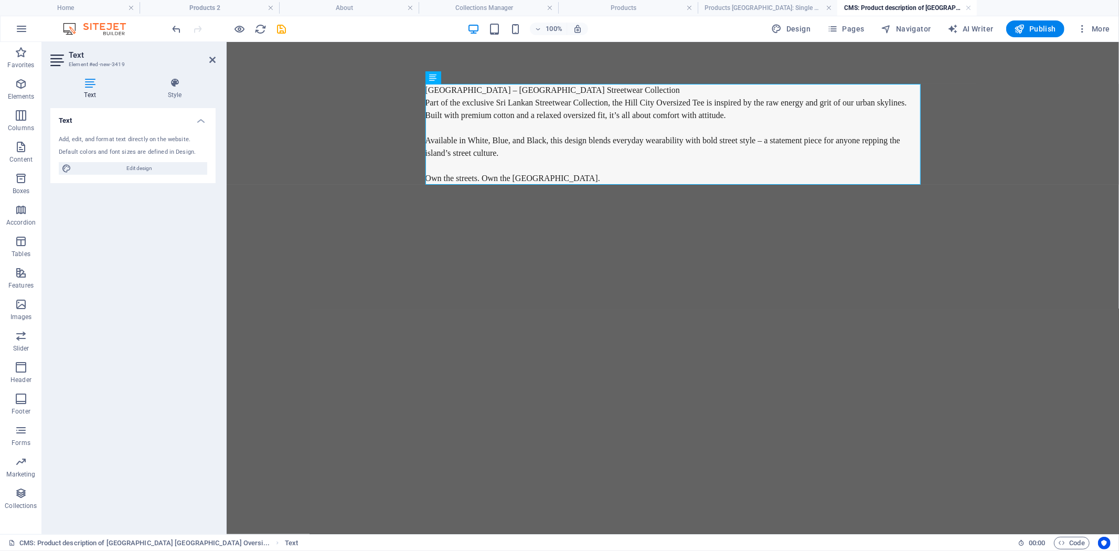
scroll to position [4325, 1]
drag, startPoint x: 600, startPoint y: 88, endPoint x: 416, endPoint y: 89, distance: 184.2
click at [417, 89] on div "Hill City – Sri Lankan Streetwear Collection Part of the exclusive Sri Lankan S…" at bounding box center [673, 133] width 512 height 185
drag, startPoint x: 547, startPoint y: 88, endPoint x: 538, endPoint y: 89, distance: 8.5
click at [538, 89] on p "[GEOGRAPHIC_DATA] – [GEOGRAPHIC_DATA] Streetwear Collection" at bounding box center [672, 89] width 495 height 13
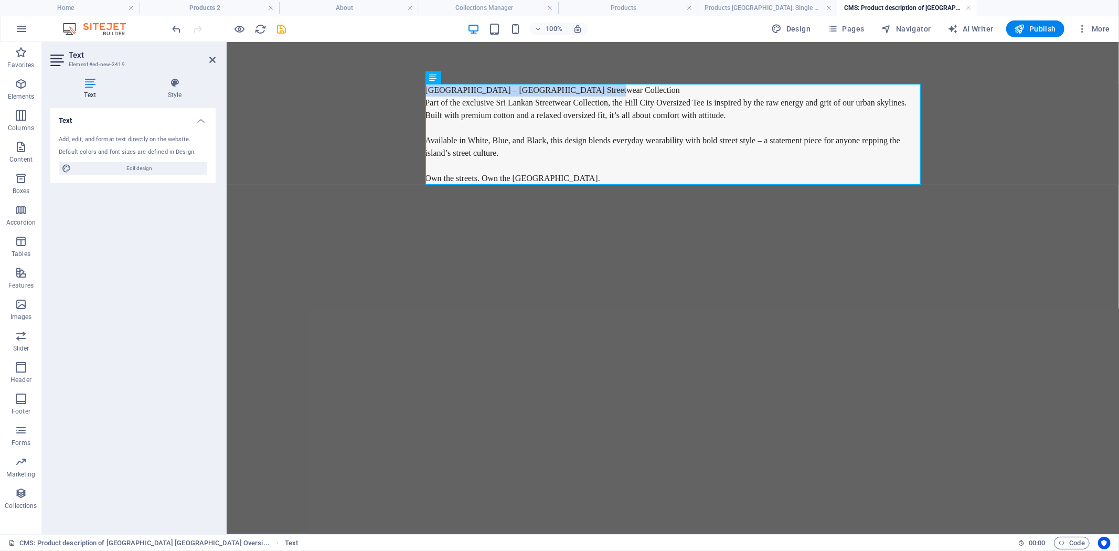
drag, startPoint x: 608, startPoint y: 89, endPoint x: 411, endPoint y: 90, distance: 196.8
click at [411, 90] on body "Skip to main content Hill City – Sri Lankan Streetwear Collection Part of the e…" at bounding box center [672, 133] width 893 height 185
click at [465, 75] on icon at bounding box center [464, 77] width 6 height 11
click at [433, 80] on icon at bounding box center [433, 77] width 7 height 13
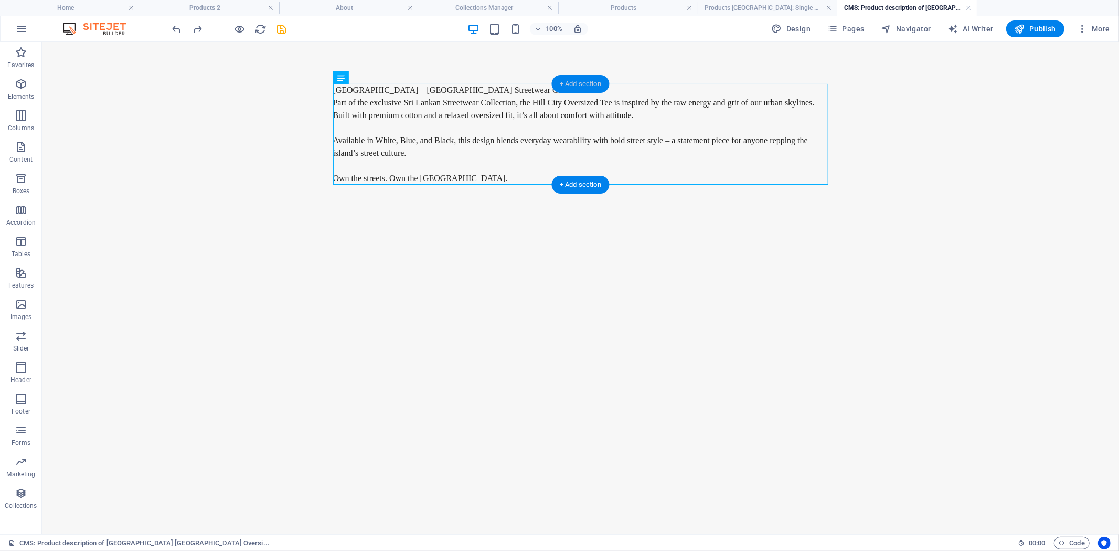
click at [585, 84] on div "+ Add section" at bounding box center [580, 84] width 58 height 18
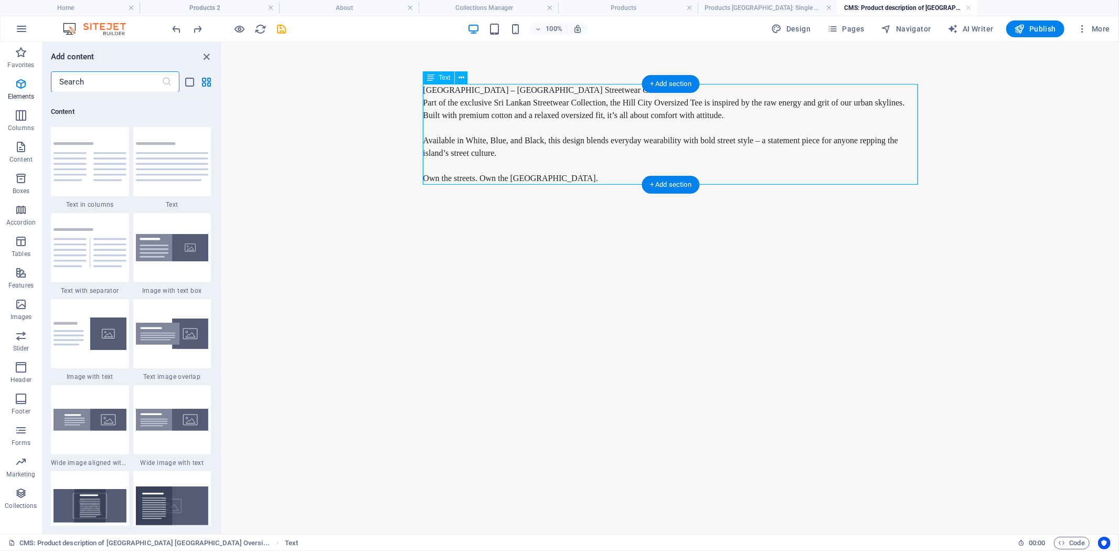
scroll to position [1835, 0]
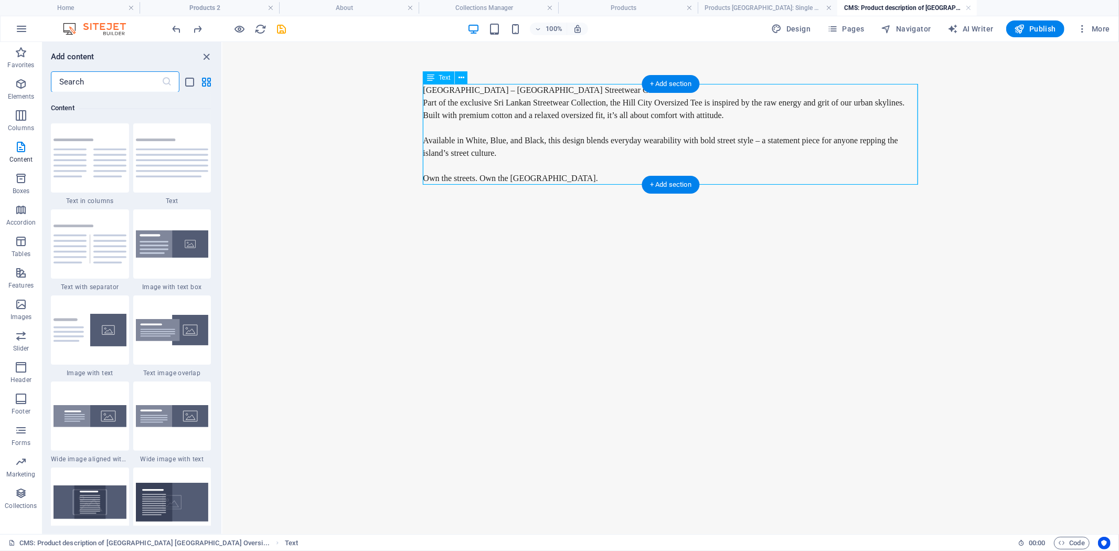
click at [574, 88] on div "Hill City – Sri Lankan Streetwear Collection Part of the exclusive Sri Lankan S…" at bounding box center [670, 133] width 495 height 101
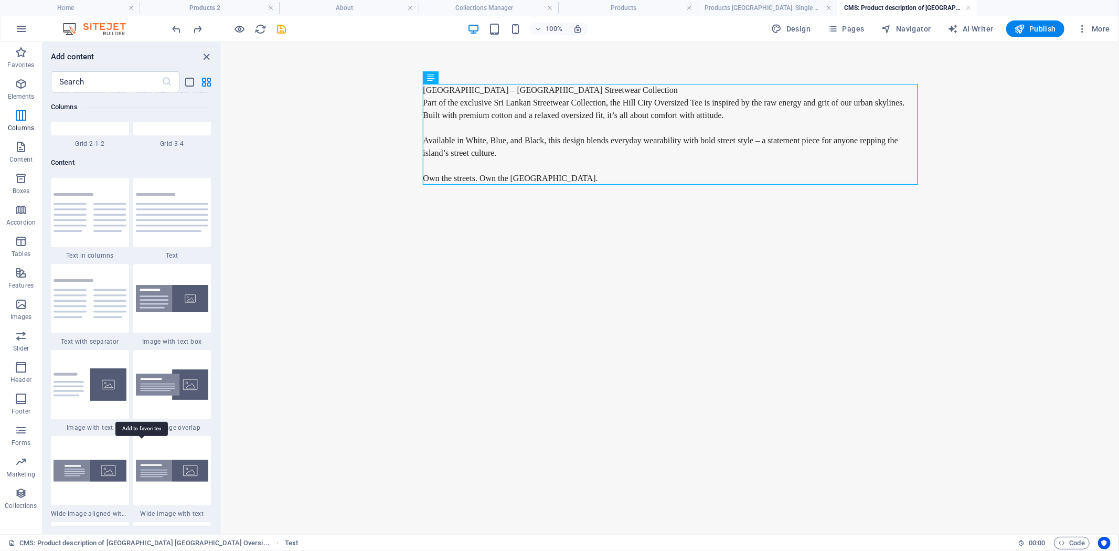
scroll to position [1777, 0]
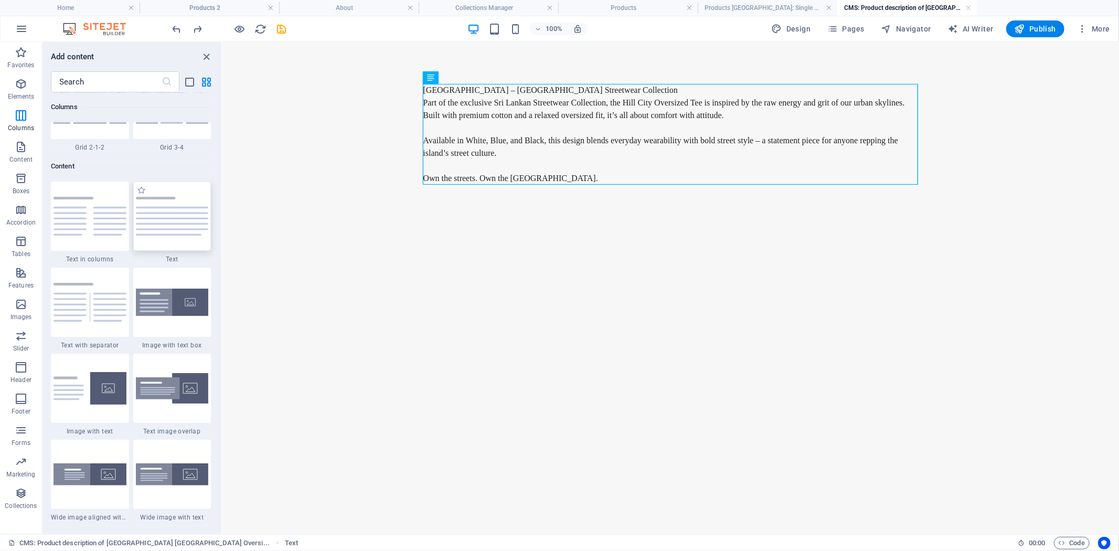
click at [169, 220] on img at bounding box center [172, 216] width 73 height 39
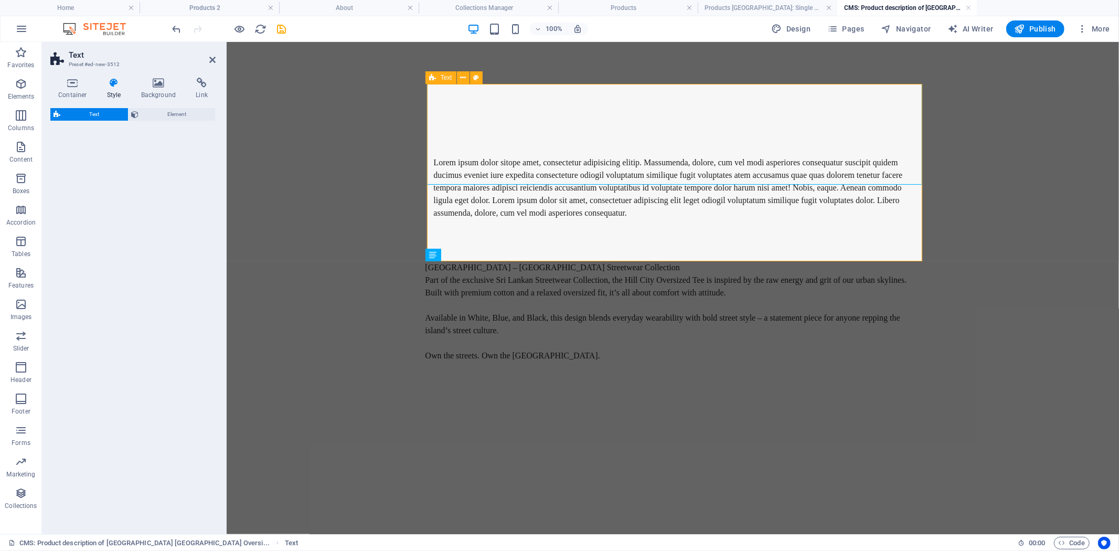
select select "preset-text-v2-default"
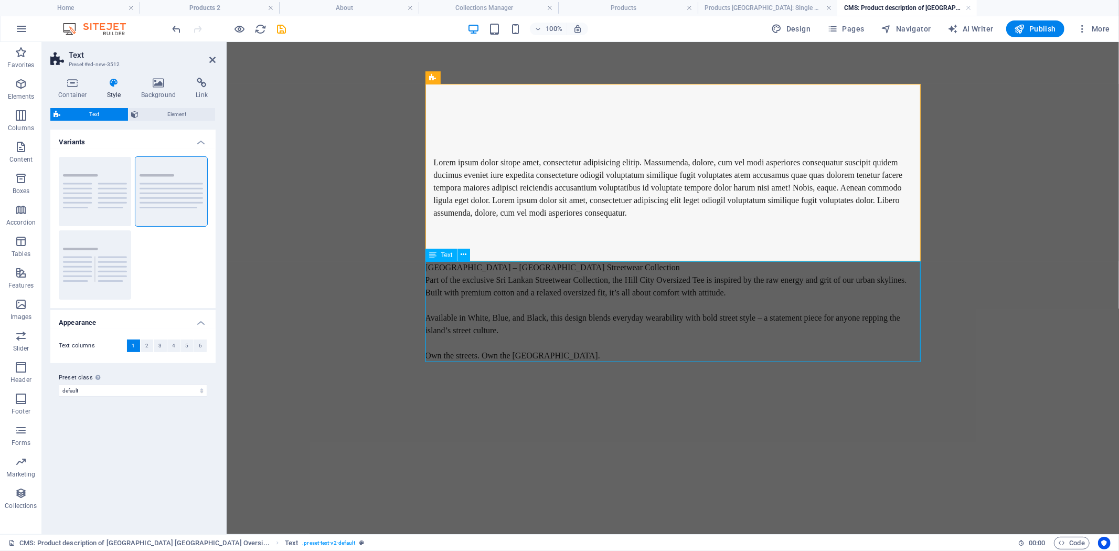
click at [595, 280] on div "Hill City – Sri Lankan Streetwear Collection Part of the exclusive Sri Lankan S…" at bounding box center [672, 311] width 495 height 101
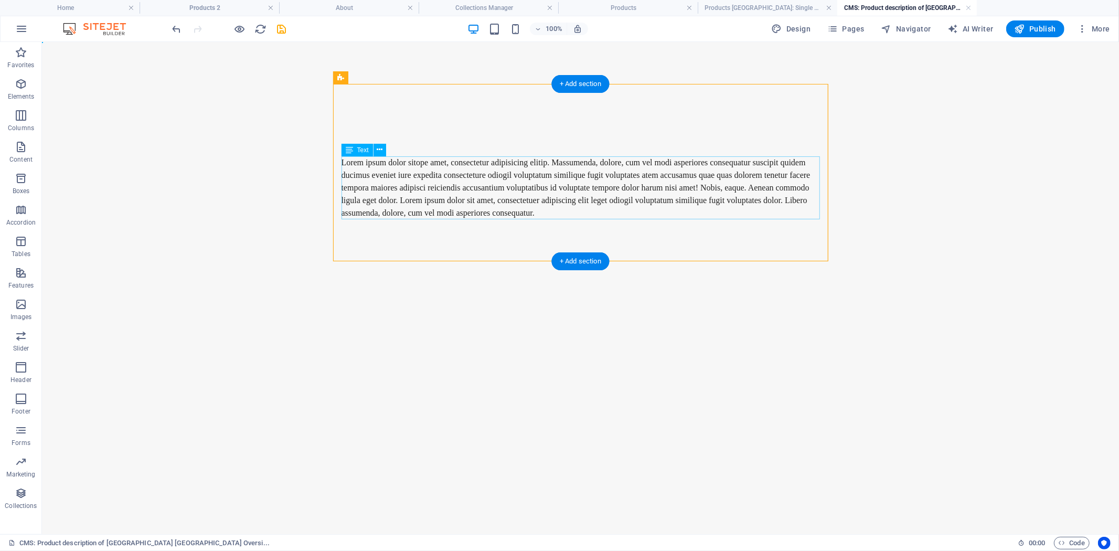
click at [569, 207] on div "Lorem ipsum dolor sitope amet, consectetur adipisicing elitip. Massumenda, dolo…" at bounding box center [580, 187] width 479 height 63
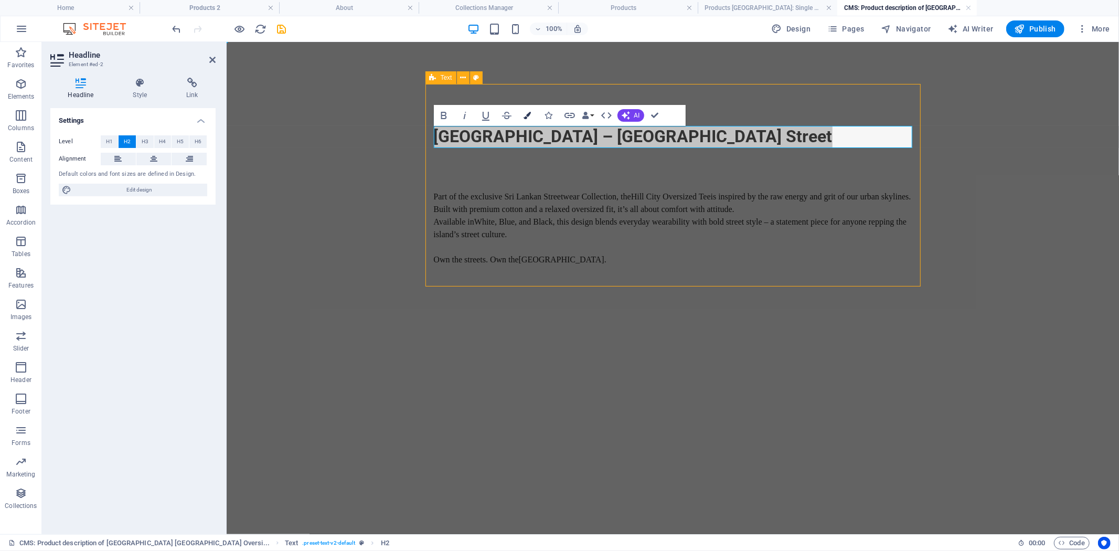
click at [531, 112] on icon "button" at bounding box center [527, 115] width 7 height 7
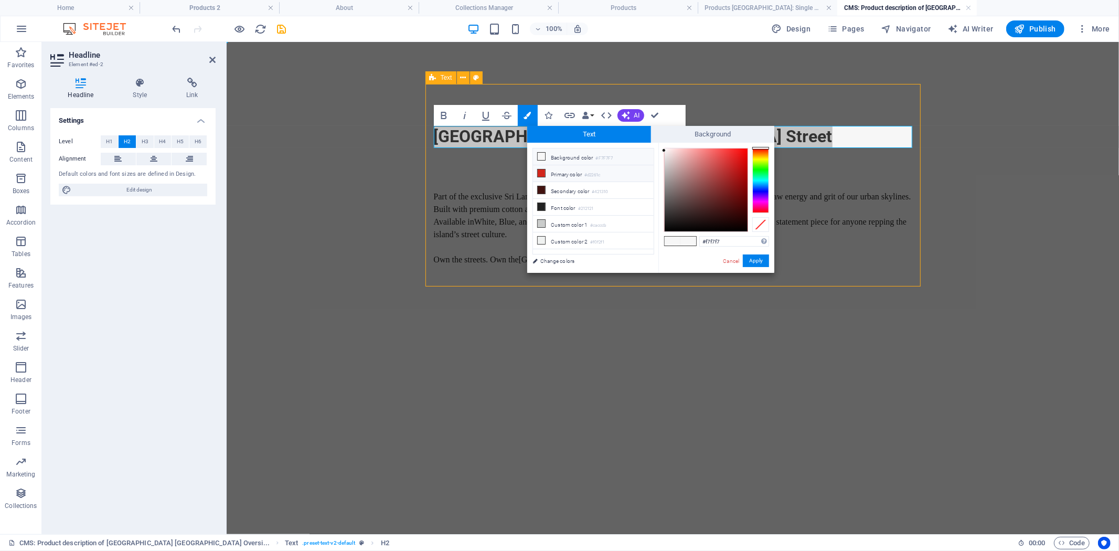
click at [545, 172] on icon at bounding box center [541, 172] width 7 height 7
type input "#d2261c"
click at [758, 264] on button "Apply" at bounding box center [756, 260] width 26 height 13
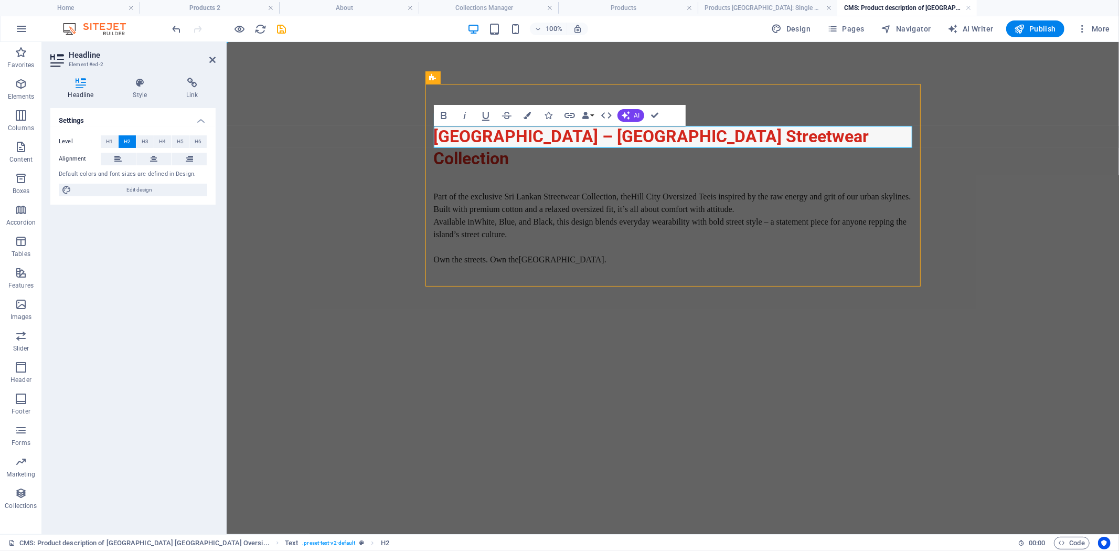
click at [966, 220] on body "Skip to main content [GEOGRAPHIC_DATA] – Sri Lankan Streetwear Collection Part …" at bounding box center [672, 195] width 893 height 308
click at [968, 239] on body "Skip to main content [GEOGRAPHIC_DATA] – Sri Lankan Streetwear Collection Part …" at bounding box center [672, 195] width 893 height 308
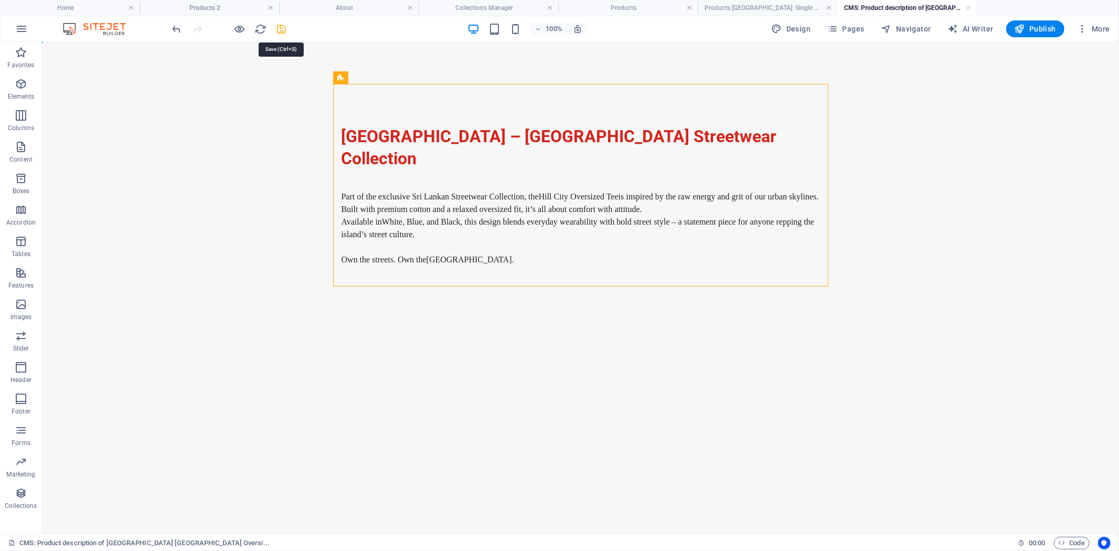
drag, startPoint x: 283, startPoint y: 29, endPoint x: 795, endPoint y: 172, distance: 531.3
click at [283, 29] on icon "save" at bounding box center [282, 29] width 12 height 12
click at [970, 8] on link at bounding box center [968, 8] width 6 height 10
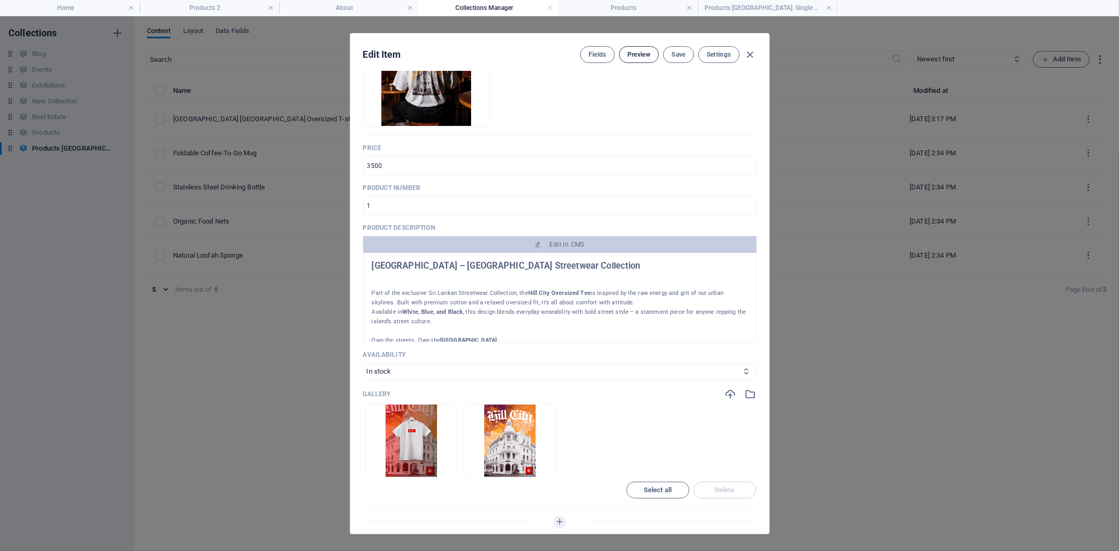
click at [645, 51] on span "Preview" at bounding box center [639, 54] width 23 height 8
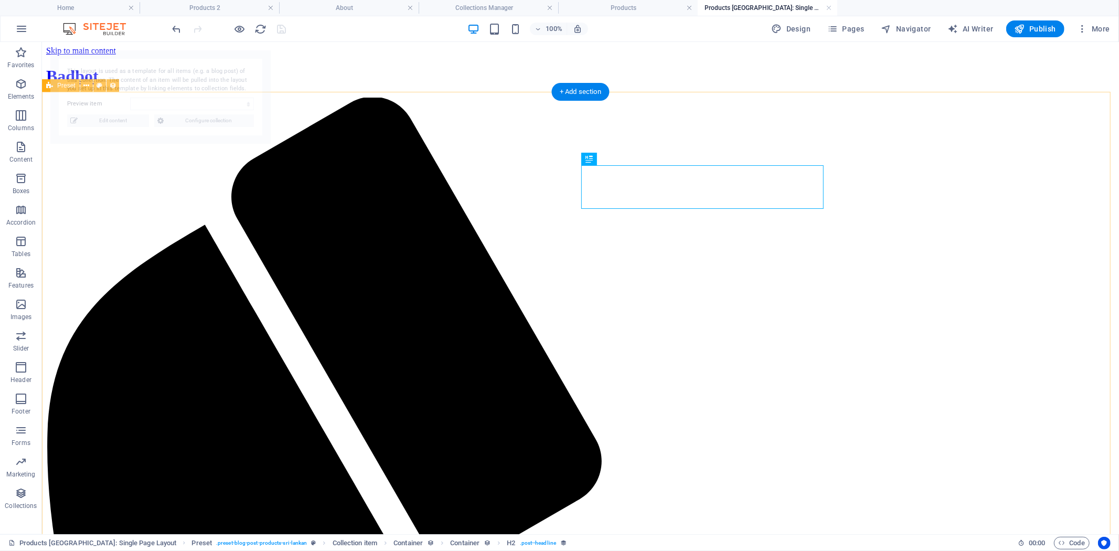
select select "68b80c17a0882f77a3035233"
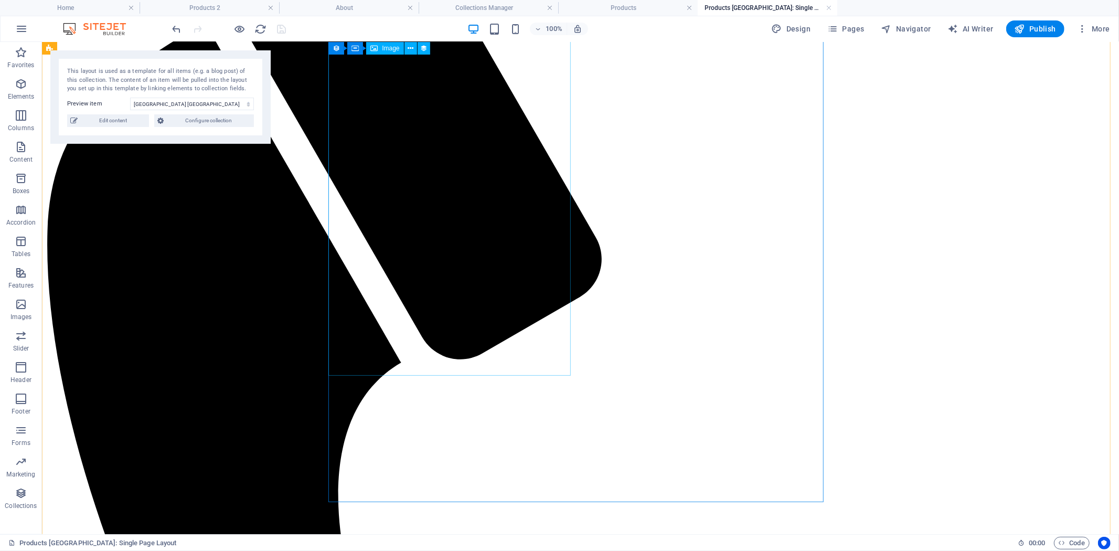
scroll to position [175, 0]
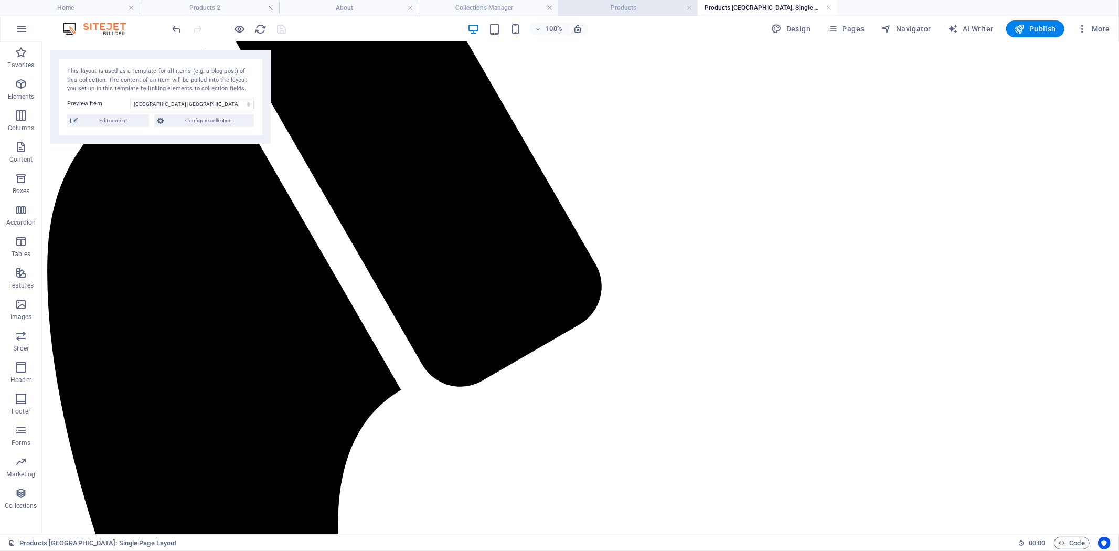
click at [649, 6] on h4 "Products" at bounding box center [628, 8] width 140 height 12
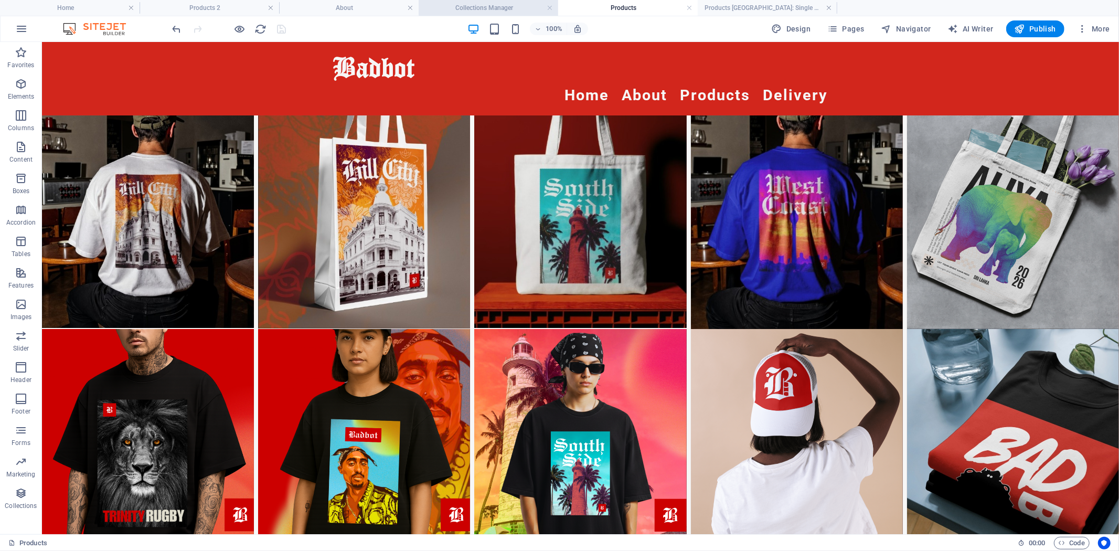
click at [521, 9] on h4 "Collections Manager" at bounding box center [489, 8] width 140 height 12
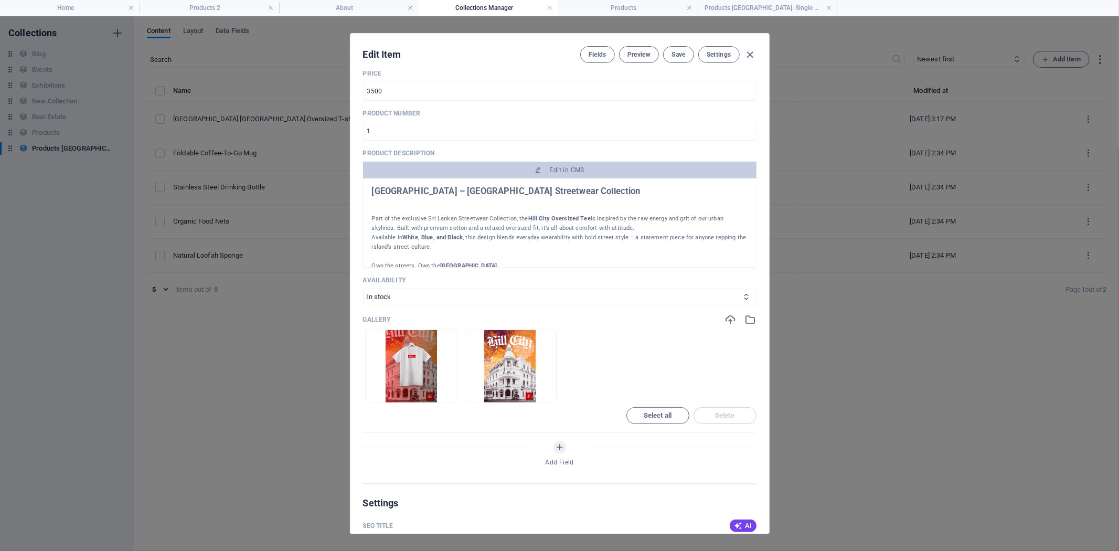
scroll to position [408, 0]
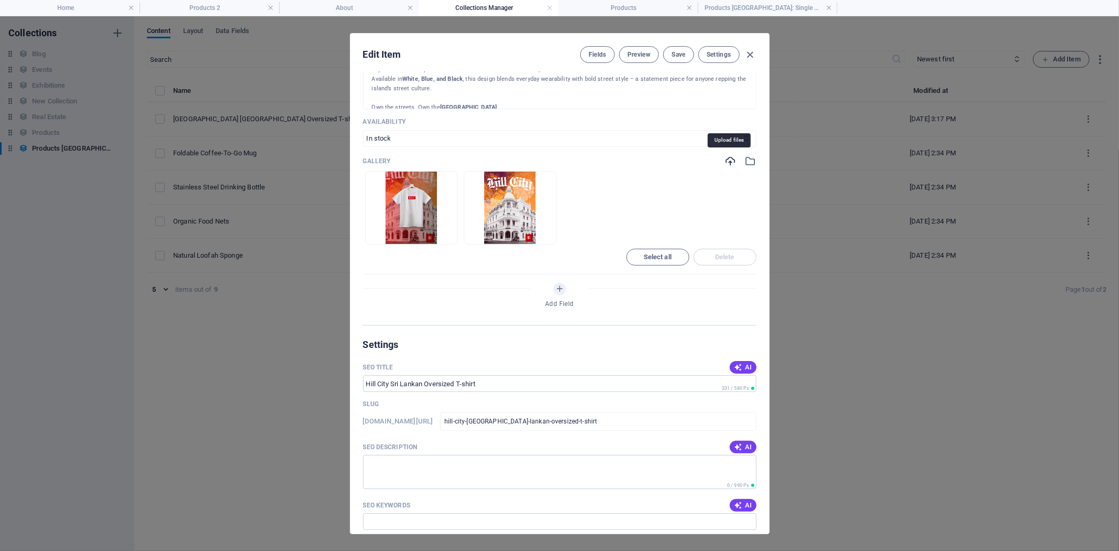
click at [727, 162] on icon "button" at bounding box center [731, 161] width 12 height 12
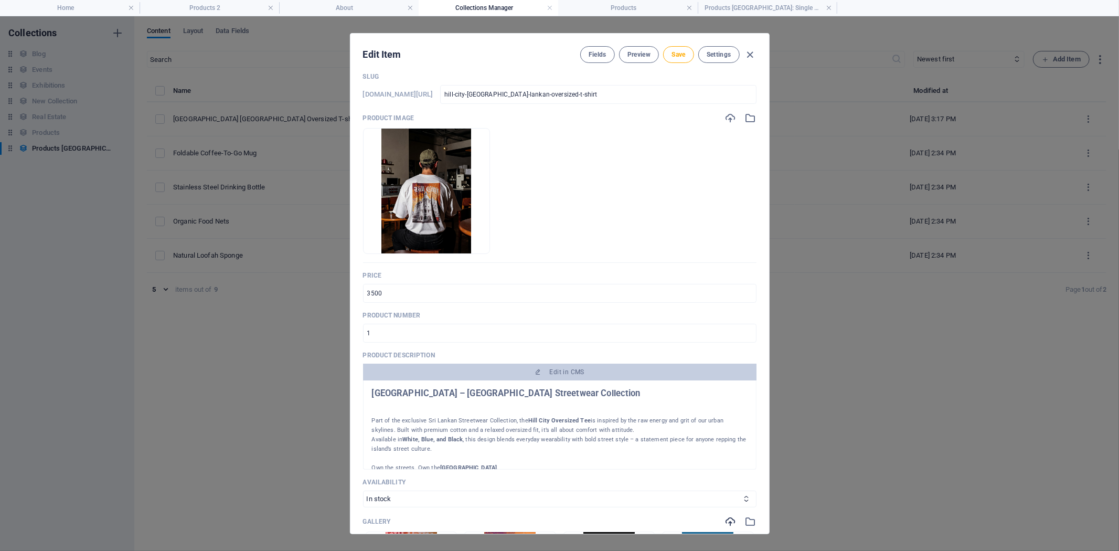
scroll to position [0, 0]
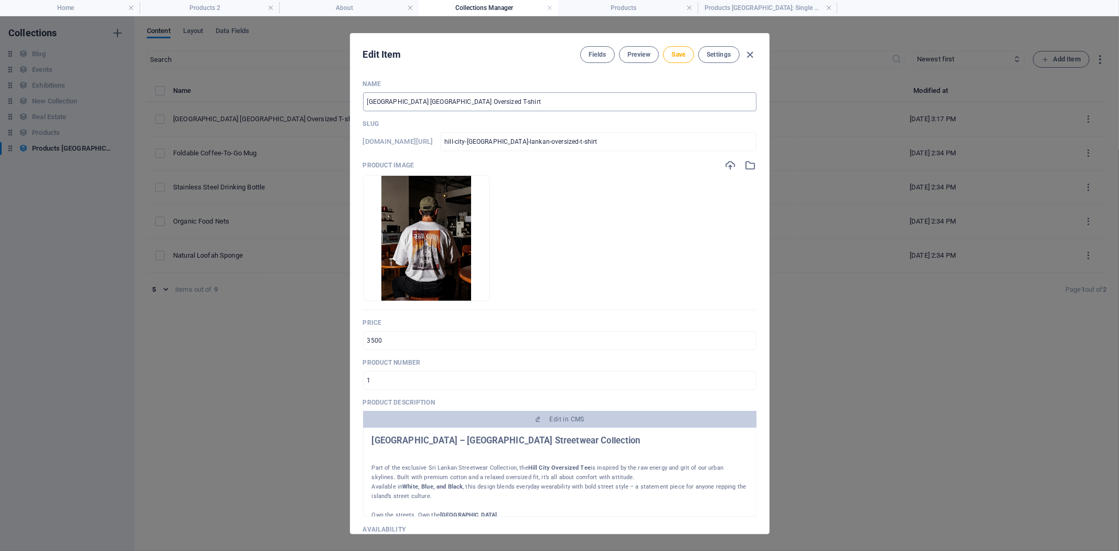
click at [481, 105] on input "[GEOGRAPHIC_DATA] [GEOGRAPHIC_DATA] Oversized T-shirt" at bounding box center [560, 101] width 394 height 19
click at [675, 54] on span "Save" at bounding box center [679, 54] width 14 height 8
click at [751, 50] on icon "button" at bounding box center [750, 55] width 12 height 12
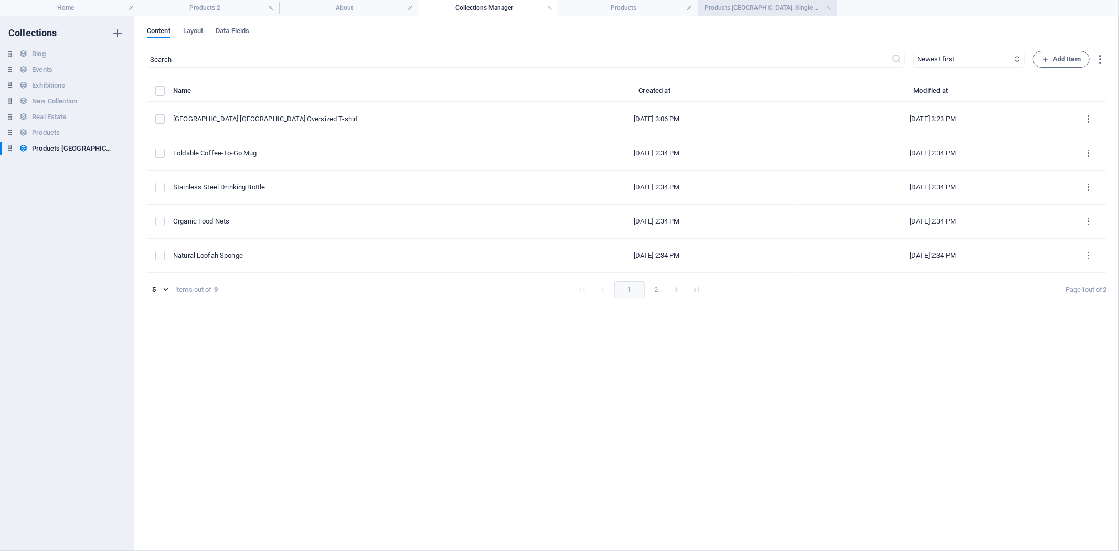
click at [767, 3] on h4 "Products [GEOGRAPHIC_DATA]: Single Page Layout" at bounding box center [768, 8] width 140 height 12
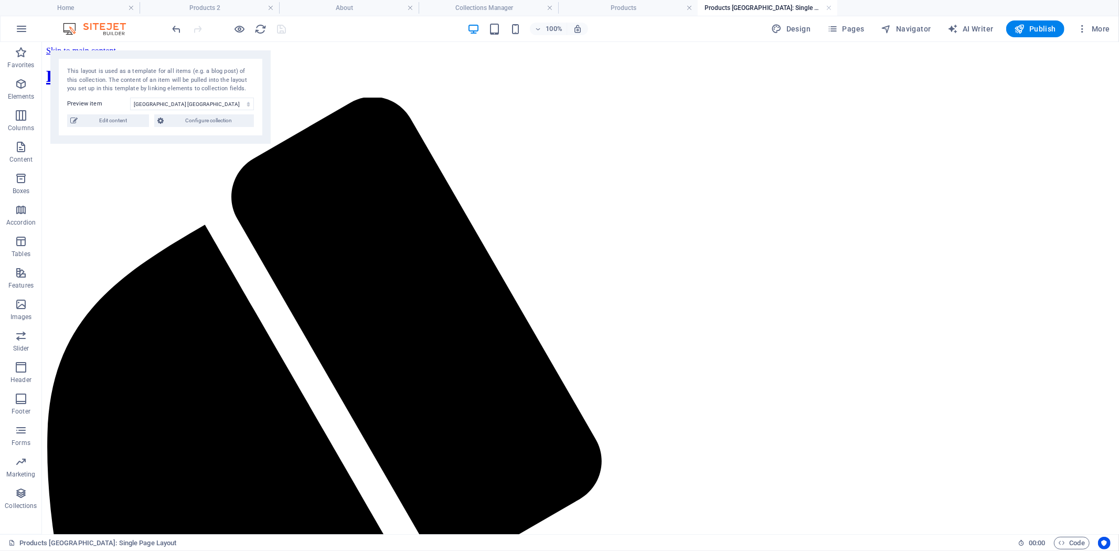
drag, startPoint x: 260, startPoint y: 28, endPoint x: 284, endPoint y: 35, distance: 24.9
click at [260, 28] on icon "reload" at bounding box center [261, 29] width 12 height 12
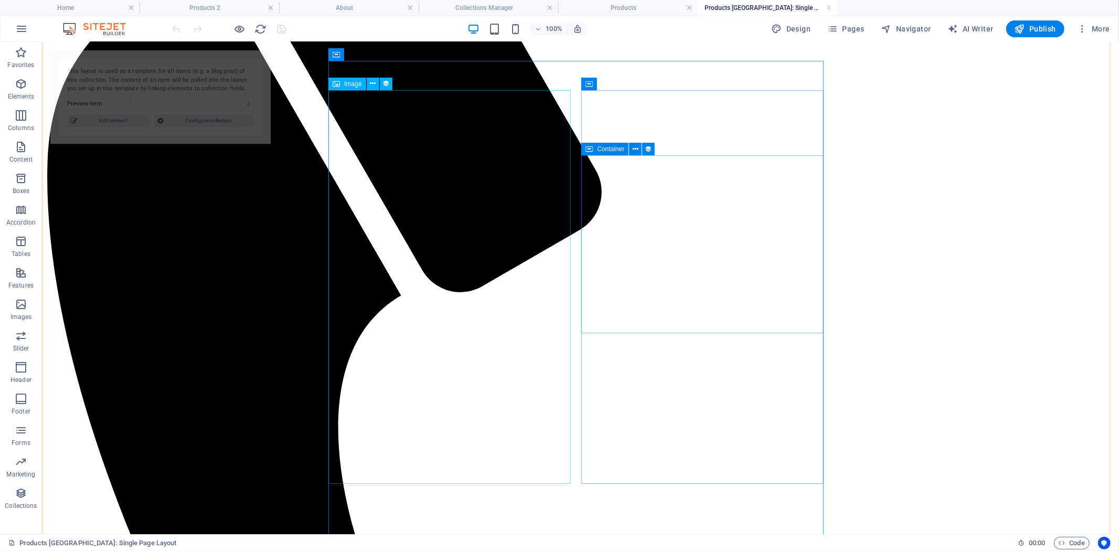
scroll to position [291, 0]
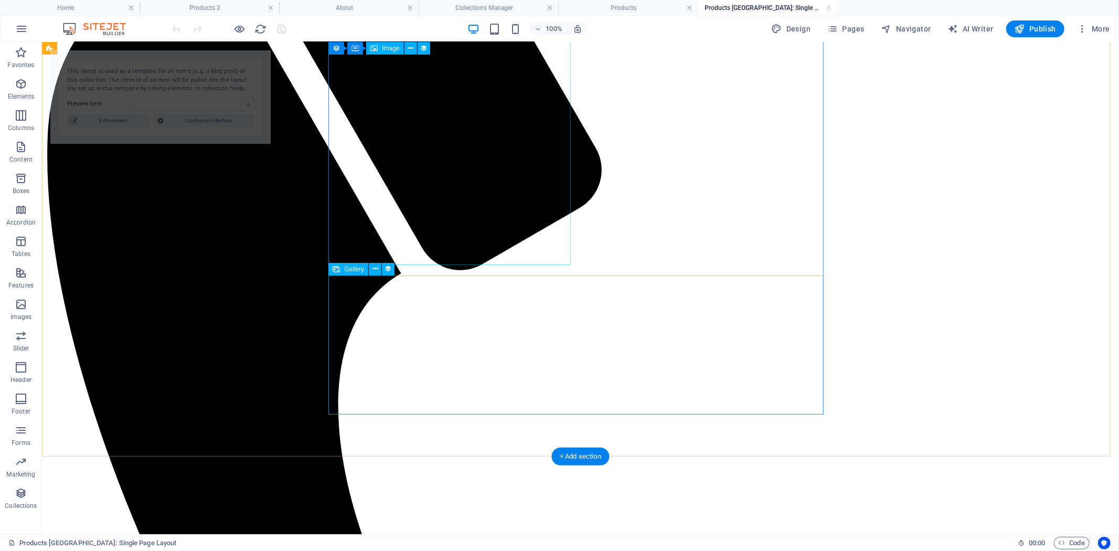
select select "68b80c17a0882f77a3035233"
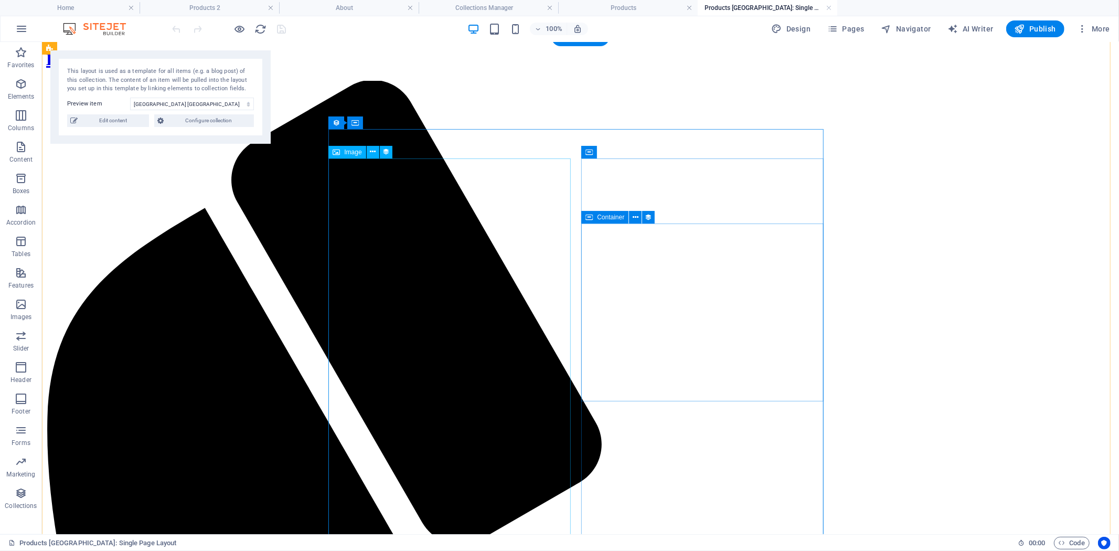
scroll to position [0, 0]
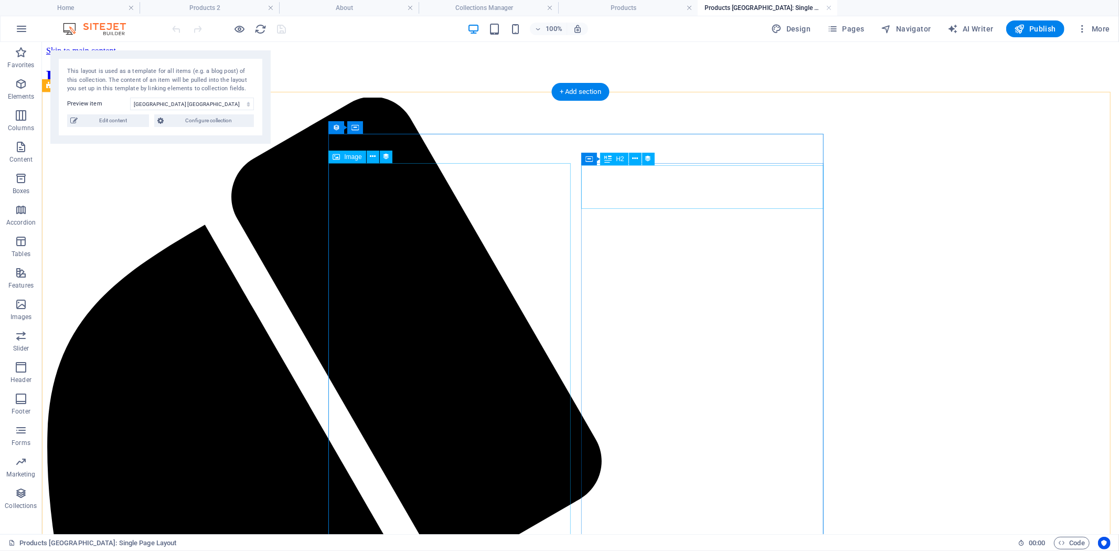
select select "name"
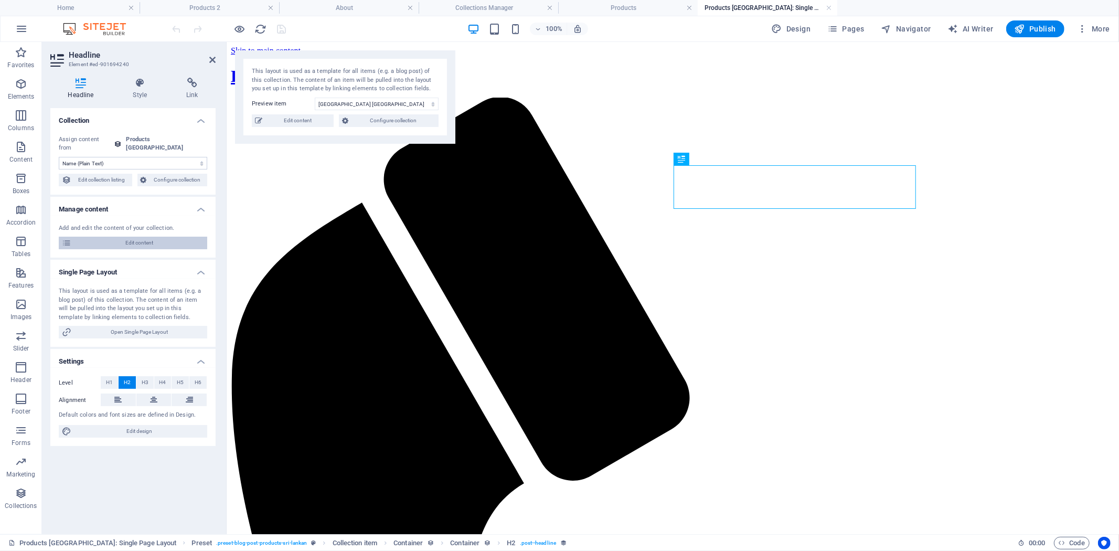
click at [145, 237] on span "Edit content" at bounding box center [140, 243] width 130 height 13
select select "In stock"
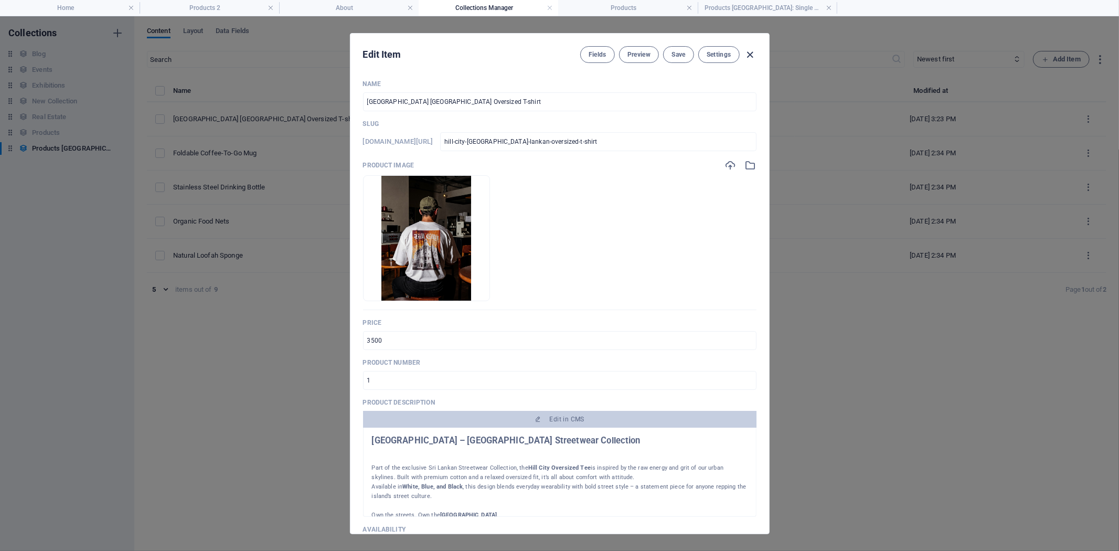
click at [752, 55] on icon "button" at bounding box center [750, 55] width 12 height 12
type input "hill-city-[GEOGRAPHIC_DATA]-lankan-oversized-t-shirt"
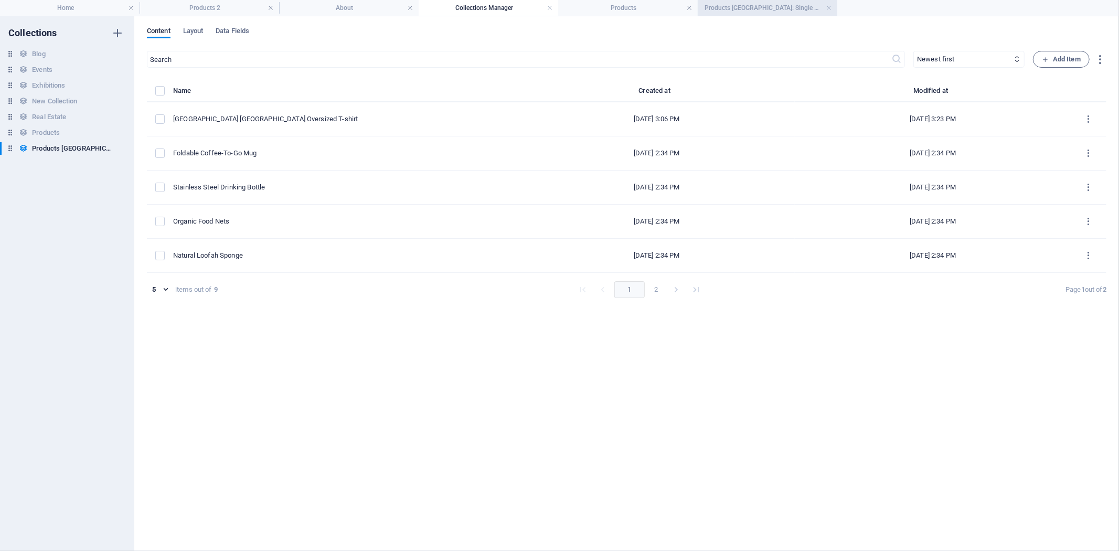
click at [738, 7] on h4 "Products [GEOGRAPHIC_DATA]: Single Page Layout" at bounding box center [768, 8] width 140 height 12
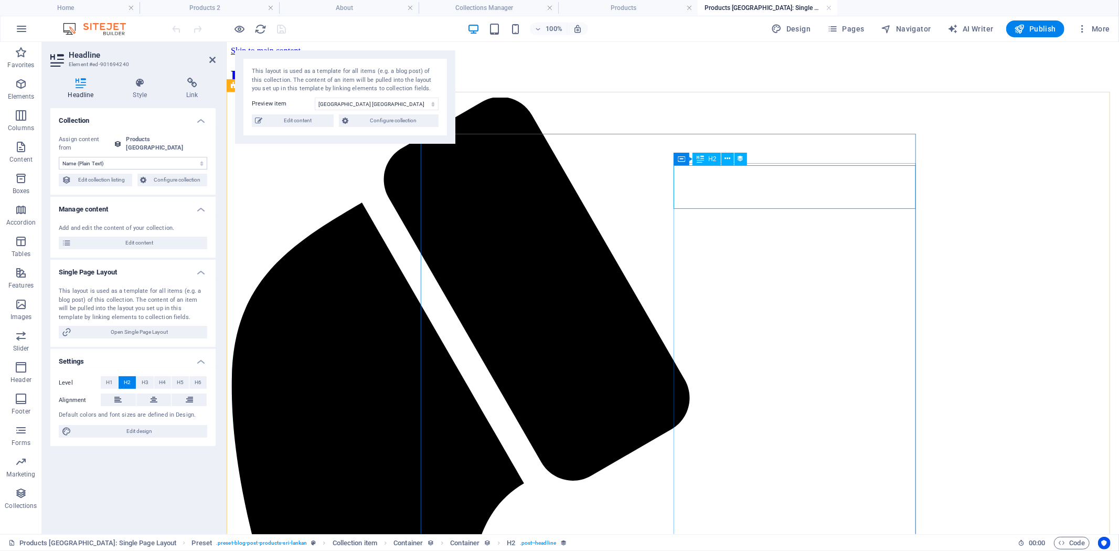
click at [147, 376] on span "H3" at bounding box center [145, 382] width 7 height 13
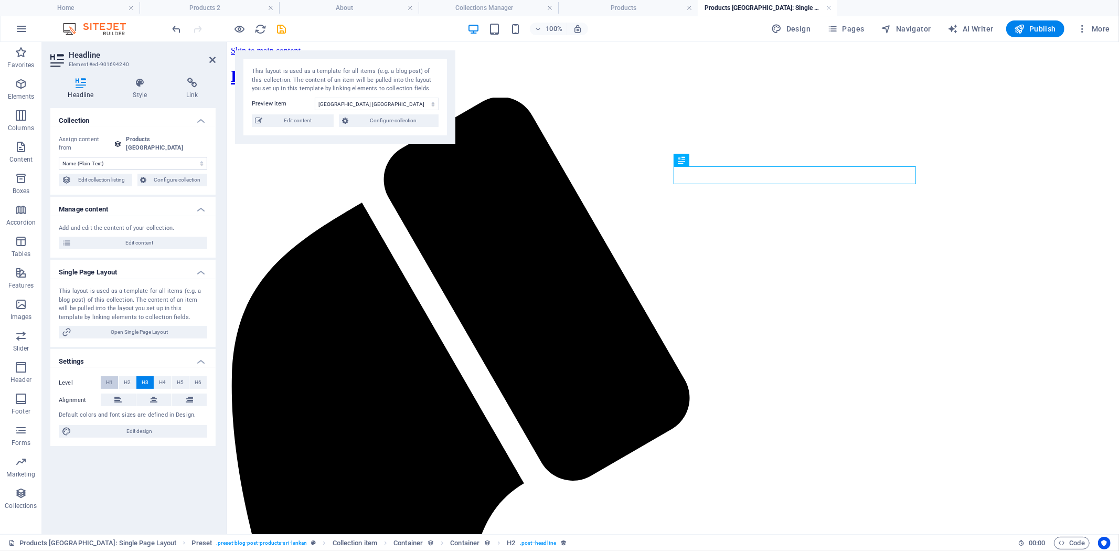
click at [109, 376] on span "H1" at bounding box center [109, 382] width 7 height 13
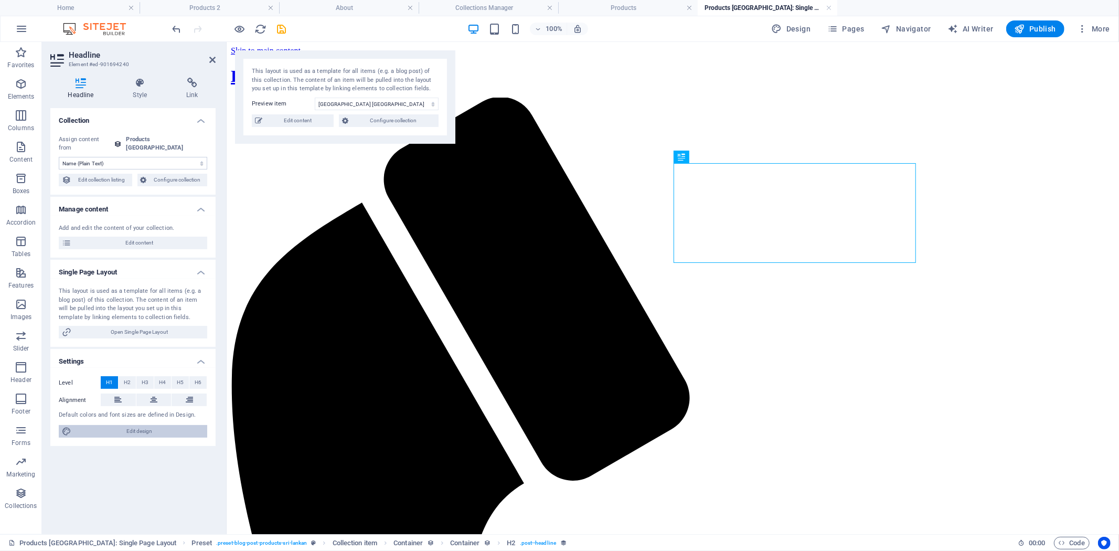
click at [119, 425] on span "Edit design" at bounding box center [140, 431] width 130 height 13
select select "px"
select select "200"
select select "px"
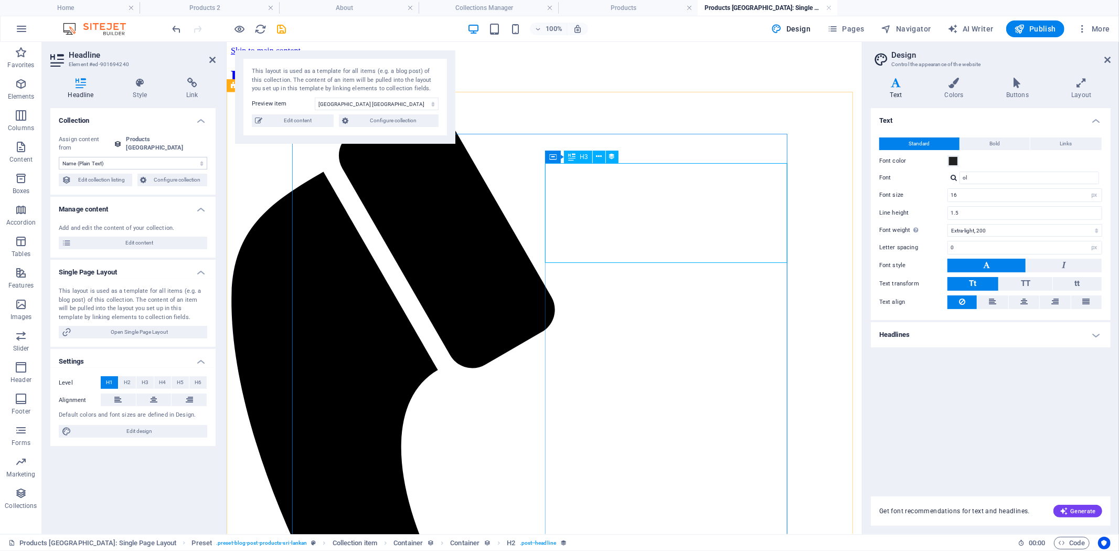
click at [959, 85] on icon at bounding box center [954, 83] width 57 height 10
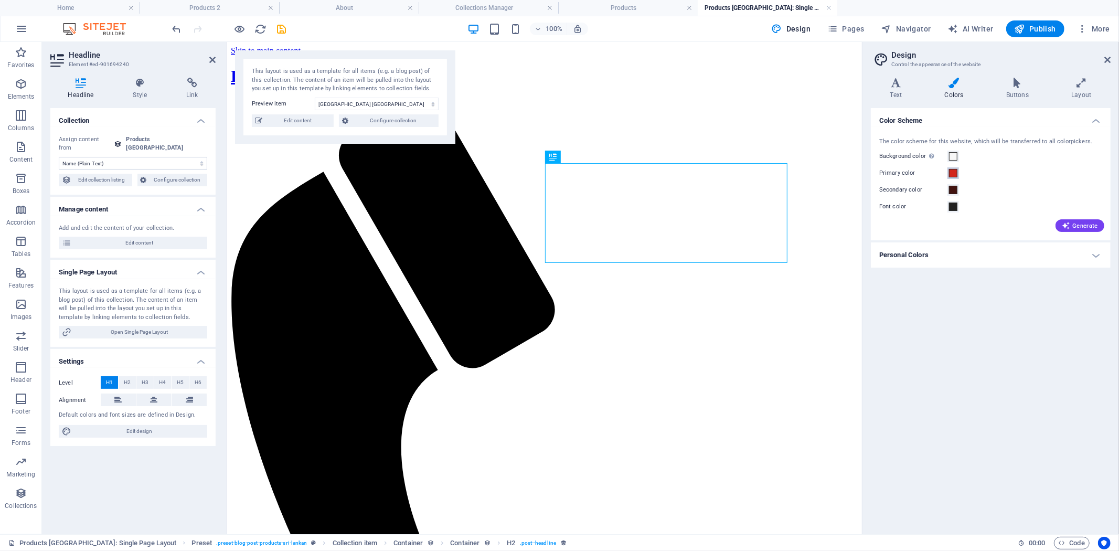
click at [953, 173] on span at bounding box center [953, 173] width 8 height 8
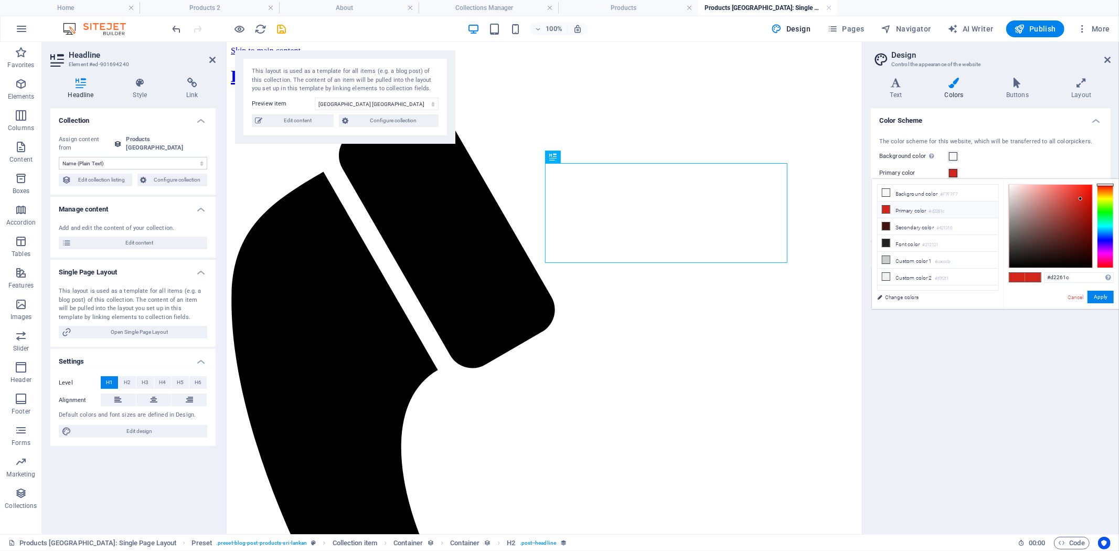
click at [888, 211] on icon at bounding box center [886, 209] width 7 height 7
click at [895, 210] on li "Primary color #d2261c" at bounding box center [938, 209] width 121 height 17
click at [1102, 295] on button "Apply" at bounding box center [1101, 297] width 26 height 13
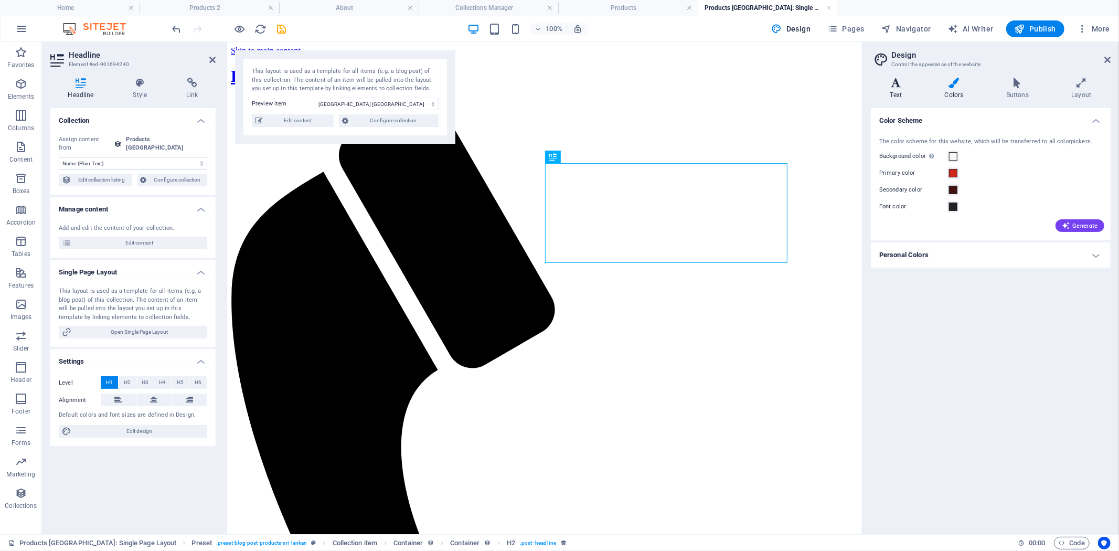
click at [893, 88] on icon at bounding box center [896, 83] width 50 height 10
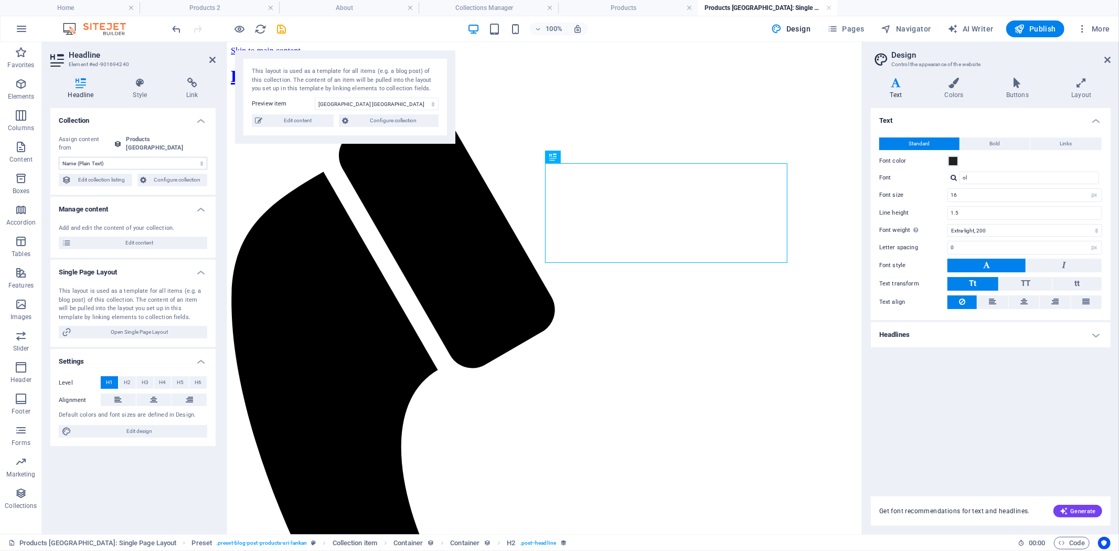
click at [977, 338] on h4 "Headlines" at bounding box center [991, 334] width 240 height 25
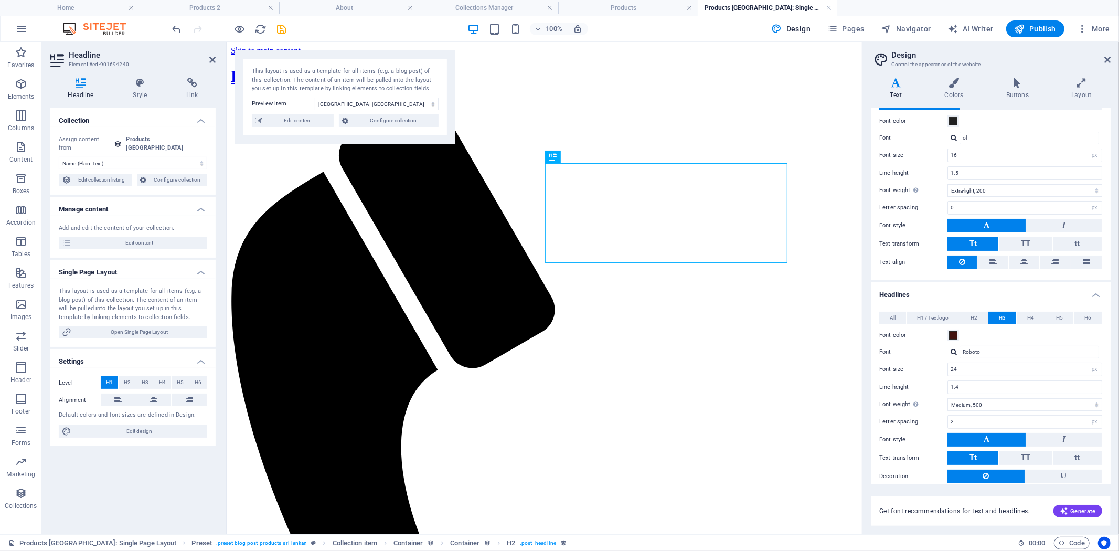
scroll to position [58, 0]
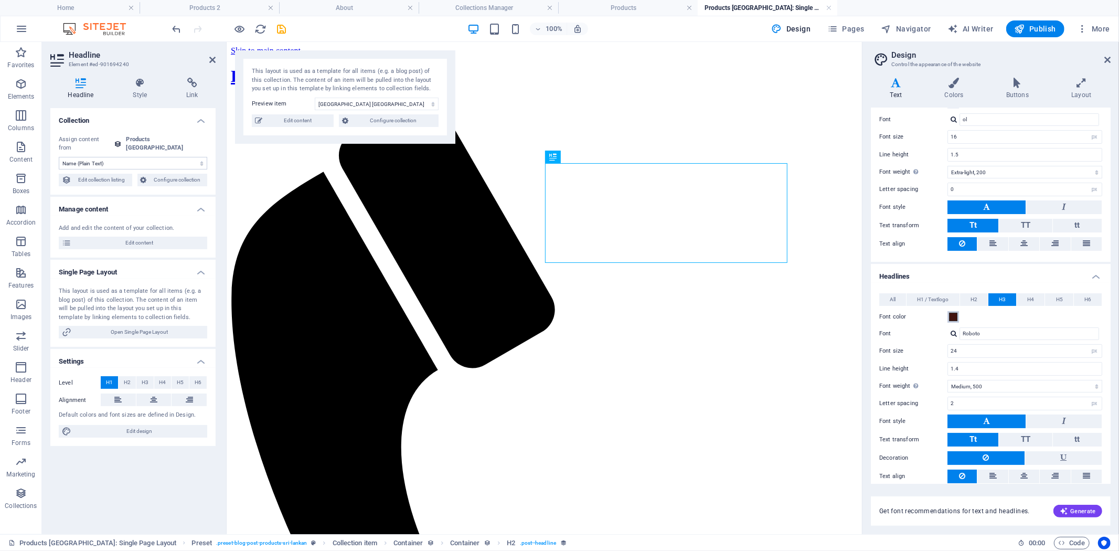
click at [957, 315] on span at bounding box center [953, 317] width 8 height 8
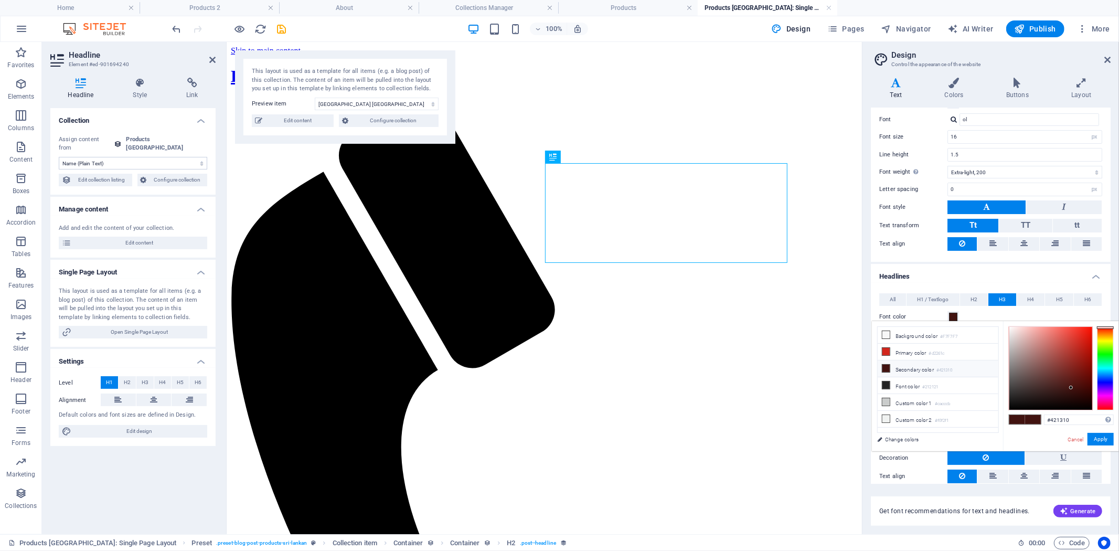
click at [957, 315] on span at bounding box center [953, 317] width 8 height 8
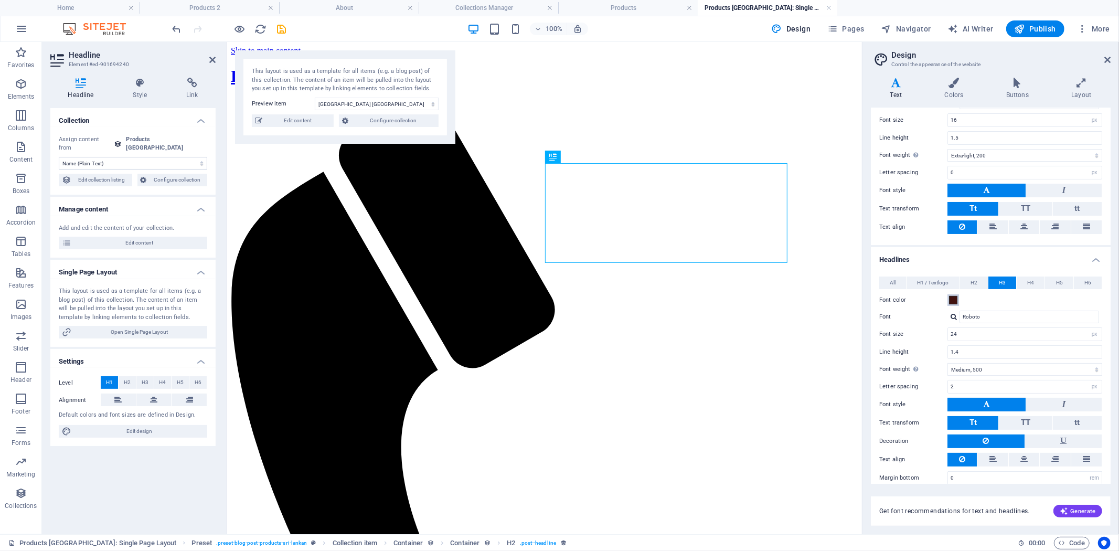
scroll to position [83, 0]
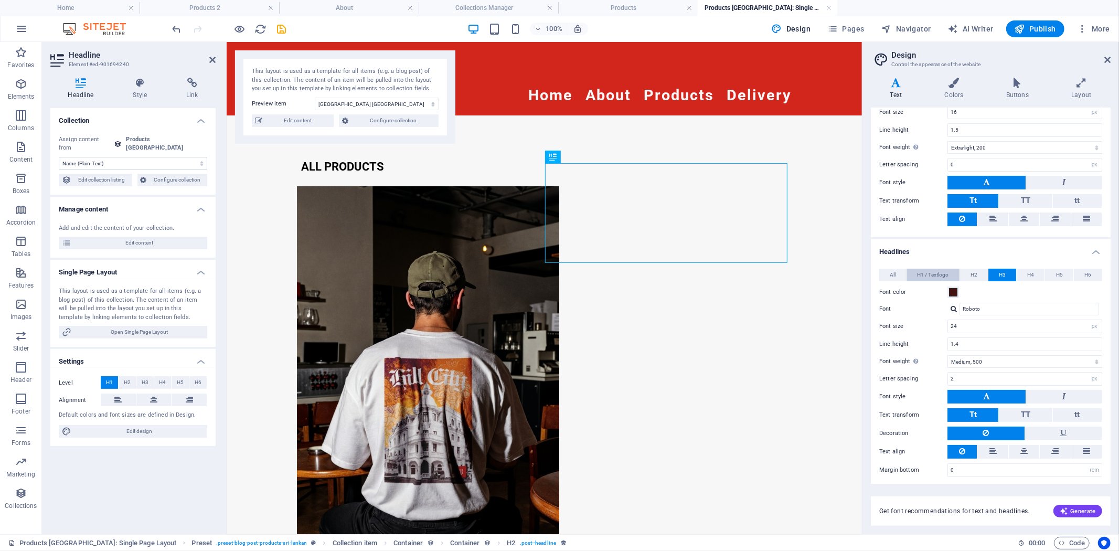
click at [928, 275] on span "H1 / Textlogo" at bounding box center [932, 275] width 31 height 13
click at [956, 289] on span at bounding box center [953, 292] width 8 height 8
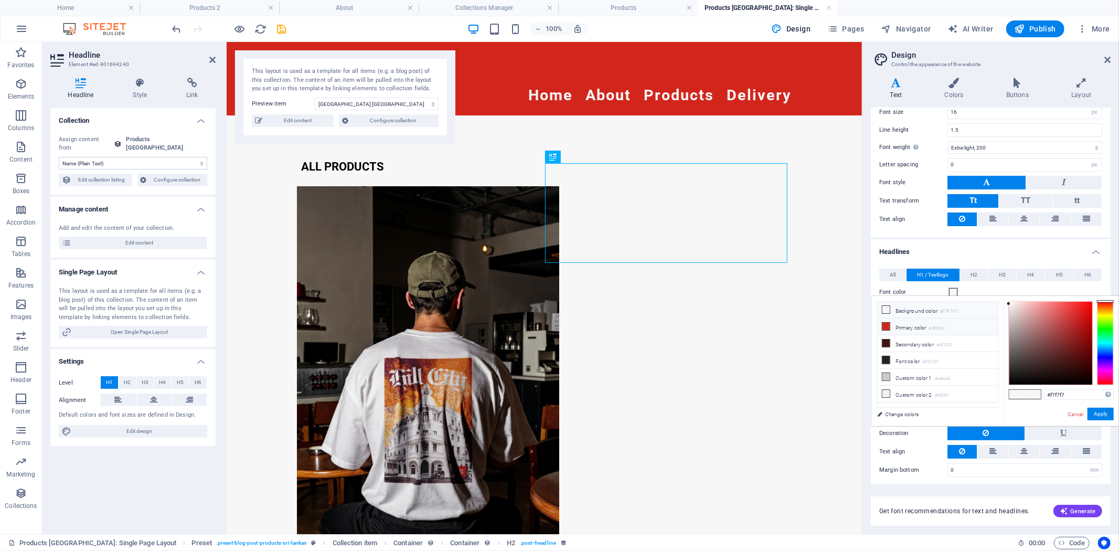
click at [887, 326] on icon at bounding box center [886, 326] width 7 height 7
click at [1096, 415] on button "Apply" at bounding box center [1101, 414] width 26 height 13
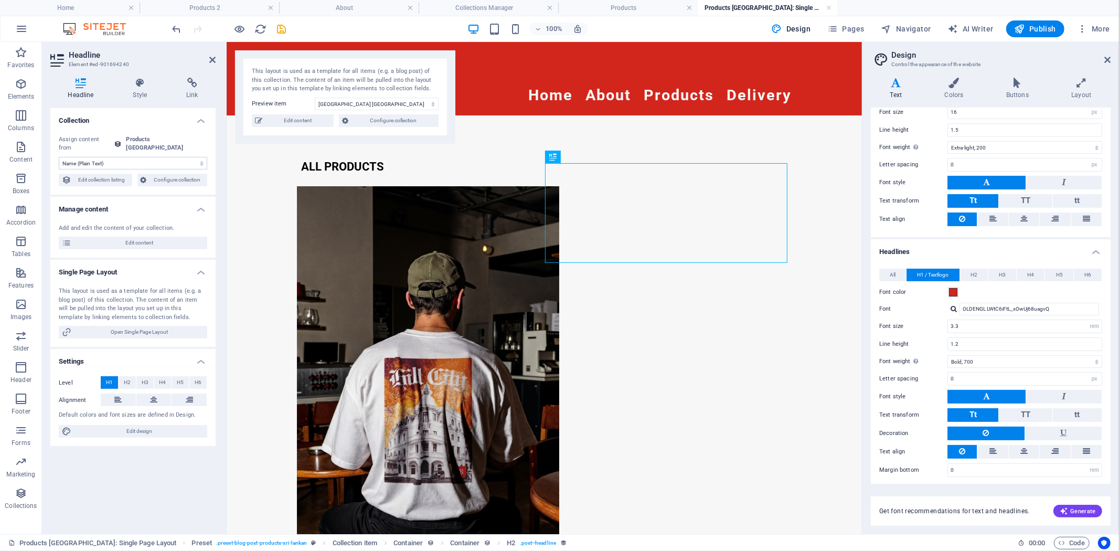
click at [944, 272] on span "H1 / Textlogo" at bounding box center [932, 275] width 31 height 13
click at [952, 291] on span at bounding box center [953, 292] width 8 height 8
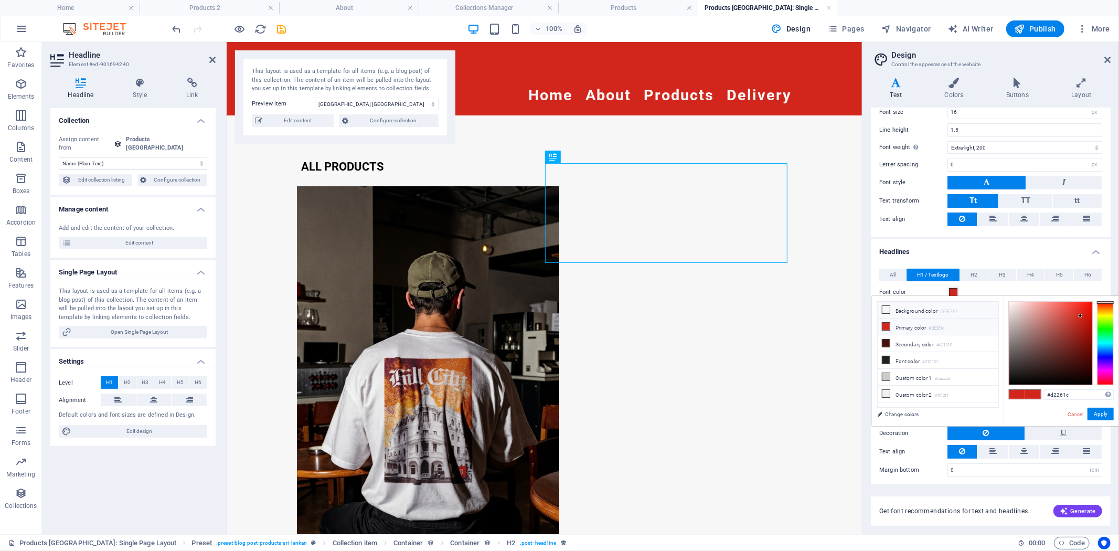
click at [887, 310] on icon at bounding box center [886, 309] width 7 height 7
type input "#f7f7f7"
click at [1097, 417] on button "Apply" at bounding box center [1101, 414] width 26 height 13
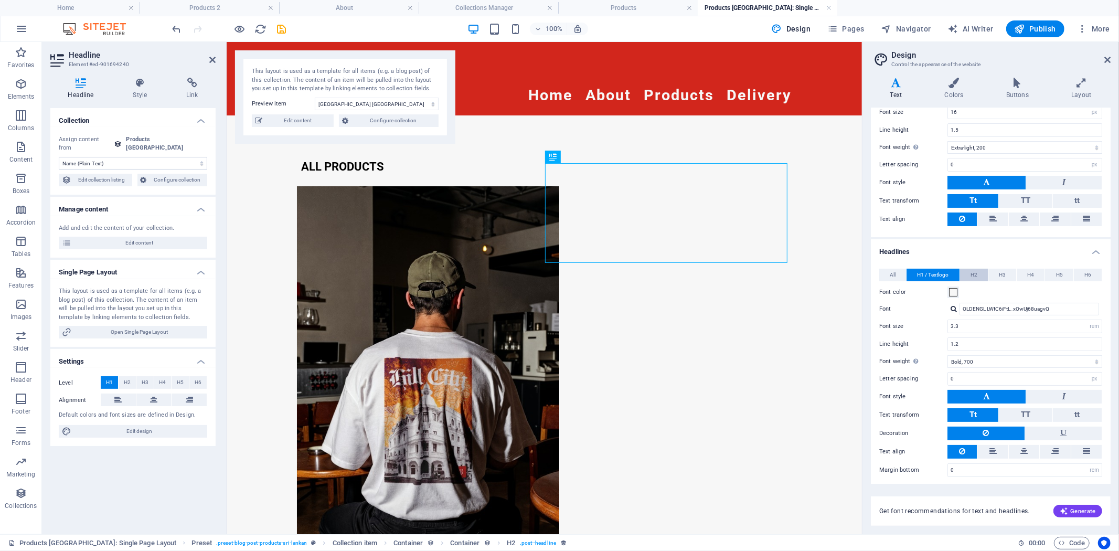
click at [976, 275] on span "H2" at bounding box center [974, 275] width 7 height 13
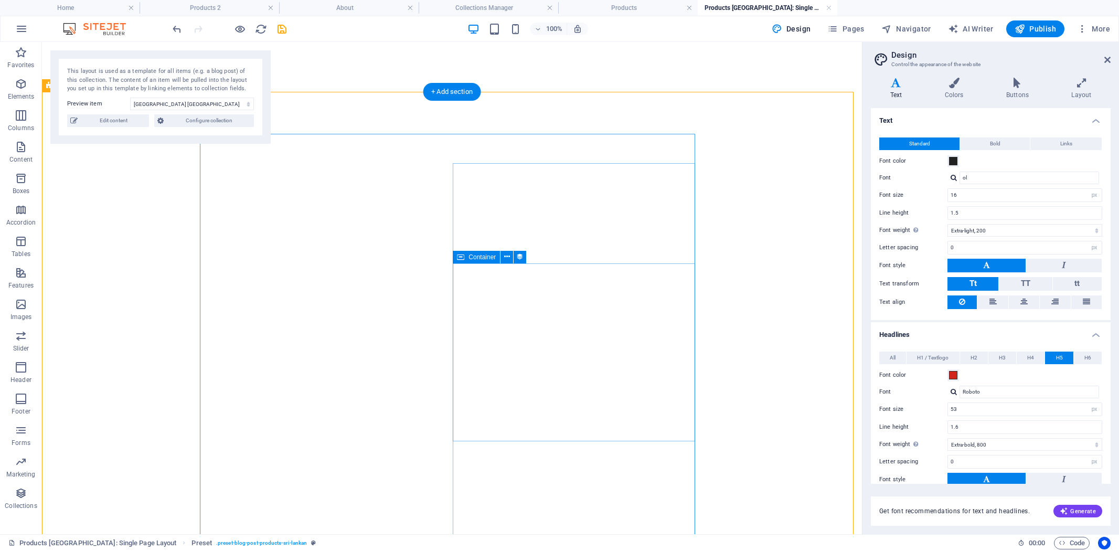
select select "px"
select select "200"
select select "px"
select select "800"
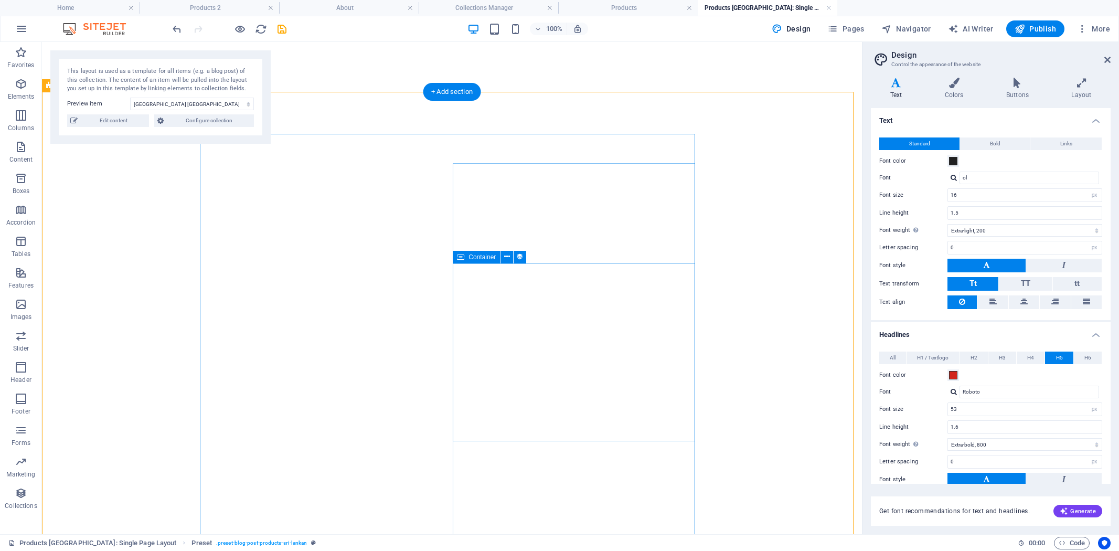
select select "px"
select select "rem"
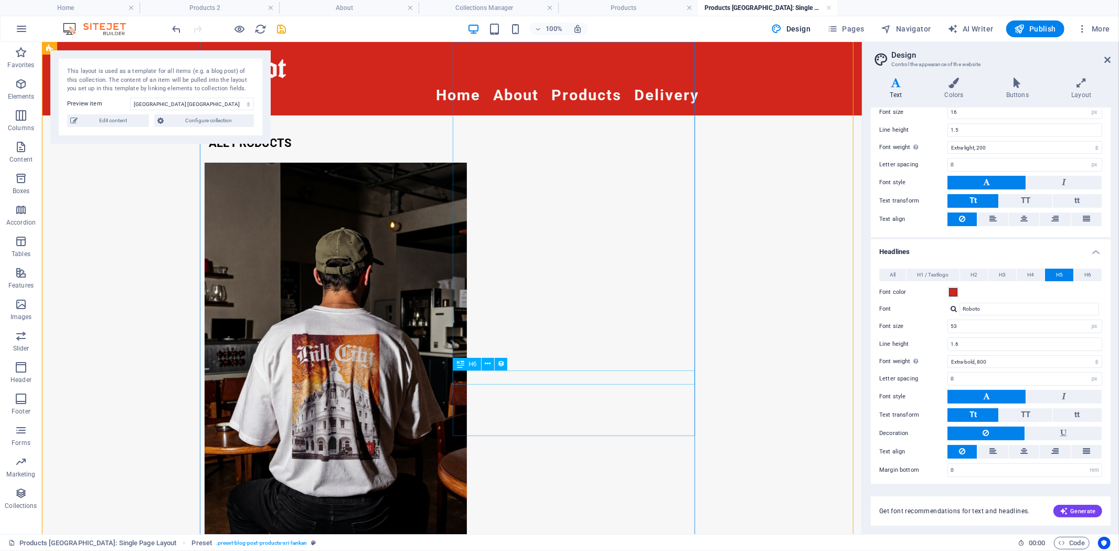
scroll to position [175, 0]
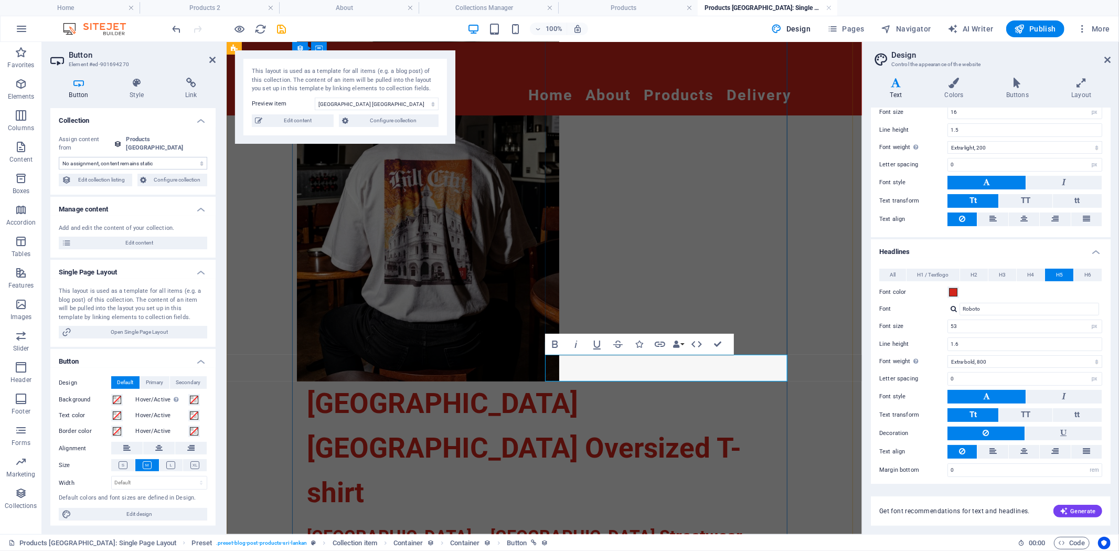
click at [654, 343] on icon "button" at bounding box center [660, 344] width 13 height 13
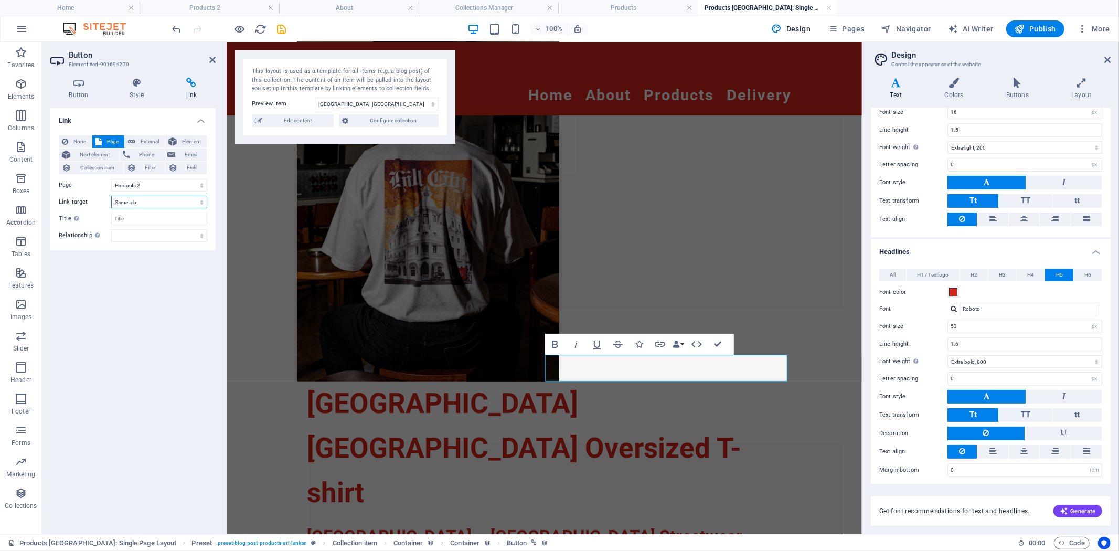
click at [154, 198] on select "New tab Same tab Overlay" at bounding box center [159, 202] width 96 height 13
click at [144, 141] on span "External" at bounding box center [150, 141] width 23 height 13
select select "blank"
click at [113, 139] on span "Page" at bounding box center [113, 141] width 16 height 13
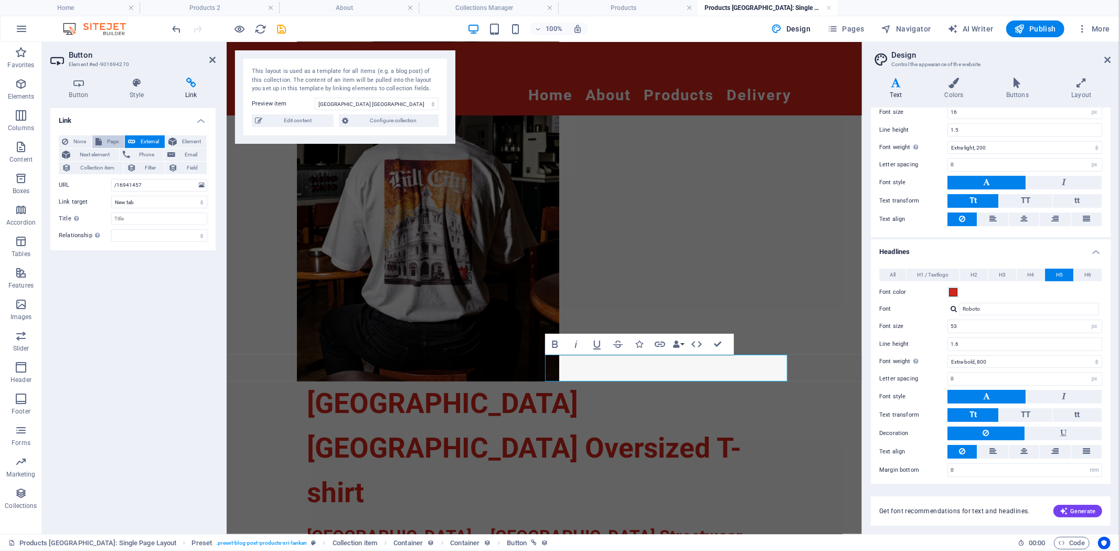
select select
click at [163, 184] on select "Home About Privacy Shop Products Products 2" at bounding box center [159, 185] width 96 height 13
select select "3"
click at [111, 179] on select "Home About Privacy Shop Products Products 2" at bounding box center [159, 185] width 96 height 13
click at [1106, 58] on icon at bounding box center [1108, 60] width 6 height 8
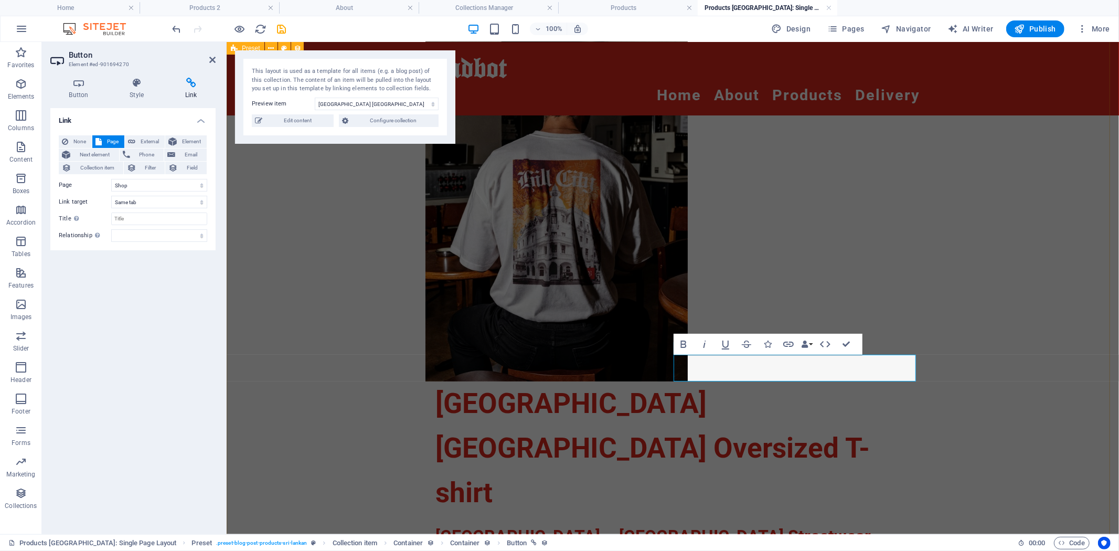
click at [1081, 195] on div "All products Hill City Sri Lankan Oversized T-shirt Hill City – Sri Lankan Stre…" at bounding box center [672, 469] width 893 height 1205
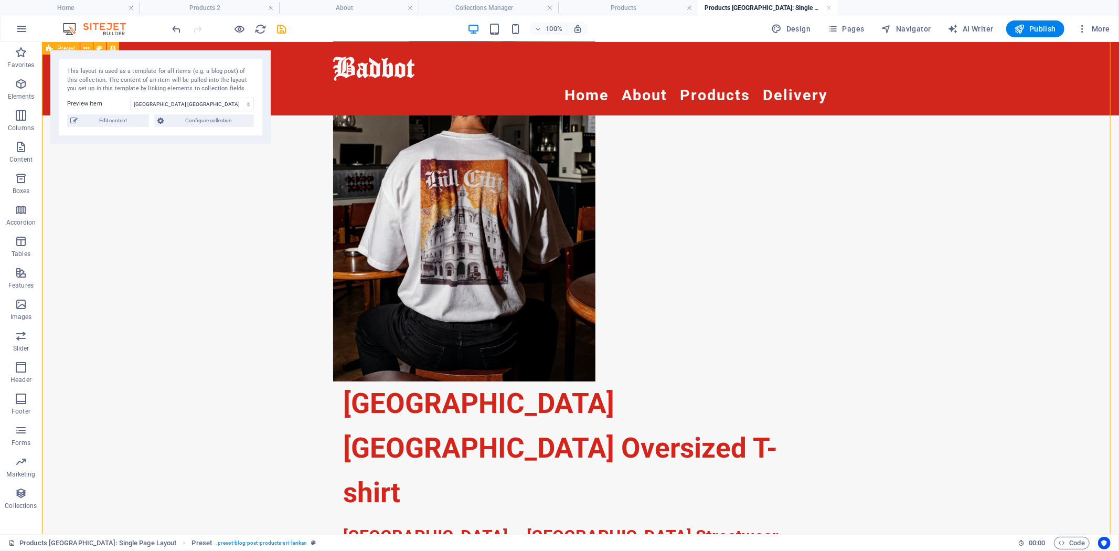
click at [908, 308] on div "All products Hill City Sri Lankan Oversized T-shirt Hill City – Sri Lankan Stre…" at bounding box center [579, 469] width 1077 height 1205
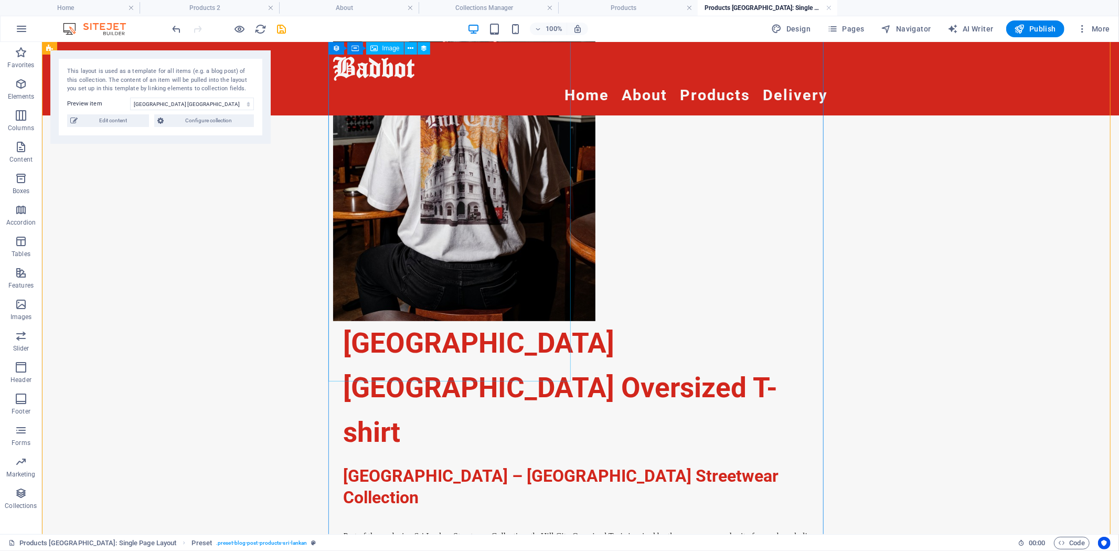
scroll to position [349, 0]
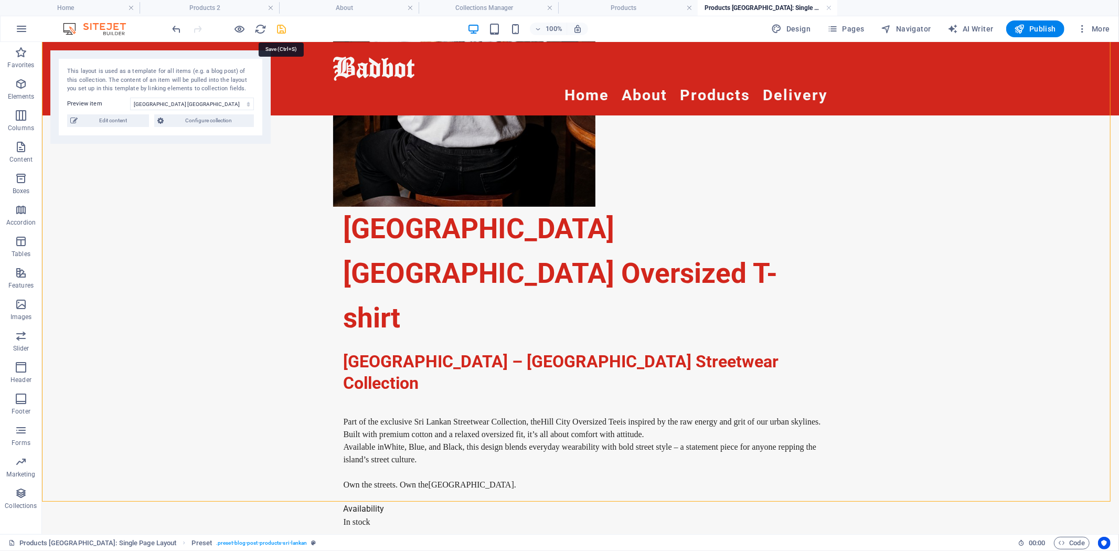
click at [279, 27] on icon "save" at bounding box center [282, 29] width 12 height 12
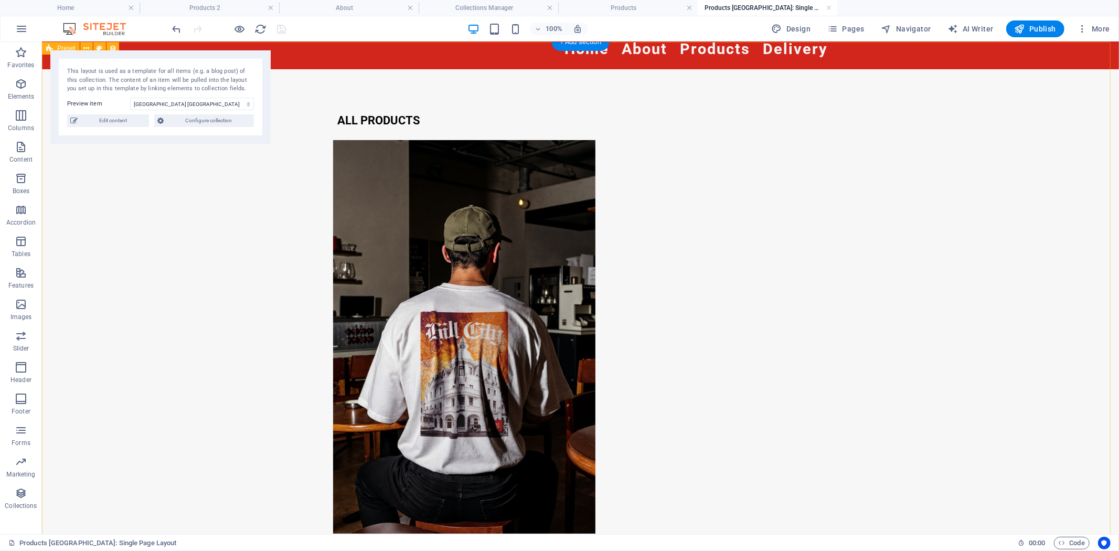
scroll to position [0, 0]
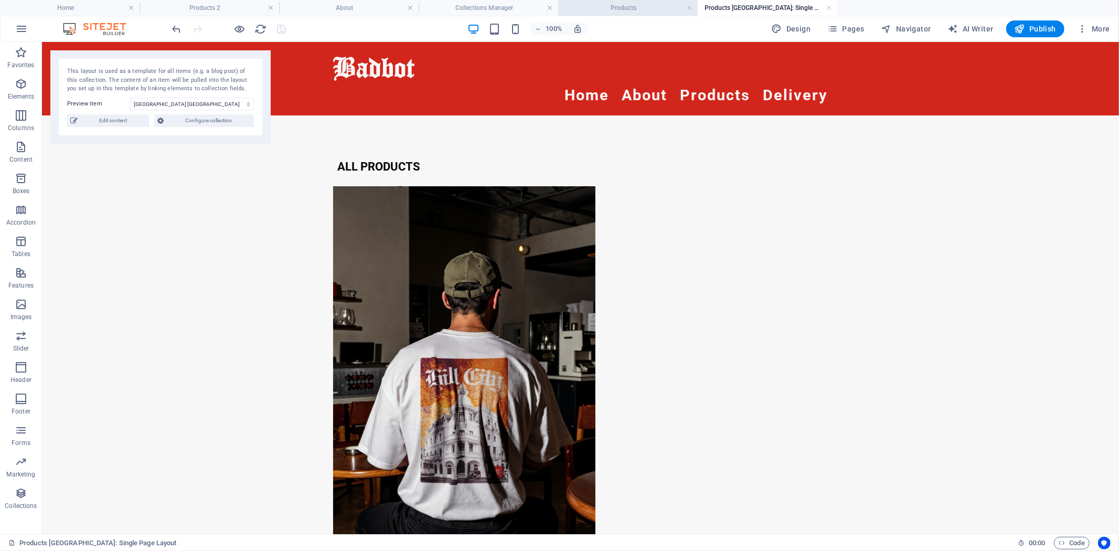
click at [645, 10] on h4 "Products" at bounding box center [628, 8] width 140 height 12
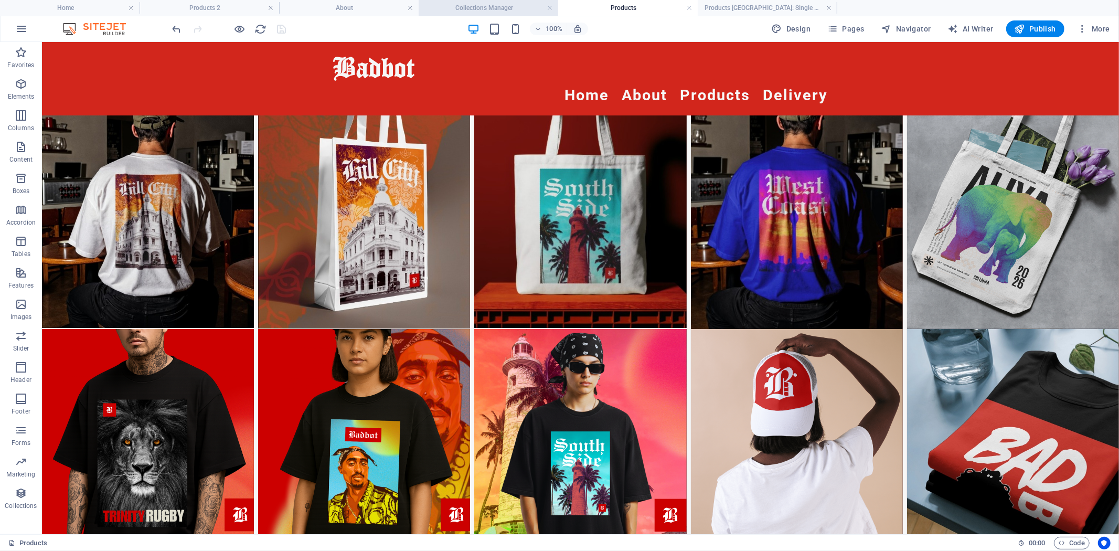
click at [507, 7] on h4 "Collections Manager" at bounding box center [489, 8] width 140 height 12
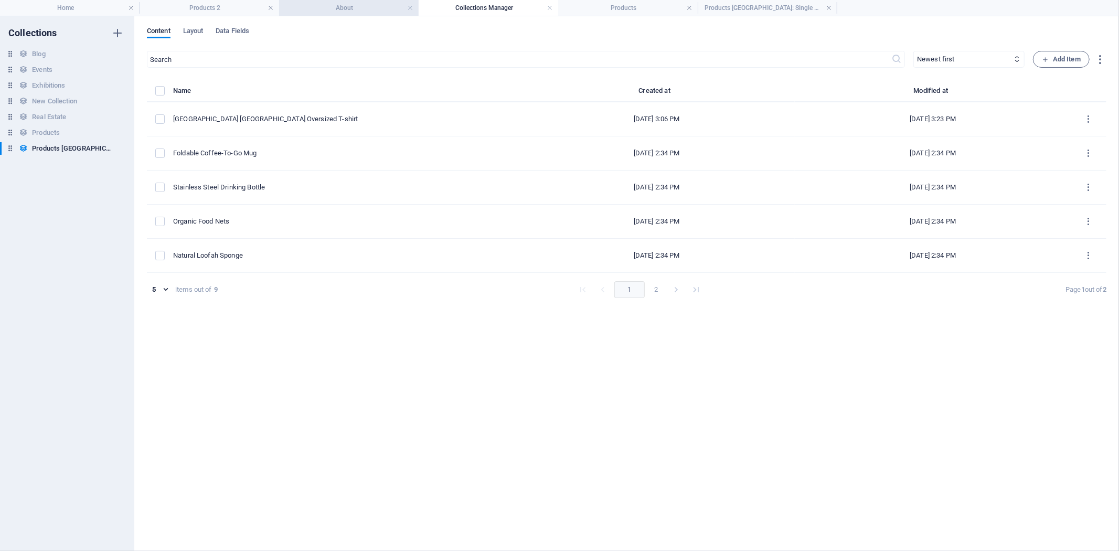
click at [344, 7] on h4 "About" at bounding box center [349, 8] width 140 height 12
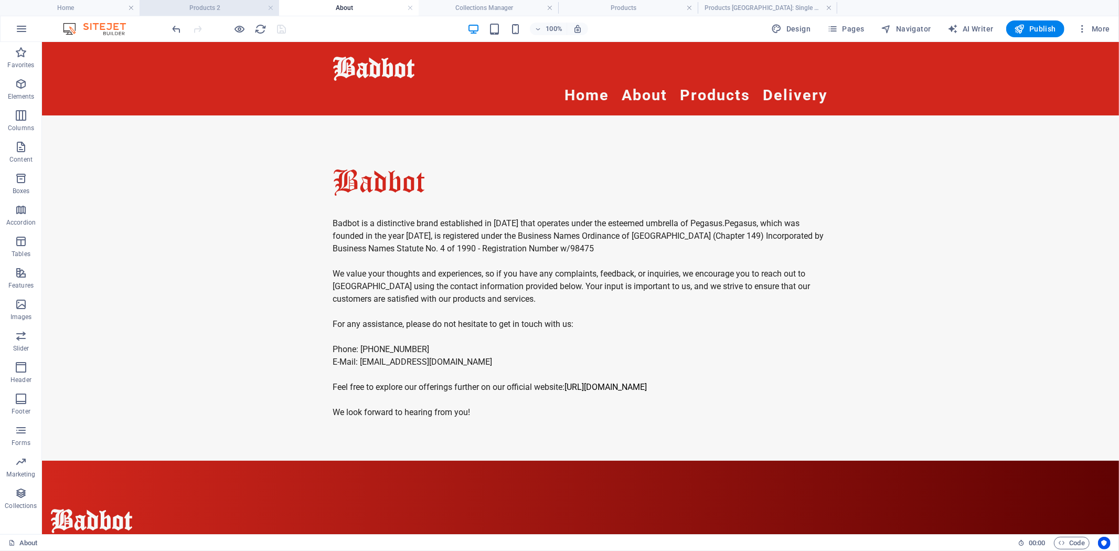
click at [203, 11] on h4 "Products 2" at bounding box center [210, 8] width 140 height 12
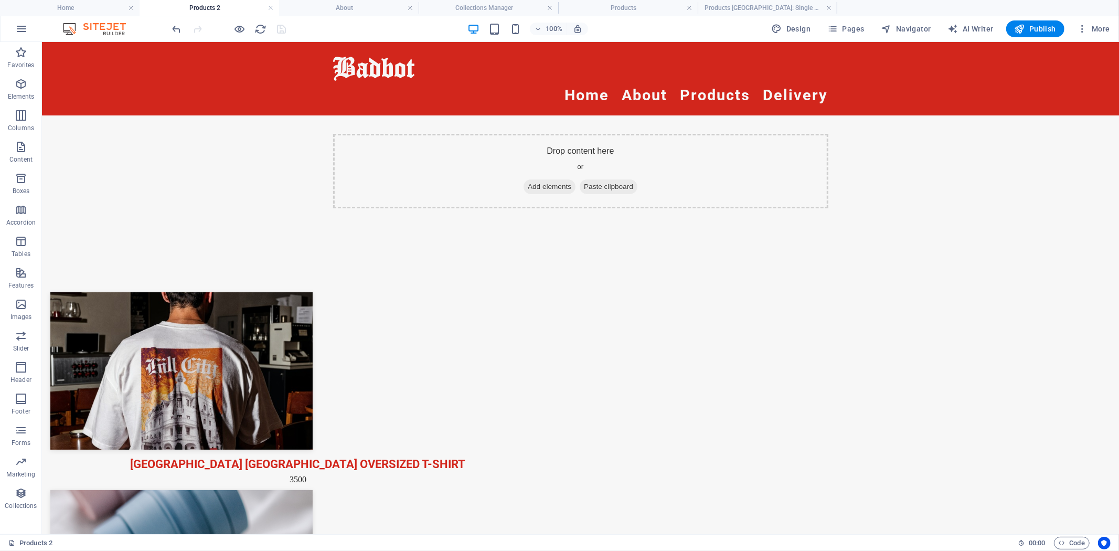
scroll to position [76, 0]
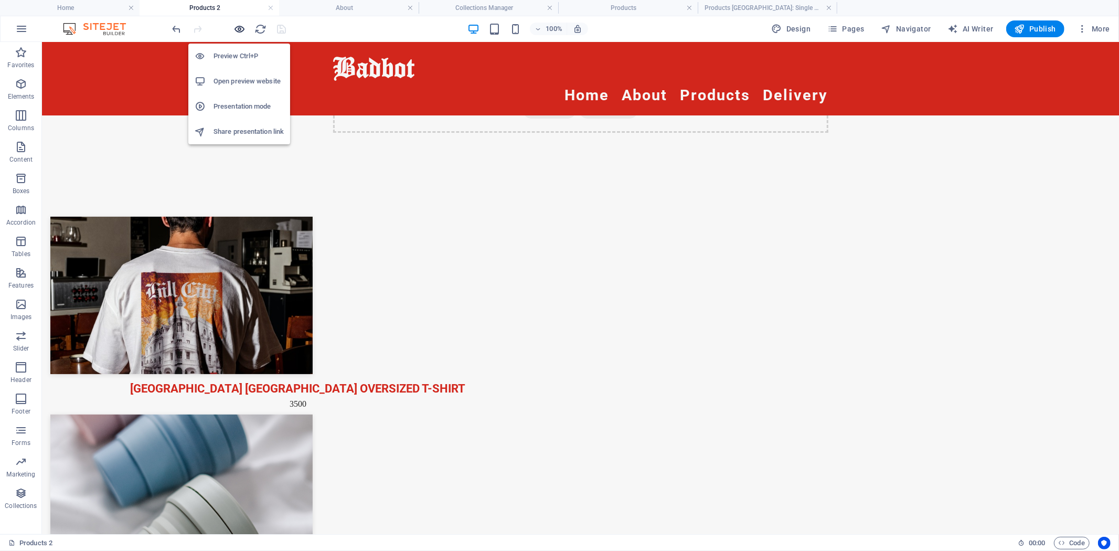
click at [241, 27] on icon "button" at bounding box center [240, 29] width 12 height 12
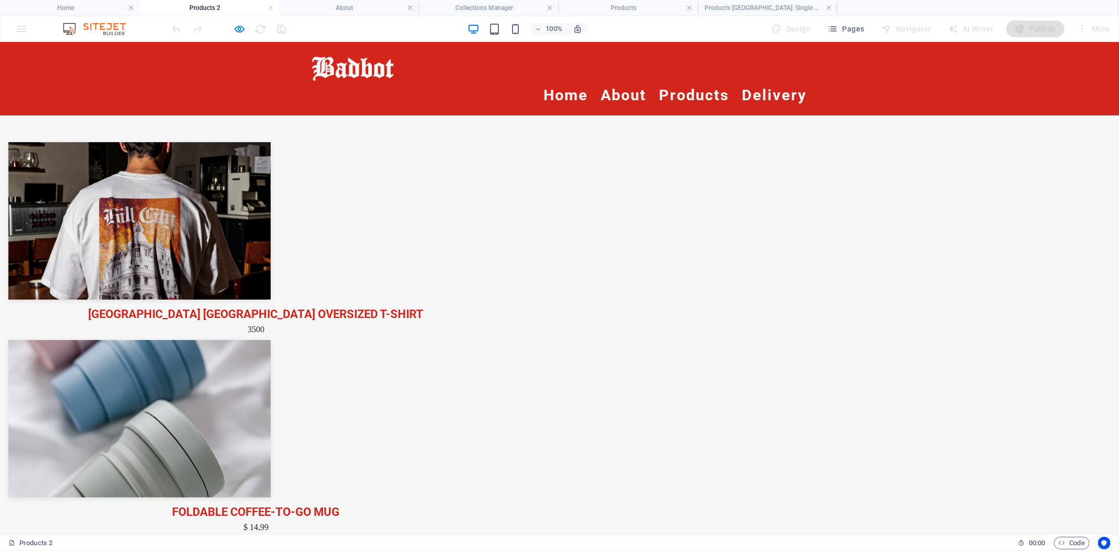
click at [379, 309] on link "[GEOGRAPHIC_DATA] [GEOGRAPHIC_DATA] Oversized T-shirt" at bounding box center [256, 313] width 336 height 18
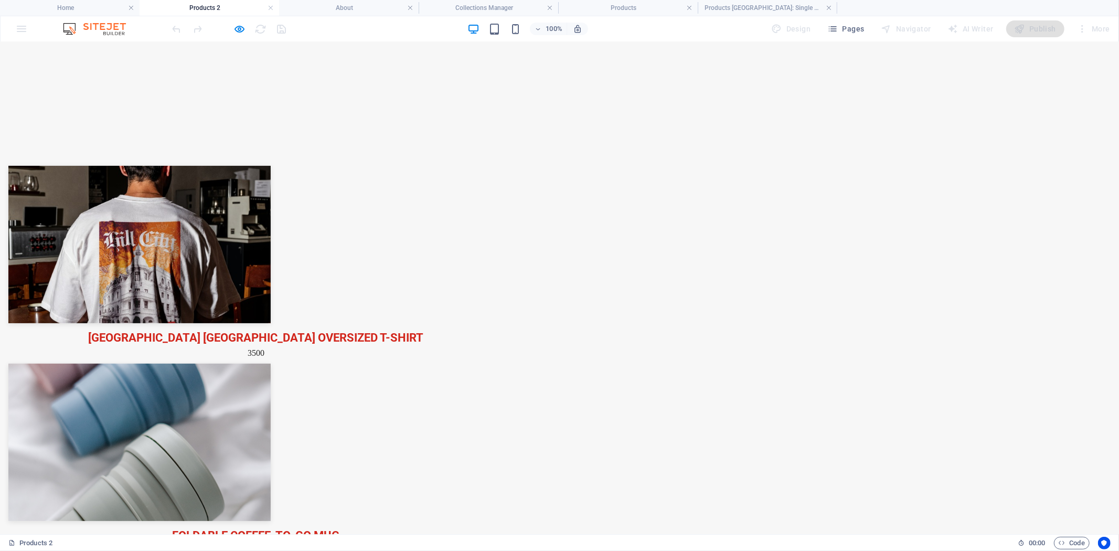
select select "68b80c17a0882f77a3035233"
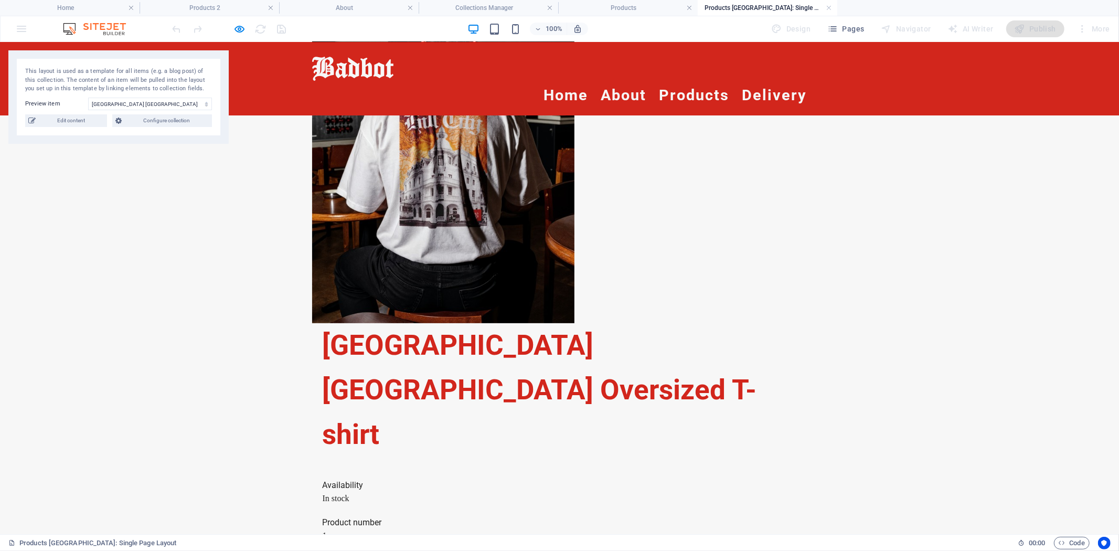
scroll to position [0, 0]
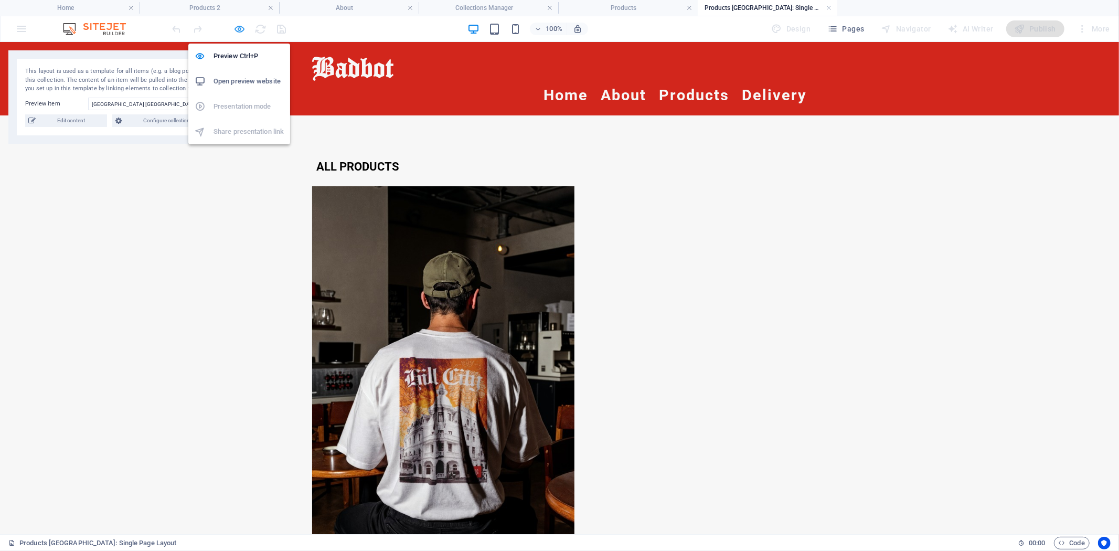
click at [241, 29] on icon "button" at bounding box center [240, 29] width 12 height 12
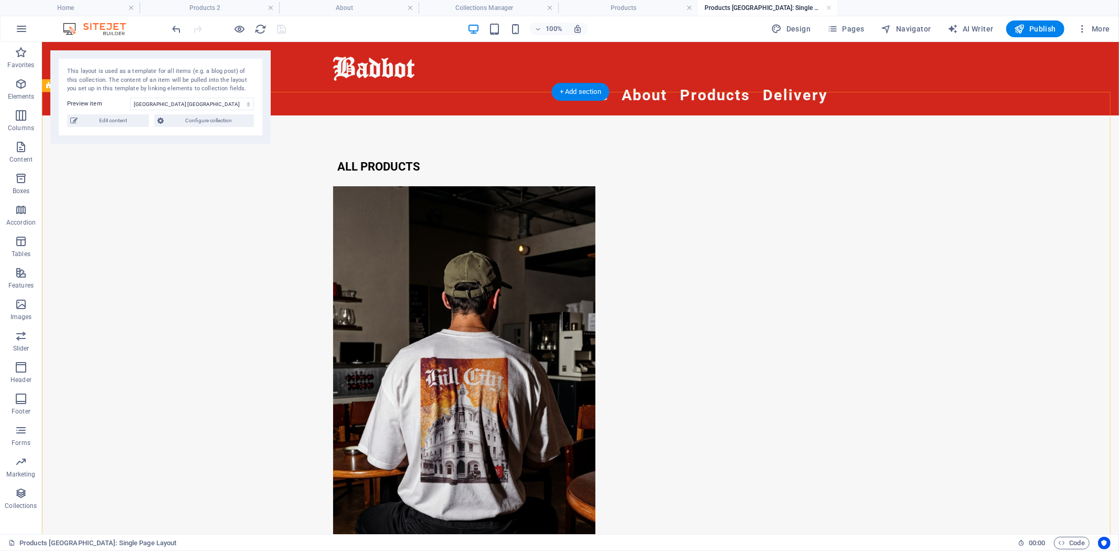
click at [1004, 122] on div "All products Hill City Sri Lankan Oversized T-shirt Availability In stock Produ…" at bounding box center [579, 559] width 1077 height 889
click at [830, 6] on link at bounding box center [829, 8] width 6 height 10
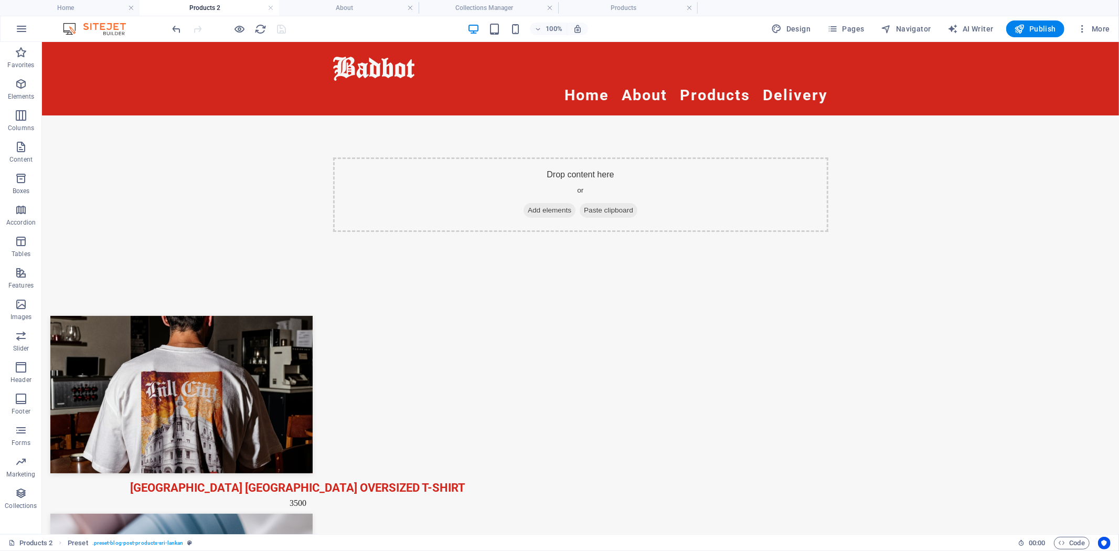
scroll to position [76, 0]
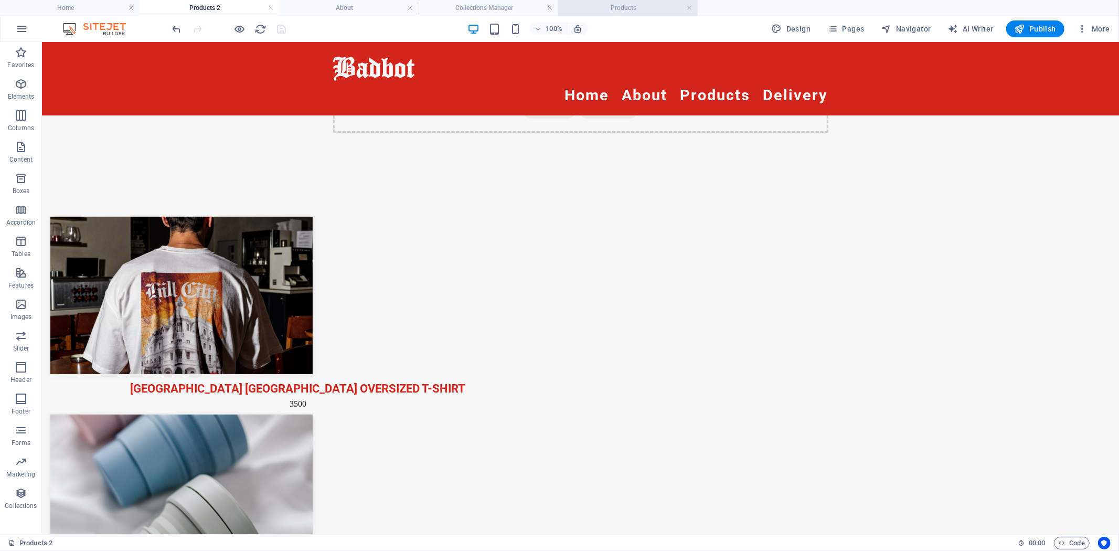
click at [663, 9] on h4 "Products" at bounding box center [628, 8] width 140 height 12
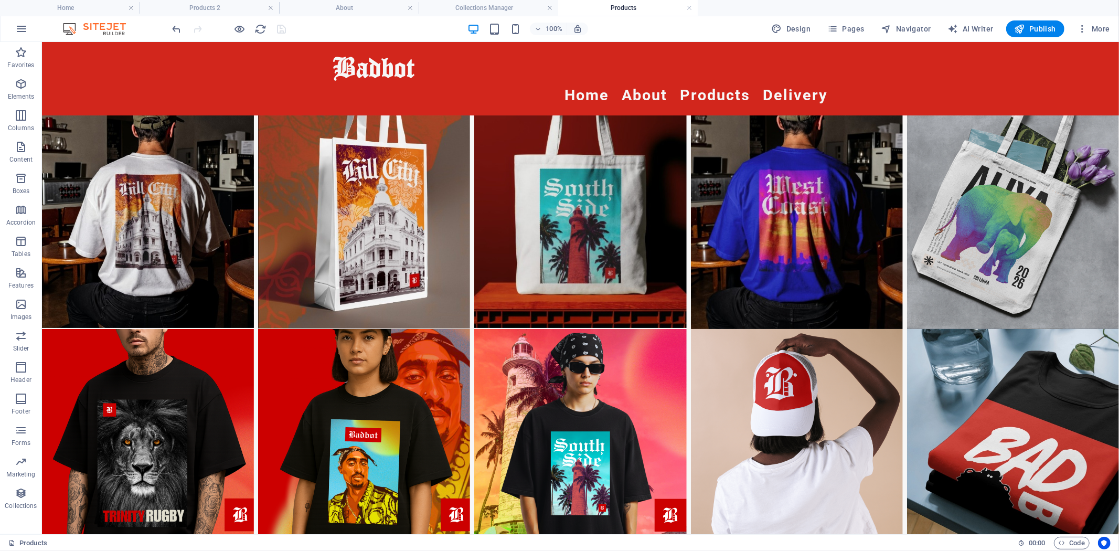
scroll to position [0, 0]
click at [504, 9] on h4 "Collections Manager" at bounding box center [489, 8] width 140 height 12
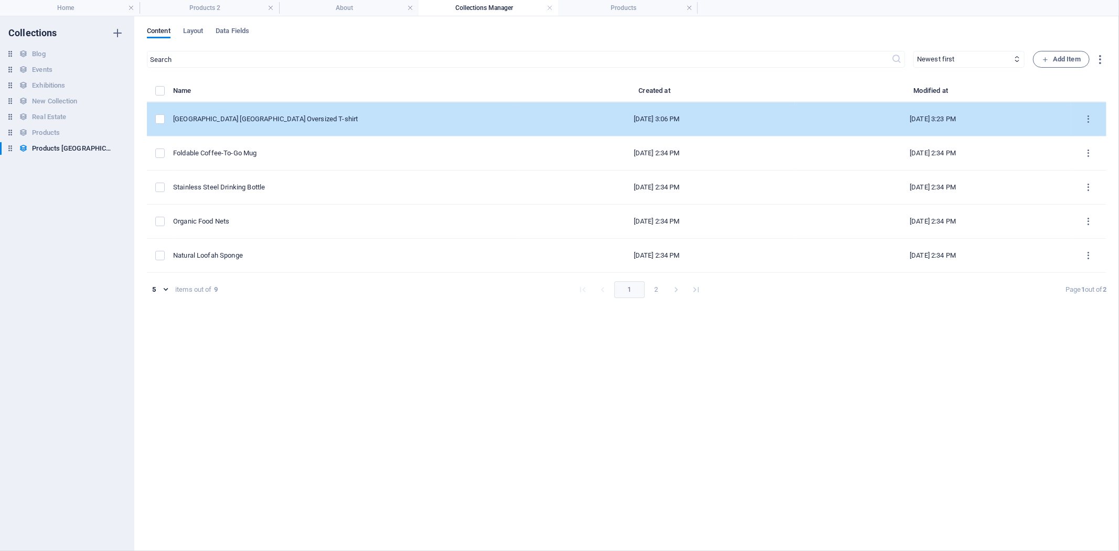
click at [269, 124] on td "[GEOGRAPHIC_DATA] [GEOGRAPHIC_DATA] Oversized T-shirt" at bounding box center [345, 119] width 345 height 34
select select "In stock"
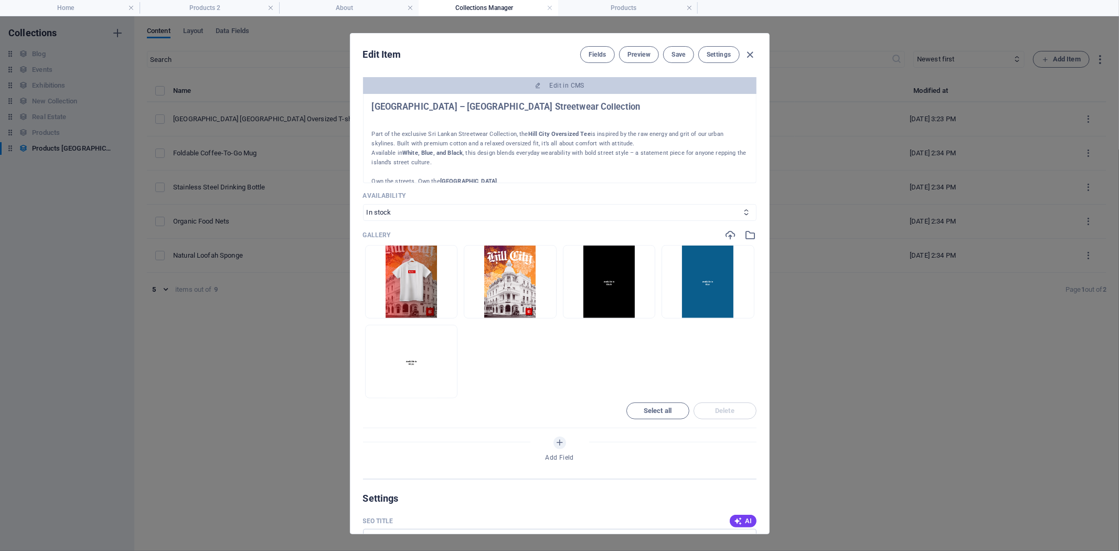
scroll to position [233, 0]
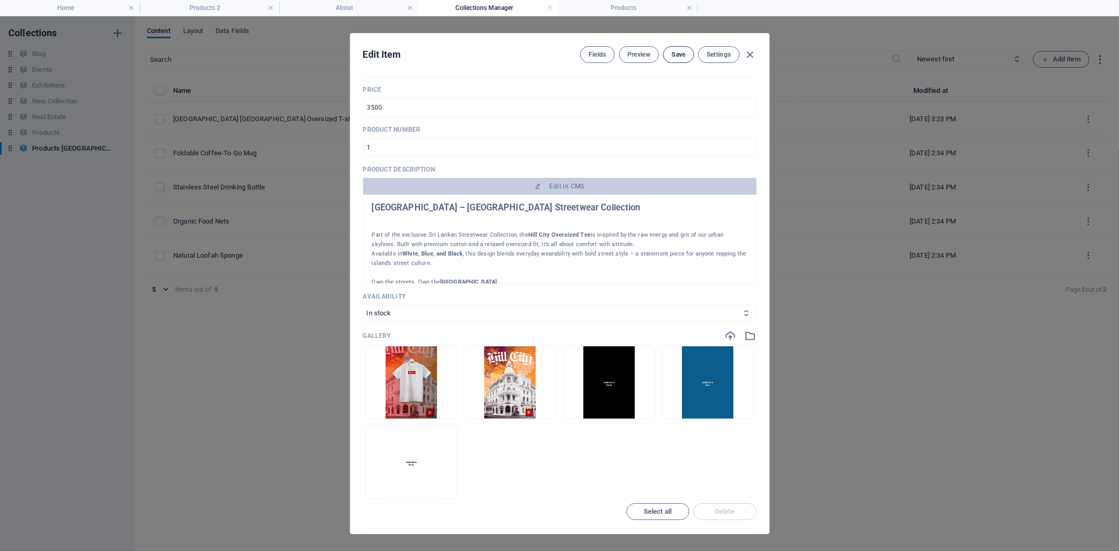
click at [679, 59] on button "Save" at bounding box center [678, 54] width 30 height 17
click at [720, 50] on span "Settings" at bounding box center [719, 54] width 25 height 8
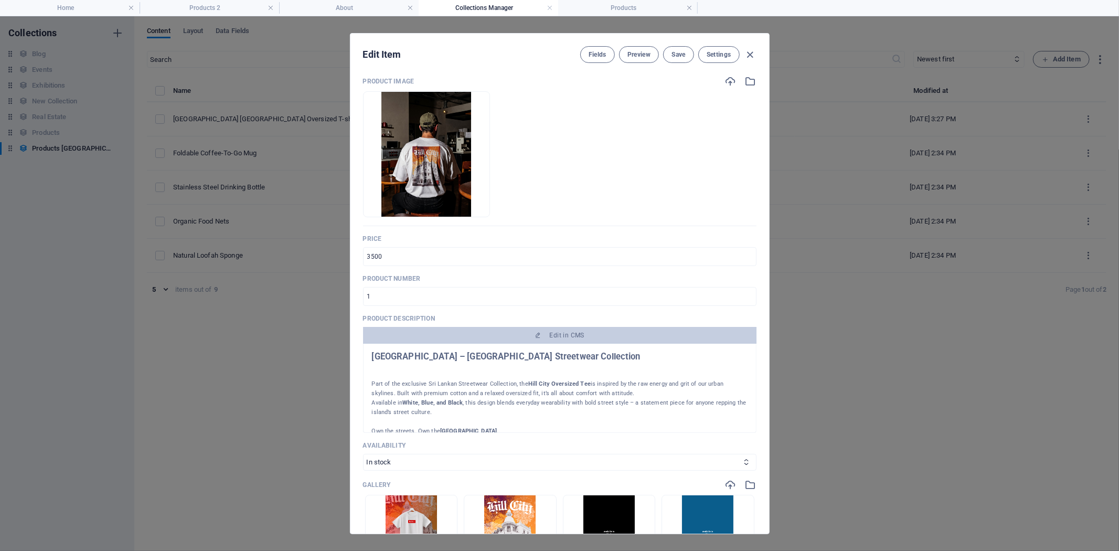
scroll to position [0, 0]
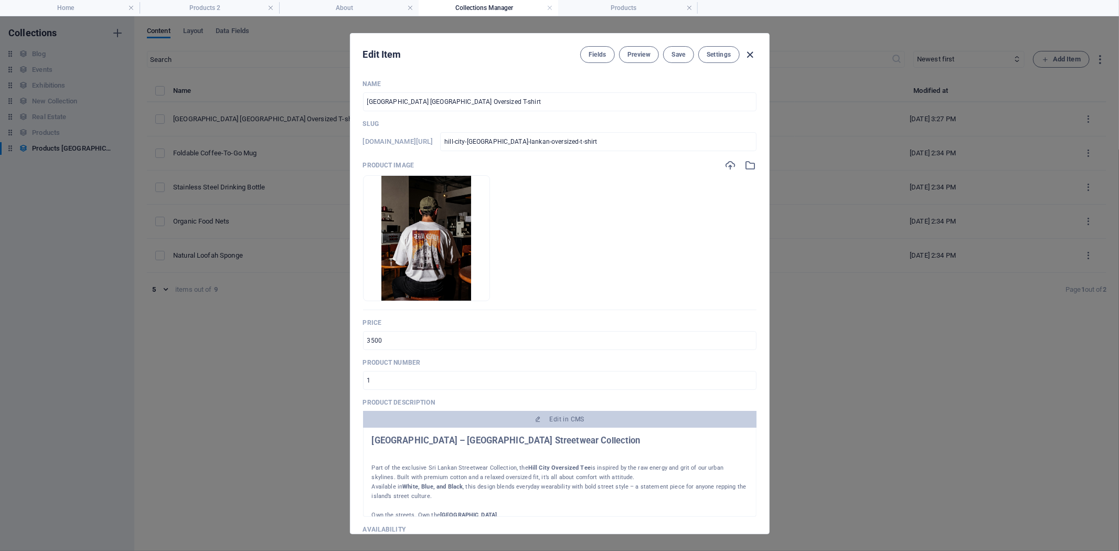
click at [748, 51] on icon "button" at bounding box center [750, 55] width 12 height 12
type input "hill-city-[GEOGRAPHIC_DATA]-lankan-oversized-t-shirt"
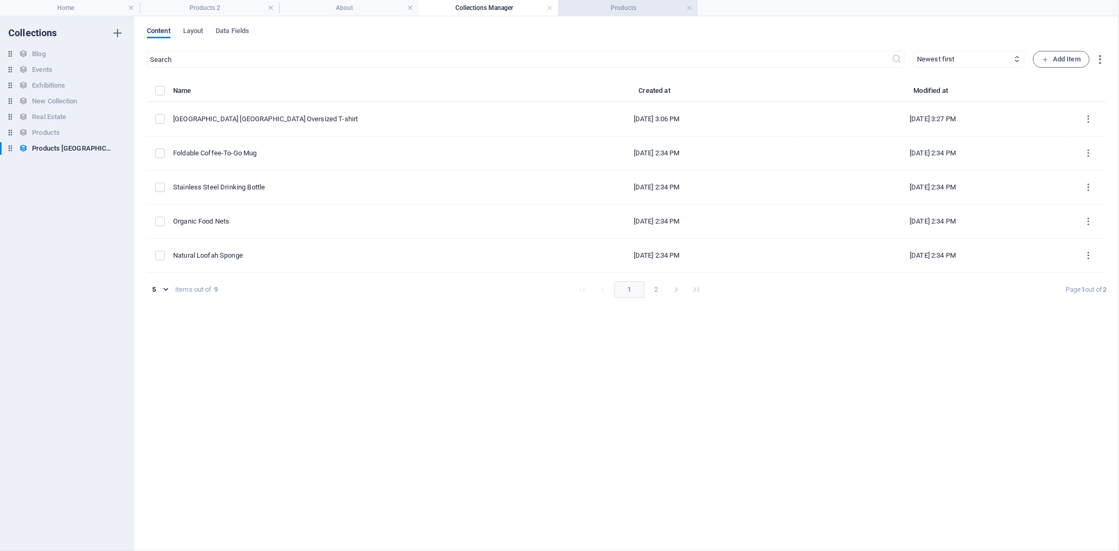
click at [608, 2] on h4 "Products" at bounding box center [628, 8] width 140 height 12
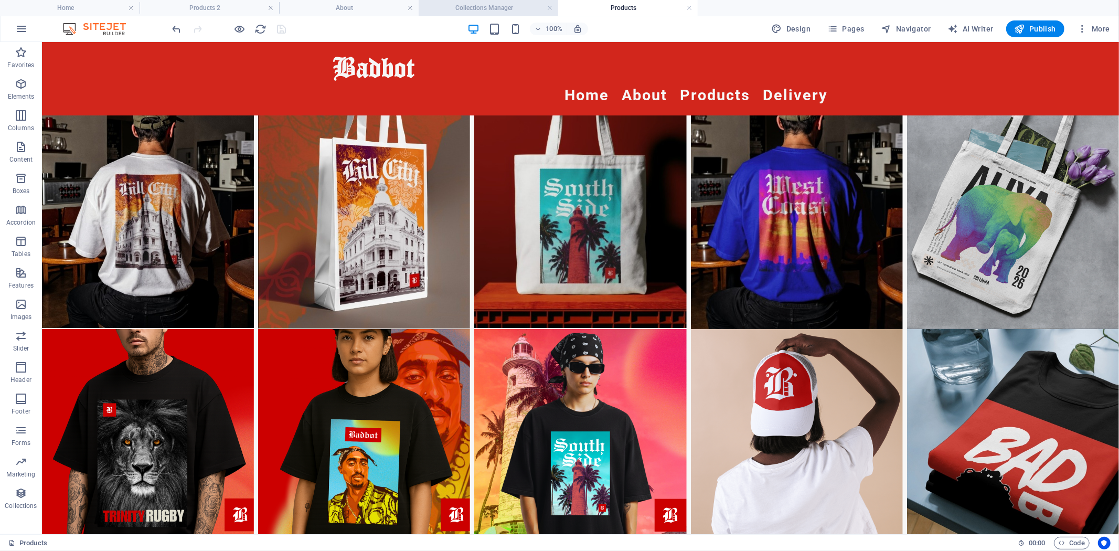
click at [485, 11] on h4 "Collections Manager" at bounding box center [489, 8] width 140 height 12
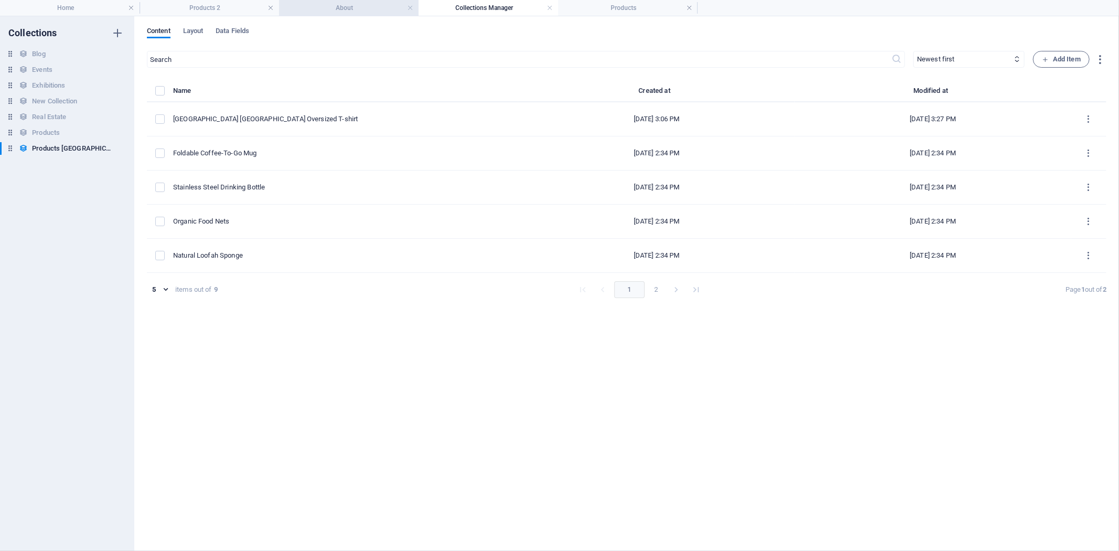
click at [357, 8] on h4 "About" at bounding box center [349, 8] width 140 height 12
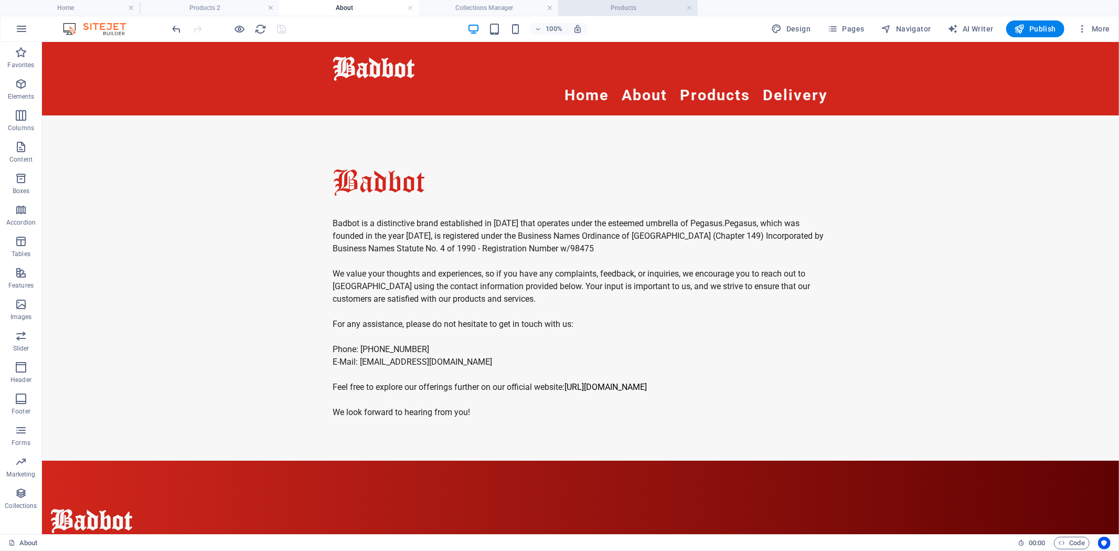
click at [625, 8] on h4 "Products" at bounding box center [628, 8] width 140 height 12
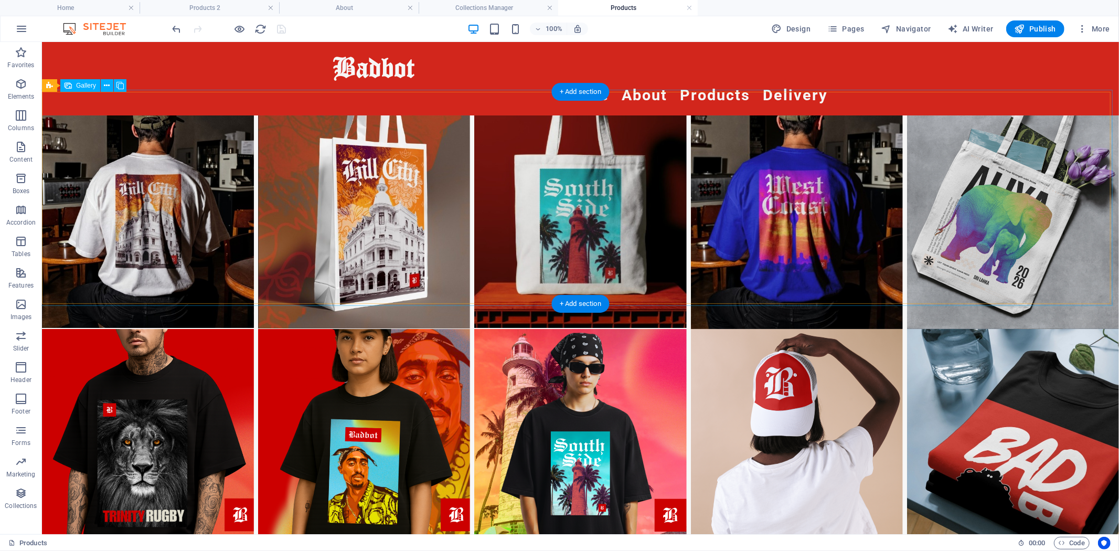
click at [177, 203] on li at bounding box center [147, 222] width 212 height 214
select select "4"
select select "px"
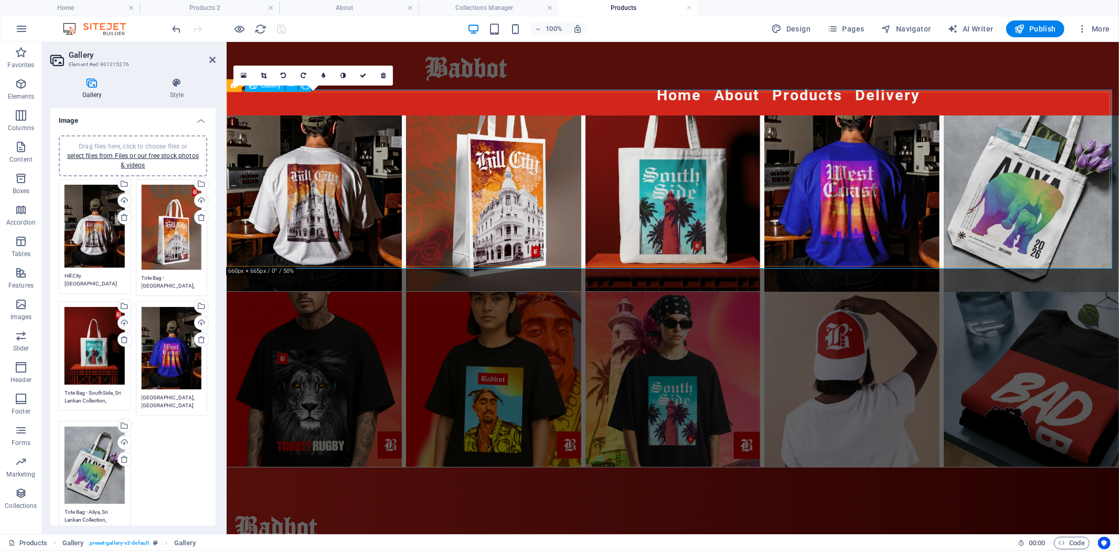
click at [307, 193] on li at bounding box center [313, 203] width 175 height 176
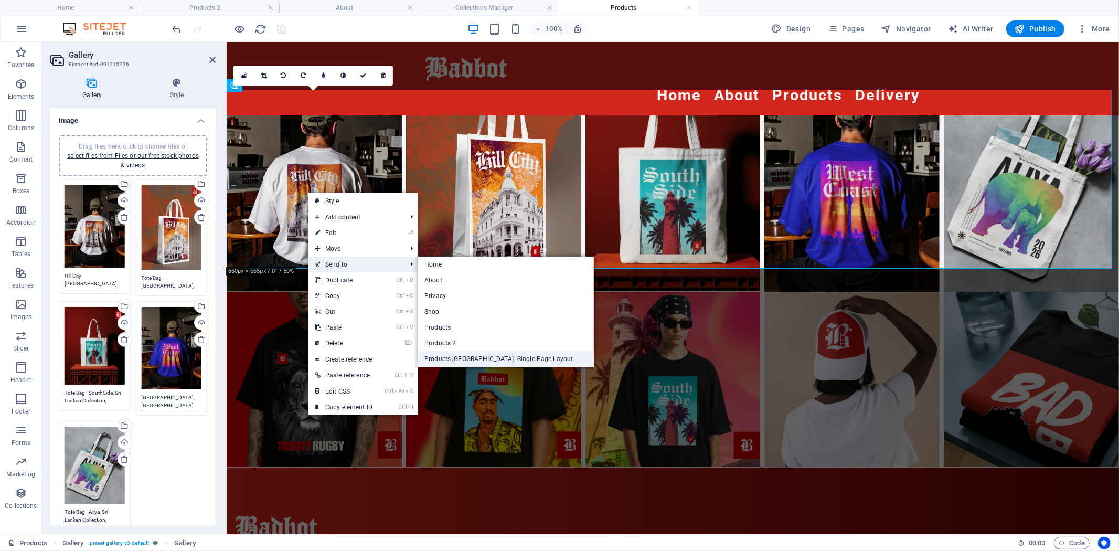
click at [478, 357] on link "Products [GEOGRAPHIC_DATA]: Single Page Layout" at bounding box center [506, 359] width 176 height 16
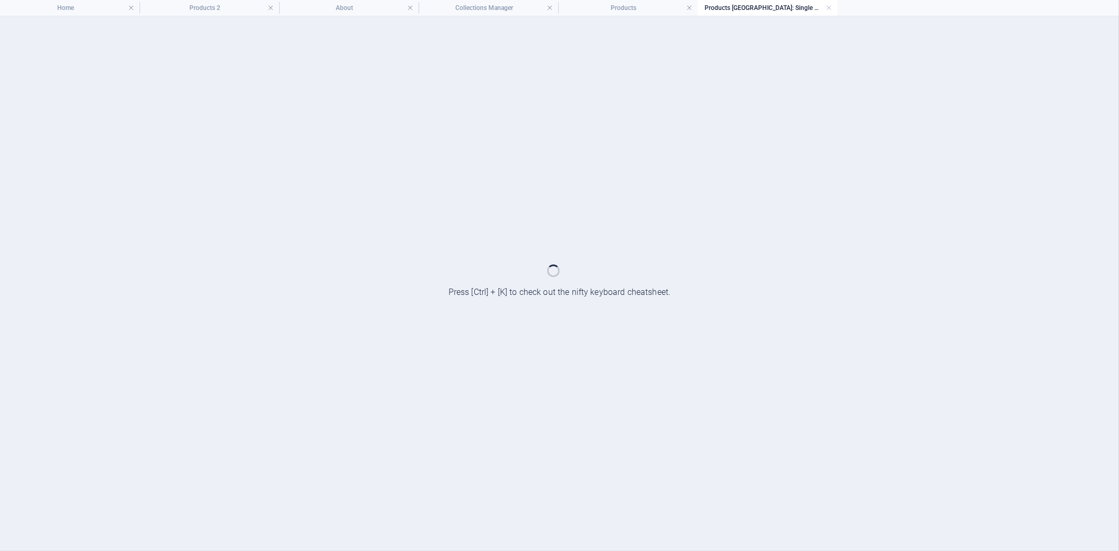
select select "4"
select select "px"
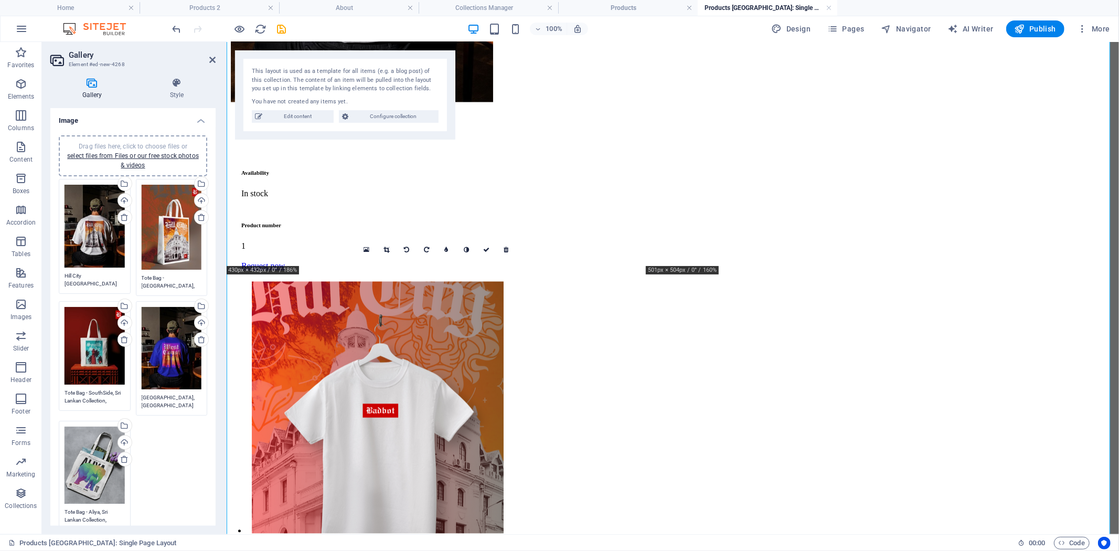
scroll to position [1639, 0]
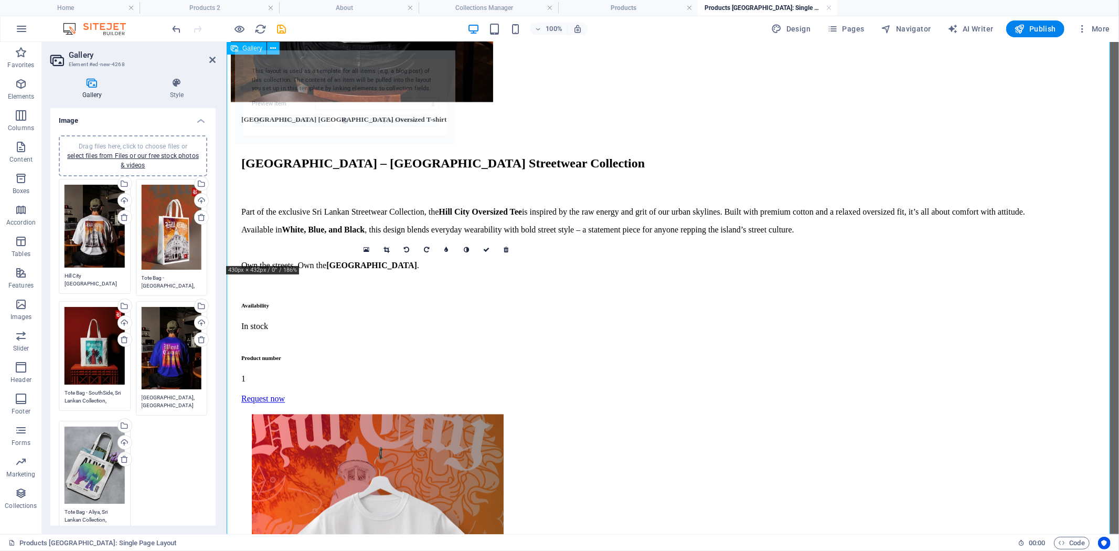
select select "68b80c17a0882f77a3035233"
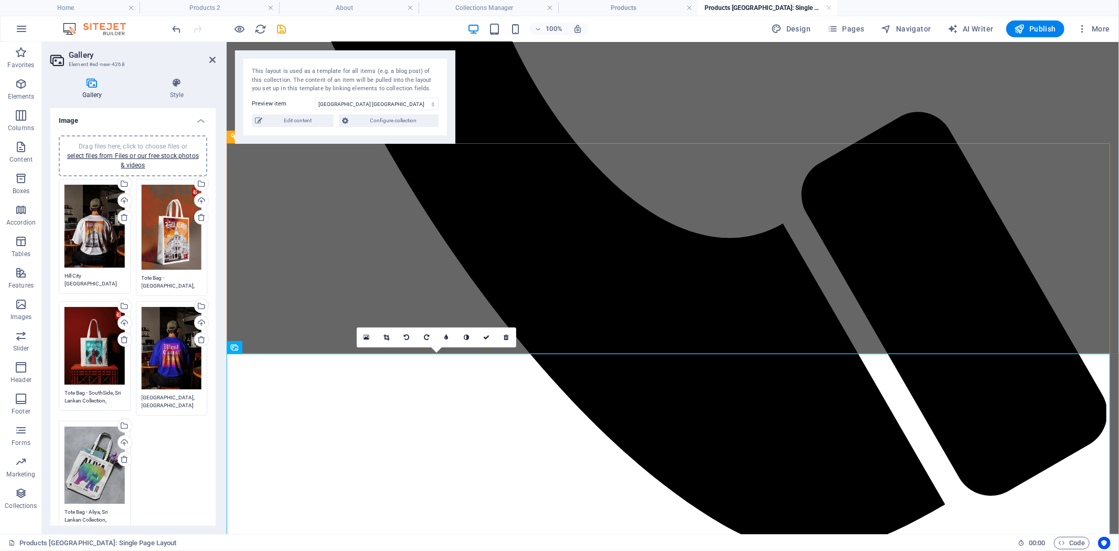
scroll to position [706, 0]
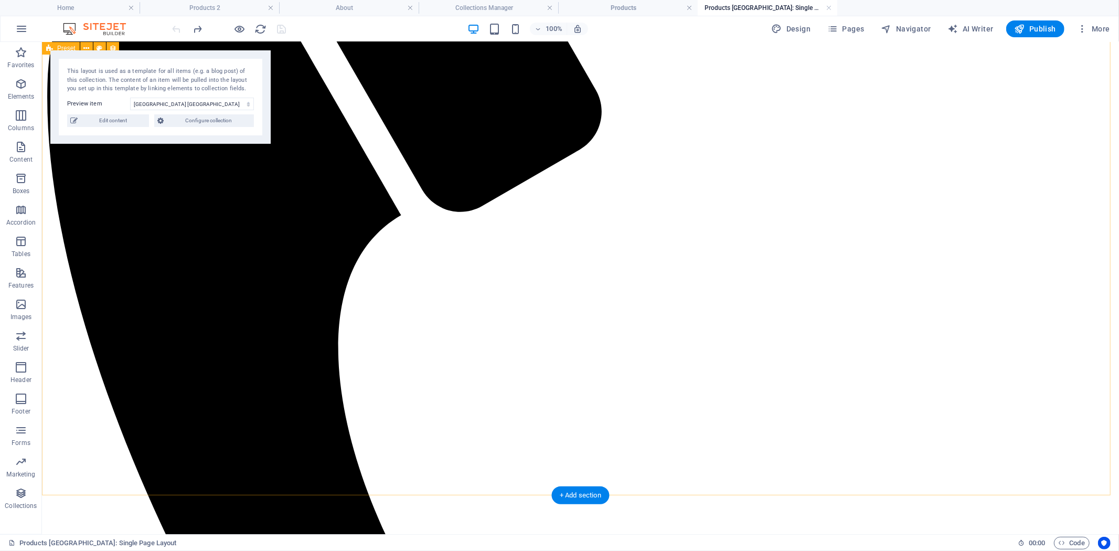
scroll to position [527, 0]
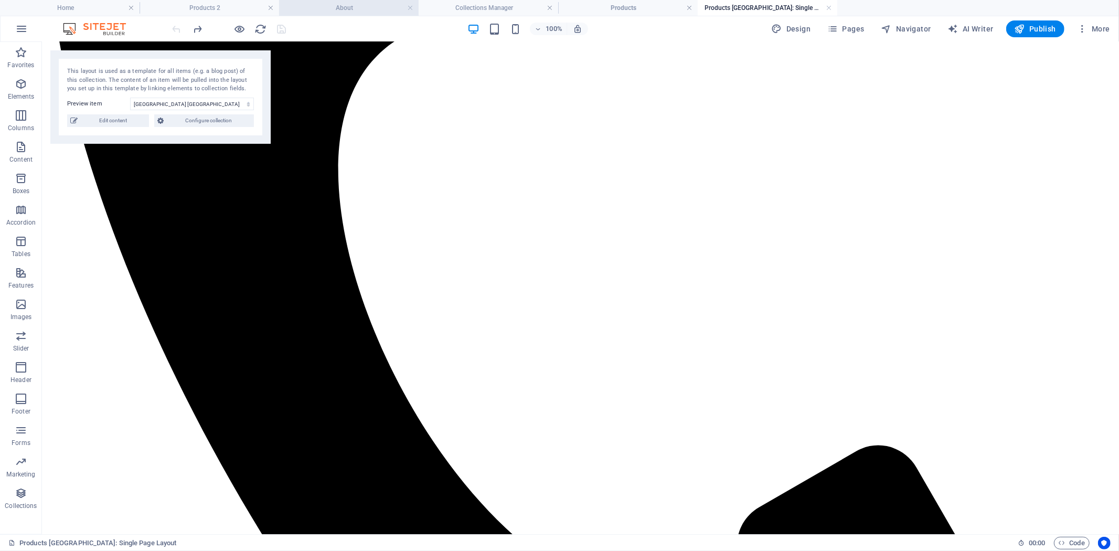
click at [381, 10] on h4 "About" at bounding box center [349, 8] width 140 height 12
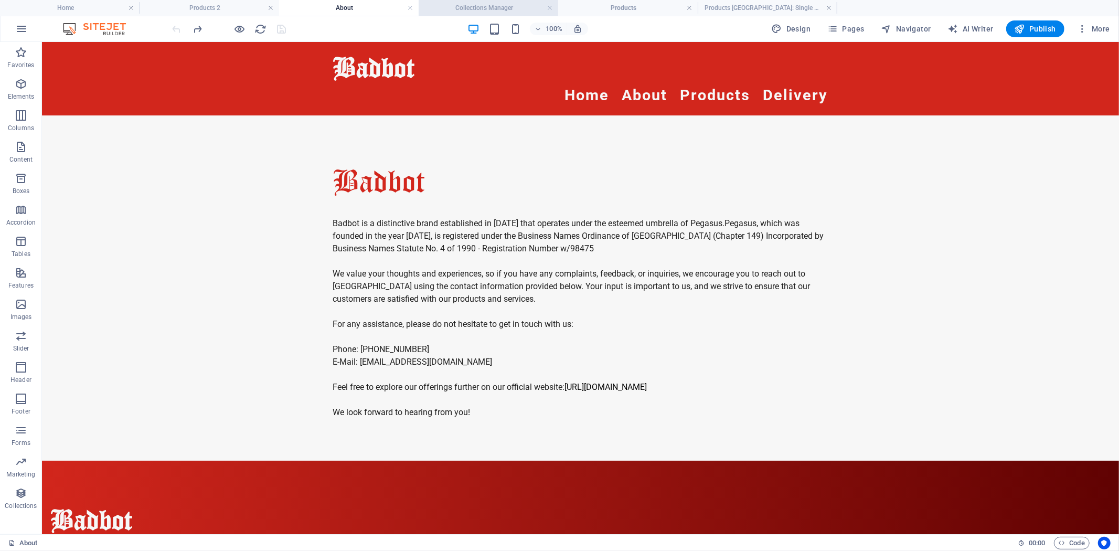
click at [458, 5] on h4 "Collections Manager" at bounding box center [489, 8] width 140 height 12
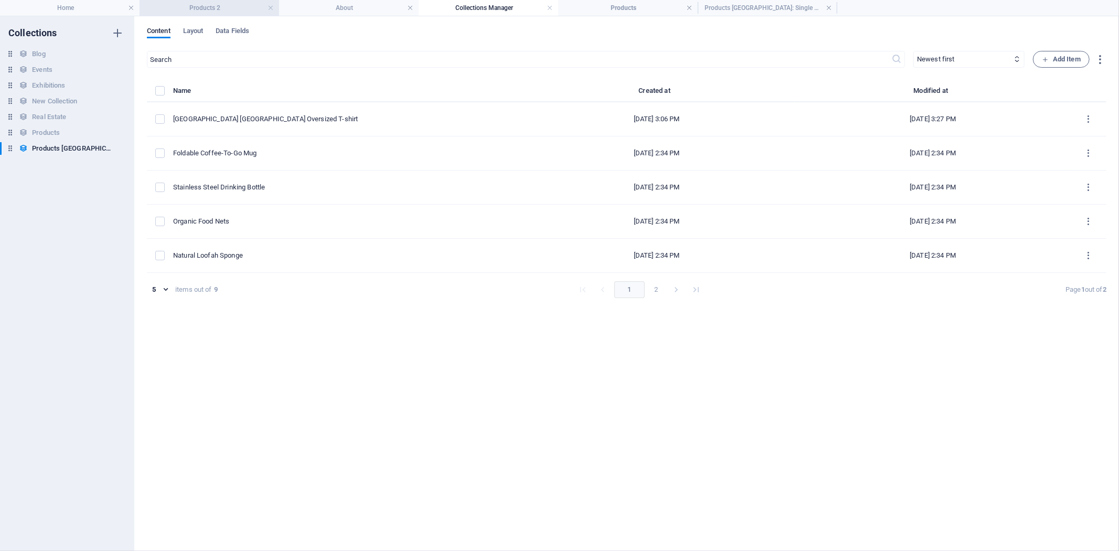
click at [221, 8] on h4 "Products 2" at bounding box center [210, 8] width 140 height 12
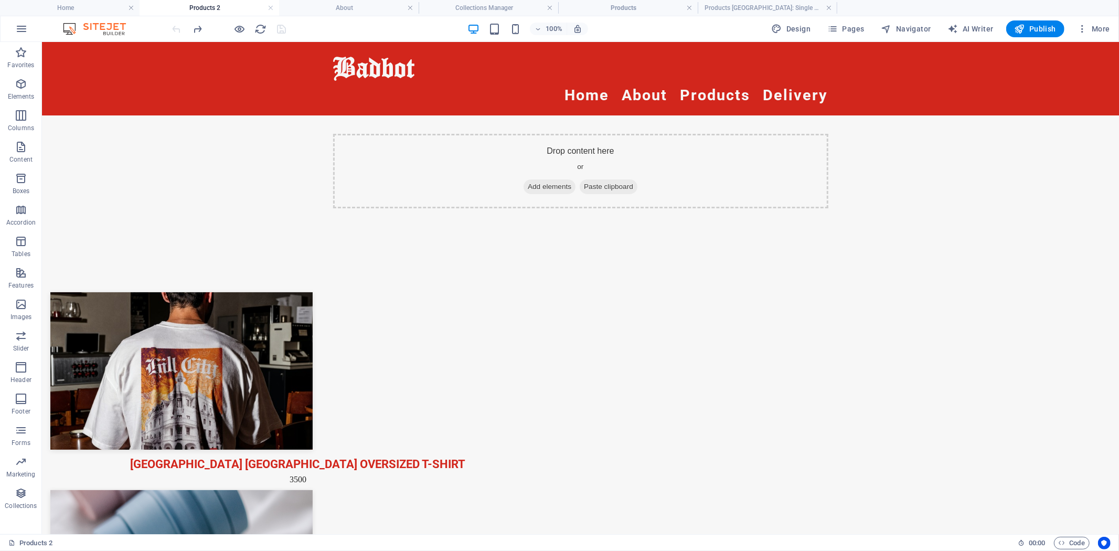
scroll to position [76, 0]
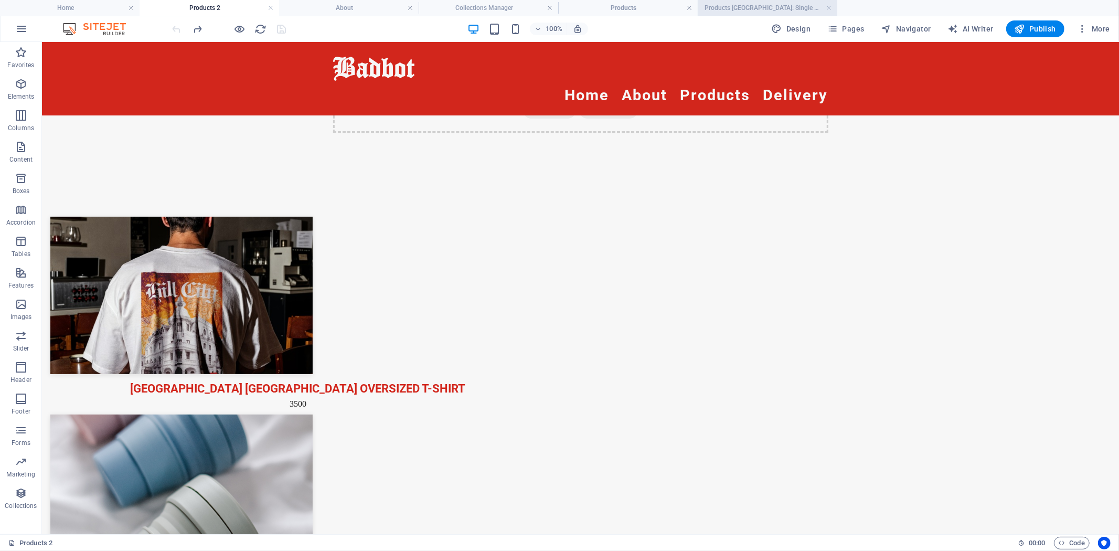
click at [772, 7] on h4 "Products [GEOGRAPHIC_DATA]: Single Page Layout" at bounding box center [768, 8] width 140 height 12
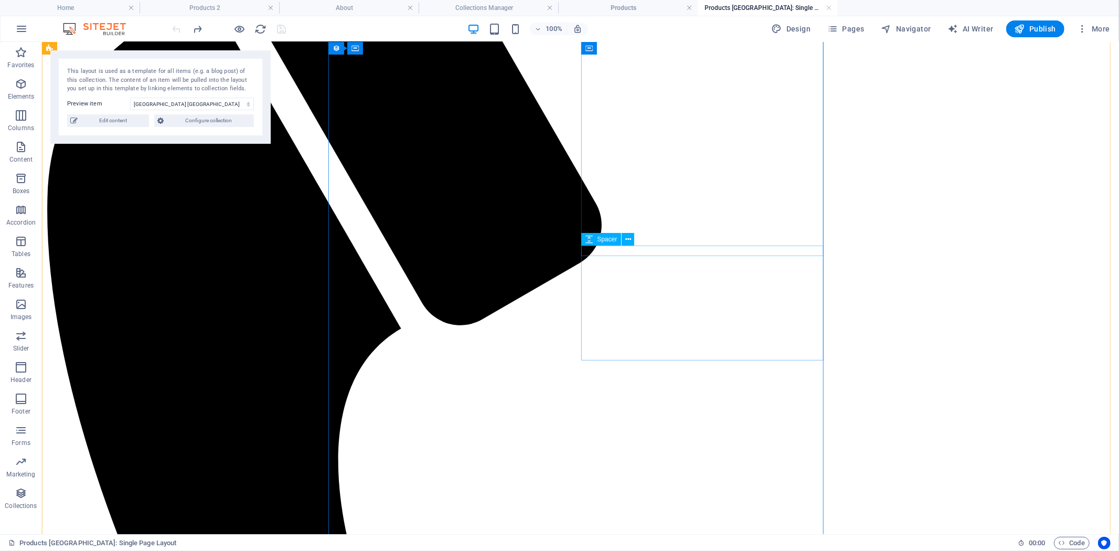
scroll to position [0, 0]
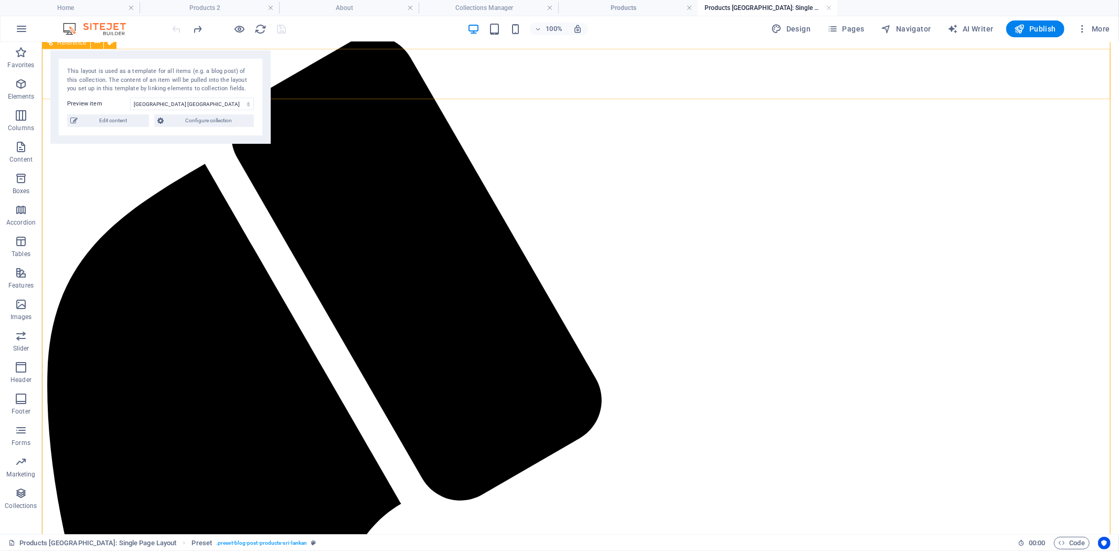
scroll to position [3, 0]
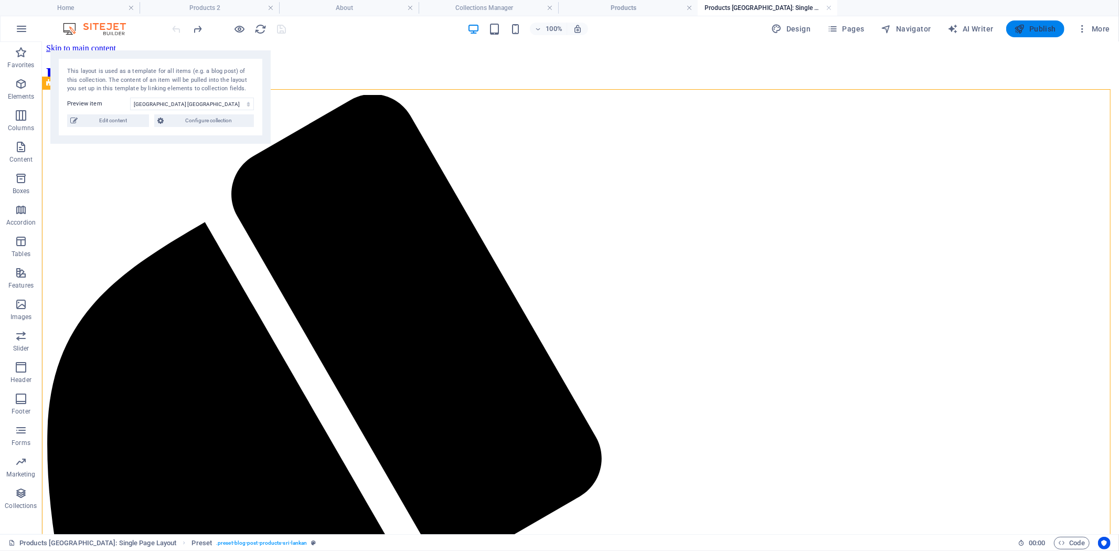
click at [1035, 25] on span "Publish" at bounding box center [1035, 29] width 41 height 10
